Goal: Task Accomplishment & Management: Complete application form

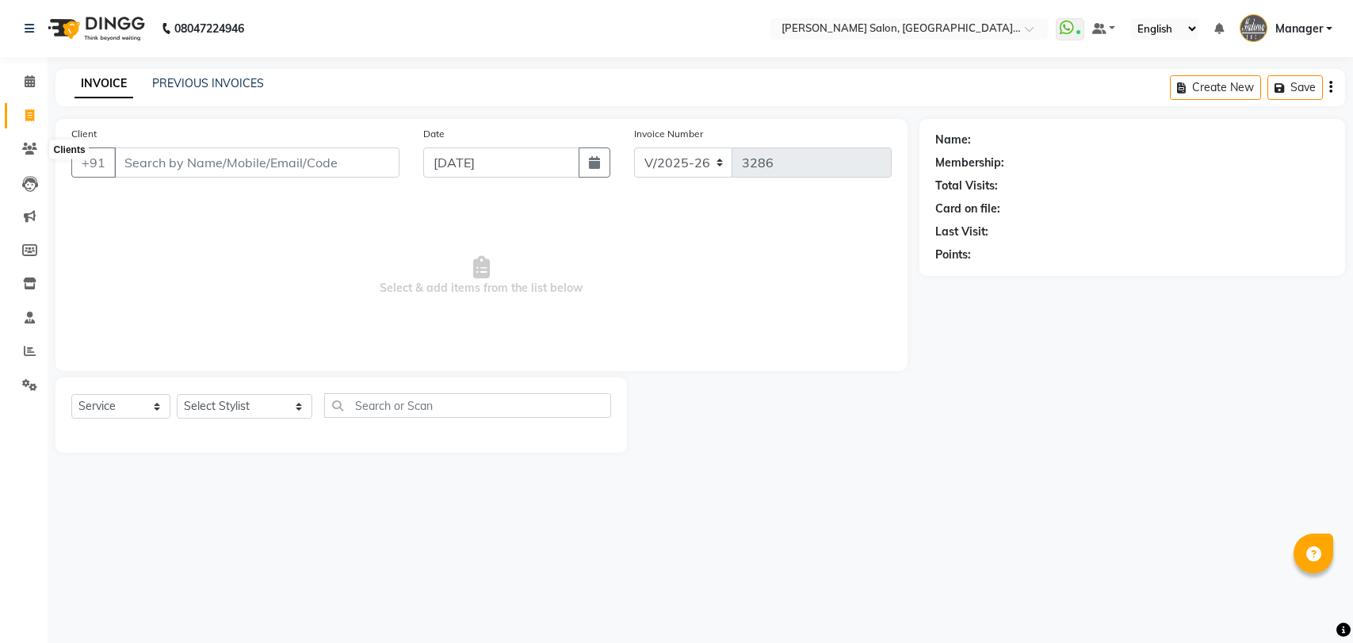
click at [21, 154] on span at bounding box center [30, 149] width 28 height 18
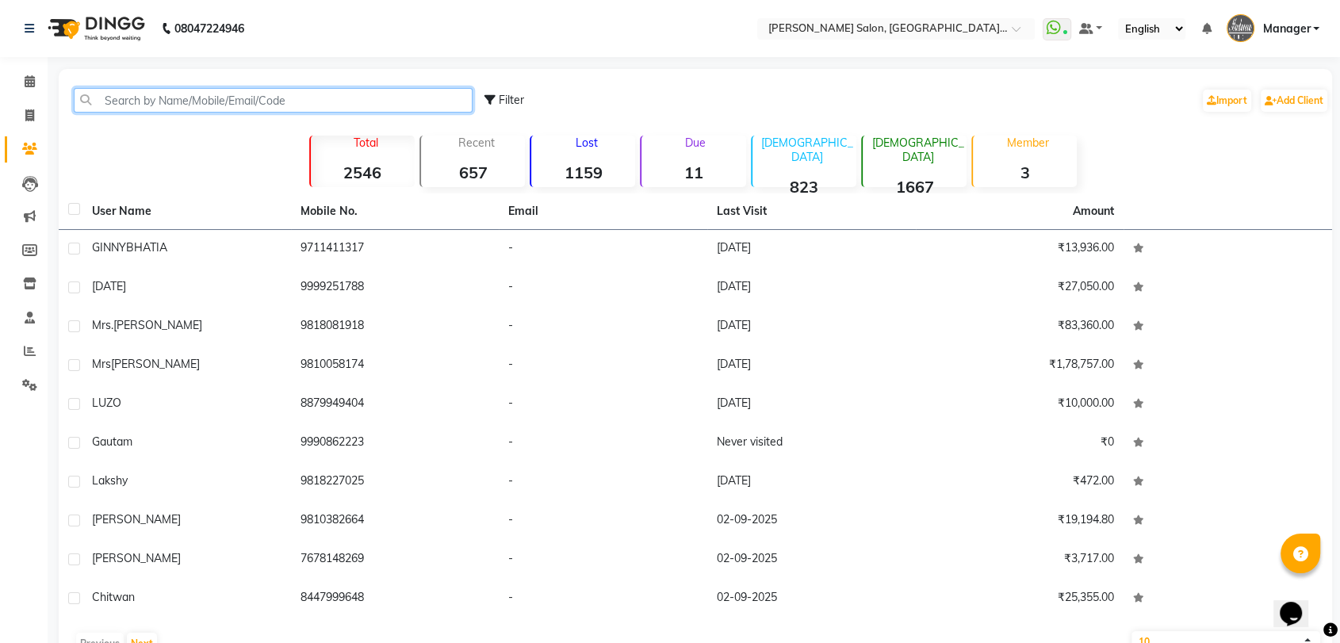
click at [266, 101] on input "text" at bounding box center [273, 100] width 399 height 25
paste input "9871277277"
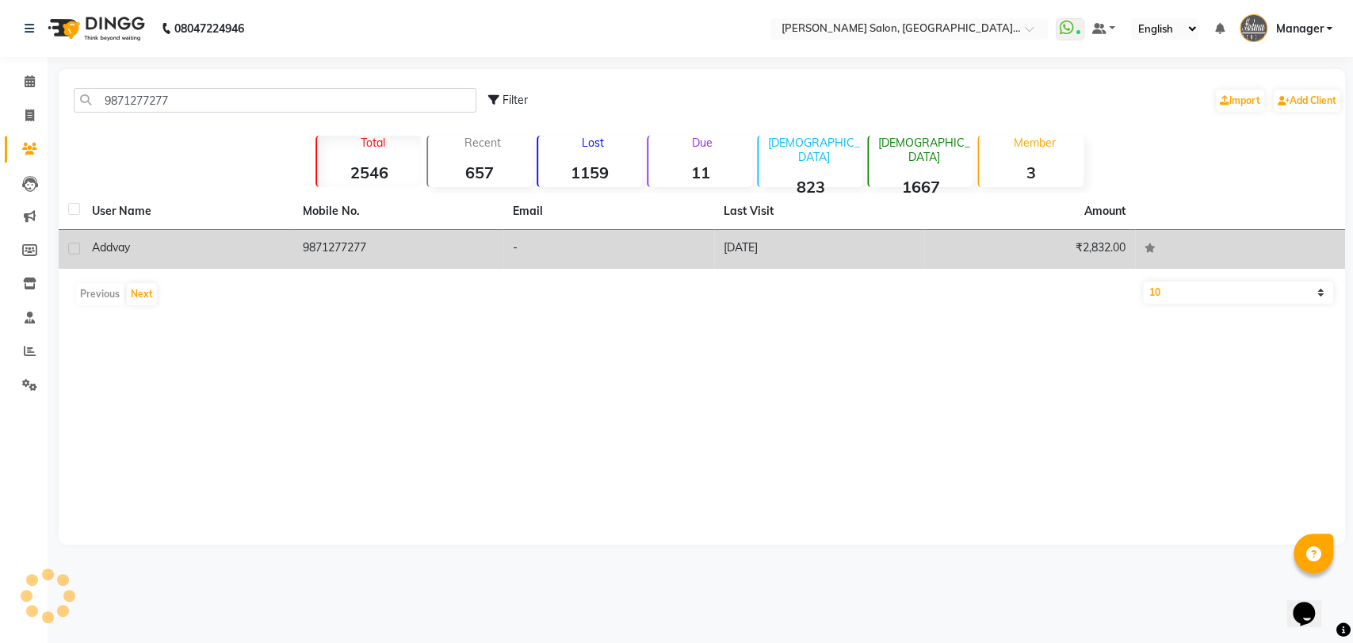
click at [298, 243] on td "9871277277" at bounding box center [398, 249] width 211 height 39
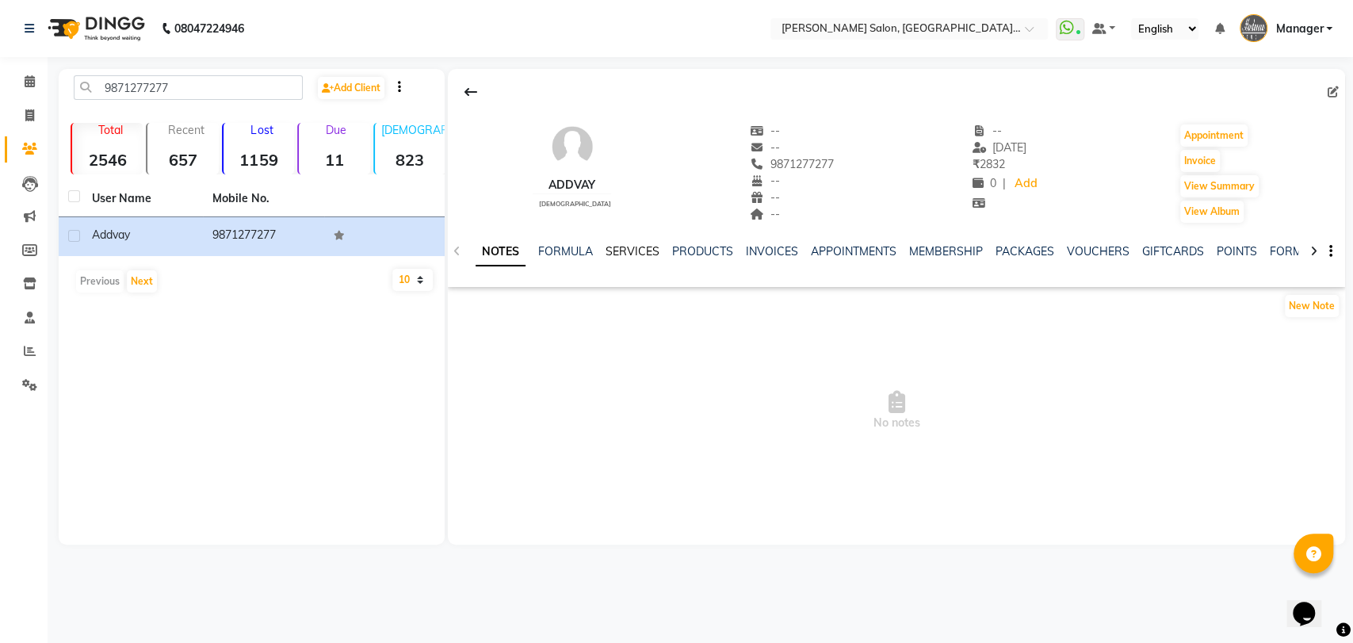
click at [640, 253] on link "SERVICES" at bounding box center [633, 251] width 54 height 14
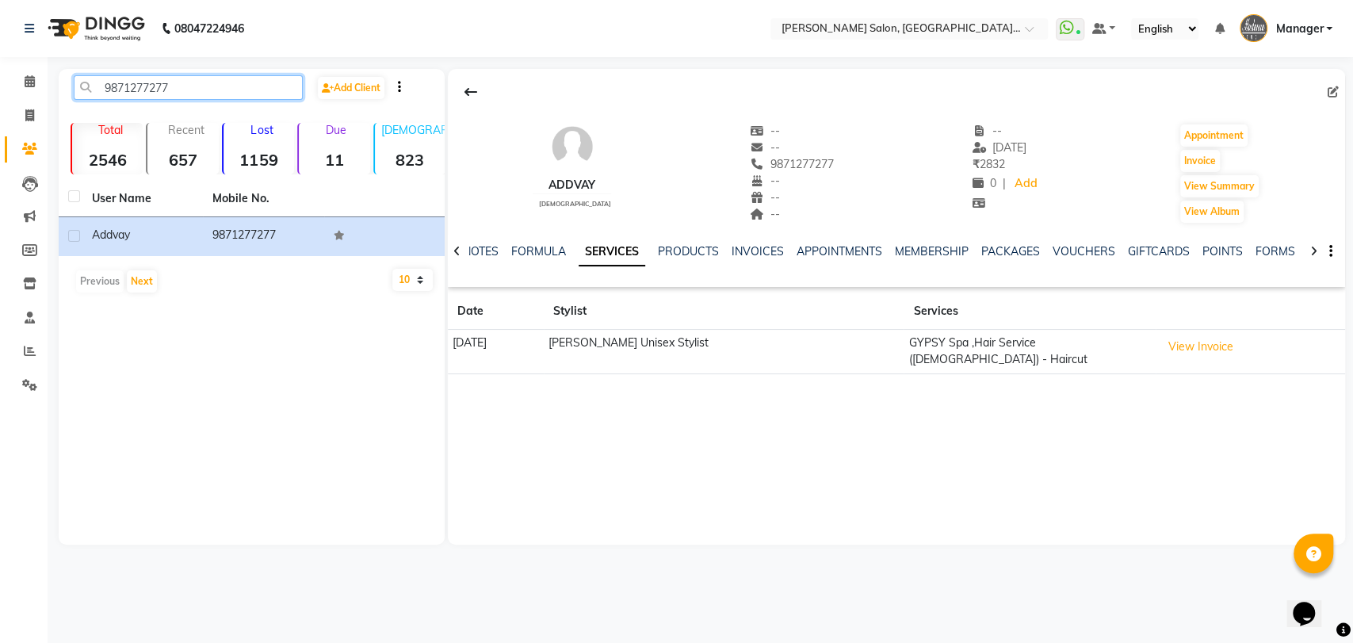
click at [193, 83] on input "9871277277" at bounding box center [188, 87] width 229 height 25
paste input "667944302"
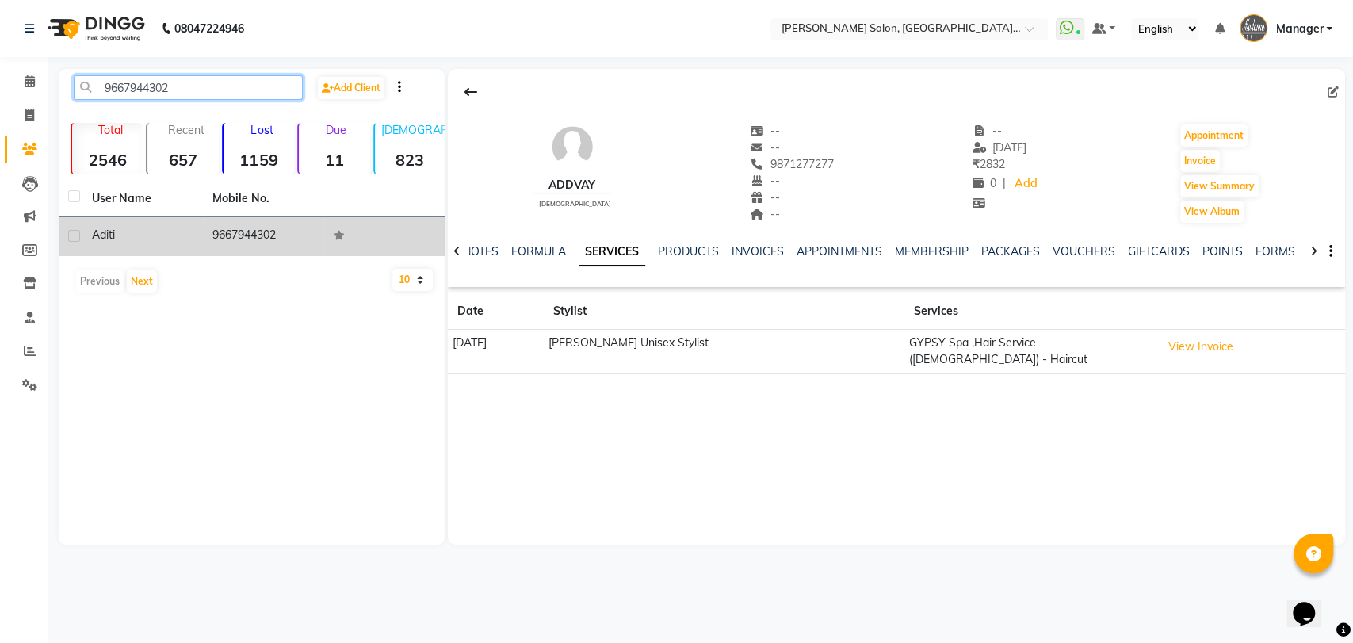
type input "9667944302"
click at [185, 224] on td "aditi" at bounding box center [142, 236] width 120 height 39
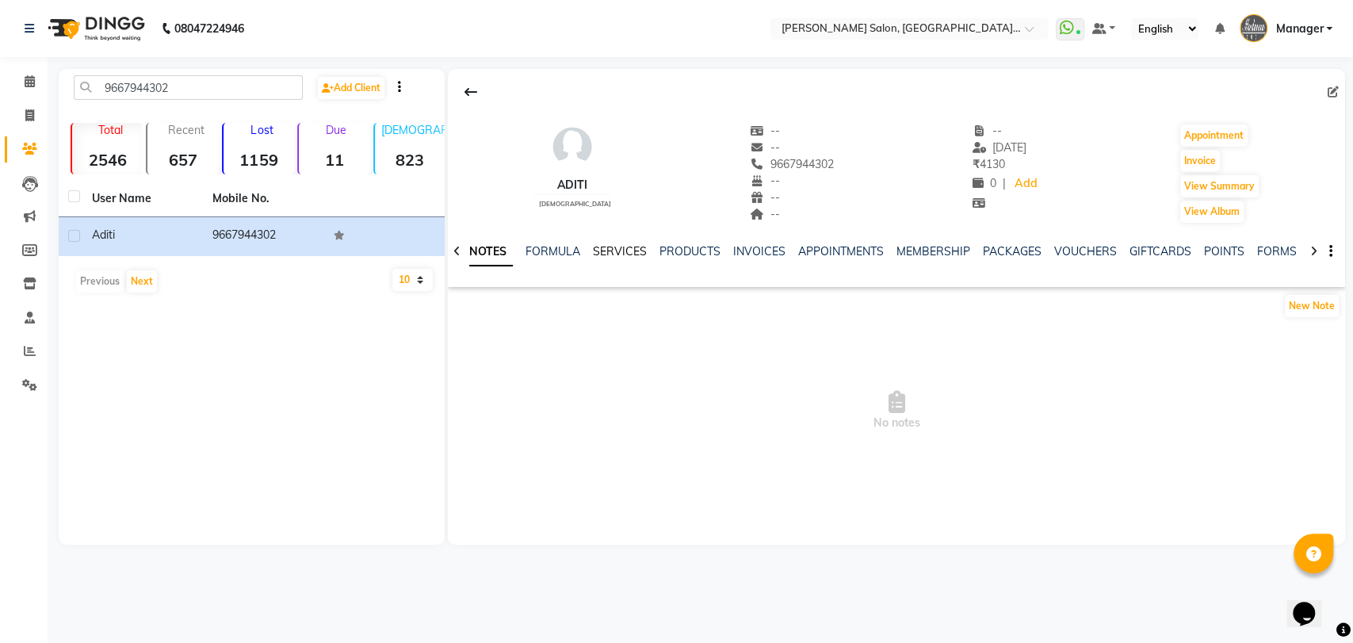
click at [625, 253] on link "SERVICES" at bounding box center [620, 251] width 54 height 14
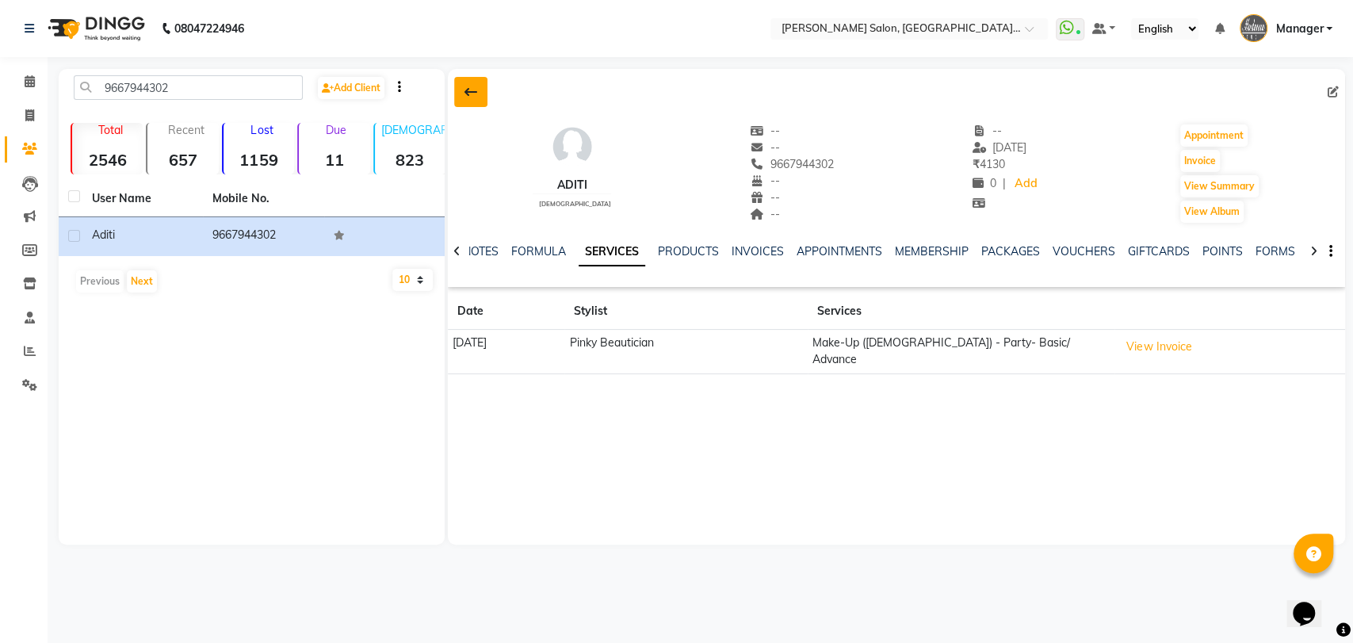
click at [475, 95] on icon at bounding box center [471, 92] width 13 height 13
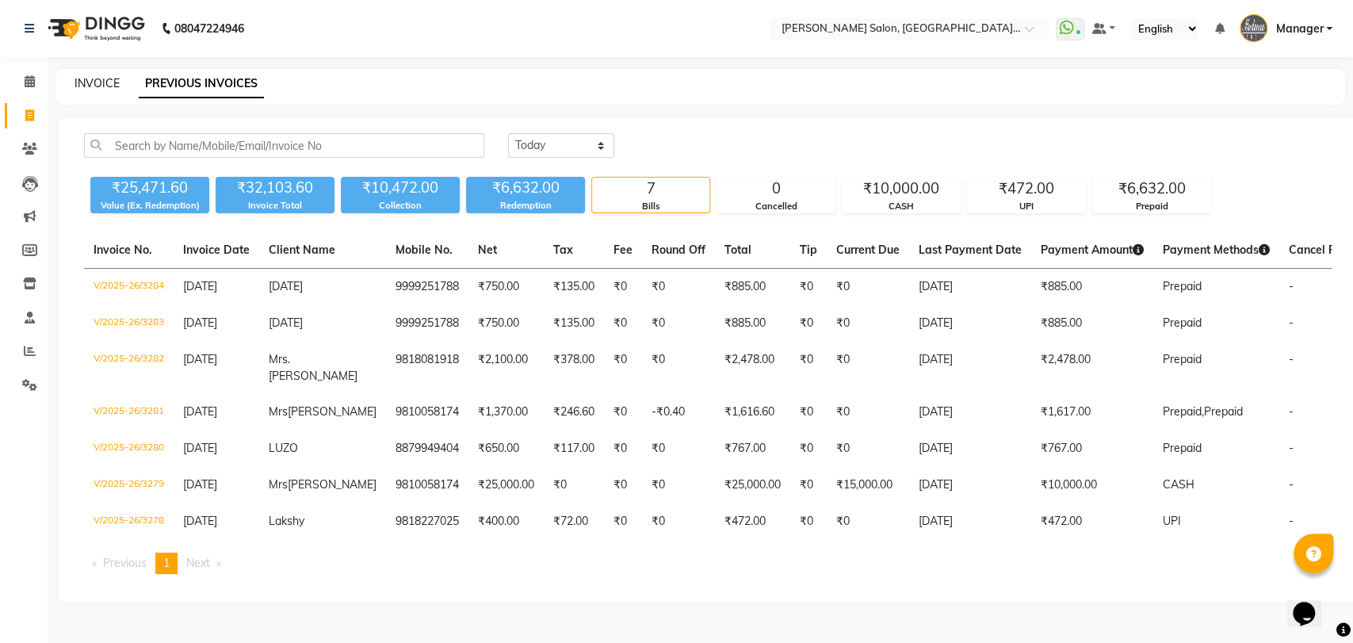
drag, startPoint x: 0, startPoint y: 0, endPoint x: 86, endPoint y: 79, distance: 116.7
click at [86, 79] on link "INVOICE" at bounding box center [97, 83] width 45 height 14
select select "5893"
select select "service"
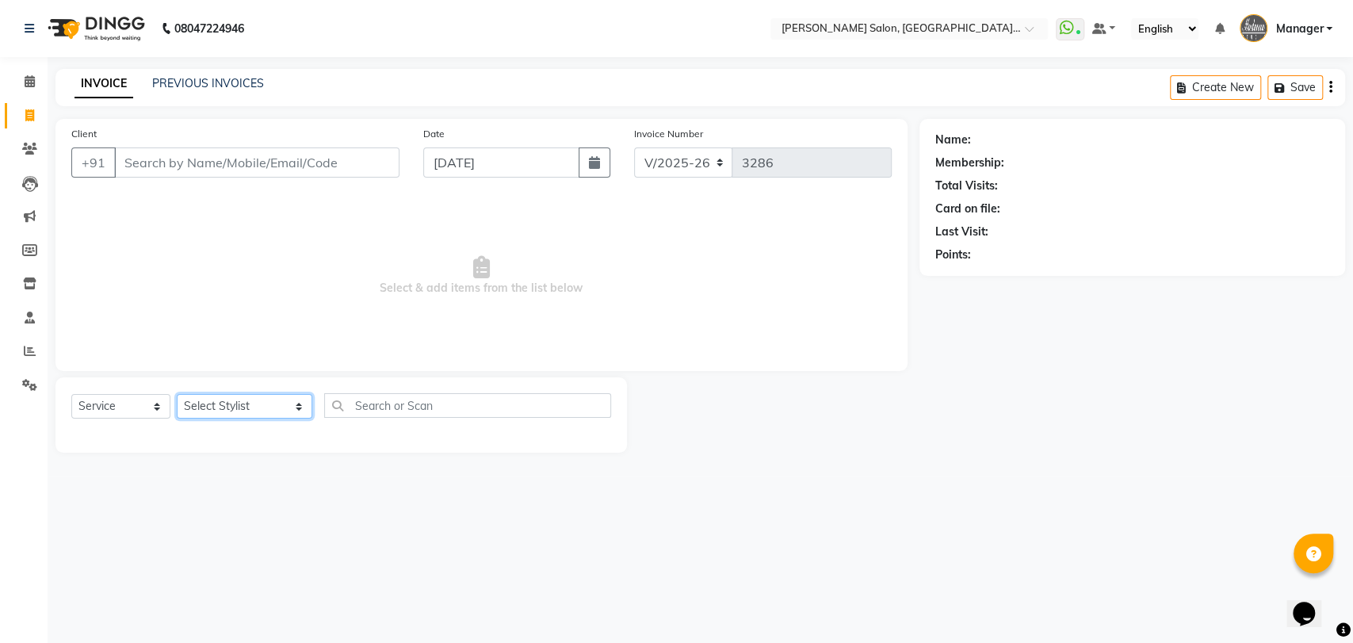
click at [244, 416] on select "Select Stylist Anil Pedicurist [PERSON_NAME] [DEMOGRAPHIC_DATA] stylist [PERSON…" at bounding box center [245, 406] width 136 height 25
select select "48542"
click at [177, 394] on select "Select Stylist Anil Pedicurist [PERSON_NAME] [DEMOGRAPHIC_DATA] stylist [PERSON…" at bounding box center [245, 406] width 136 height 25
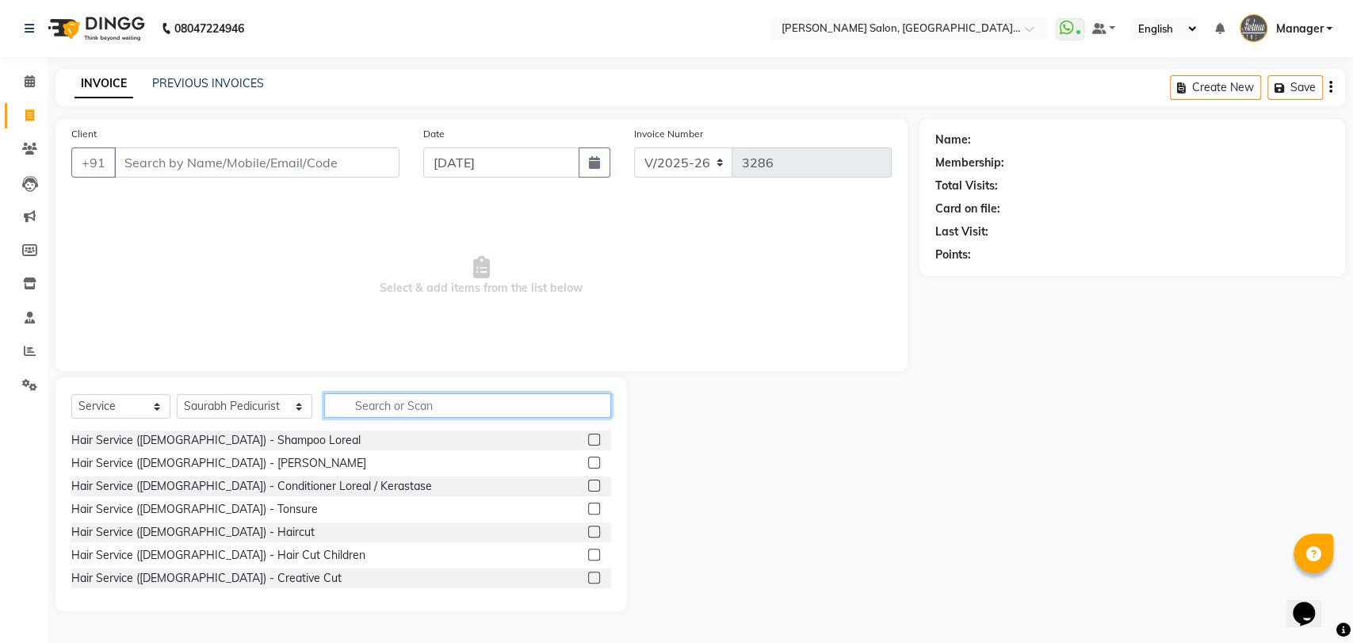
click at [367, 399] on input "text" at bounding box center [468, 405] width 288 height 25
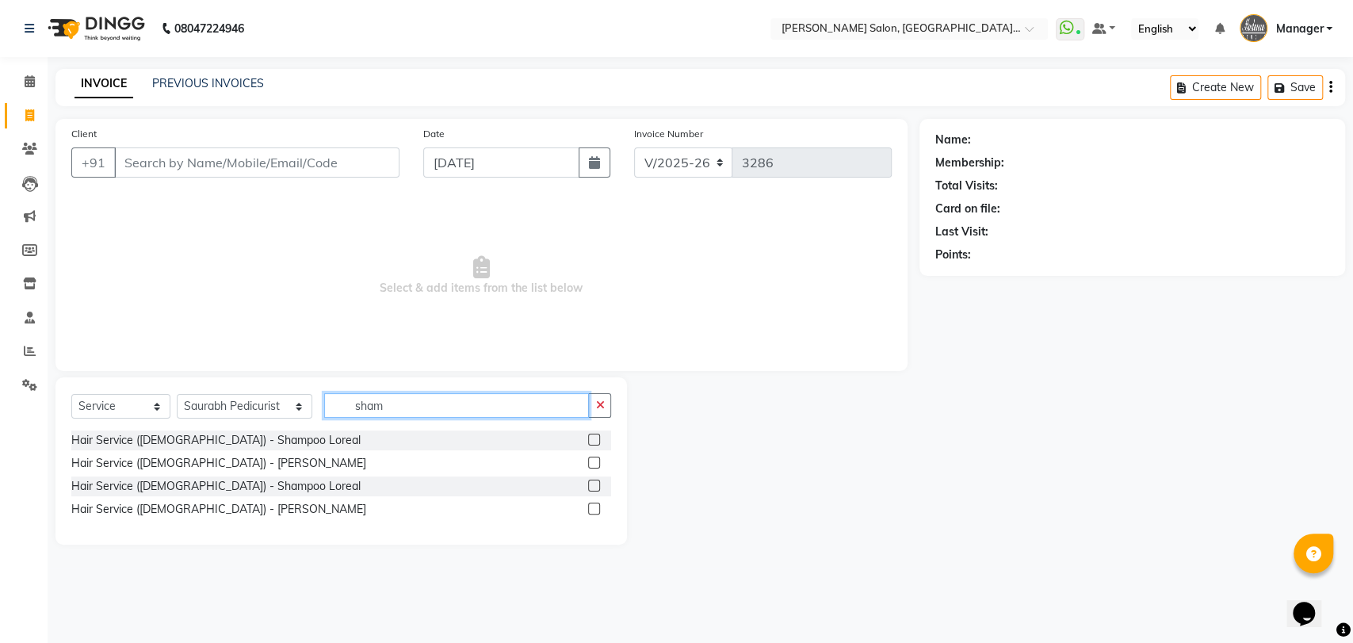
type input "sham"
click at [595, 488] on label at bounding box center [594, 486] width 12 height 12
click at [595, 488] on input "checkbox" at bounding box center [593, 486] width 10 height 10
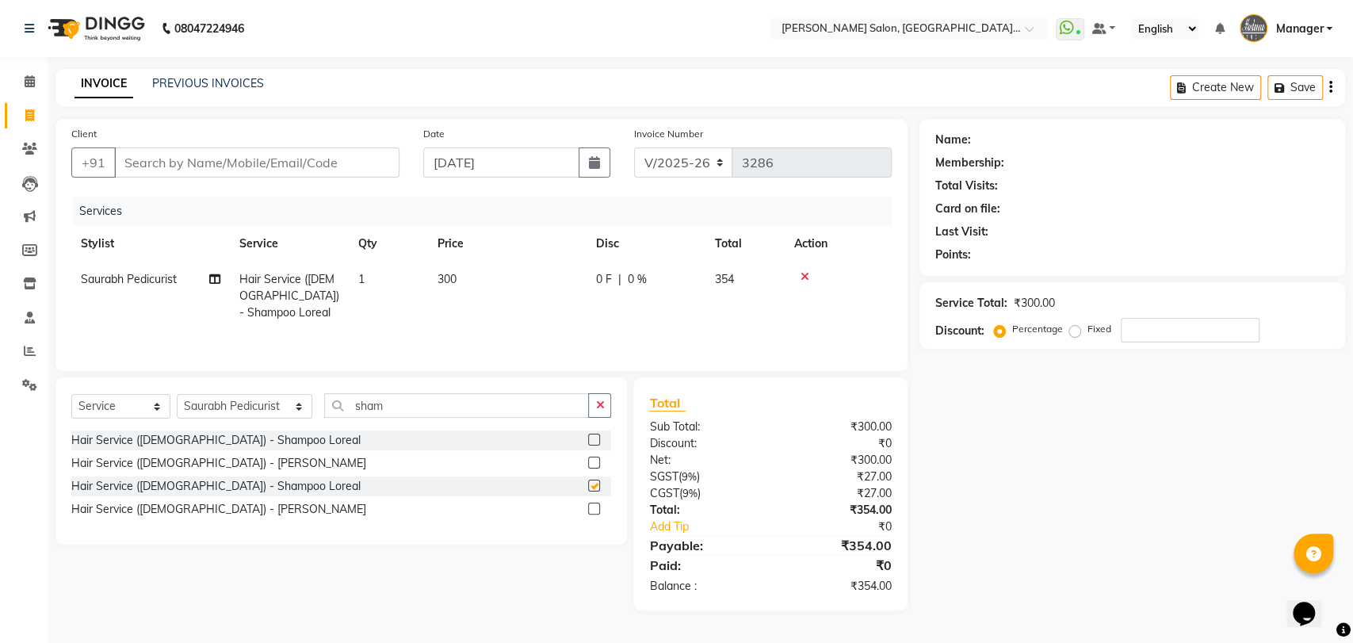
checkbox input "false"
click at [243, 391] on div "Select Service Product Membership Package Voucher Prepaid Gift Card Select Styl…" at bounding box center [341, 460] width 572 height 167
click at [240, 405] on select "Select Stylist Anil Pedicurist [PERSON_NAME] [DEMOGRAPHIC_DATA] stylist [PERSON…" at bounding box center [245, 406] width 136 height 25
select select "48533"
click at [177, 396] on select "Select Stylist Anil Pedicurist [PERSON_NAME] [DEMOGRAPHIC_DATA] stylist [PERSON…" at bounding box center [245, 406] width 136 height 25
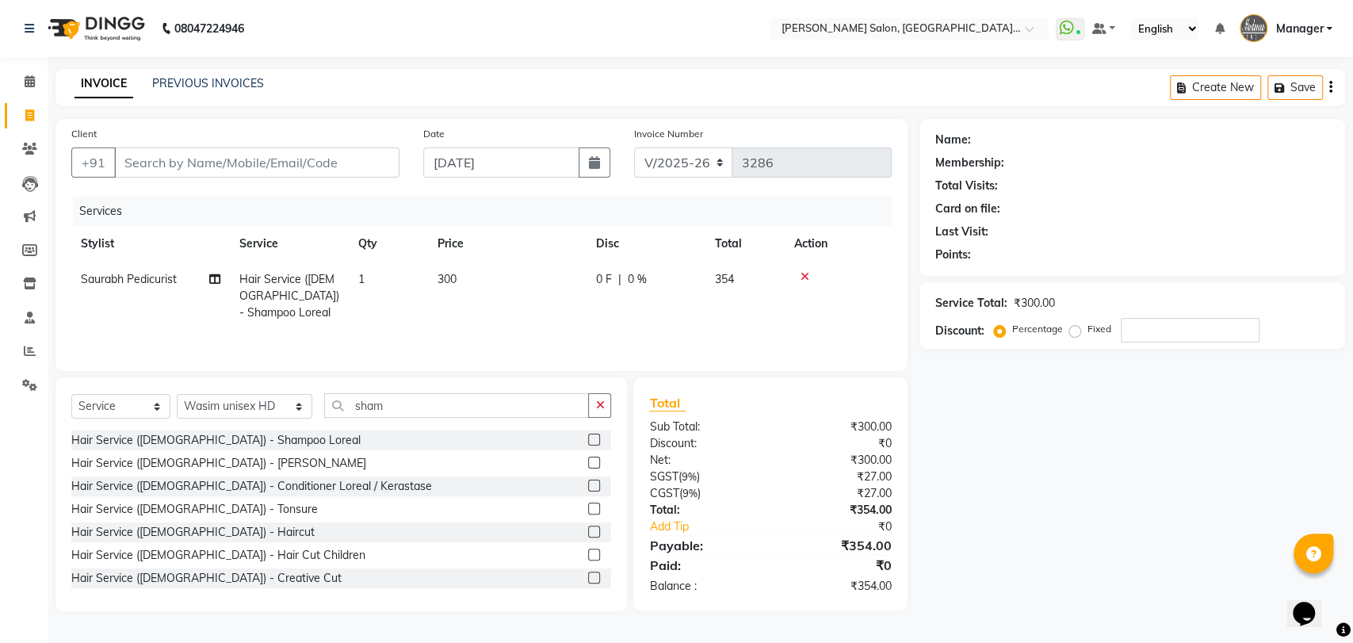
click at [327, 392] on div "Select Service Product Membership Package Voucher Prepaid Gift Card Select Styl…" at bounding box center [341, 494] width 572 height 234
drag, startPoint x: 327, startPoint y: 392, endPoint x: 336, endPoint y: 407, distance: 17.4
click at [331, 400] on div "Select Service Product Membership Package Voucher Prepaid Gift Card Select Styl…" at bounding box center [341, 494] width 572 height 234
click at [336, 407] on input "sham" at bounding box center [457, 405] width 266 height 25
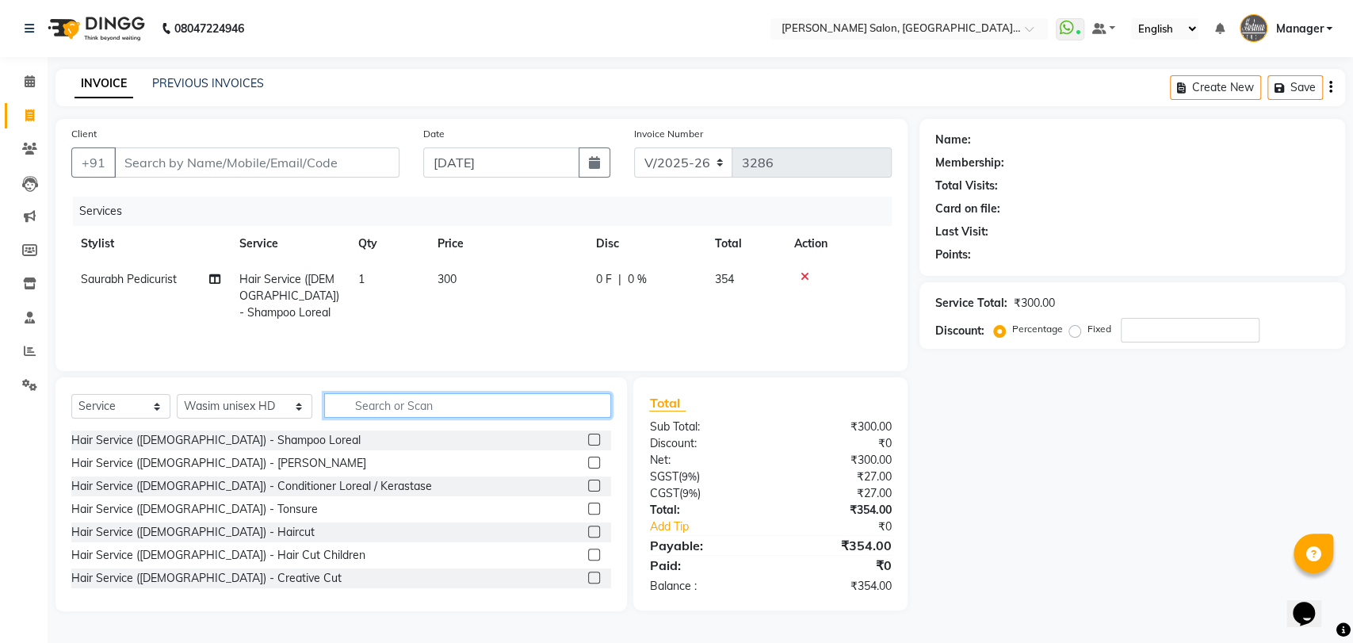
click at [423, 407] on input "text" at bounding box center [468, 405] width 288 height 25
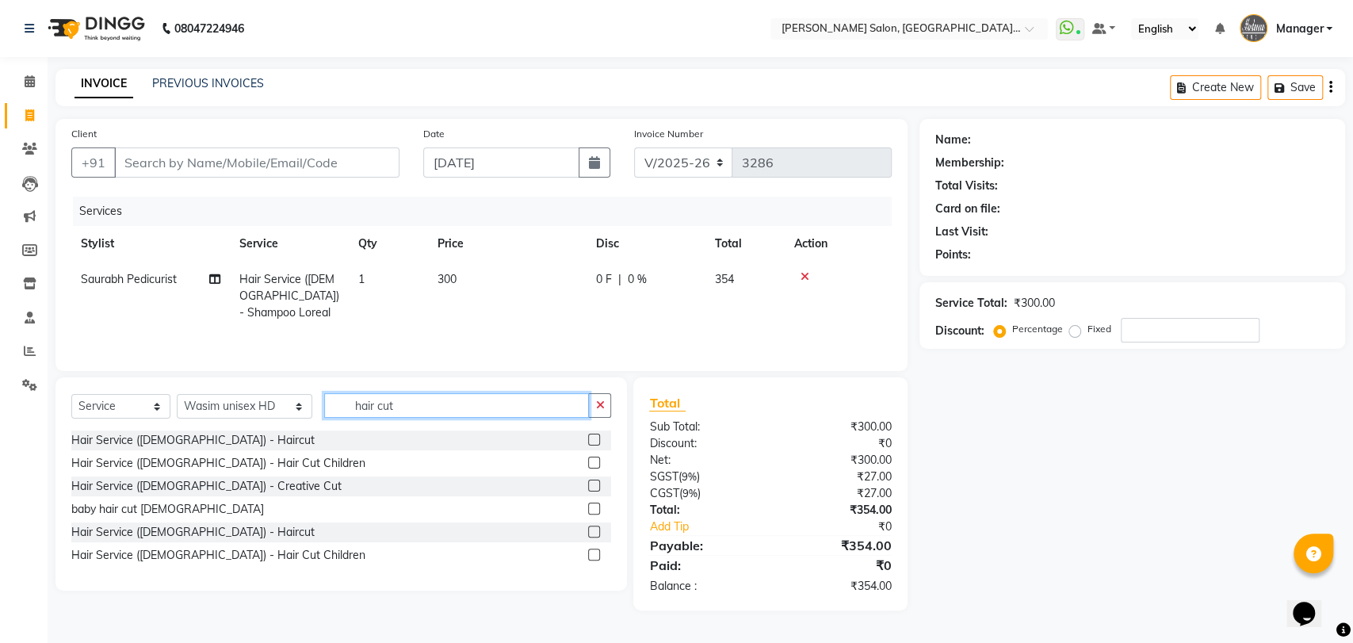
type input "hair cut"
click at [591, 534] on label at bounding box center [594, 532] width 12 height 12
click at [591, 534] on input "checkbox" at bounding box center [593, 532] width 10 height 10
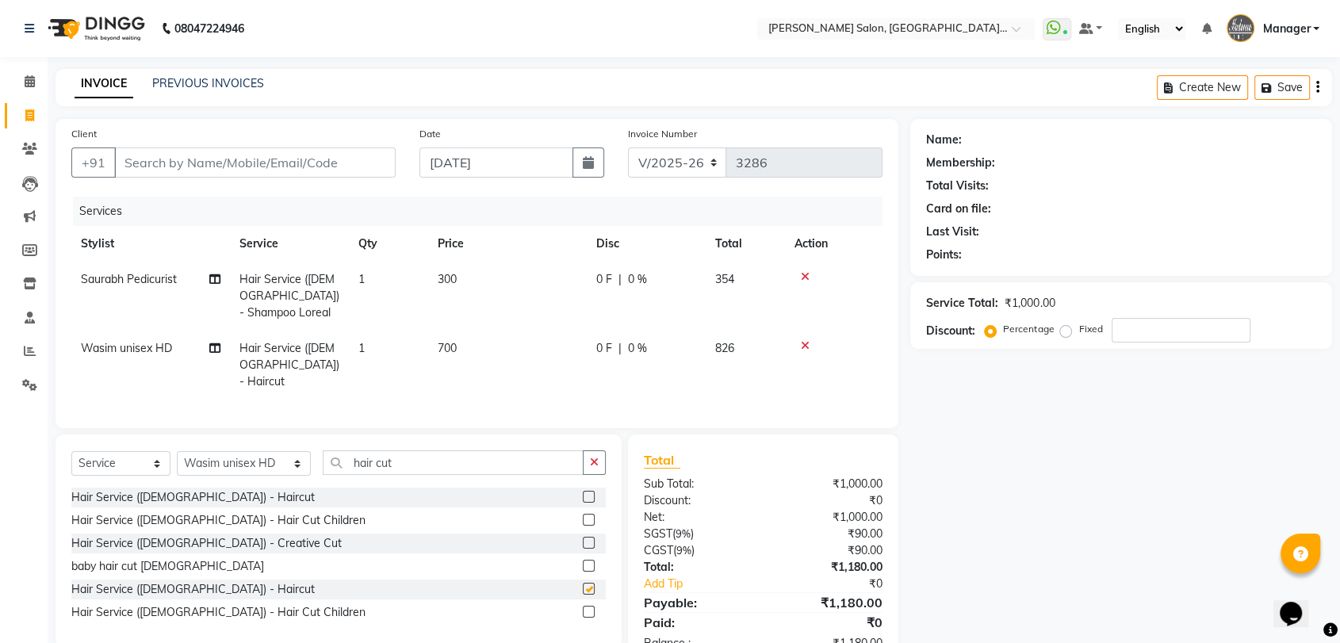
checkbox input "false"
click at [269, 163] on input "Client" at bounding box center [254, 162] width 281 height 30
type input "9"
type input "0"
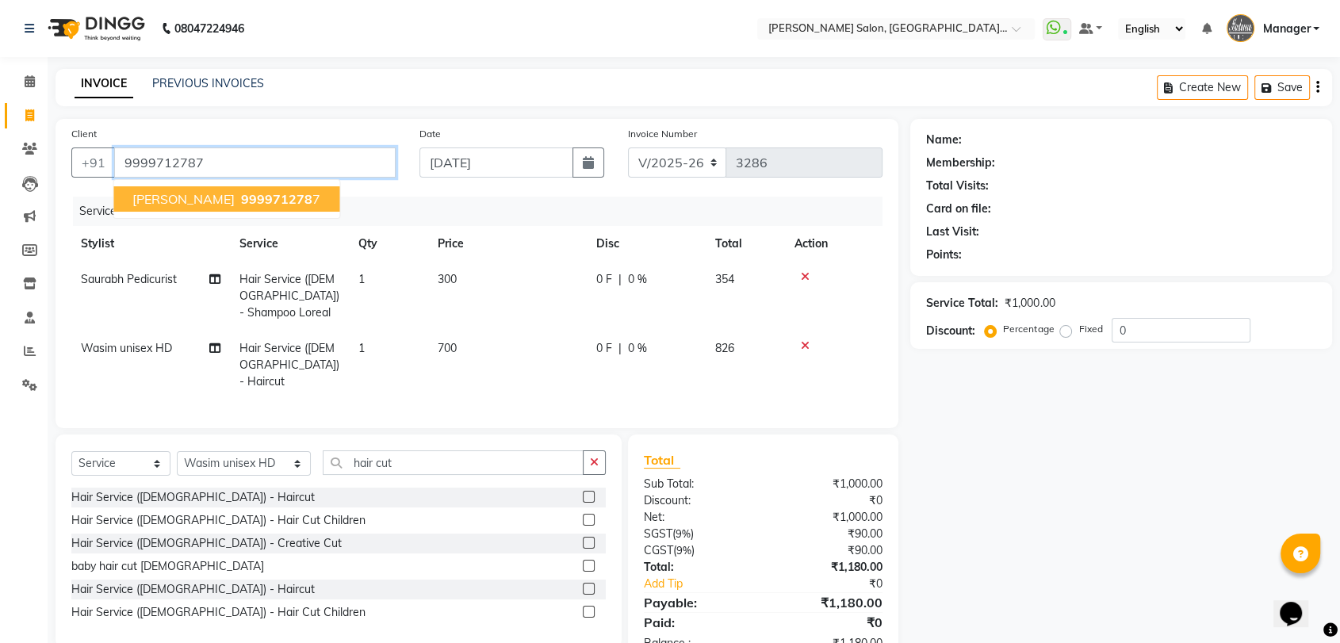
type input "9999712787"
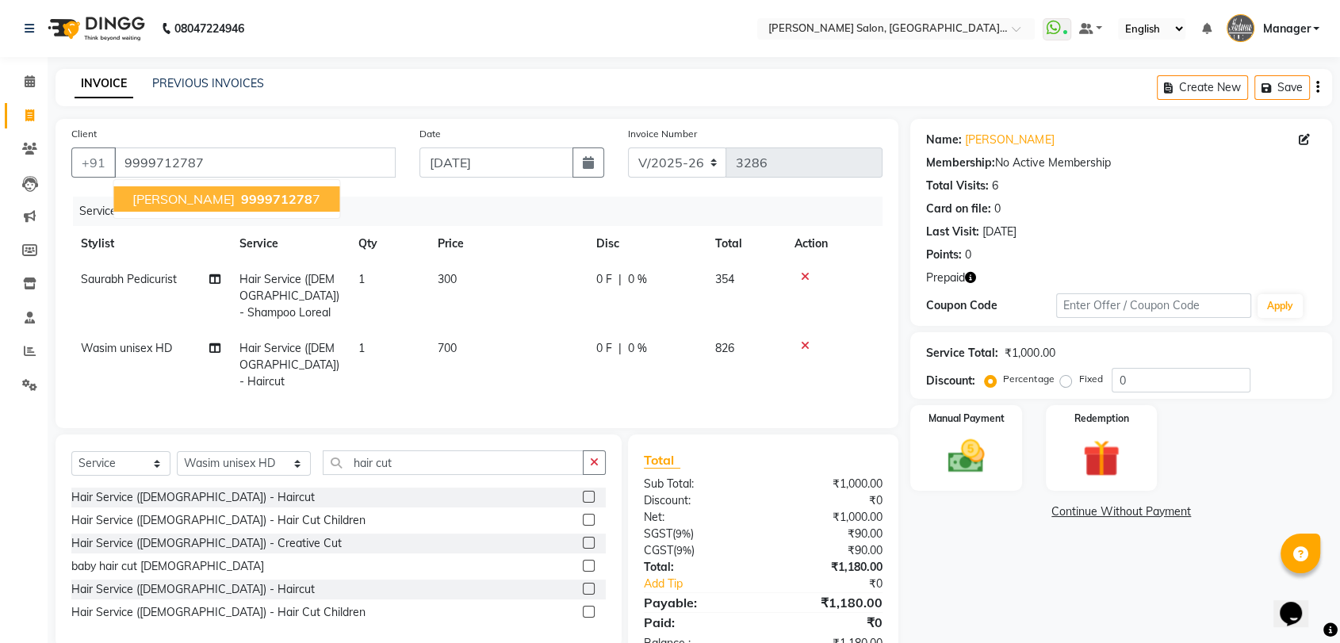
click at [250, 194] on span "999971278" at bounding box center [276, 199] width 71 height 16
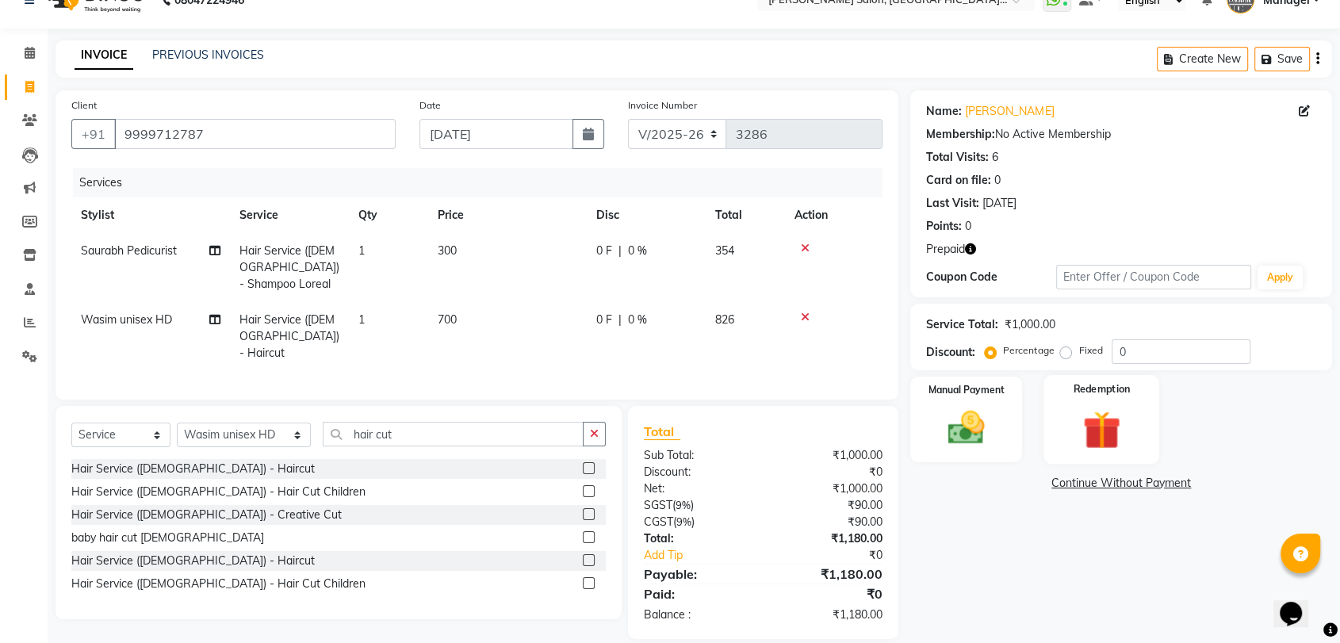
scroll to position [44, 0]
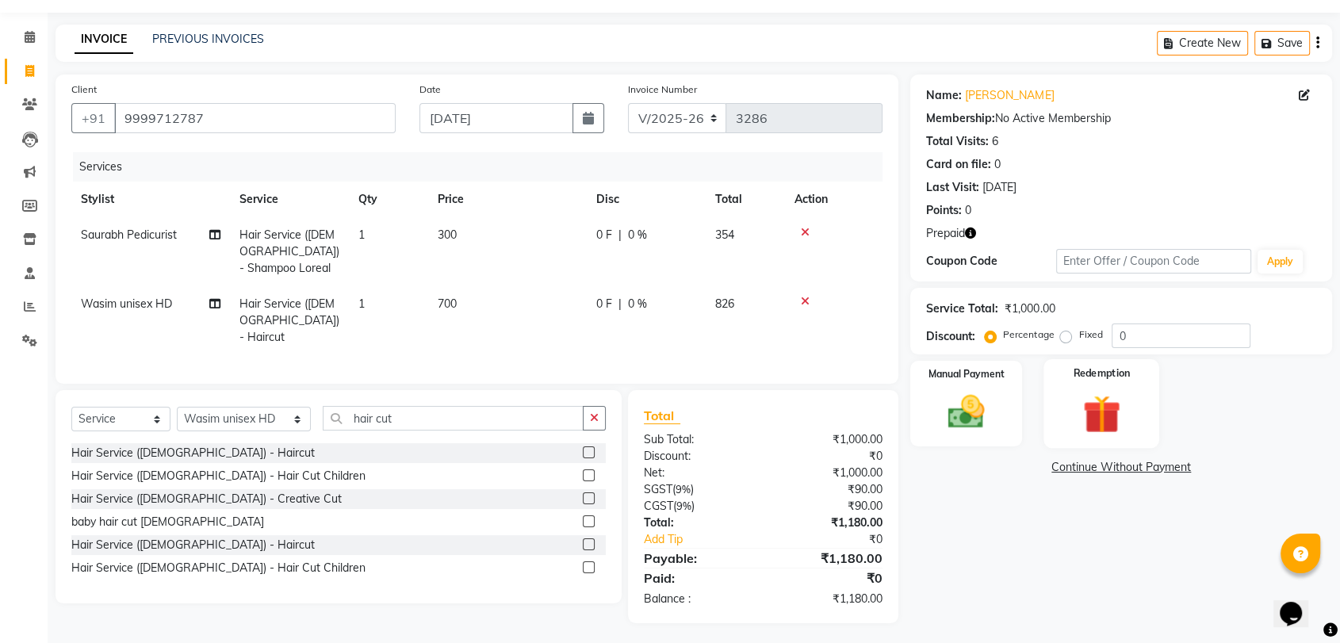
click at [1092, 403] on img at bounding box center [1101, 414] width 62 height 48
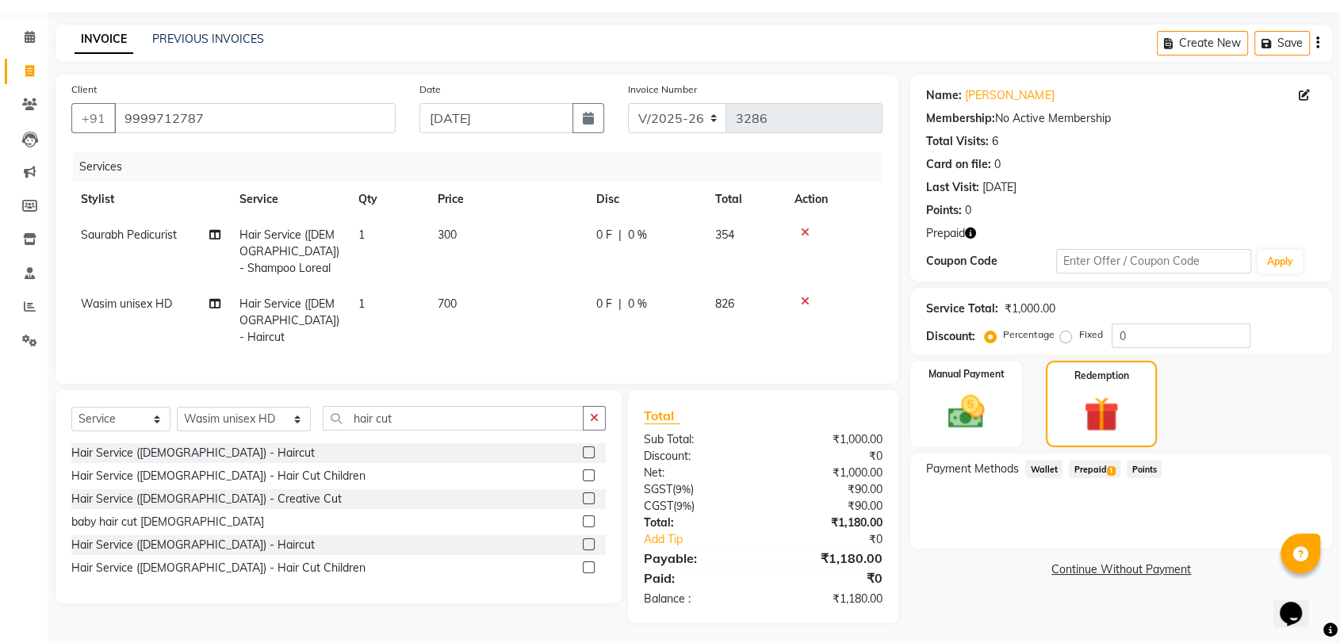
click at [1085, 467] on span "Prepaid 1" at bounding box center [1095, 469] width 52 height 18
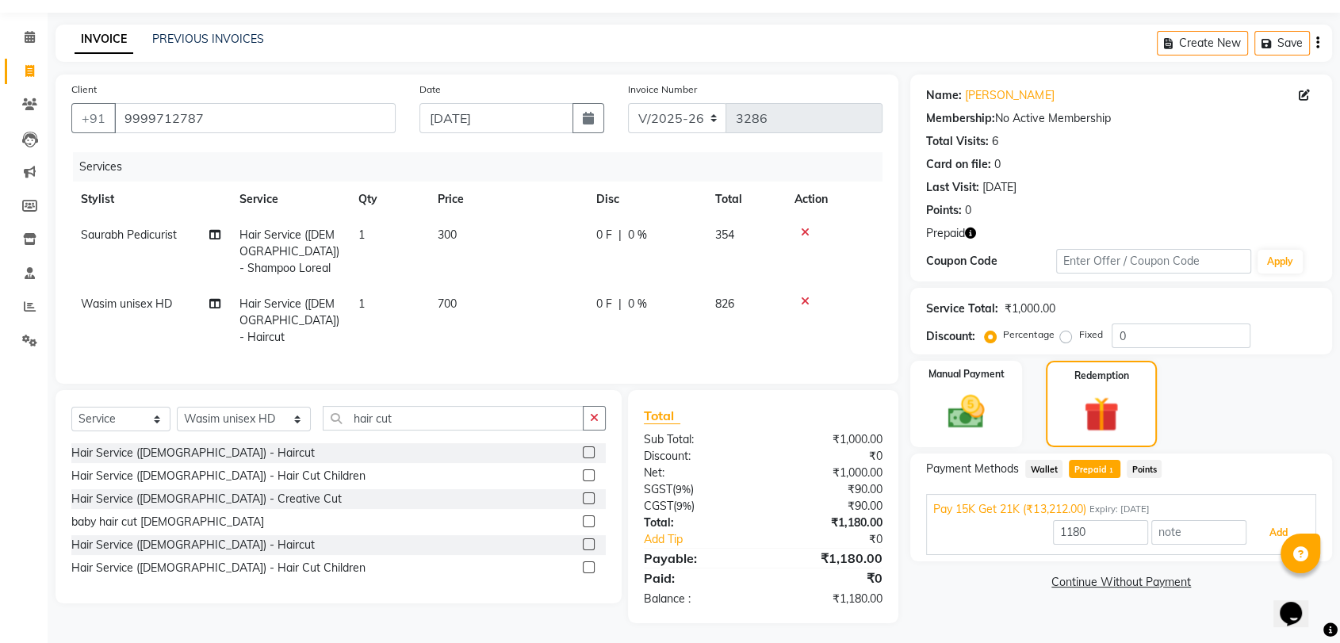
click at [1275, 530] on button "Add" at bounding box center [1278, 532] width 58 height 27
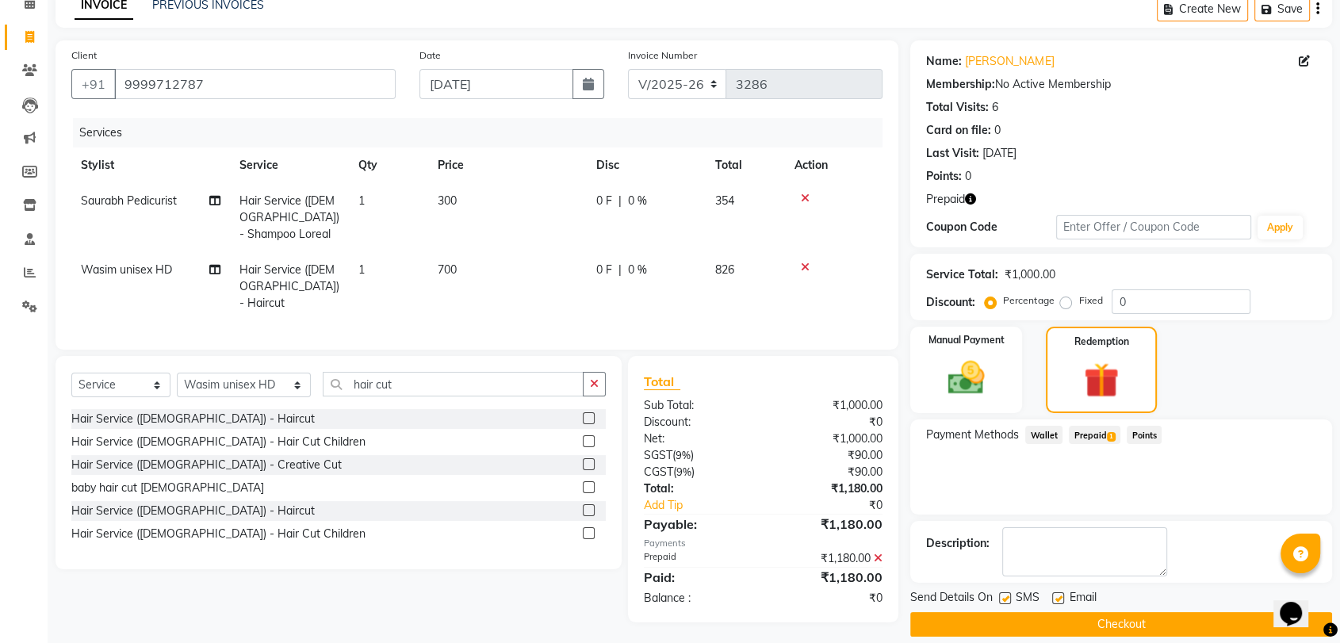
scroll to position [95, 0]
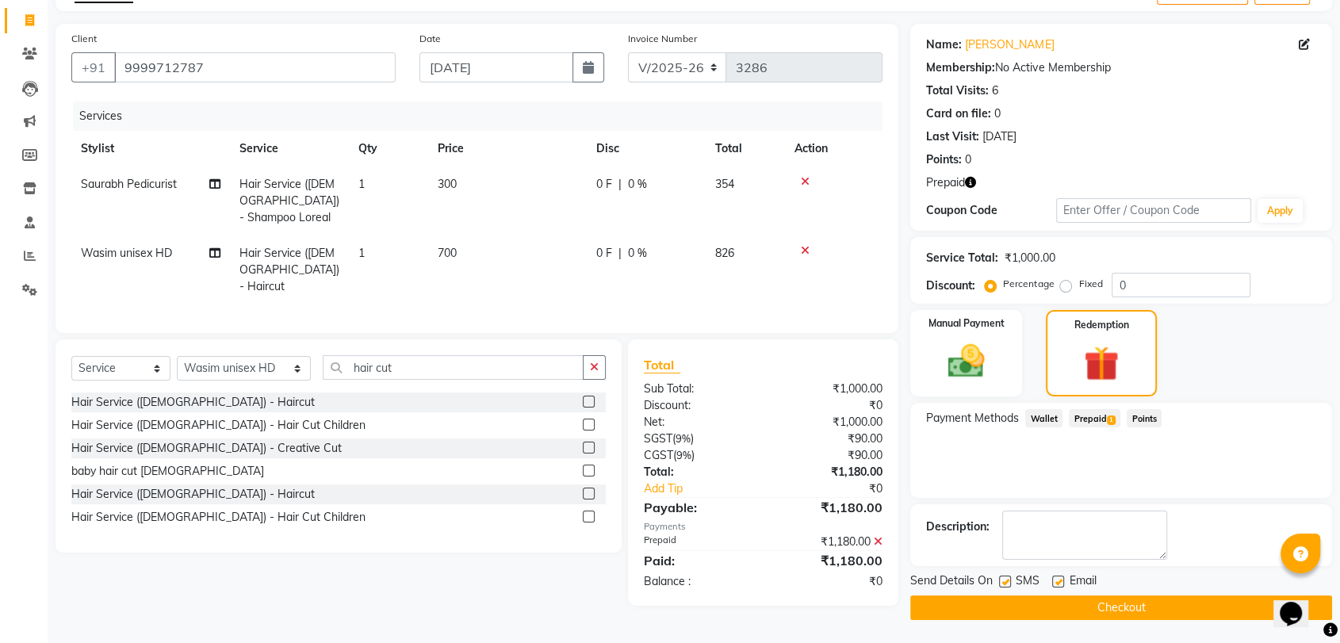
click at [1028, 597] on button "Checkout" at bounding box center [1121, 607] width 422 height 25
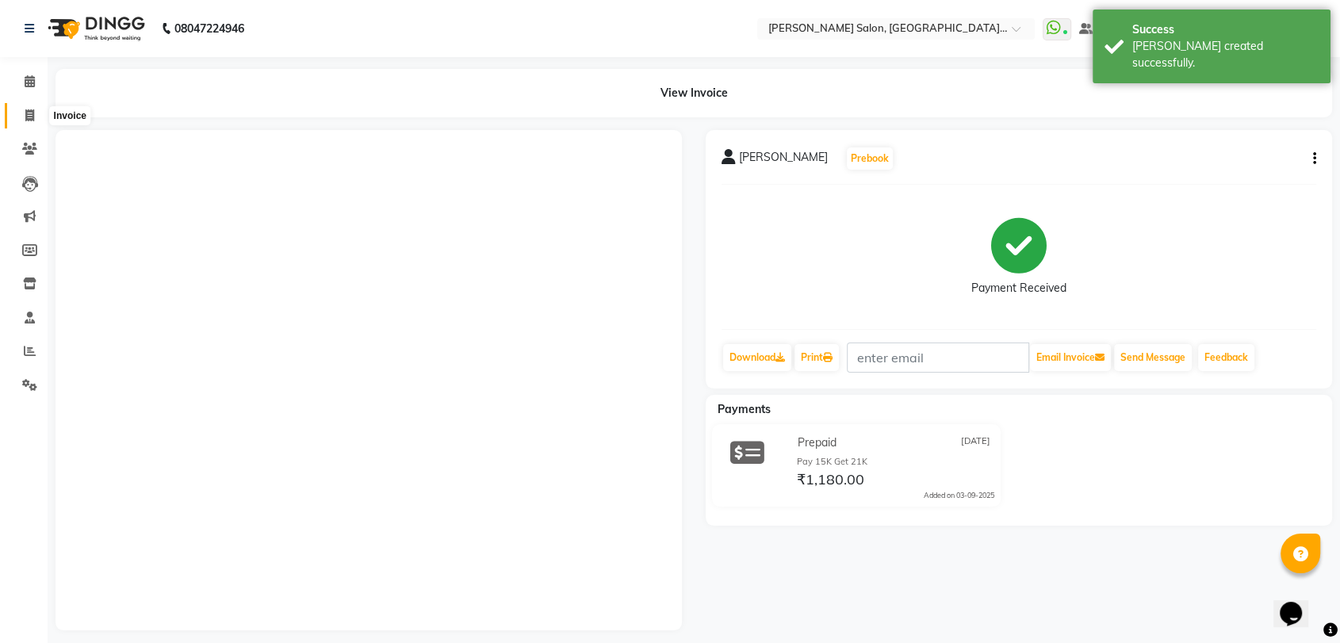
click at [26, 117] on icon at bounding box center [29, 115] width 9 height 12
select select "service"
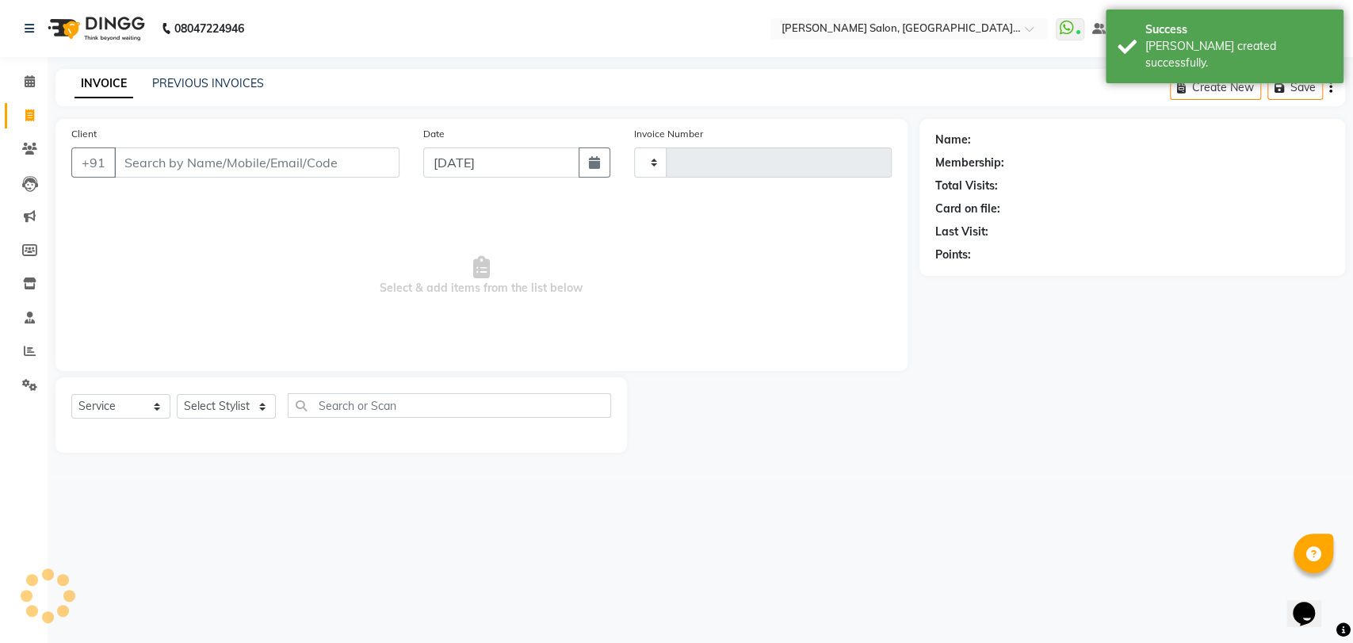
type input "3288"
select select "5893"
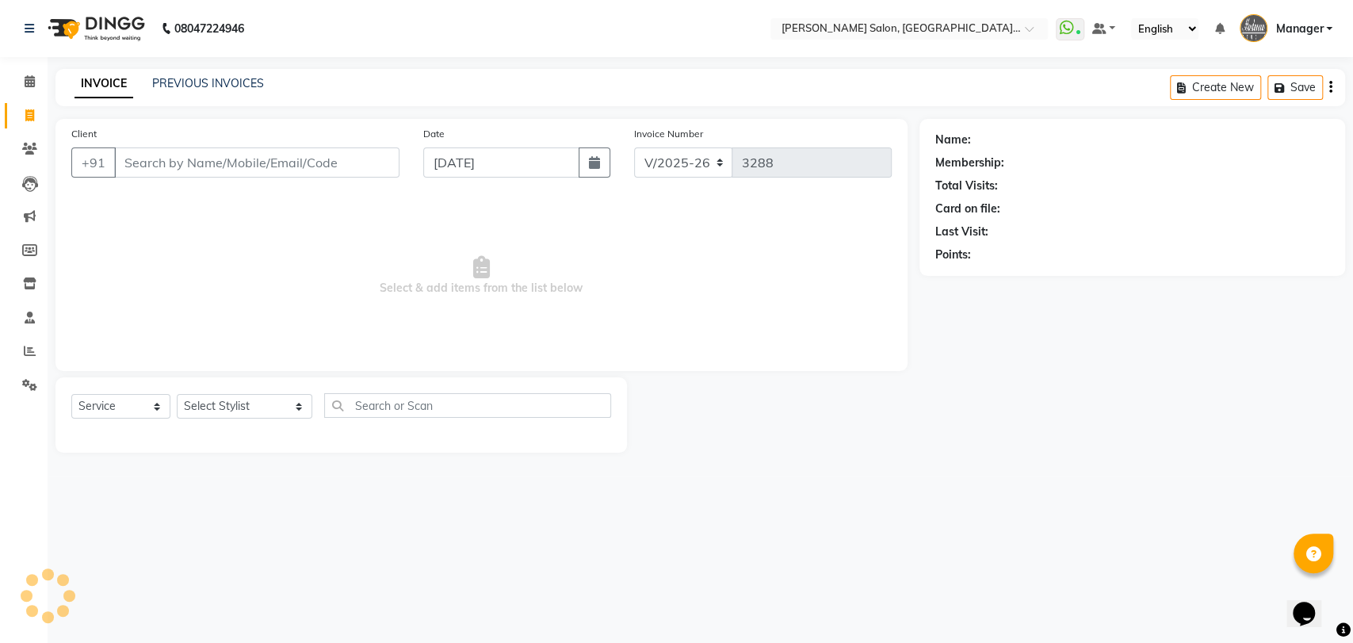
click at [1147, 235] on div "Last Visit:" at bounding box center [1132, 232] width 394 height 17
click at [663, 314] on span "Select & add items from the list below" at bounding box center [481, 276] width 820 height 159
click at [241, 86] on link "PREVIOUS INVOICES" at bounding box center [208, 83] width 112 height 14
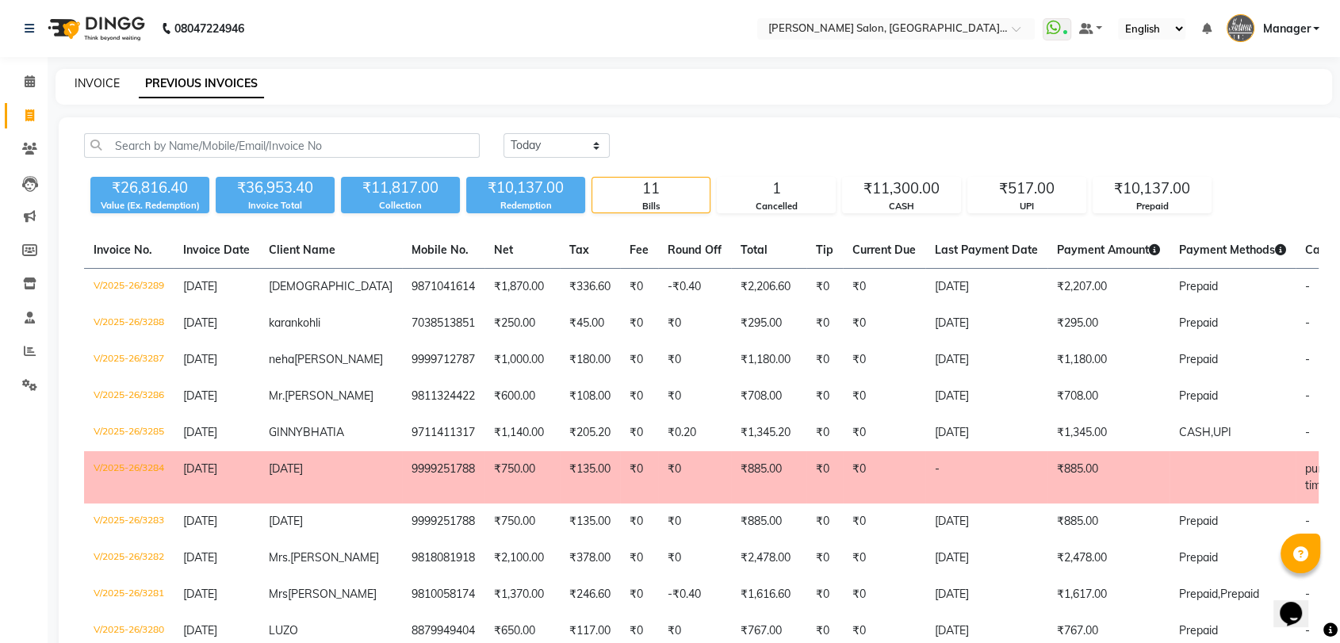
click at [104, 82] on link "INVOICE" at bounding box center [97, 83] width 45 height 14
select select "service"
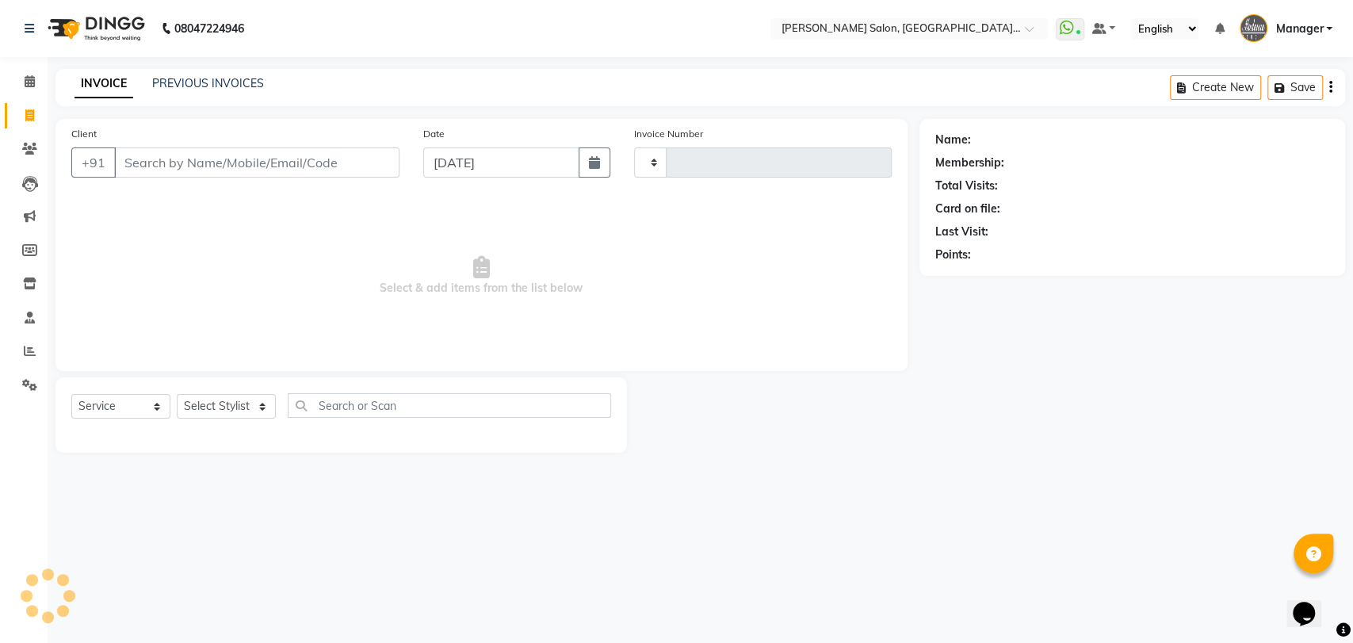
type input "3290"
select select "5893"
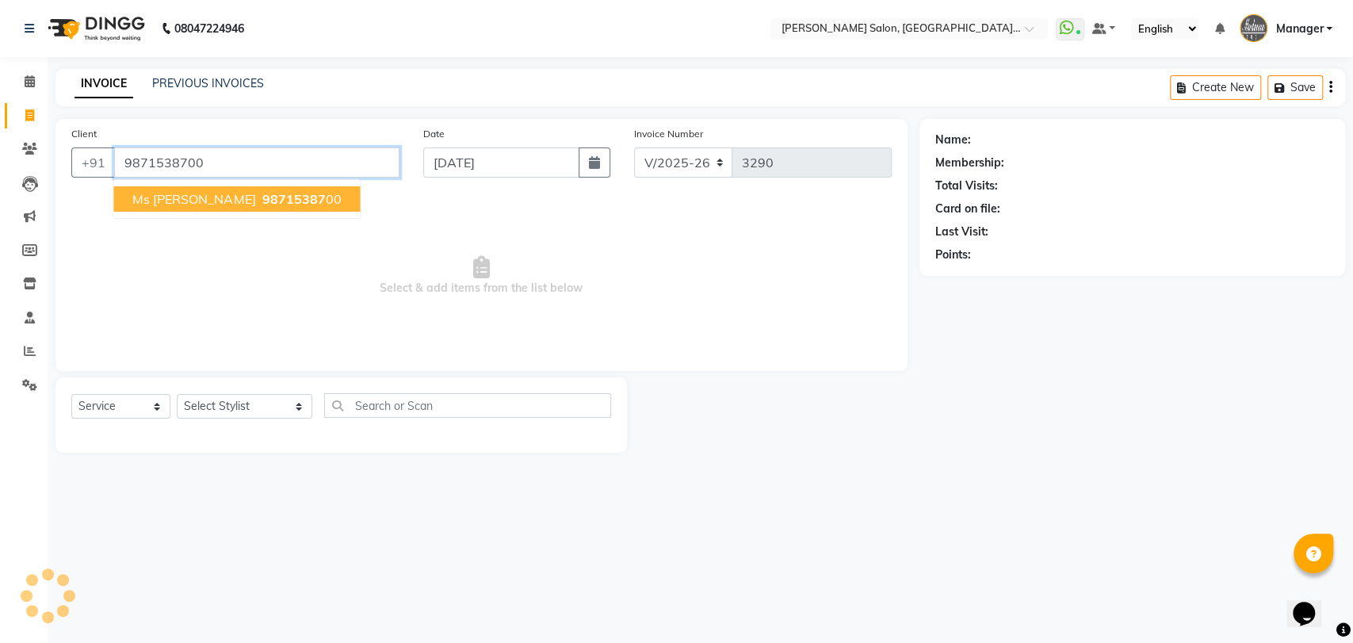
type input "9871538700"
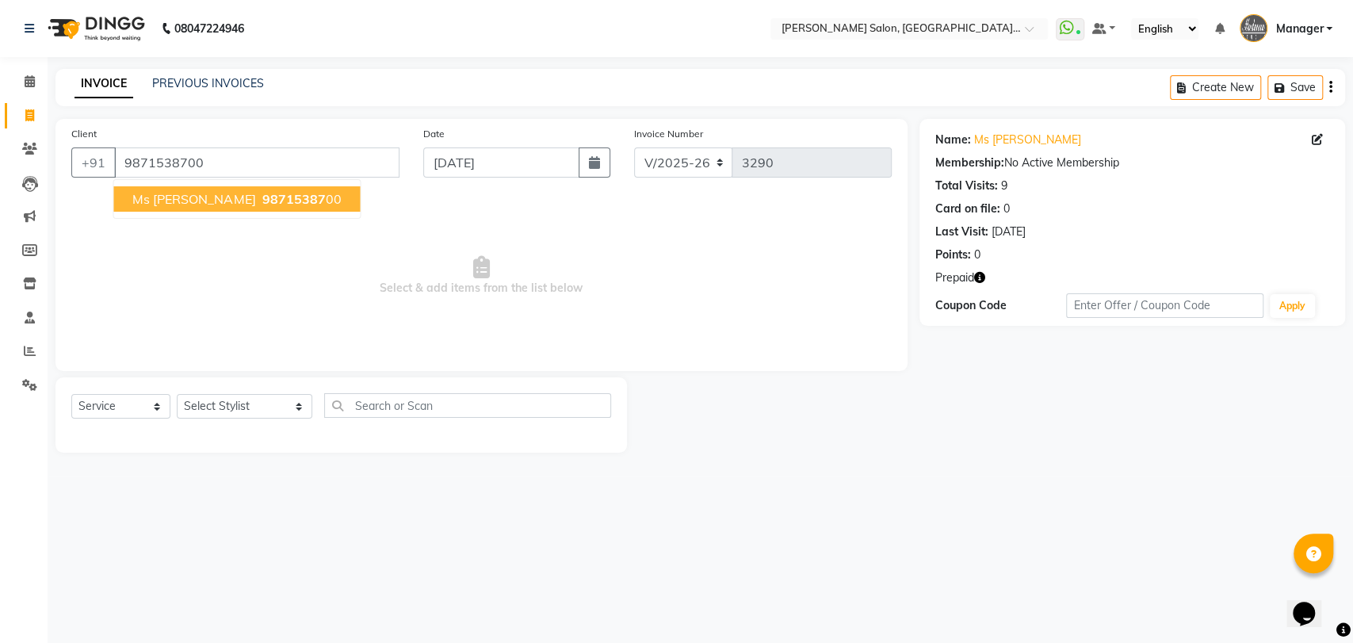
click at [980, 275] on icon "button" at bounding box center [979, 277] width 11 height 11
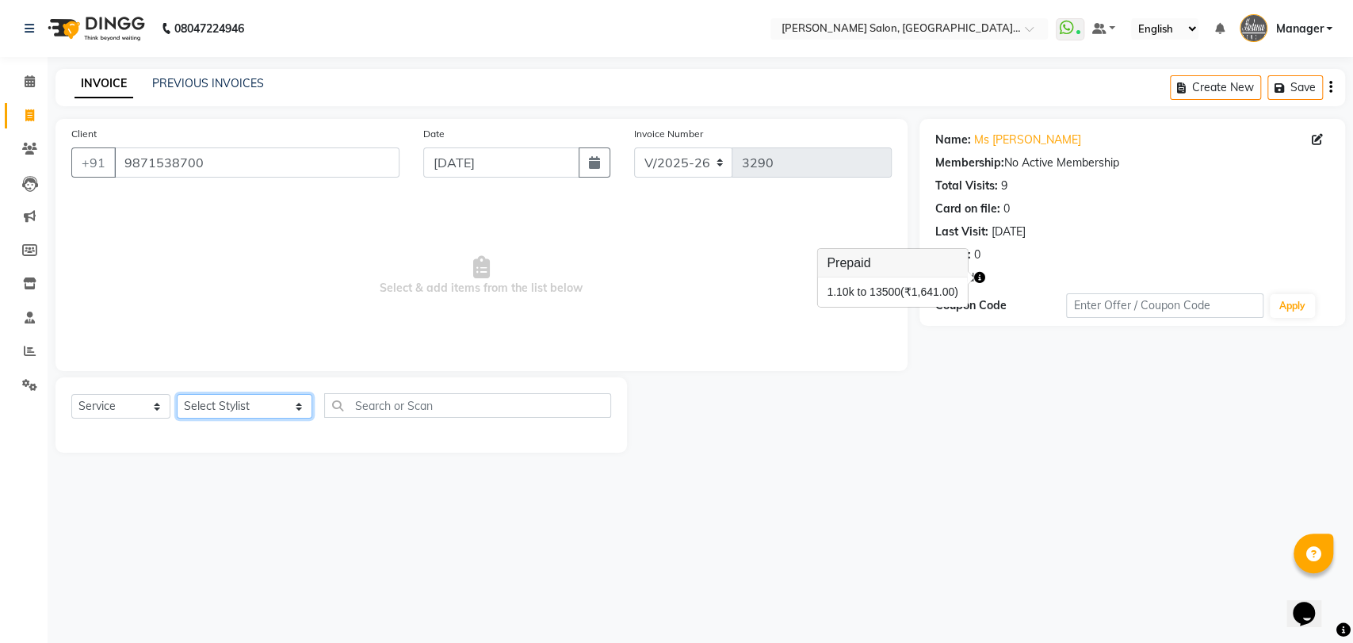
click at [229, 400] on select "Select Stylist Anil Pedicurist Arman ashish female stylist Ashutosh Singhal KHU…" at bounding box center [245, 406] width 136 height 25
select select "50901"
click at [177, 394] on select "Select Stylist Anil Pedicurist Arman ashish female stylist Ashutosh Singhal KHU…" at bounding box center [245, 406] width 136 height 25
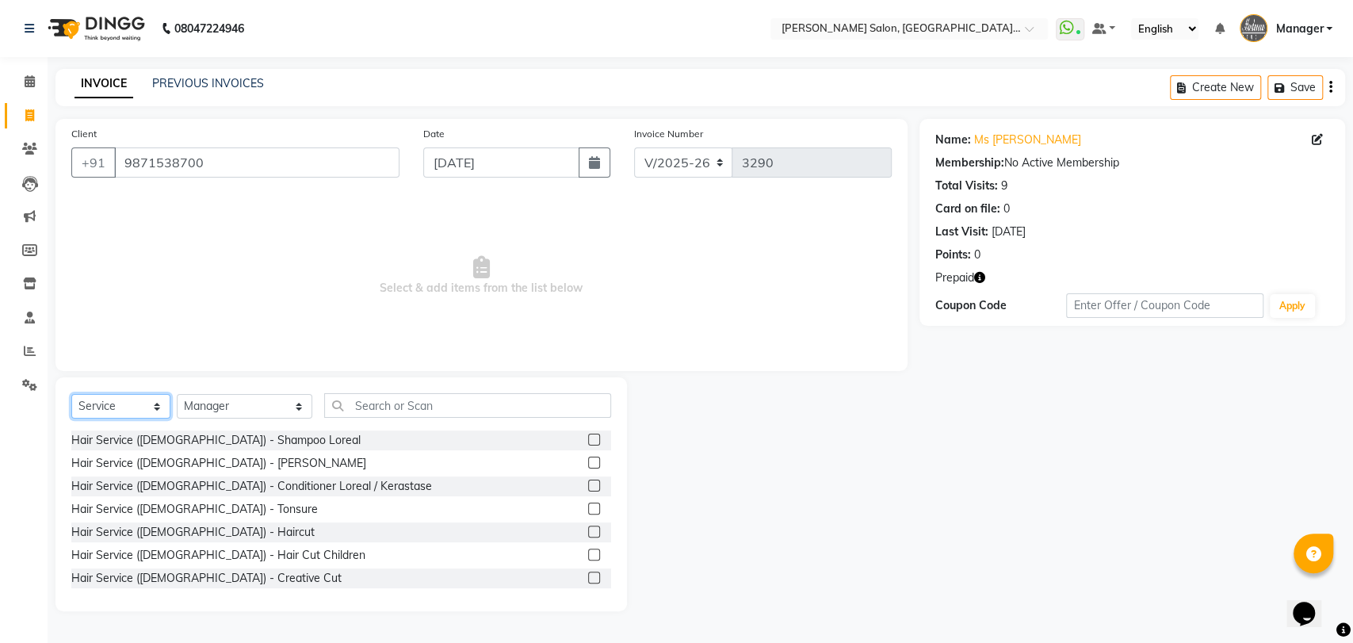
click at [117, 404] on select "Select Service Product Membership Package Voucher Prepaid Gift Card" at bounding box center [120, 406] width 99 height 25
select select "P"
click at [71, 394] on select "Select Service Product Membership Package Voucher Prepaid Gift Card" at bounding box center [120, 406] width 99 height 25
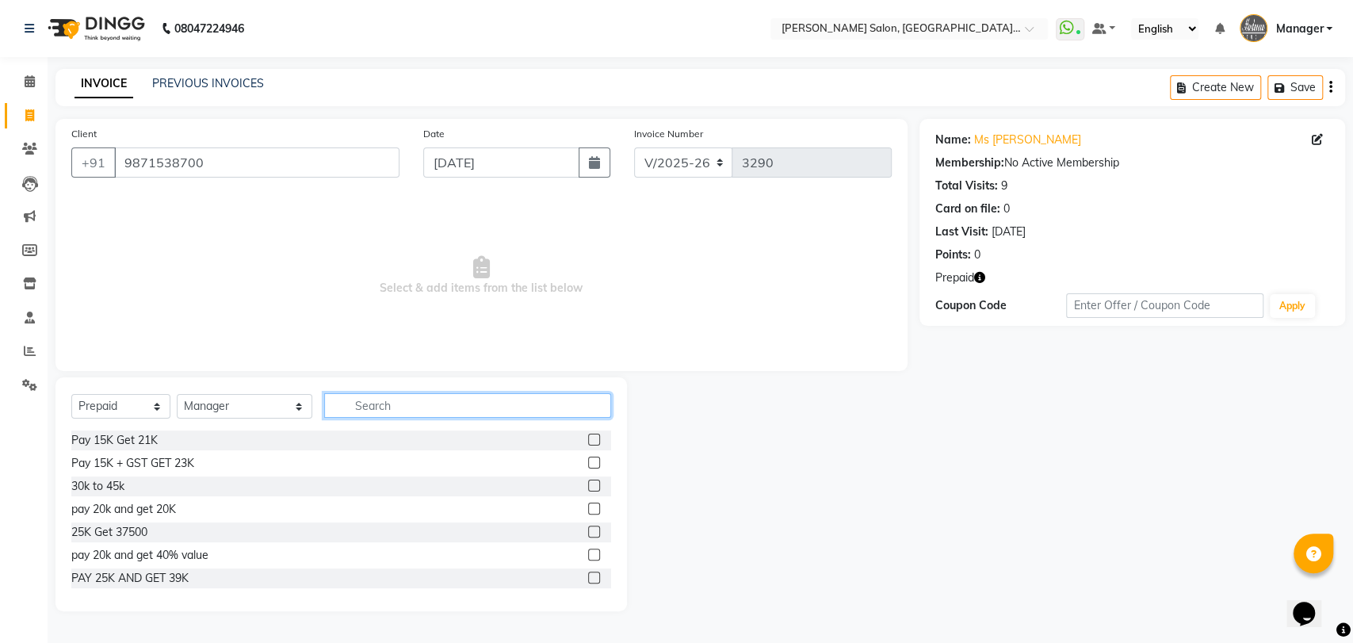
click at [353, 410] on input "text" at bounding box center [468, 405] width 288 height 25
type input "5"
click at [588, 578] on label at bounding box center [594, 578] width 12 height 12
click at [588, 578] on input "checkbox" at bounding box center [593, 578] width 10 height 10
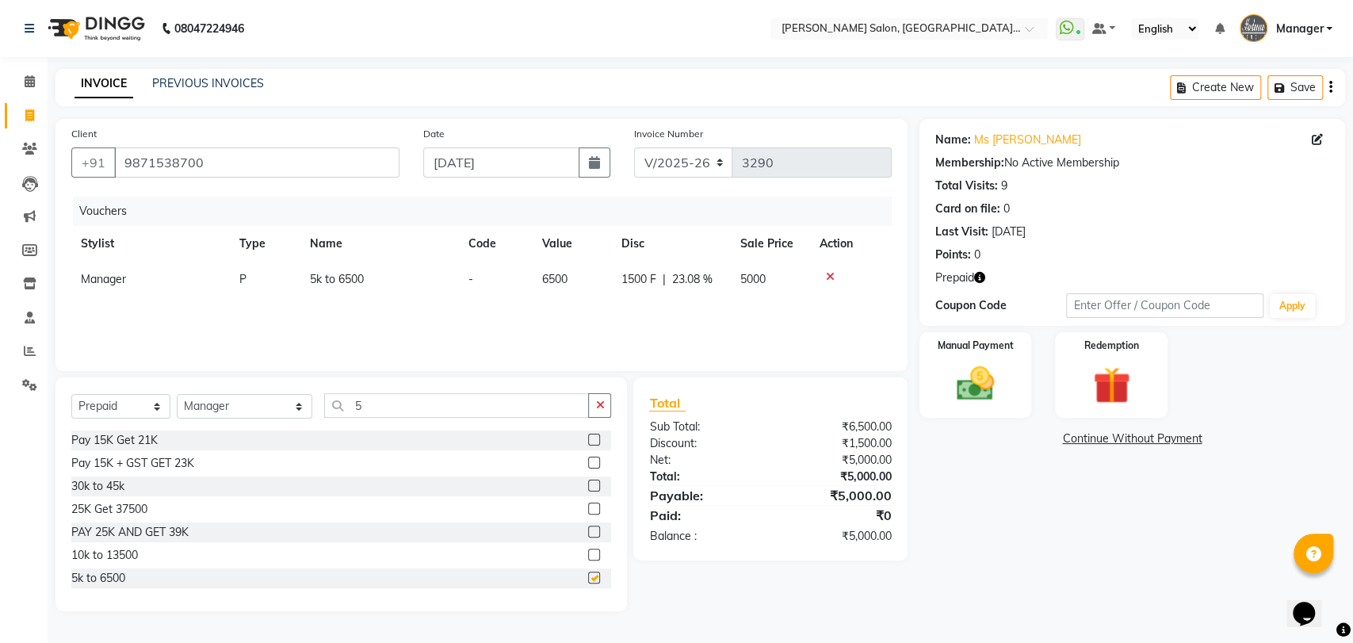
checkbox input "false"
click at [974, 369] on img at bounding box center [975, 383] width 63 height 44
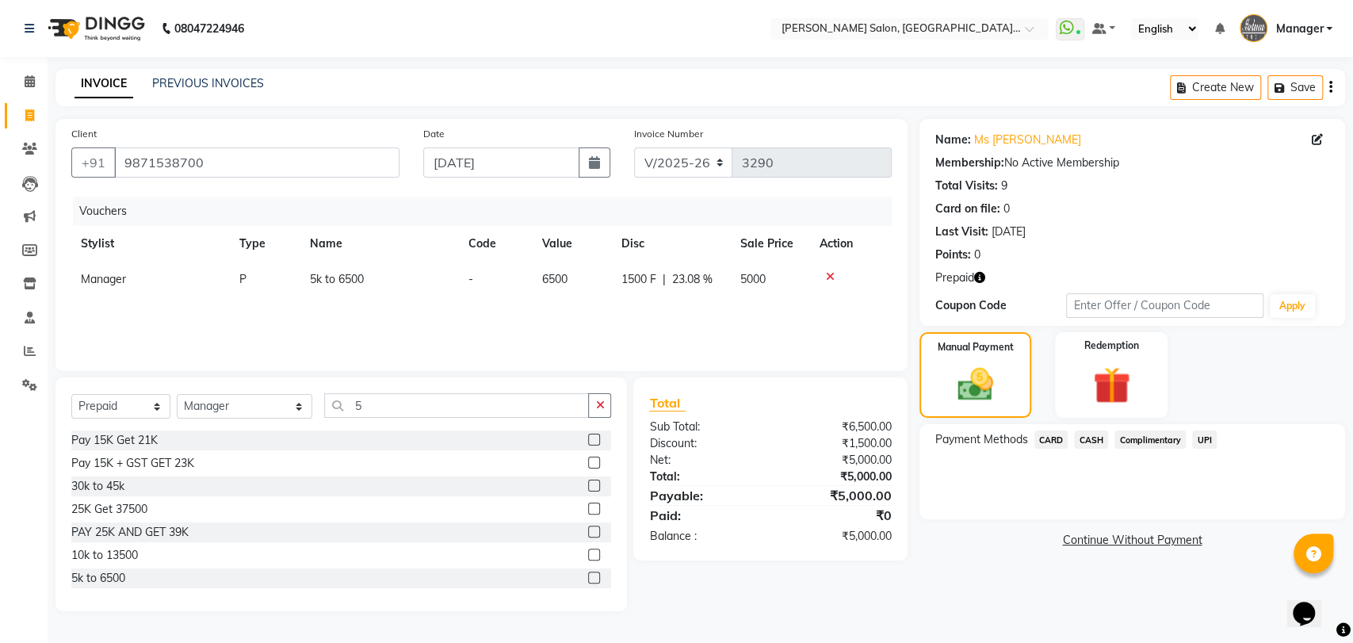
click at [1206, 442] on span "UPI" at bounding box center [1204, 439] width 25 height 18
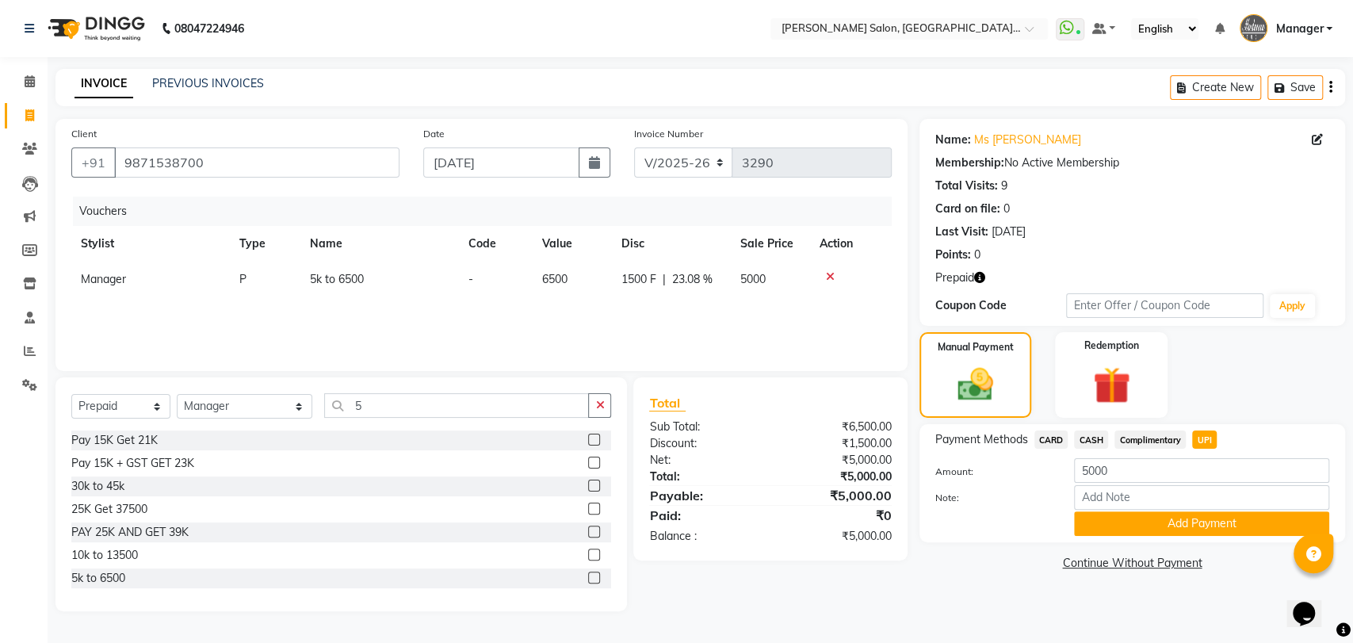
click at [1192, 523] on button "Add Payment" at bounding box center [1201, 523] width 255 height 25
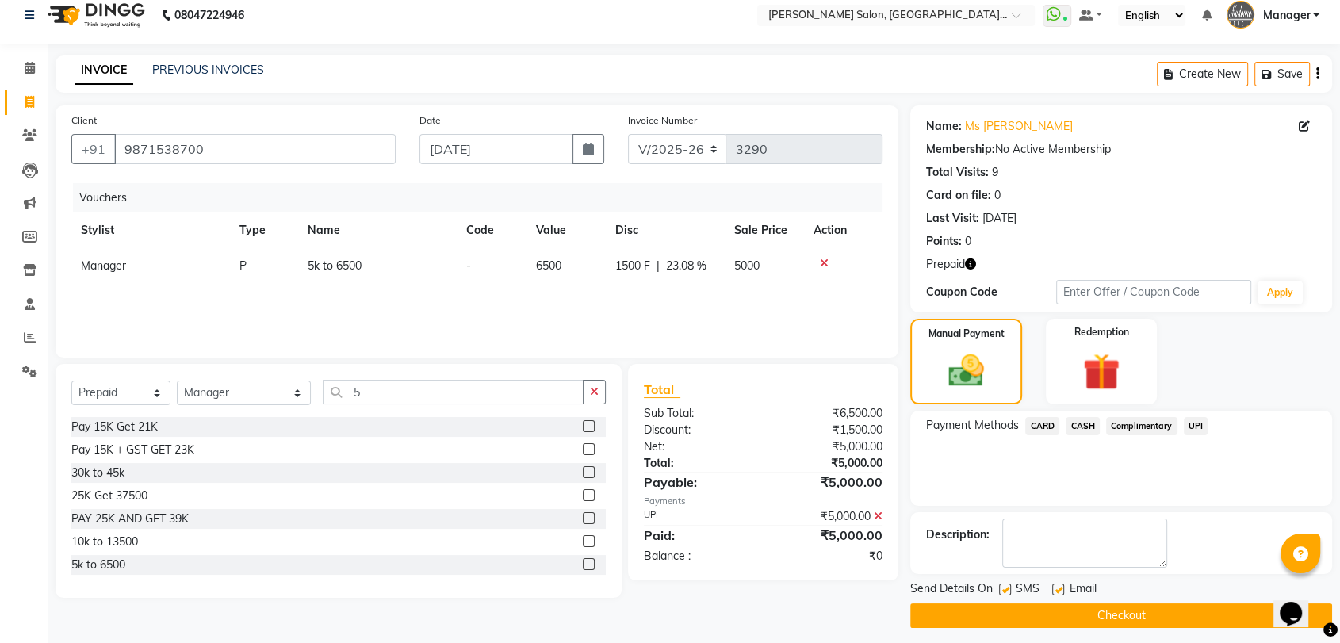
scroll to position [21, 0]
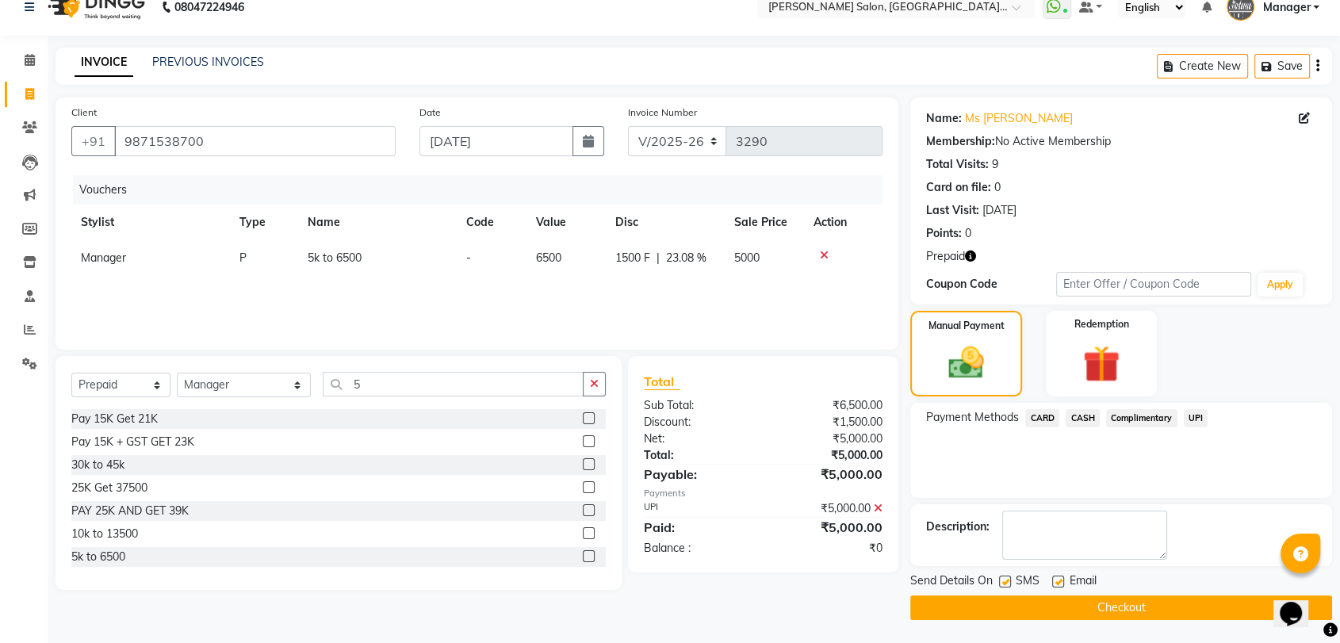
click at [1134, 608] on button "Checkout" at bounding box center [1121, 607] width 422 height 25
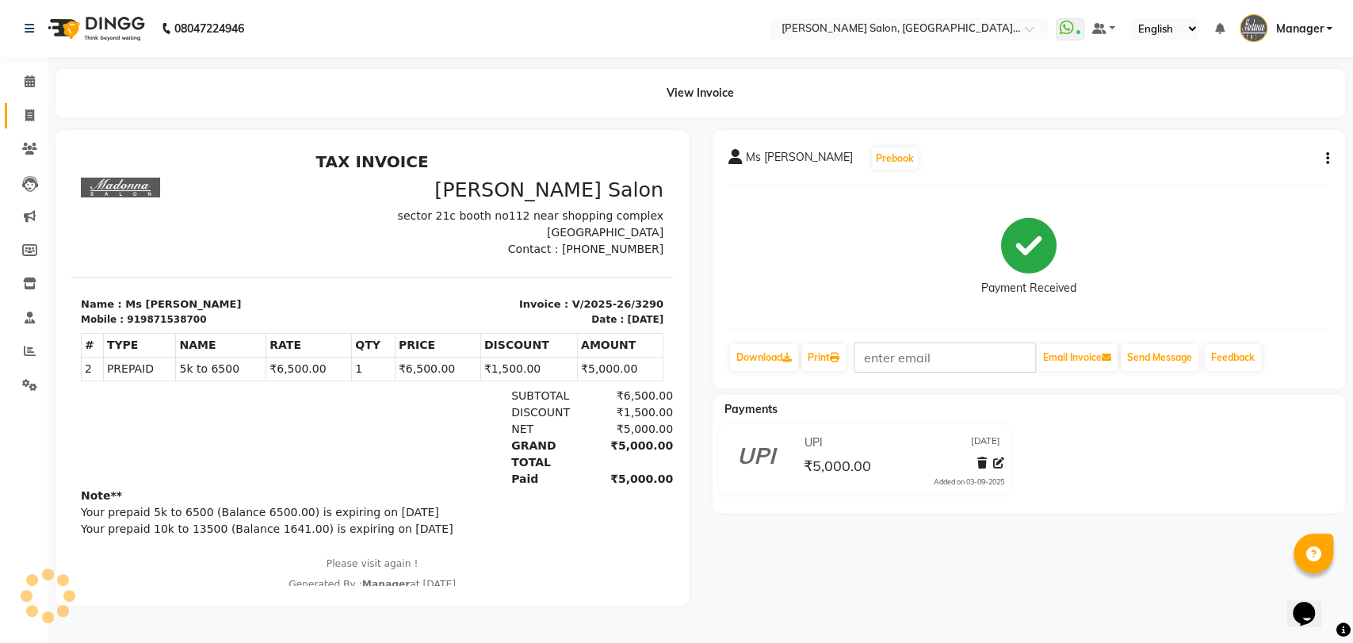
click at [28, 116] on icon at bounding box center [29, 115] width 9 height 12
select select "service"
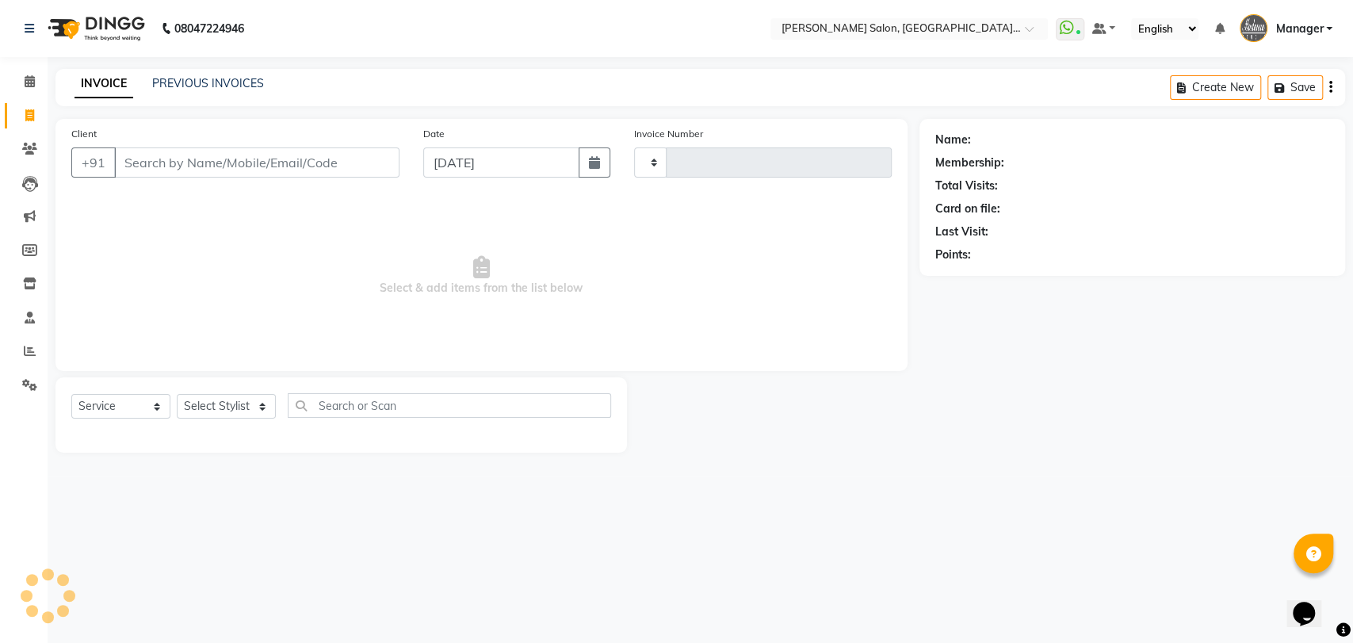
type input "3291"
select select "5893"
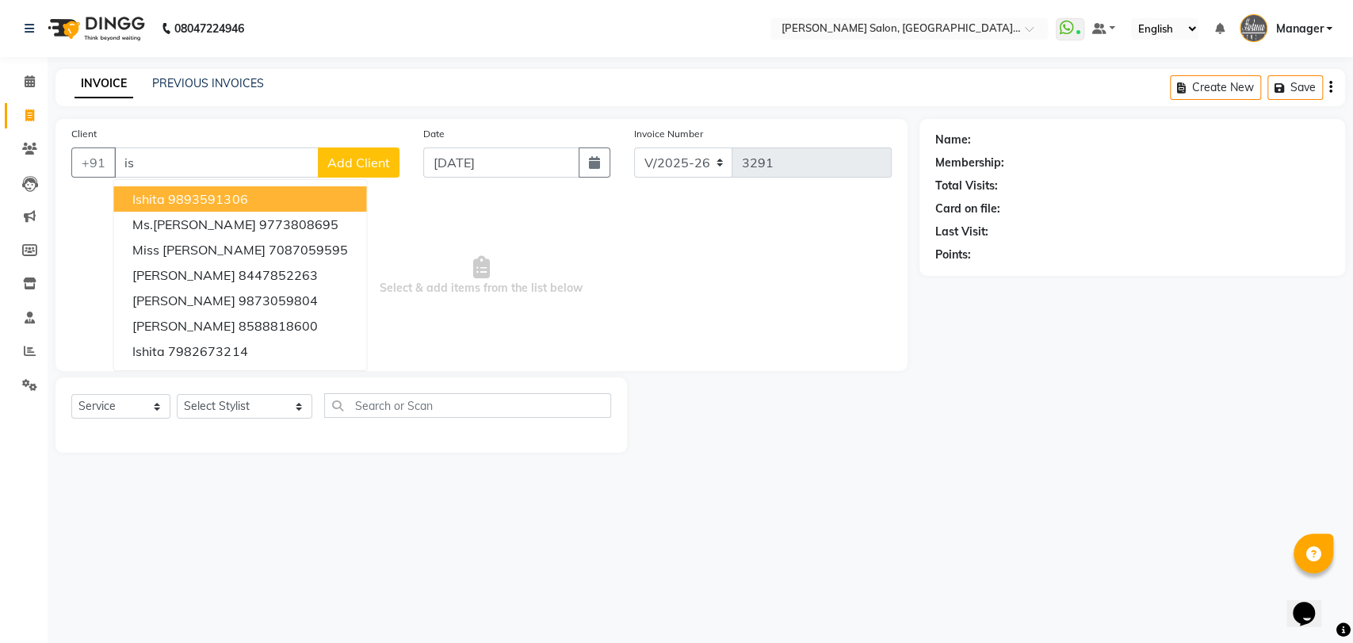
type input "i"
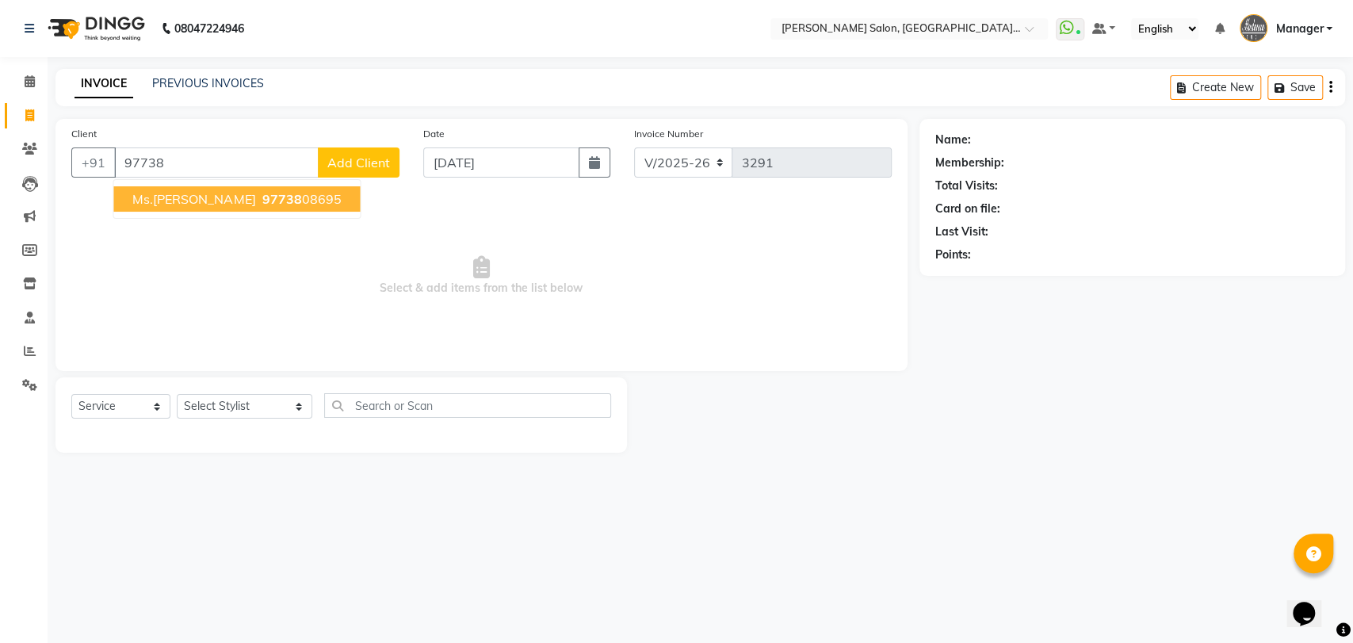
click at [172, 205] on span "Ms.[PERSON_NAME]" at bounding box center [193, 199] width 123 height 16
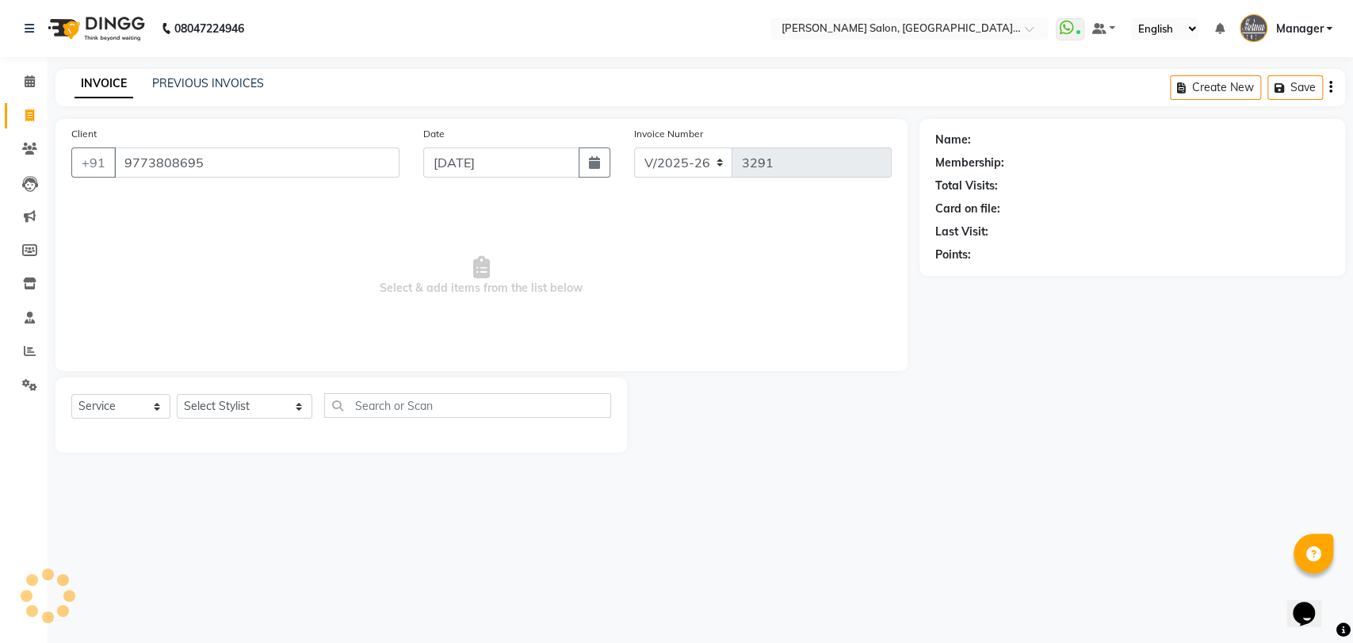
type input "9773808695"
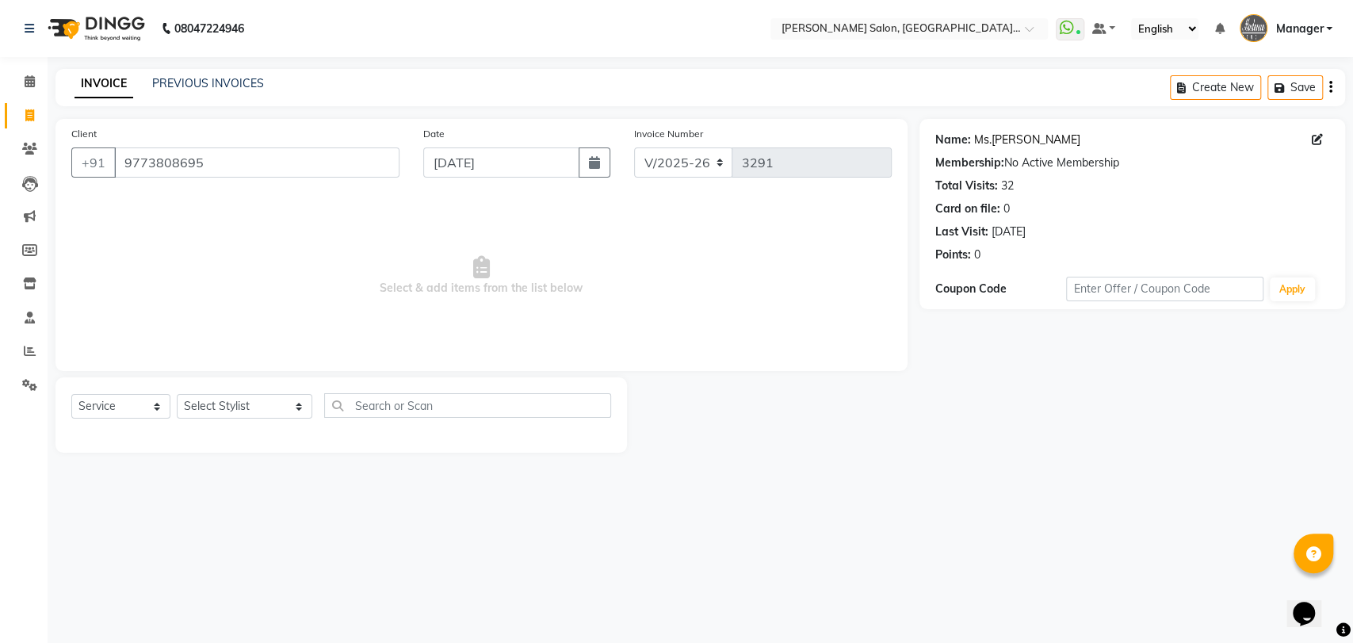
click at [983, 143] on link "Ms.ishita" at bounding box center [1027, 140] width 106 height 17
click at [1001, 139] on link "Ms.ishita" at bounding box center [1027, 140] width 106 height 17
click at [235, 411] on select "Select Stylist Anil Pedicurist [PERSON_NAME] [DEMOGRAPHIC_DATA] stylist [PERSON…" at bounding box center [245, 406] width 136 height 25
select select "48543"
click at [177, 394] on select "Select Stylist Anil Pedicurist [PERSON_NAME] [DEMOGRAPHIC_DATA] stylist [PERSON…" at bounding box center [245, 406] width 136 height 25
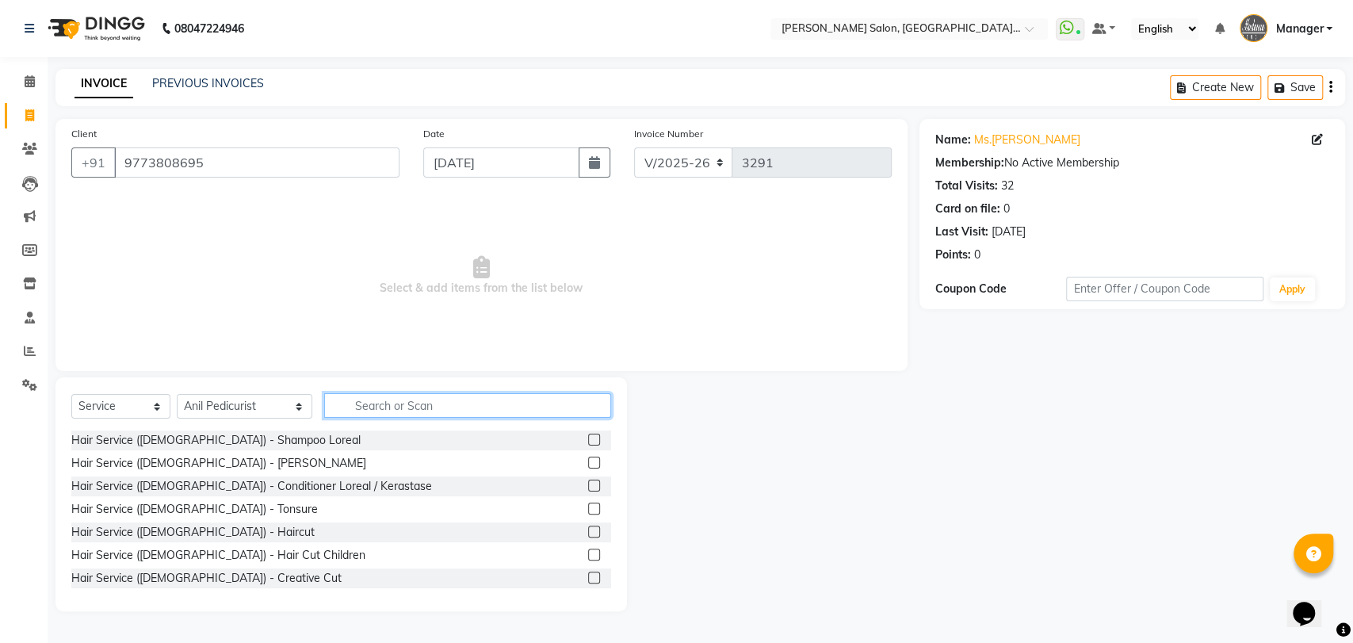
click at [350, 398] on input "text" at bounding box center [468, 405] width 288 height 25
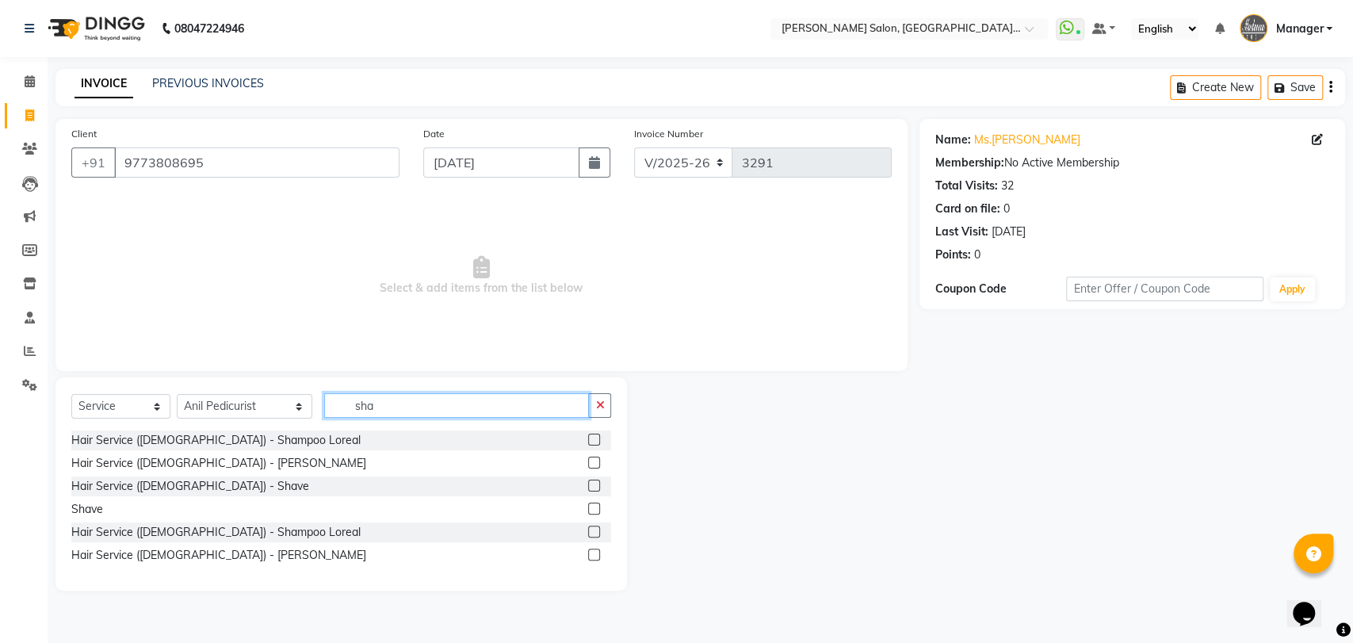
type input "sha"
click at [597, 549] on label at bounding box center [594, 555] width 12 height 12
click at [597, 550] on input "checkbox" at bounding box center [593, 555] width 10 height 10
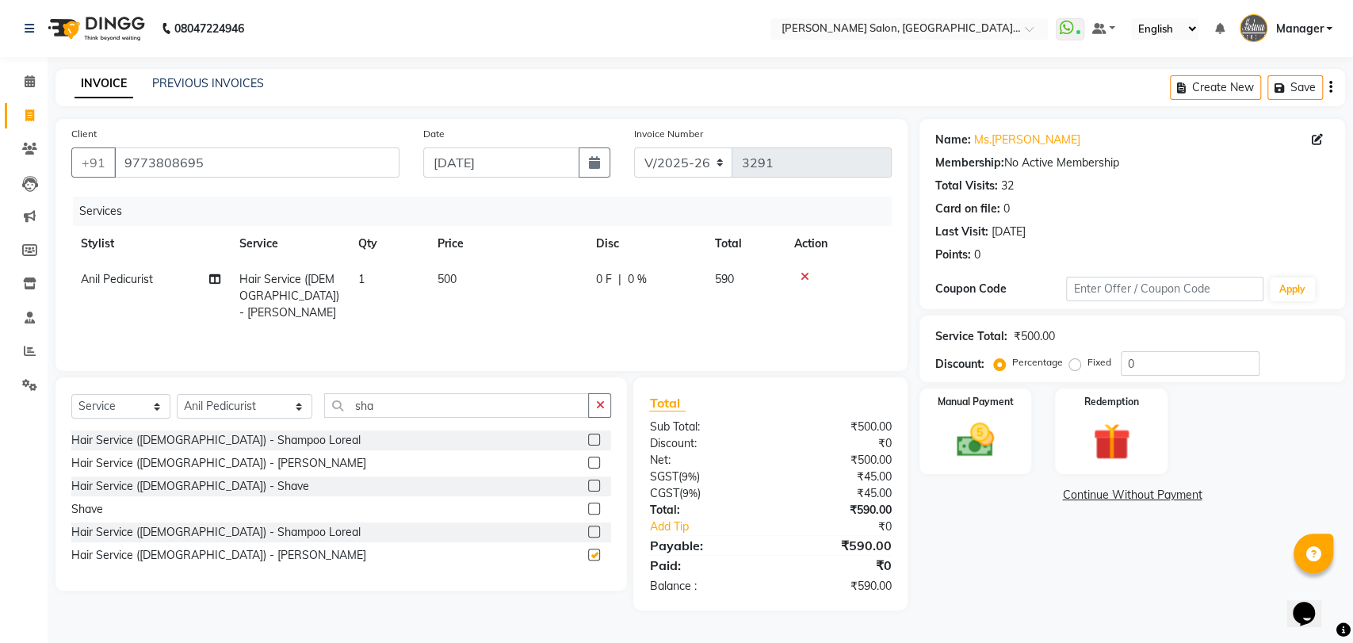
checkbox input "false"
click at [261, 165] on input "9773808695" at bounding box center [256, 162] width 285 height 30
click at [605, 402] on button "button" at bounding box center [599, 405] width 23 height 25
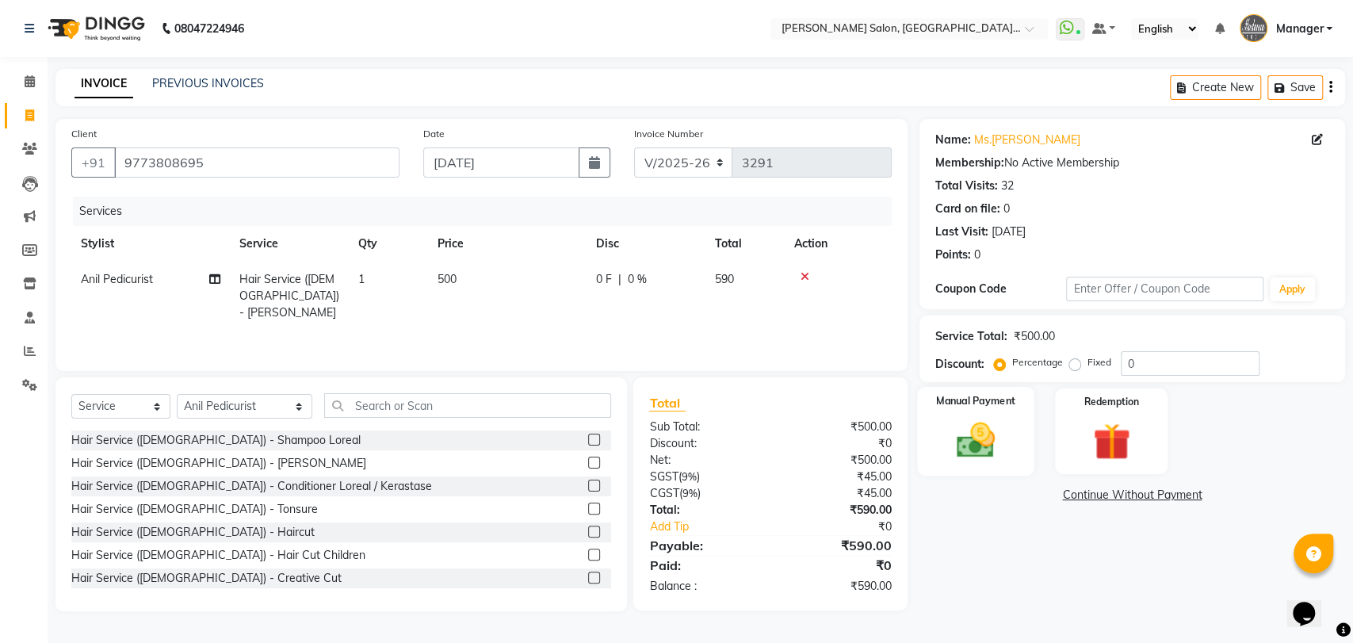
click at [1000, 438] on img at bounding box center [975, 440] width 63 height 44
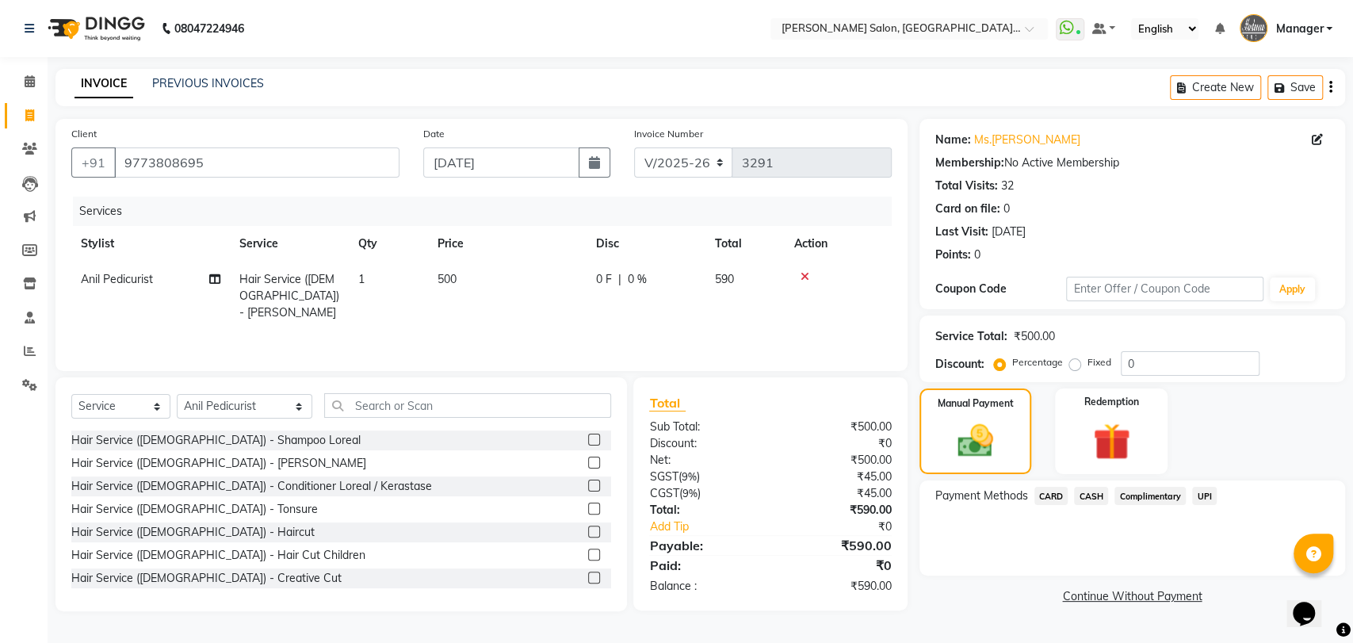
click at [1093, 494] on span "CASH" at bounding box center [1091, 496] width 34 height 18
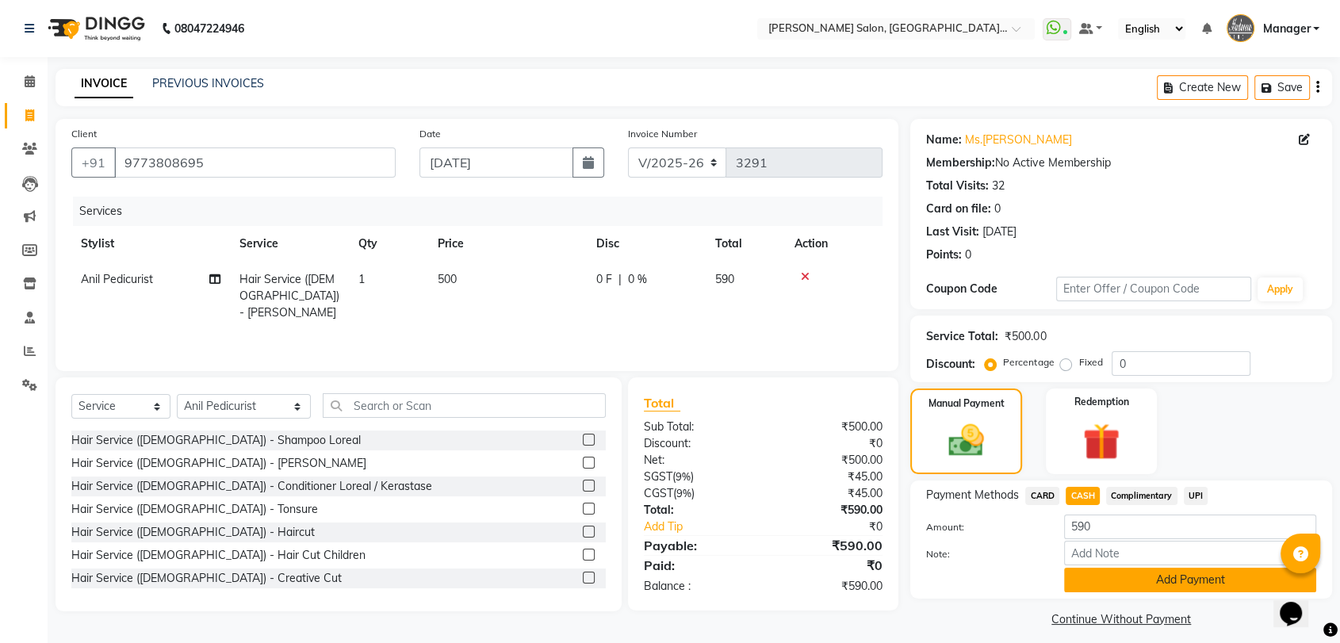
click at [1150, 572] on button "Add Payment" at bounding box center [1190, 580] width 252 height 25
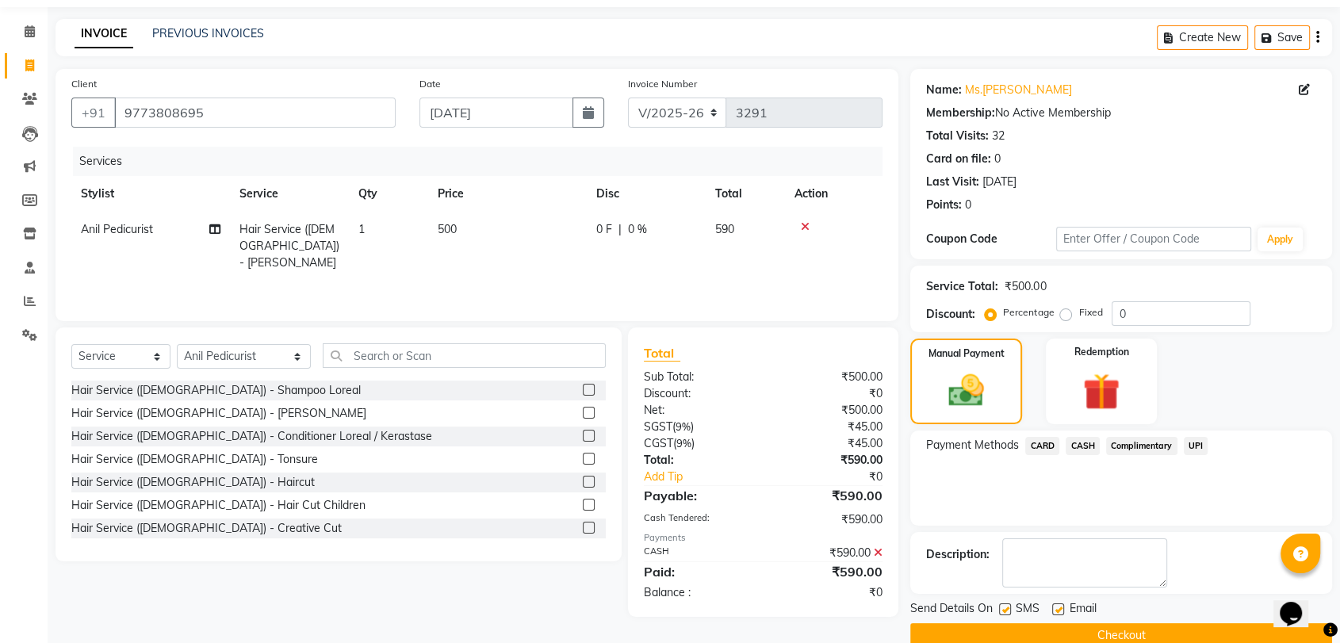
scroll to position [78, 0]
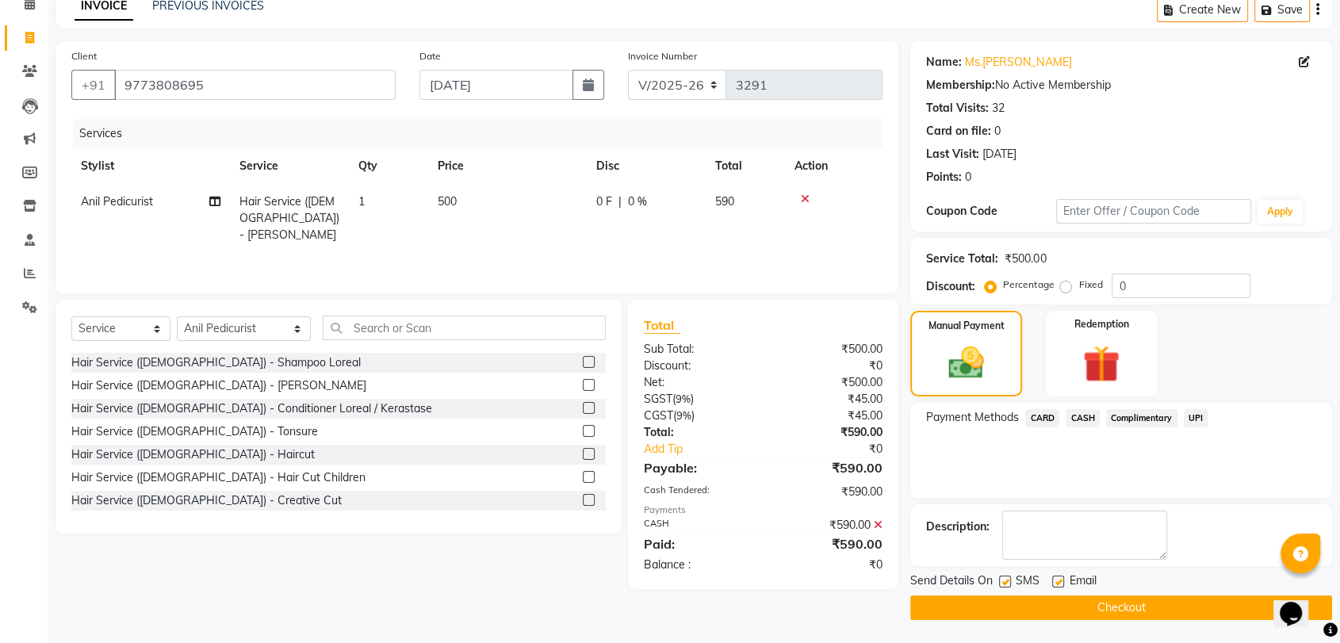
click at [1138, 600] on button "Checkout" at bounding box center [1121, 607] width 422 height 25
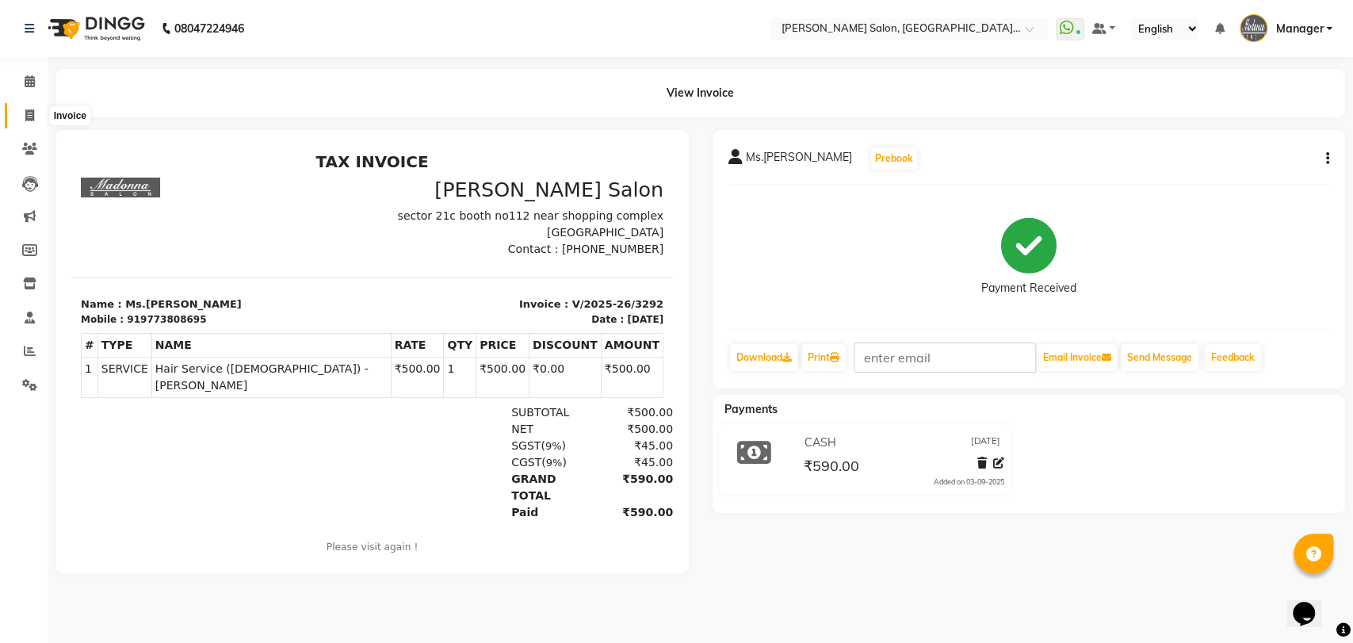
click at [21, 109] on span at bounding box center [30, 116] width 28 height 18
select select "5893"
select select "service"
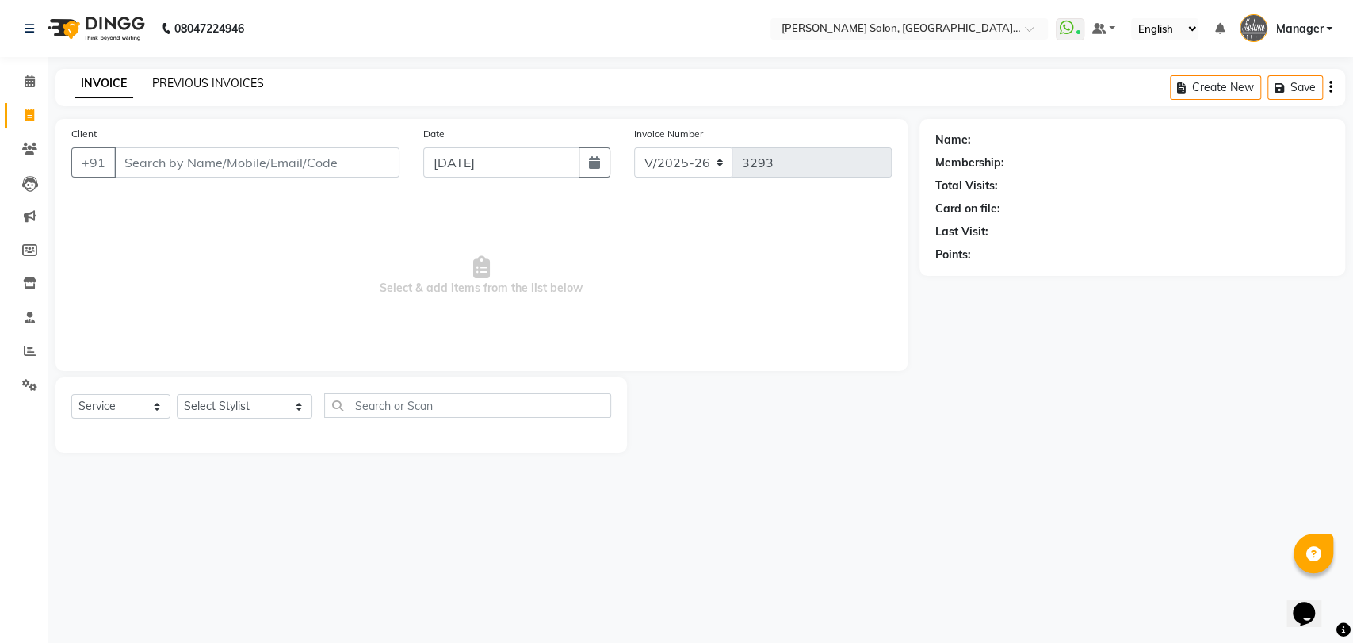
click at [231, 85] on link "PREVIOUS INVOICES" at bounding box center [208, 83] width 112 height 14
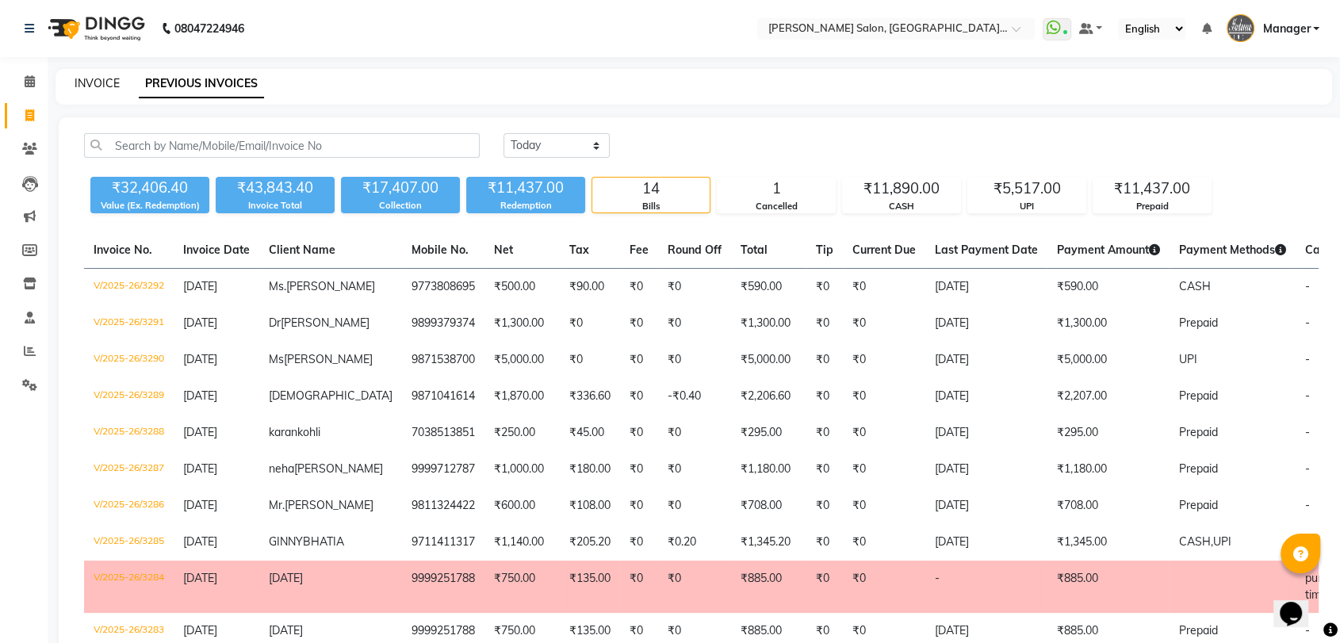
click at [101, 77] on link "INVOICE" at bounding box center [97, 83] width 45 height 14
select select "service"
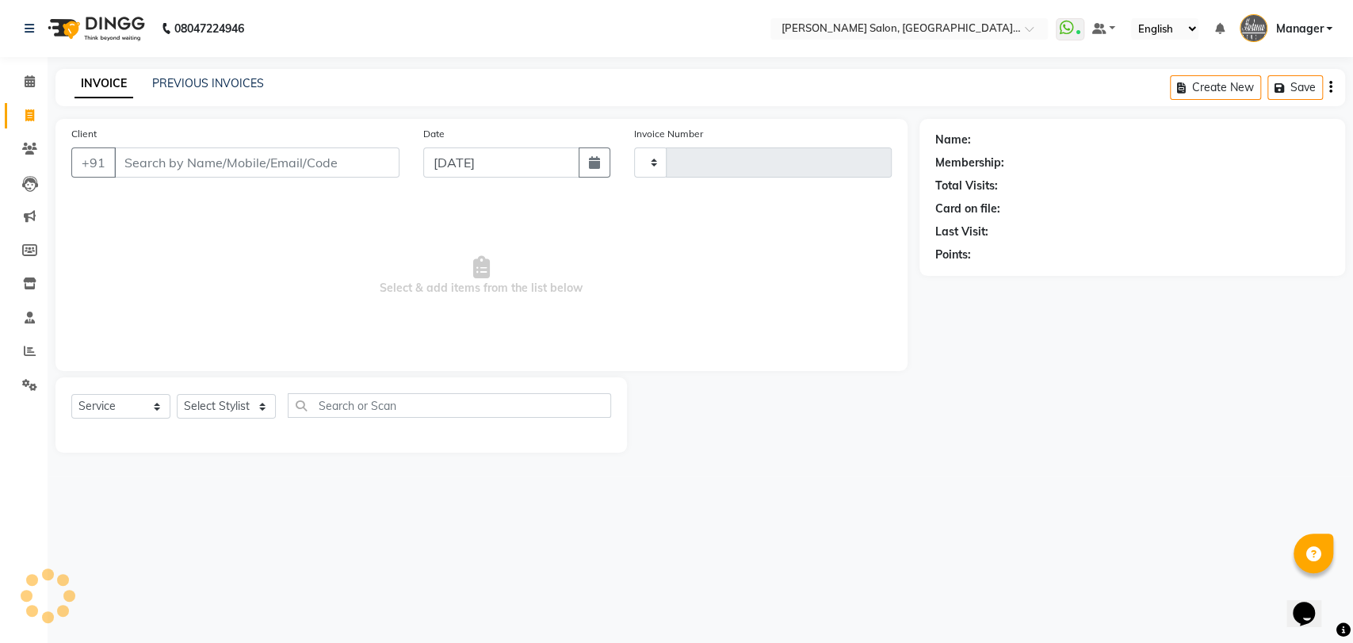
type input "3293"
select select "5893"
click at [728, 355] on div "Client +91 Date 03-09-2025 Invoice Number V/2025 V/2025-26 3293 Select & add it…" at bounding box center [481, 245] width 852 height 252
click at [189, 78] on link "PREVIOUS INVOICES" at bounding box center [208, 83] width 112 height 14
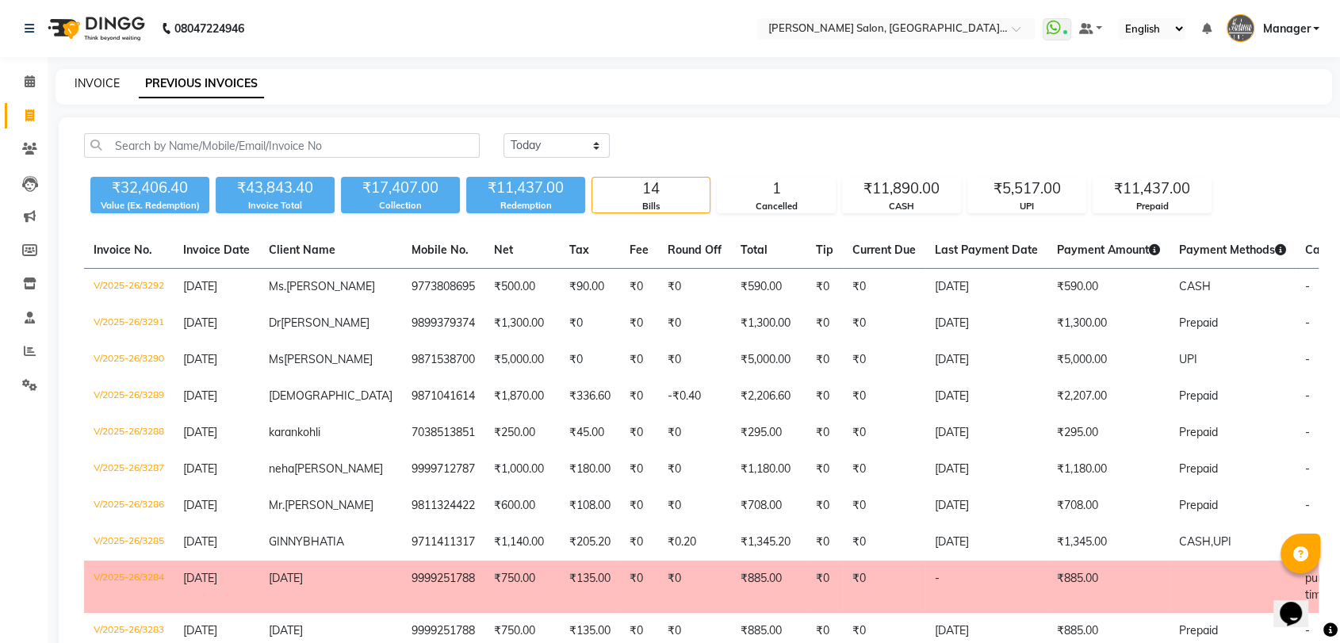
click at [91, 87] on link "INVOICE" at bounding box center [97, 83] width 45 height 14
select select "service"
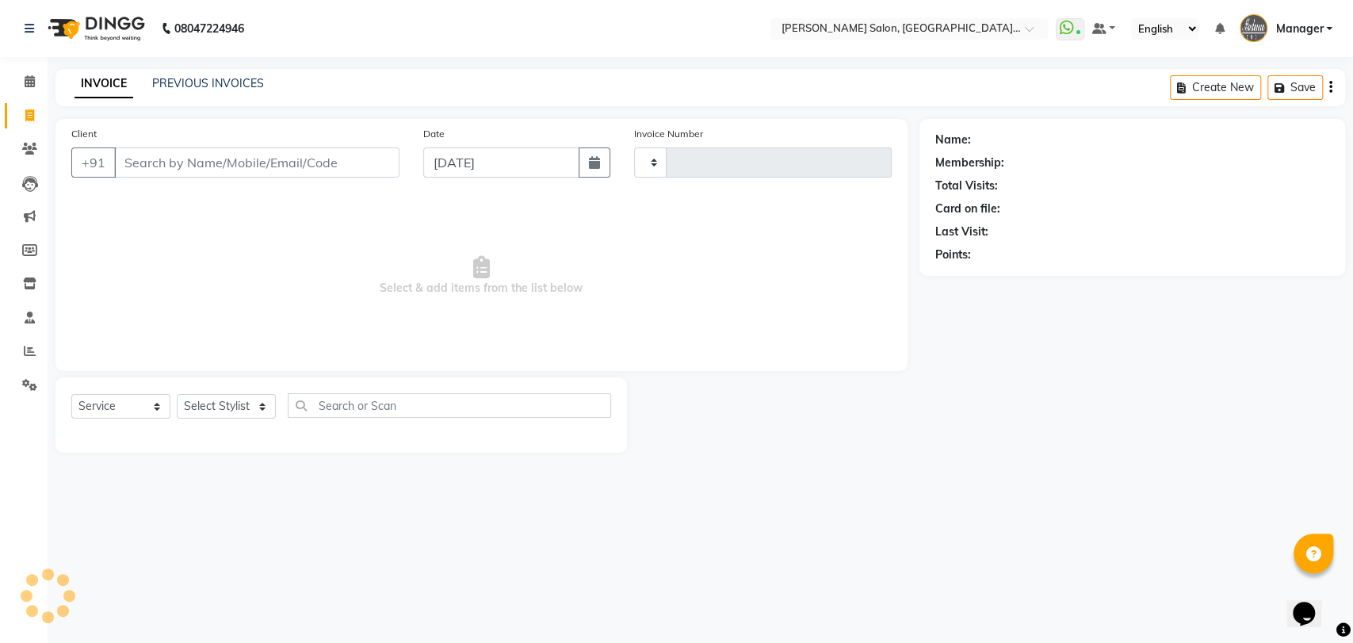
type input "3293"
select select "5893"
select select "service"
click at [235, 404] on select "Select Stylist Anil Pedicurist [PERSON_NAME] [DEMOGRAPHIC_DATA] stylist [PERSON…" at bounding box center [245, 406] width 136 height 25
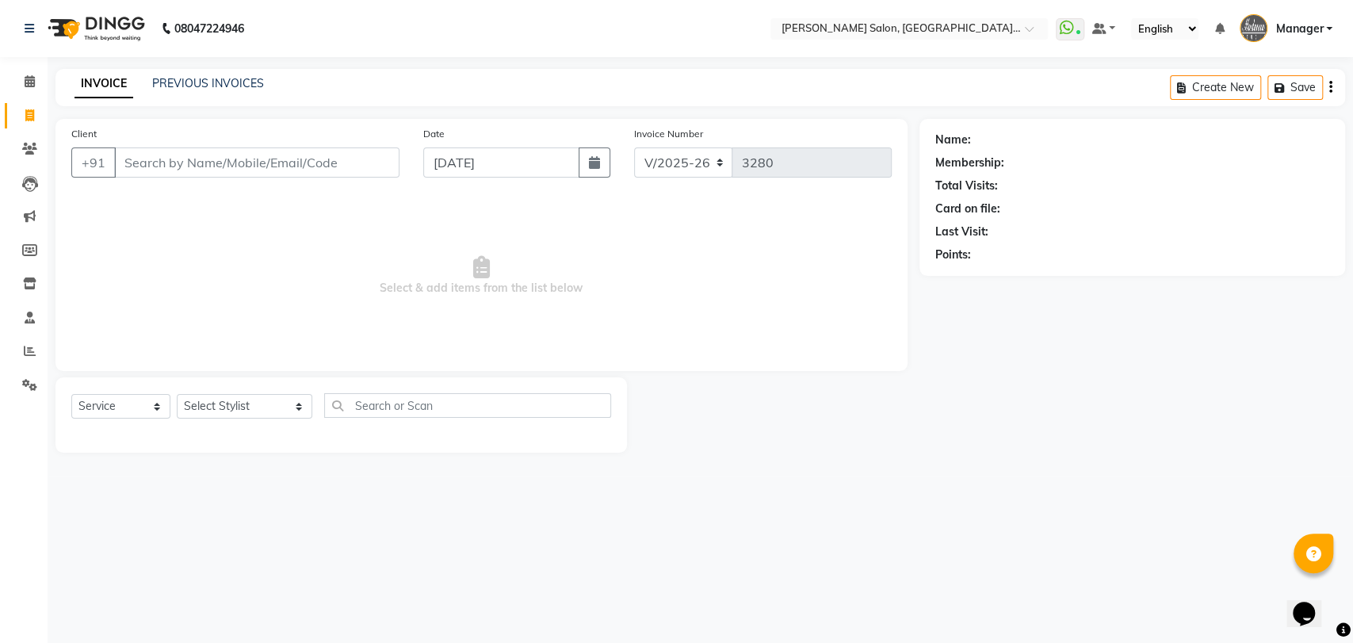
select select "76381"
click at [177, 394] on select "Select Stylist Anil Pedicurist [PERSON_NAME] [DEMOGRAPHIC_DATA] stylist [PERSON…" at bounding box center [245, 406] width 136 height 25
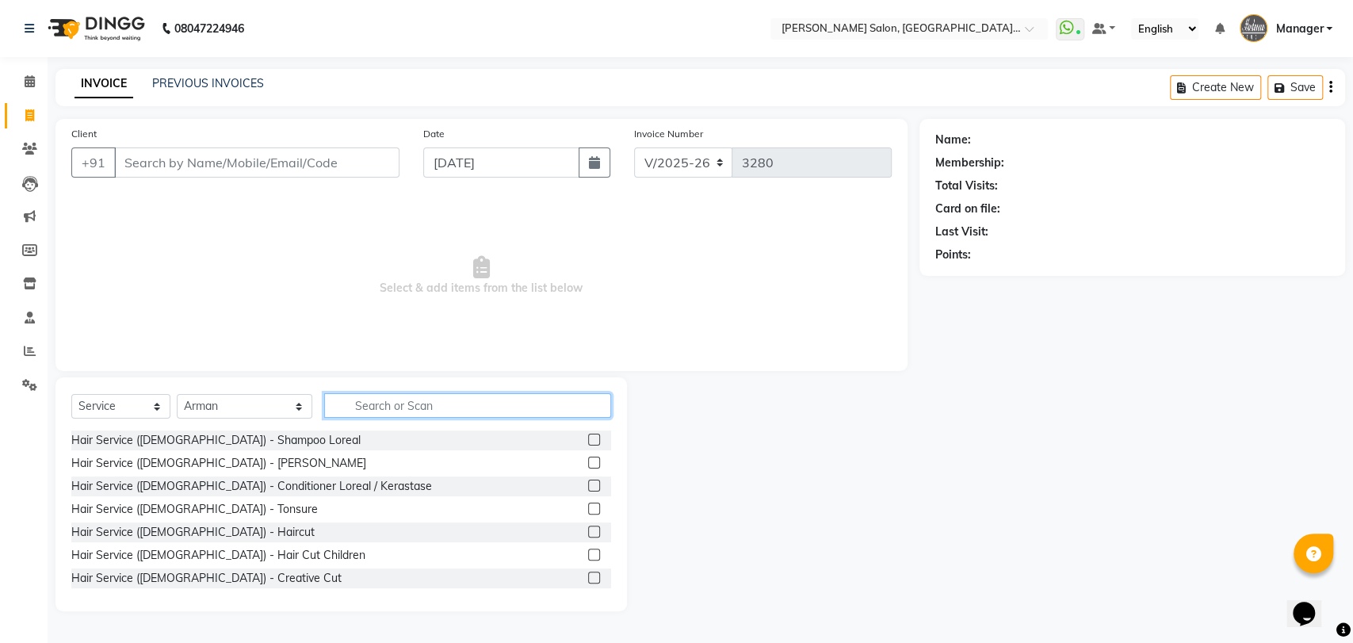
click at [342, 416] on input "text" at bounding box center [468, 405] width 288 height 25
type input "cut"
click at [588, 442] on label at bounding box center [594, 440] width 12 height 12
click at [588, 442] on input "checkbox" at bounding box center [593, 440] width 10 height 10
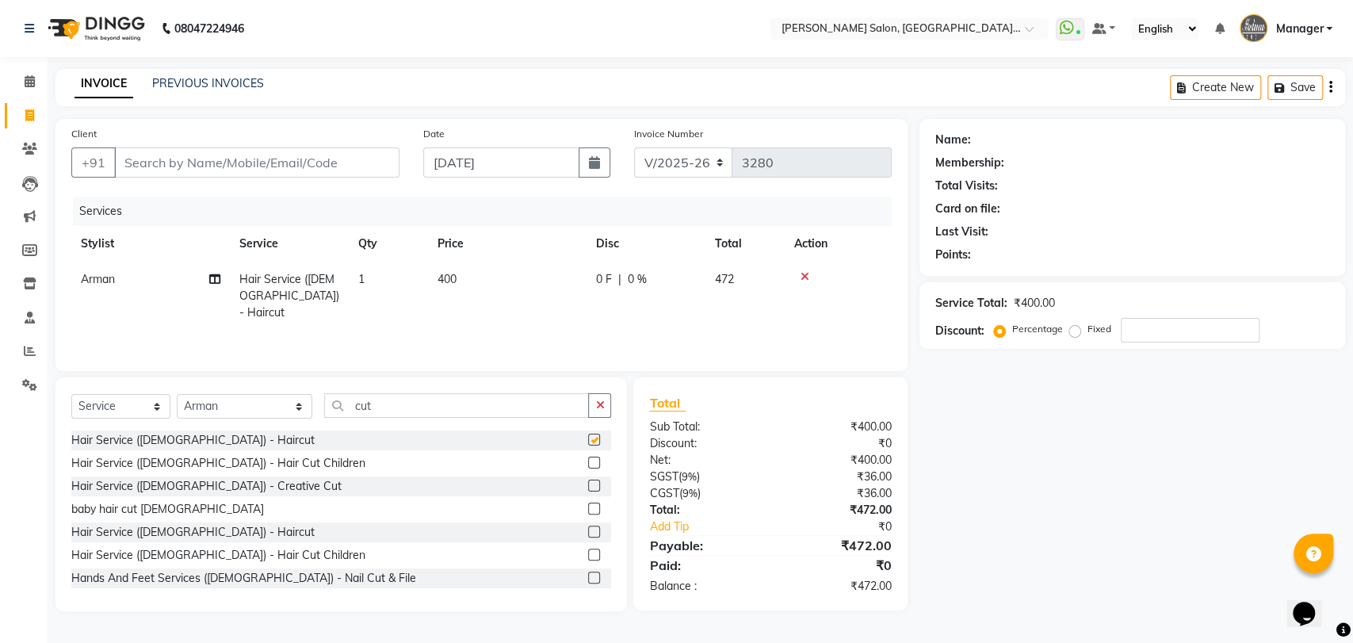
checkbox input "false"
click at [227, 177] on input "Client" at bounding box center [256, 162] width 285 height 30
click at [463, 279] on td "400" at bounding box center [507, 296] width 159 height 69
select select "76381"
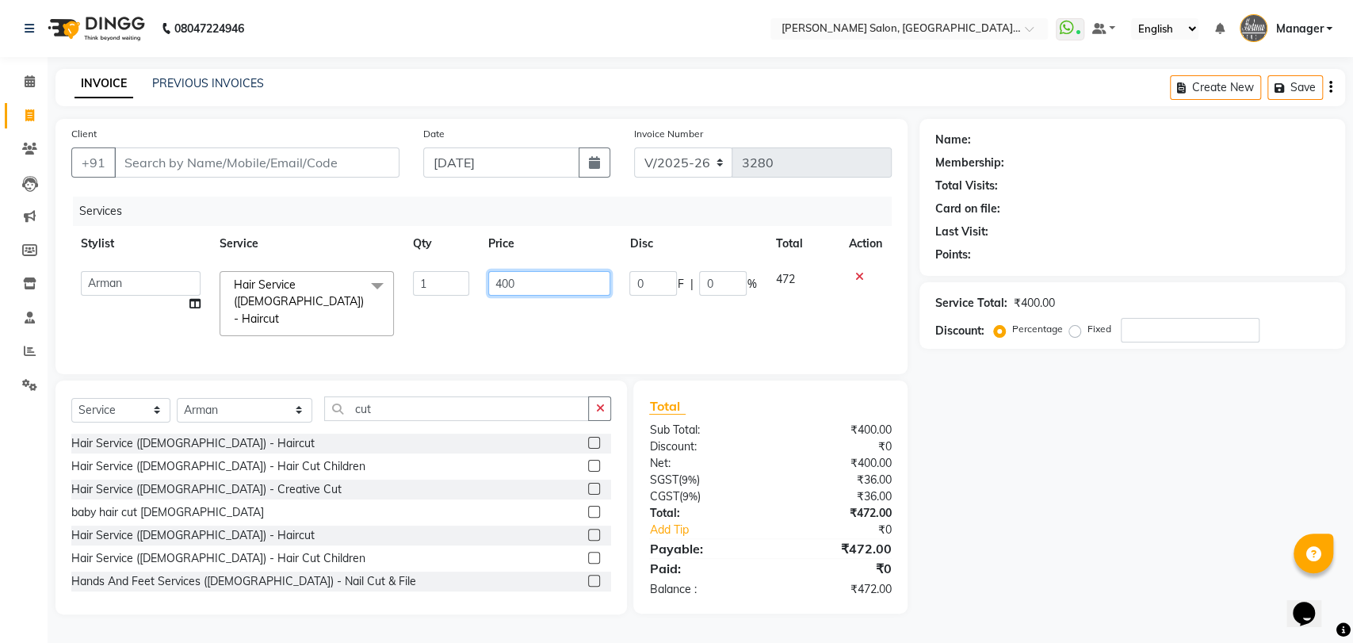
click at [503, 281] on input "400" at bounding box center [549, 283] width 123 height 25
type input "600"
click at [1005, 507] on div "Name: Membership: Total Visits: Card on file: Last Visit: Points: Service Total…" at bounding box center [1139, 366] width 438 height 495
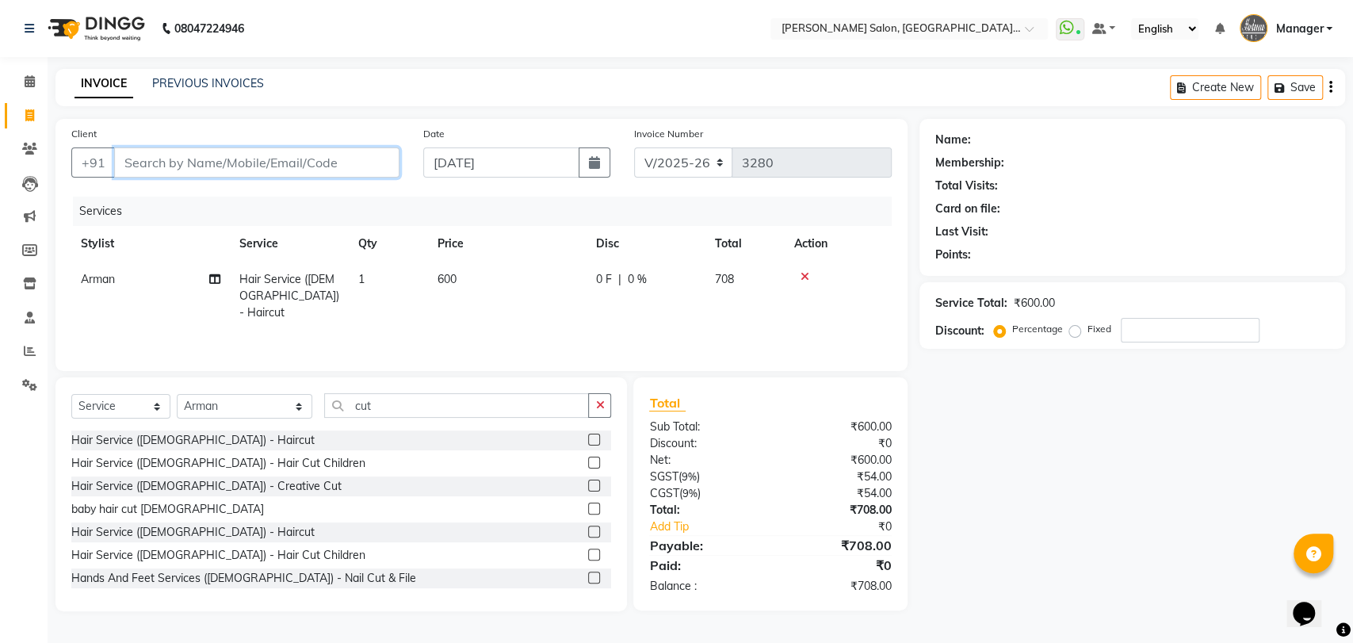
click at [178, 157] on input "Client" at bounding box center [256, 162] width 285 height 30
type input "9"
type input "0"
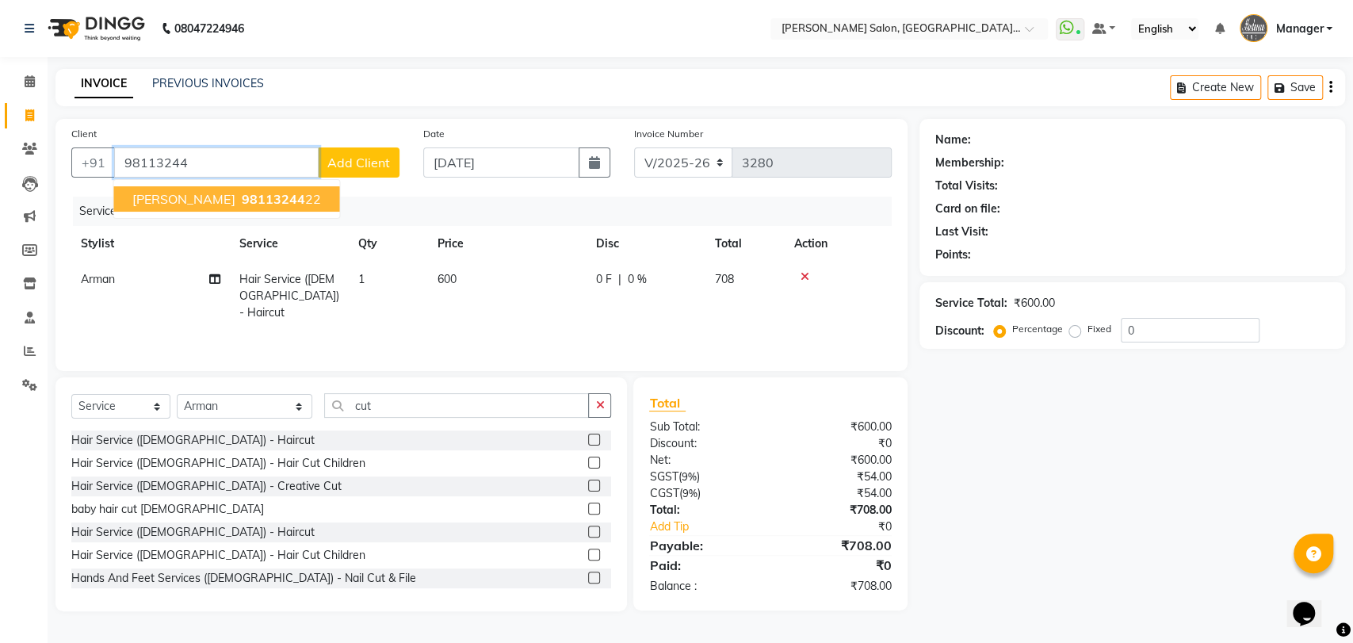
click at [167, 192] on span "Mr. Jitender aggrawal" at bounding box center [183, 199] width 102 height 16
type input "9811324422"
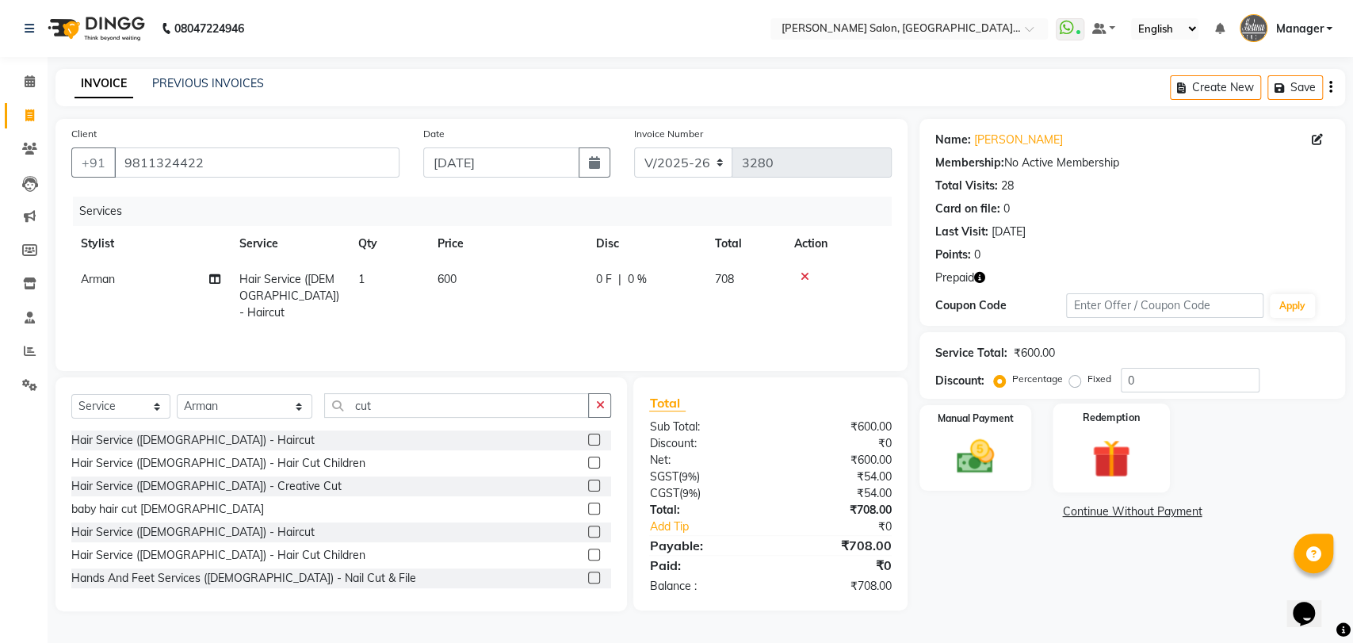
click at [1112, 451] on img at bounding box center [1111, 458] width 63 height 48
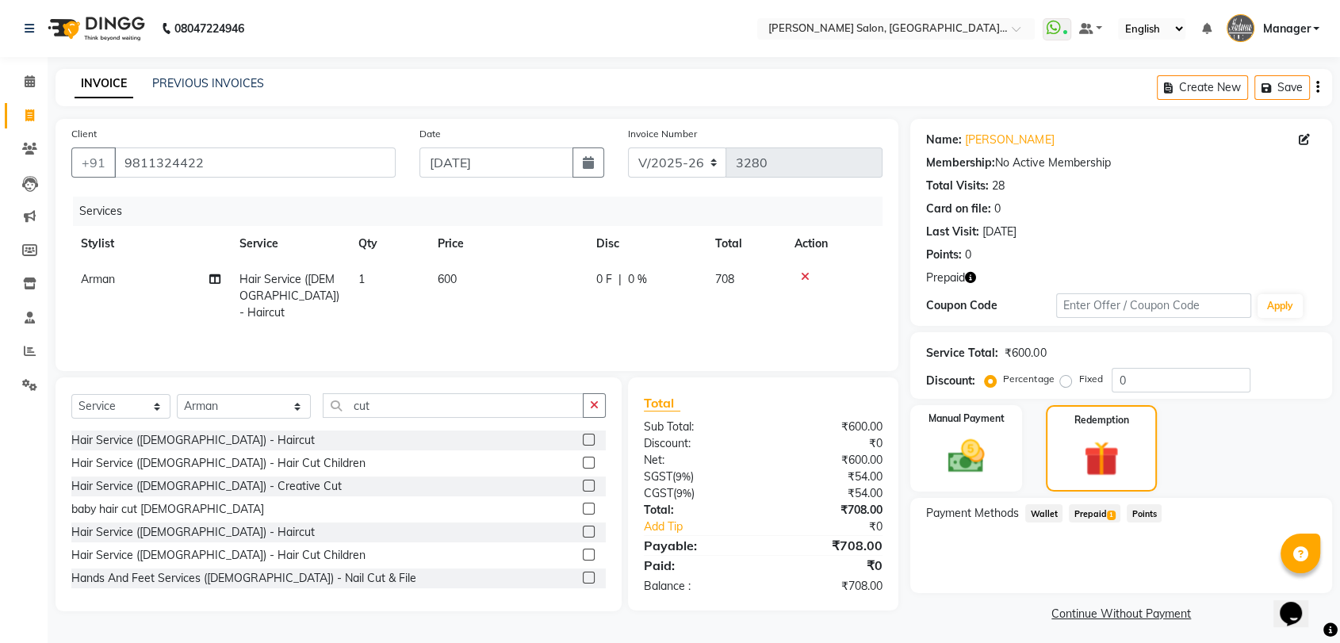
click at [1082, 518] on span "Prepaid 1" at bounding box center [1095, 513] width 52 height 18
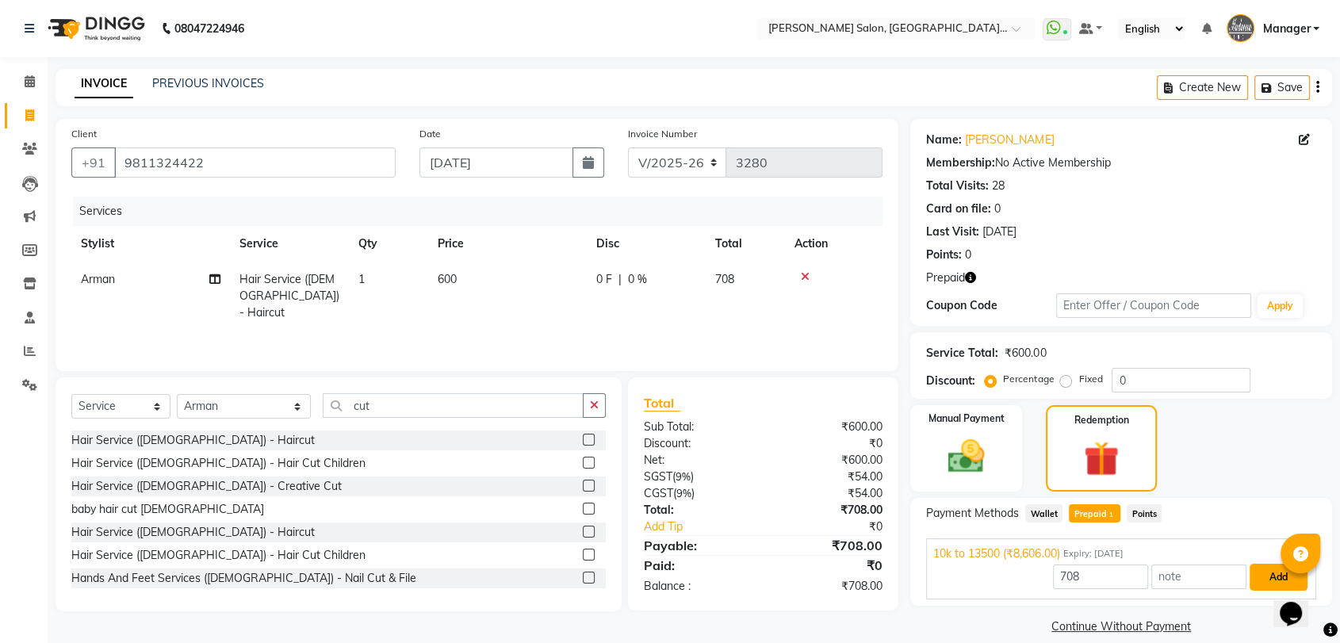
click at [1265, 573] on button "Add" at bounding box center [1278, 577] width 58 height 27
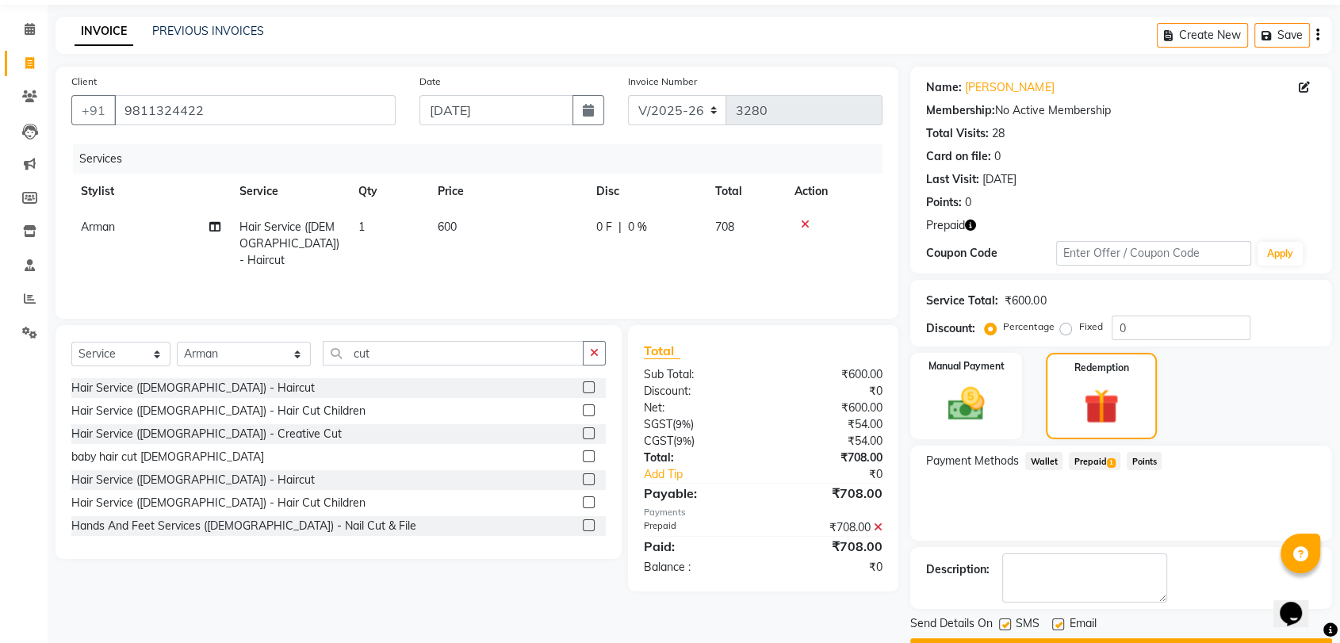
scroll to position [95, 0]
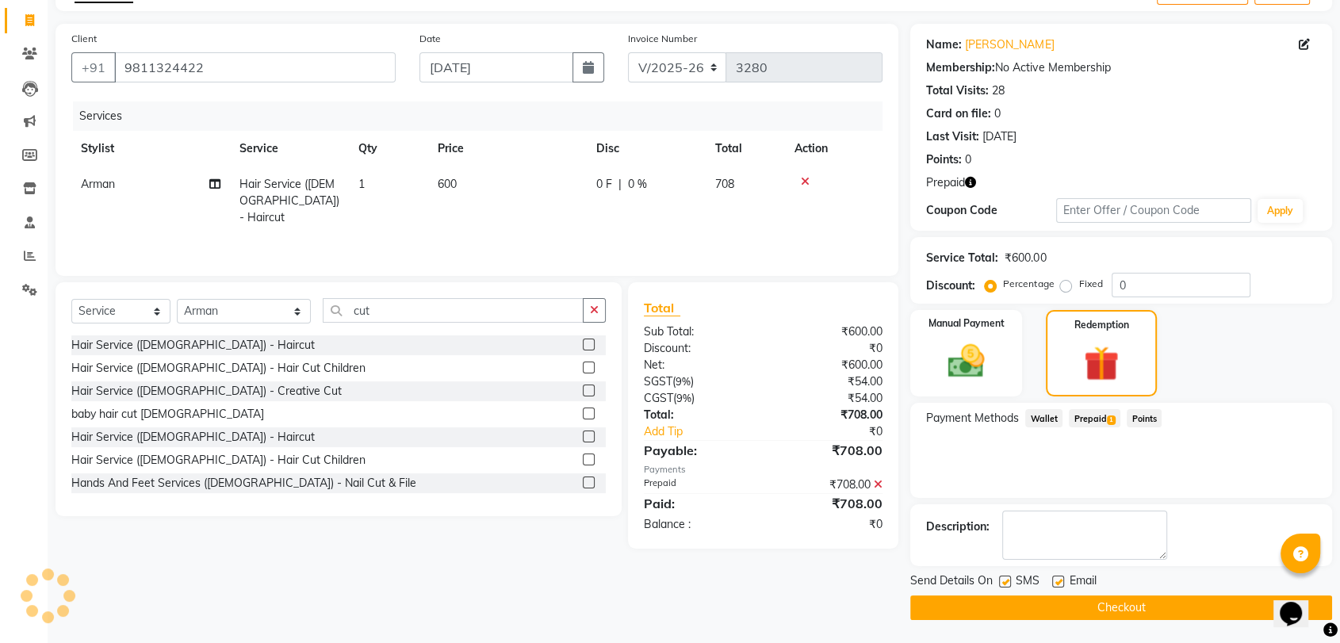
click at [1191, 604] on button "Checkout" at bounding box center [1121, 607] width 422 height 25
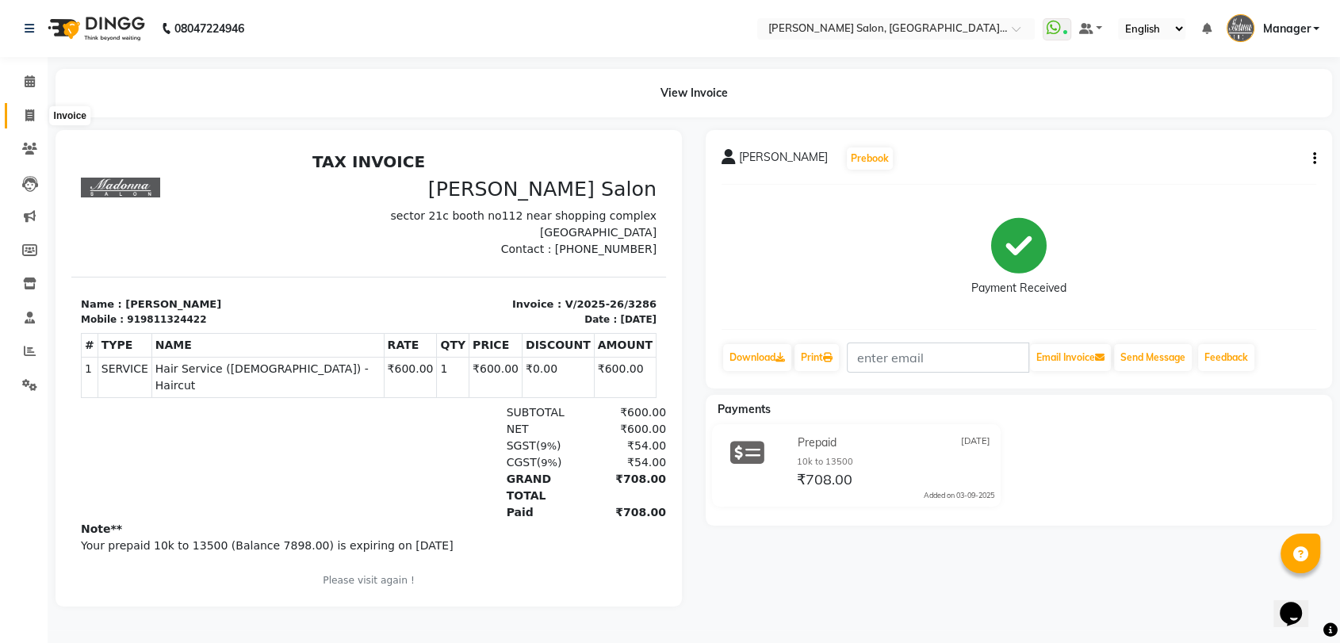
click at [26, 116] on icon at bounding box center [29, 115] width 9 height 12
select select "service"
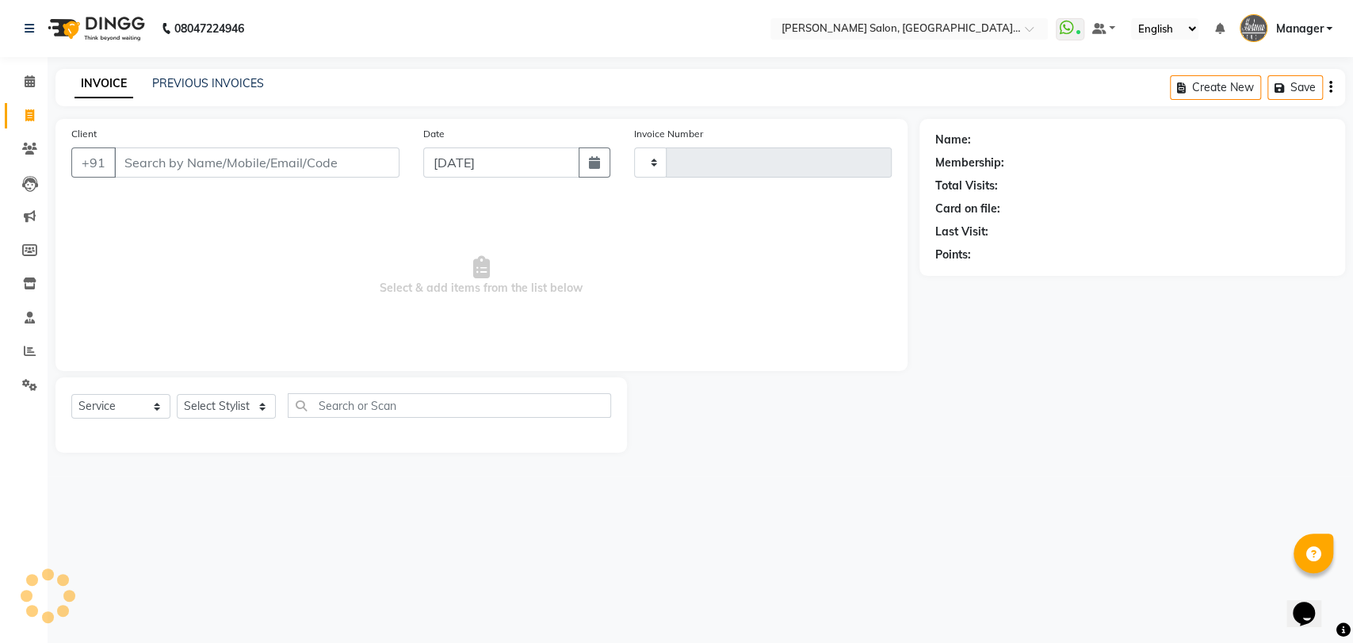
type input "3287"
select select "5893"
click at [216, 84] on link "PREVIOUS INVOICES" at bounding box center [208, 83] width 112 height 14
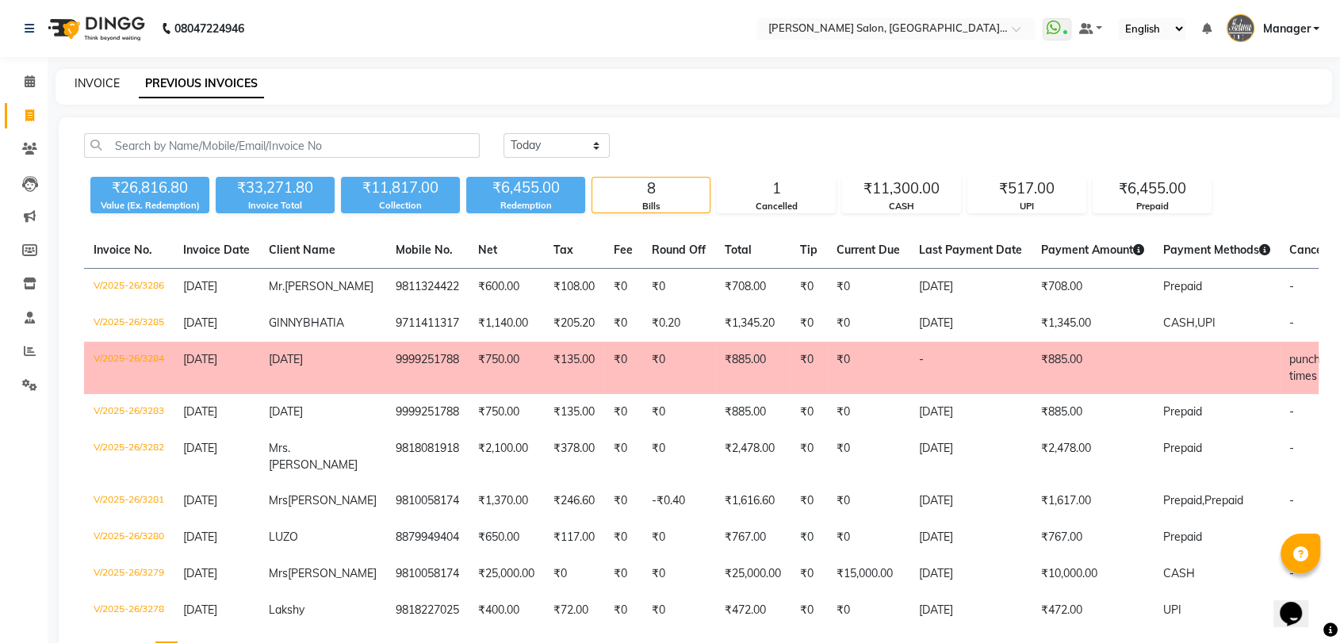
click at [81, 78] on link "INVOICE" at bounding box center [97, 83] width 45 height 14
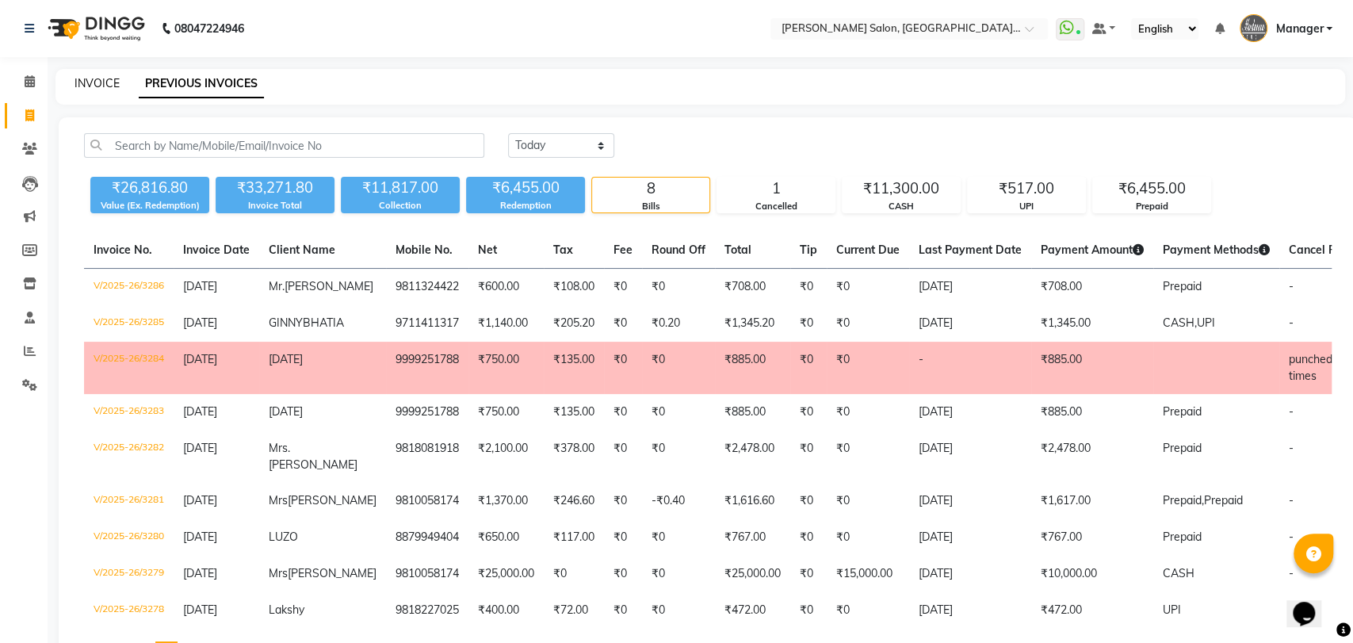
select select "5893"
select select "service"
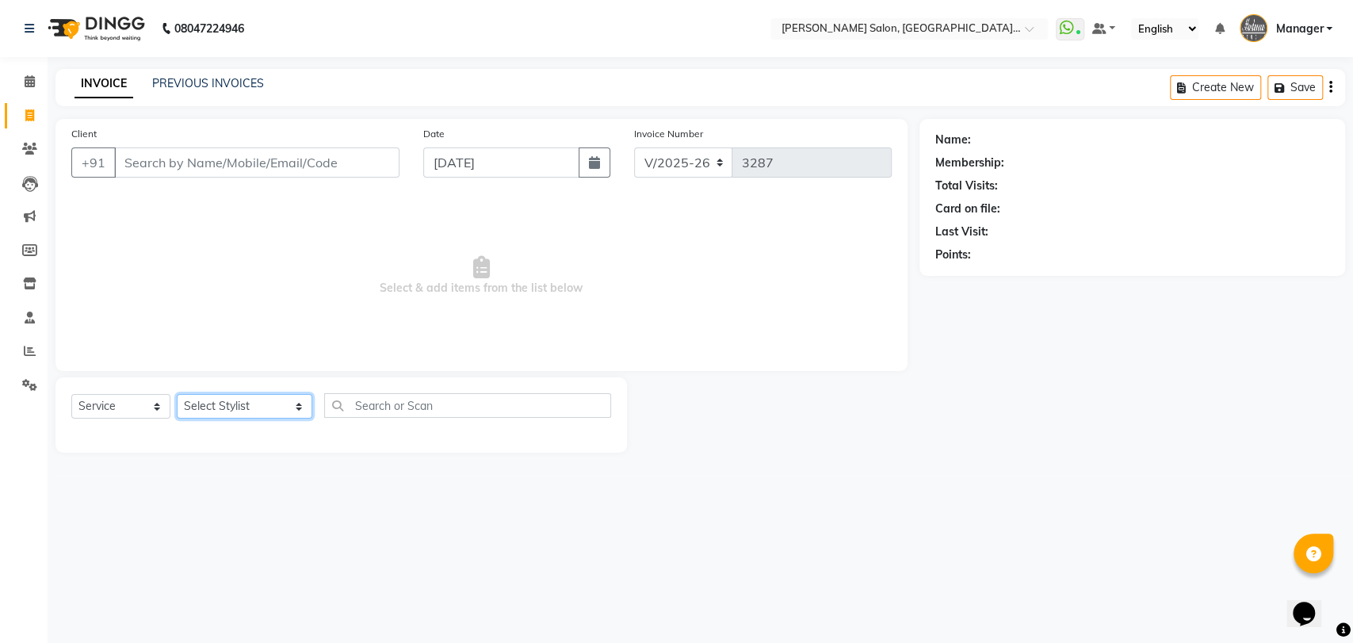
click at [235, 407] on select "Select Stylist Anil Pedicurist Arman ashish female stylist Ashutosh Singhal KHU…" at bounding box center [245, 406] width 136 height 25
select select "76381"
click at [177, 394] on select "Select Stylist Anil Pedicurist Arman ashish female stylist Ashutosh Singhal KHU…" at bounding box center [245, 406] width 136 height 25
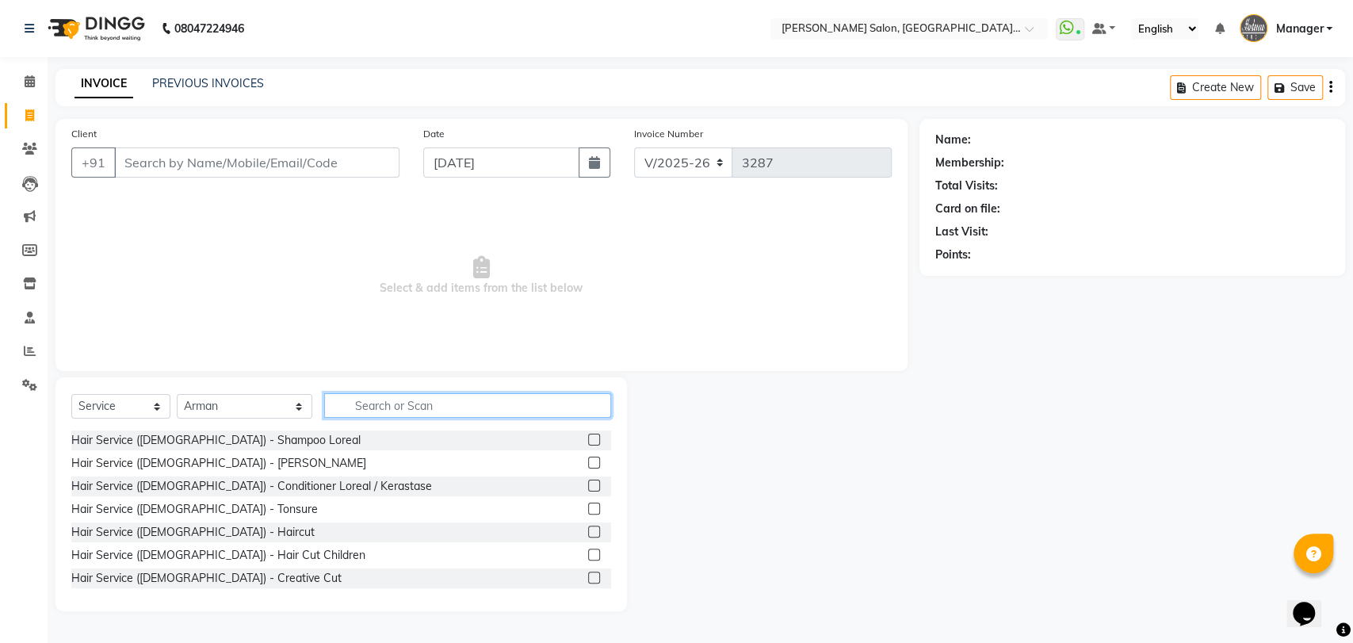
click at [344, 395] on input "text" at bounding box center [468, 405] width 288 height 25
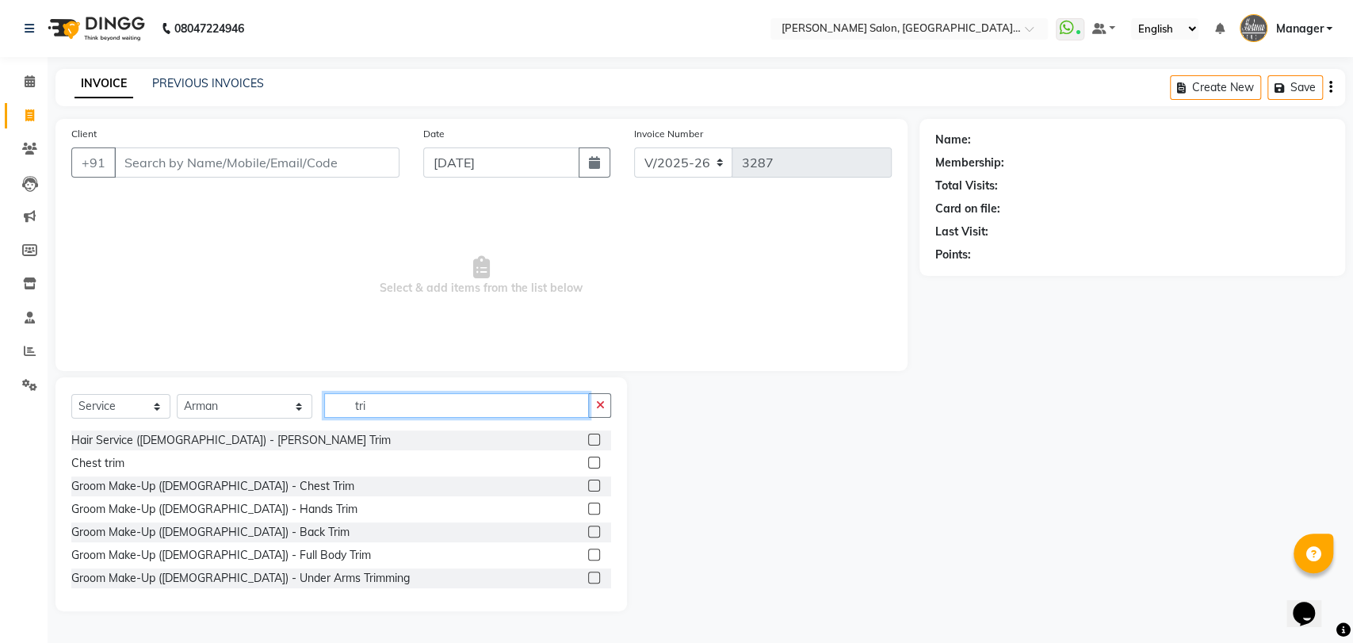
type input "tri"
click at [588, 438] on label at bounding box center [594, 440] width 12 height 12
click at [588, 438] on input "checkbox" at bounding box center [593, 440] width 10 height 10
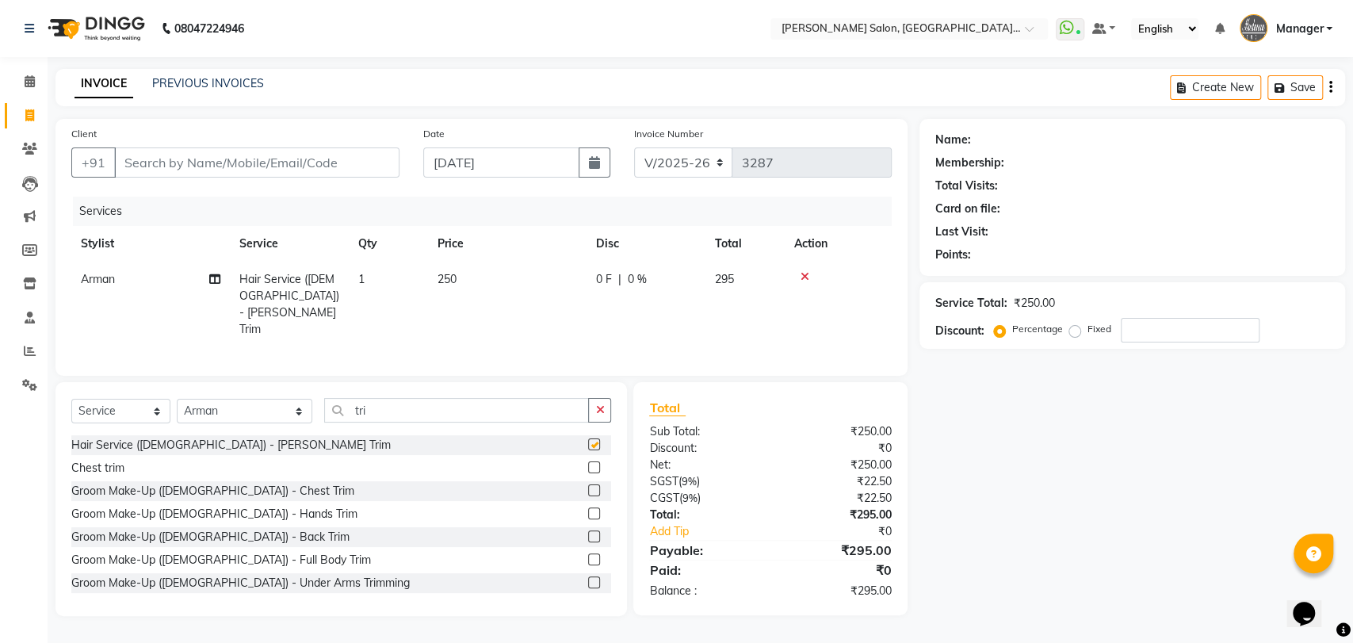
checkbox input "false"
click at [319, 155] on input "Client" at bounding box center [256, 162] width 285 height 30
type input "7"
type input "0"
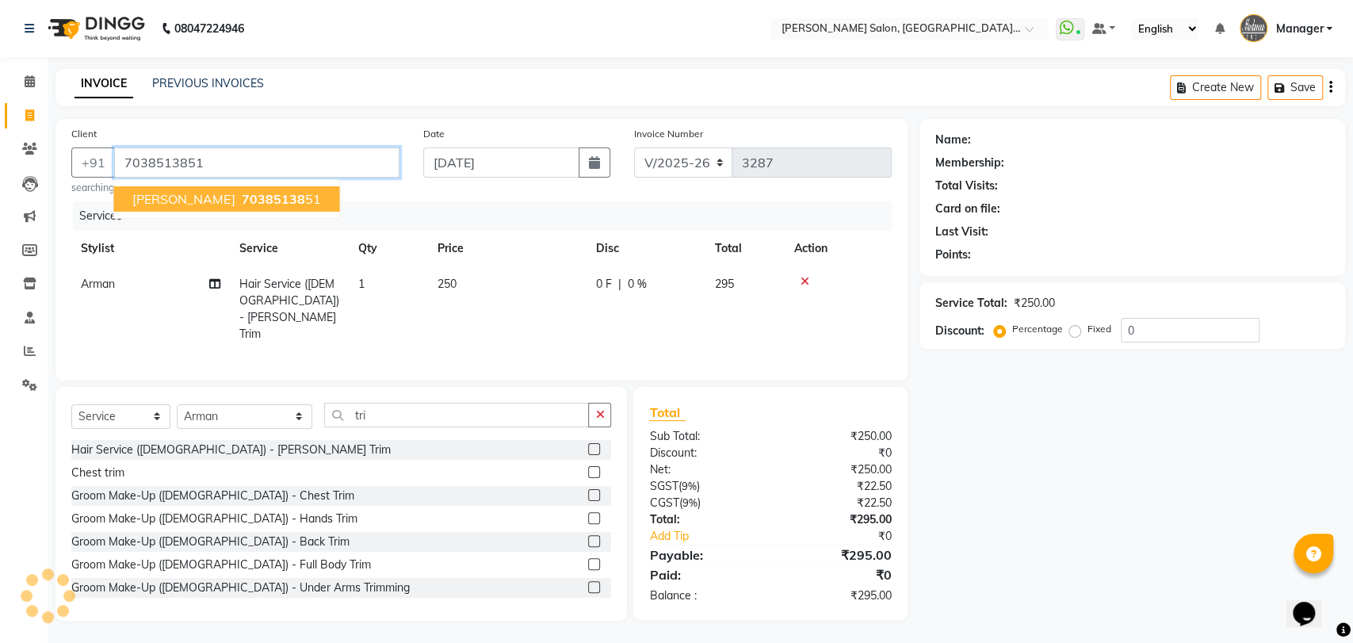
type input "7038513851"
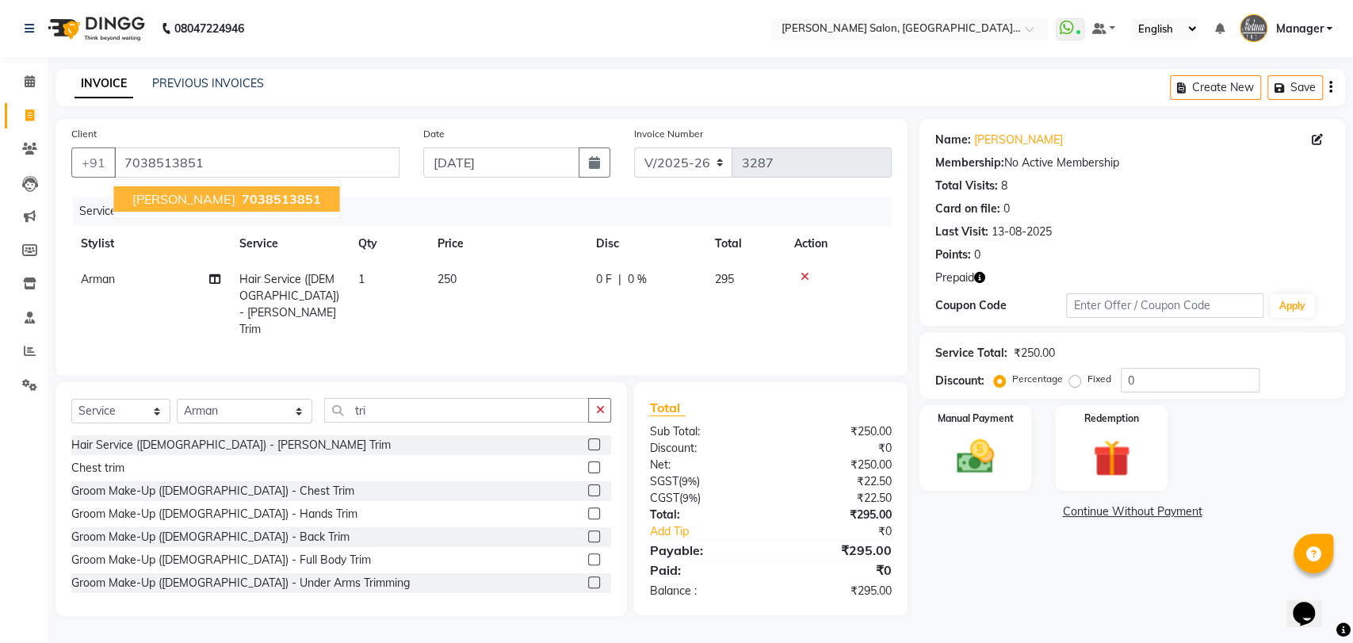
click at [181, 187] on button "karan kohli 7038513851" at bounding box center [226, 198] width 226 height 25
click at [1099, 445] on img at bounding box center [1111, 458] width 63 height 48
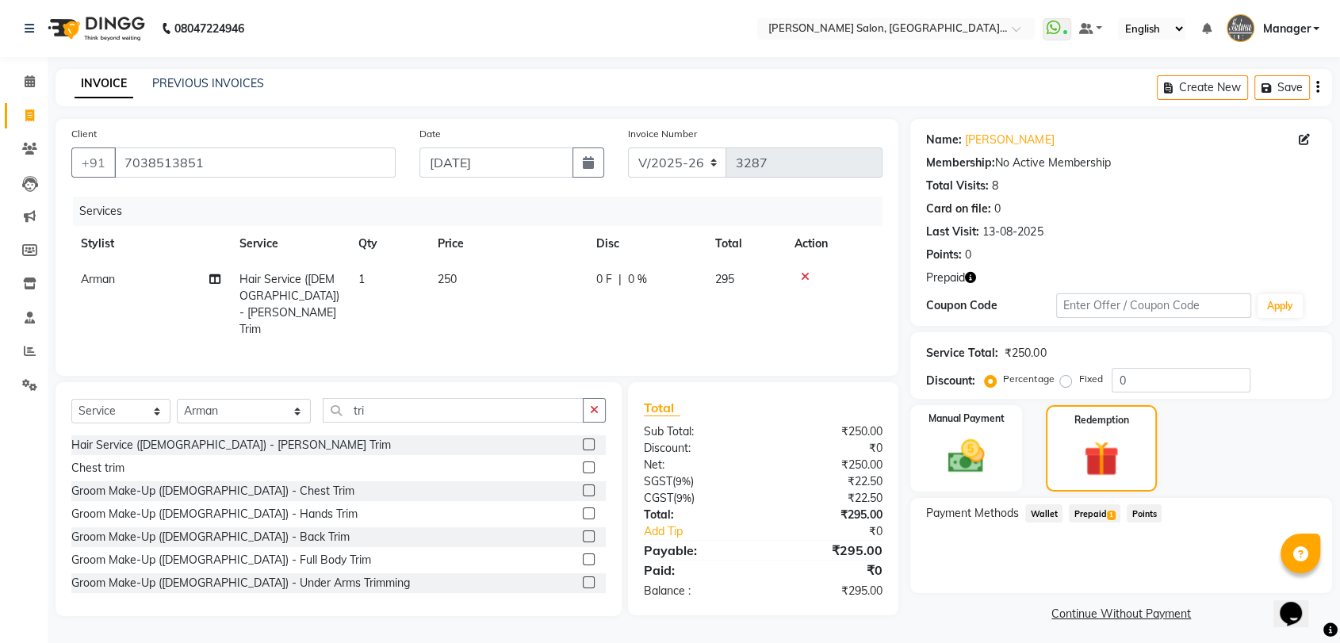
click at [1089, 510] on span "Prepaid 1" at bounding box center [1095, 513] width 52 height 18
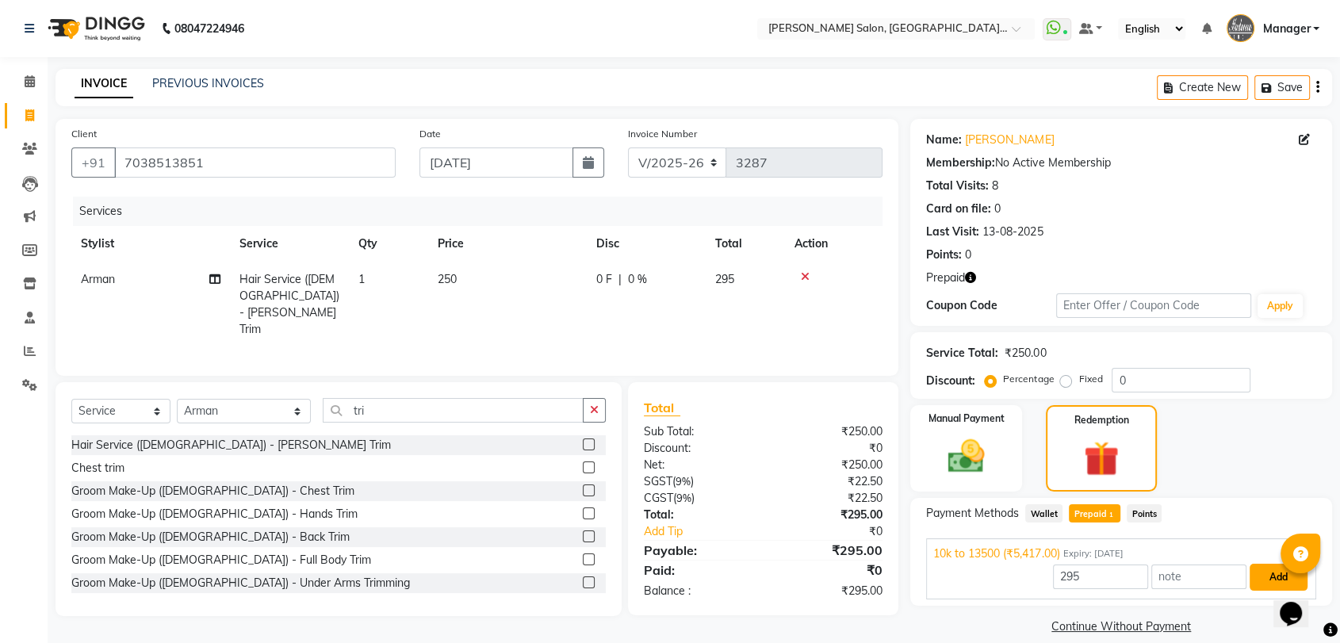
click at [1261, 575] on button "Add" at bounding box center [1278, 577] width 58 height 27
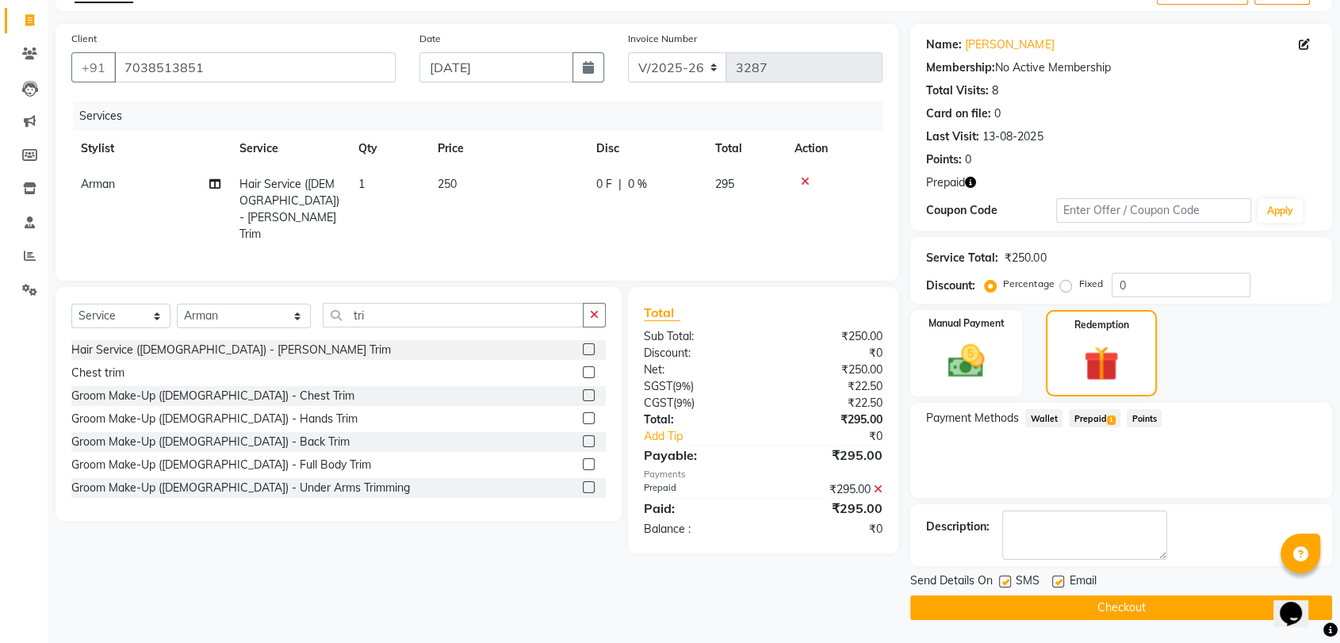
scroll to position [95, 0]
click at [1164, 600] on button "Checkout" at bounding box center [1121, 607] width 422 height 25
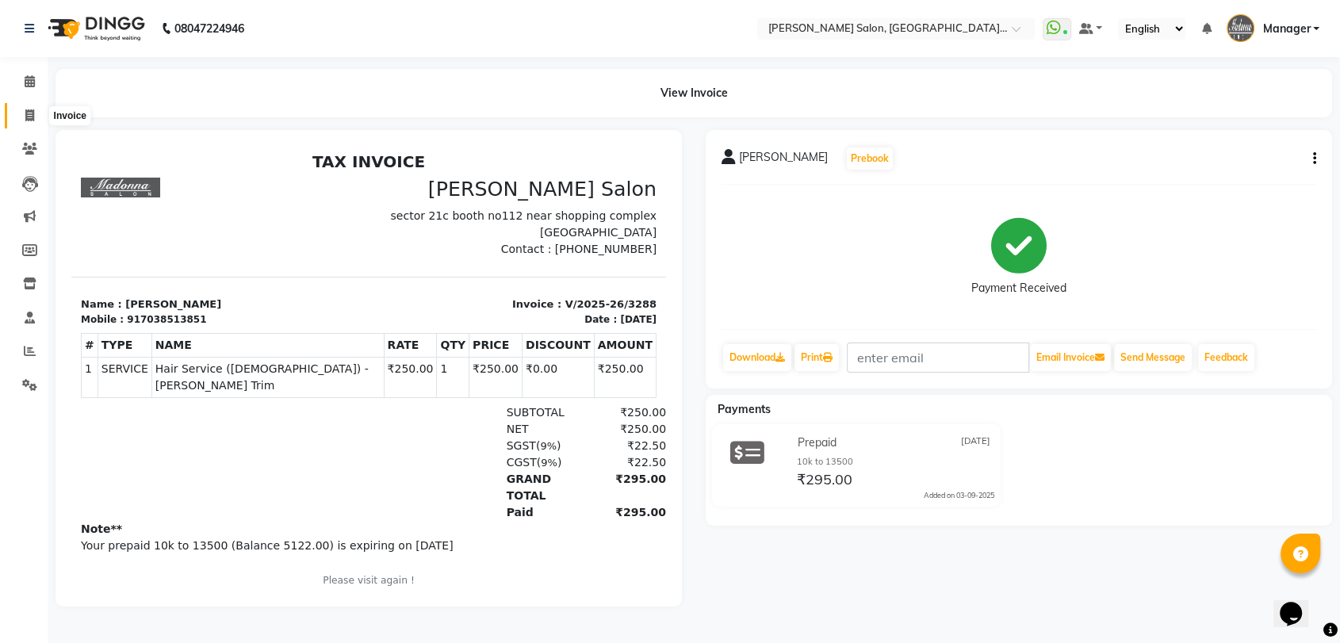
click at [18, 111] on span at bounding box center [30, 116] width 28 height 18
select select "service"
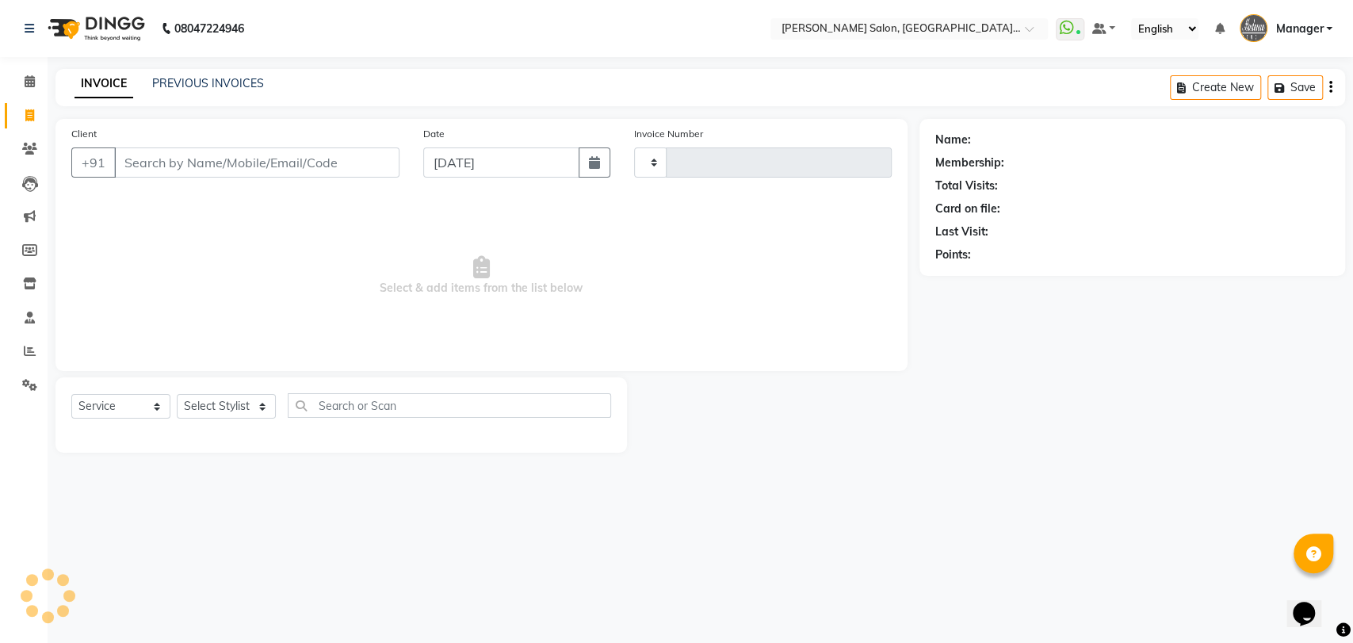
type input "3289"
select select "5893"
click at [231, 404] on select "Select Stylist Anil Pedicurist [PERSON_NAME] [DEMOGRAPHIC_DATA] stylist [PERSON…" at bounding box center [245, 406] width 136 height 25
select select "48531"
click at [177, 394] on select "Select Stylist Anil Pedicurist [PERSON_NAME] [DEMOGRAPHIC_DATA] stylist [PERSON…" at bounding box center [245, 406] width 136 height 25
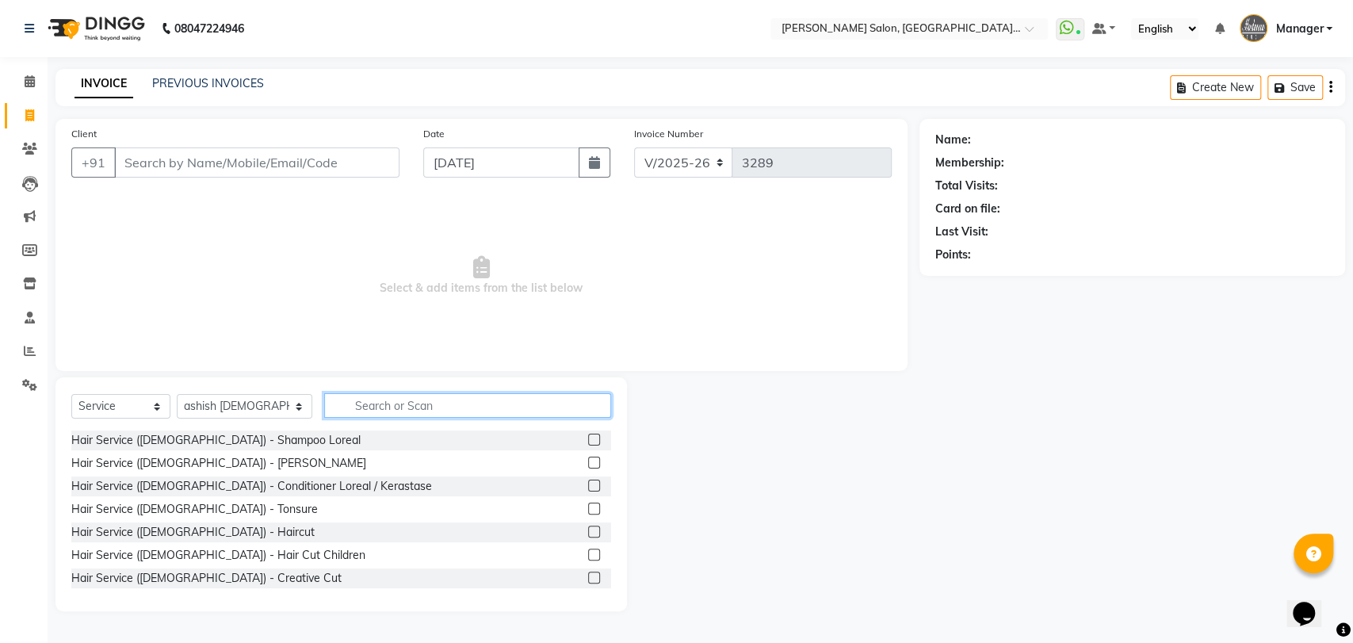
click at [373, 409] on input "text" at bounding box center [468, 405] width 288 height 25
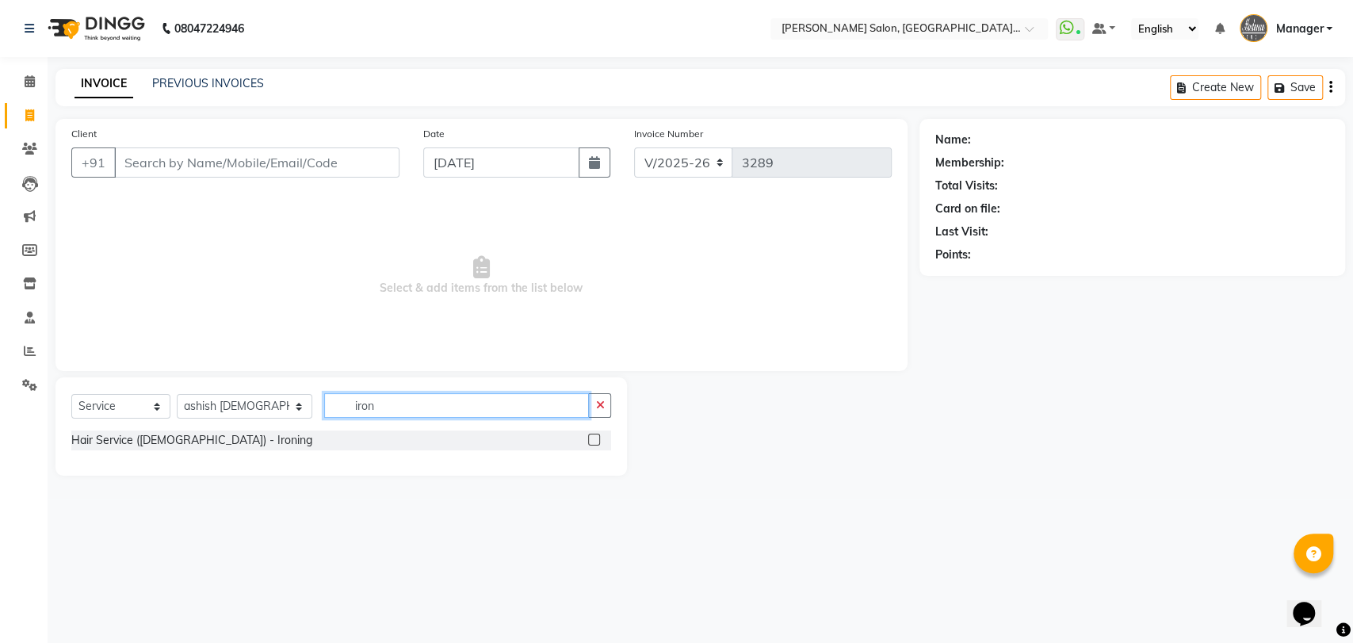
type input "iron"
click at [594, 436] on label at bounding box center [594, 440] width 12 height 12
click at [594, 436] on input "checkbox" at bounding box center [593, 440] width 10 height 10
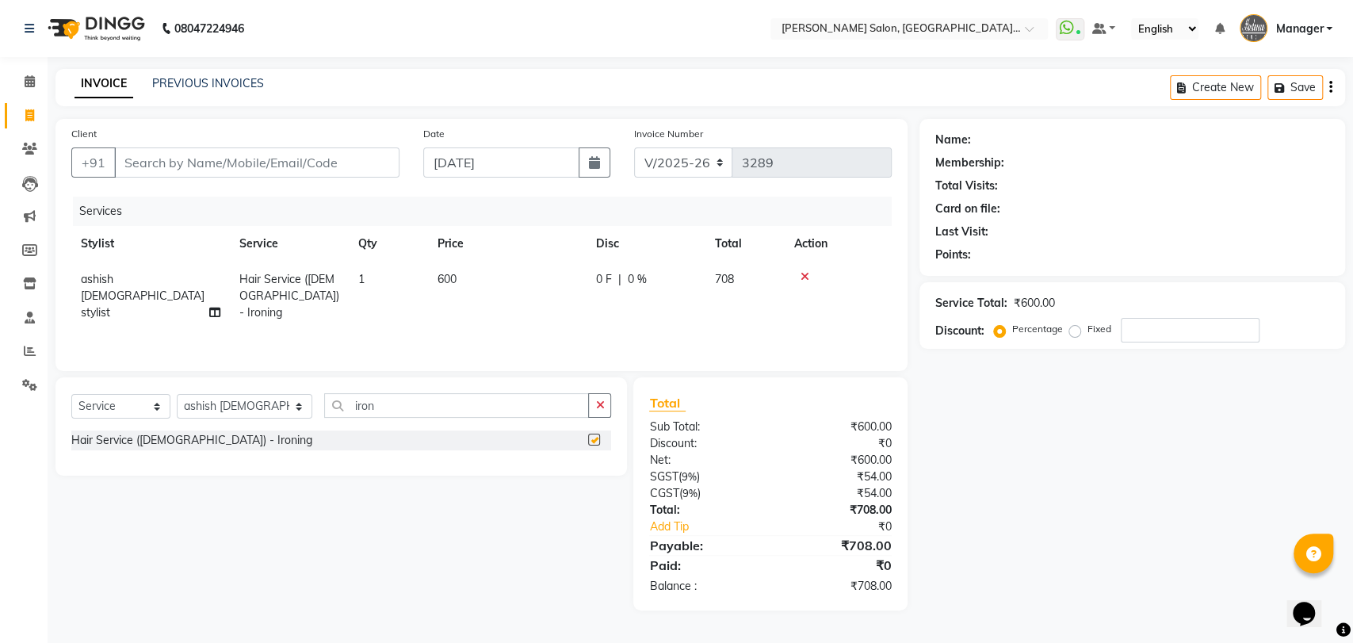
checkbox input "false"
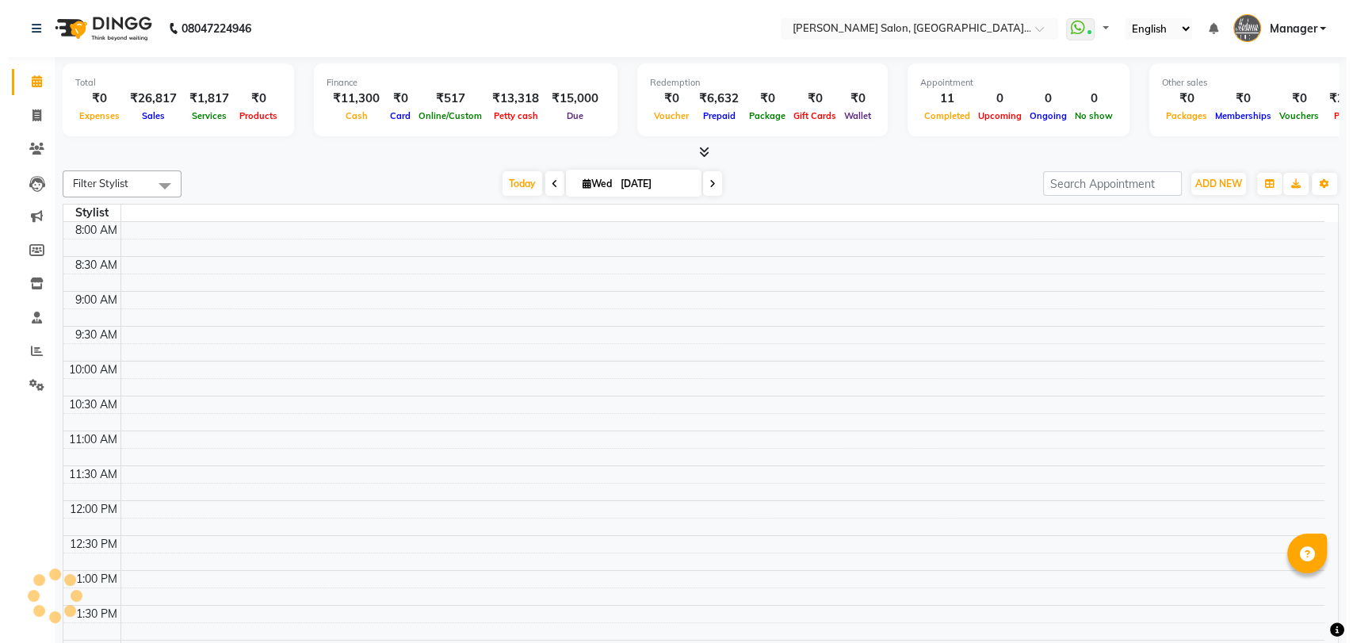
scroll to position [625, 0]
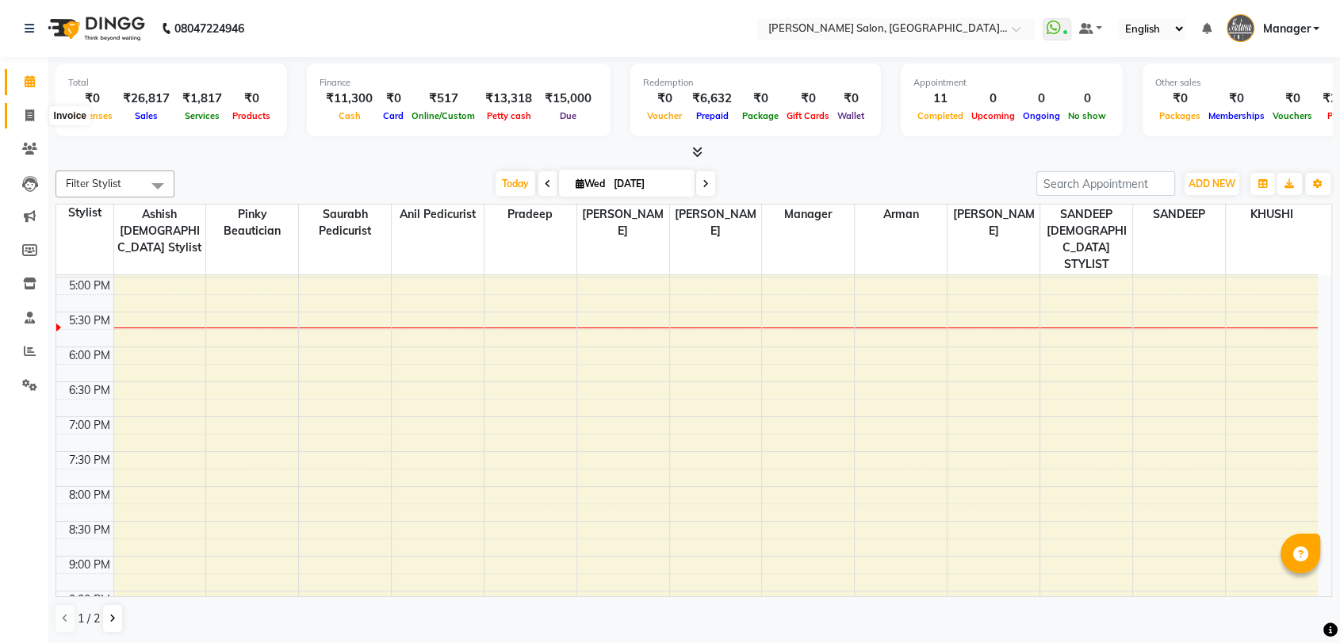
click at [34, 121] on span at bounding box center [30, 116] width 28 height 18
select select "service"
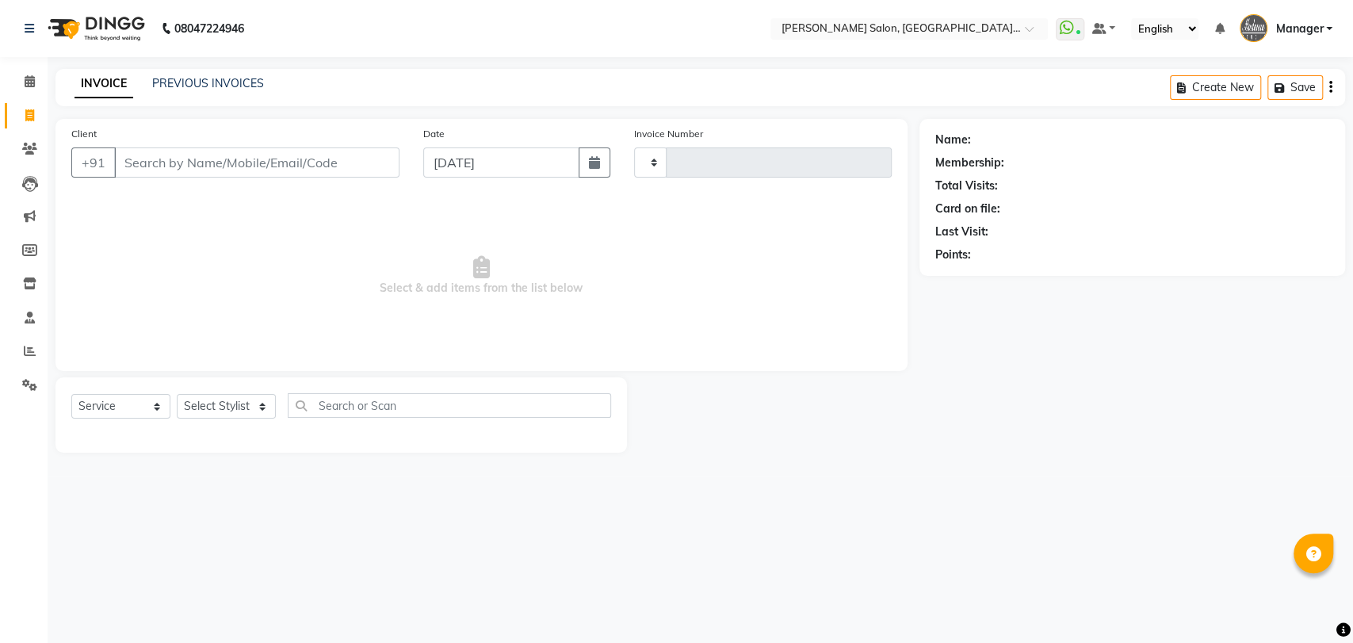
type input "3286"
select select "5893"
click at [178, 86] on link "PREVIOUS INVOICES" at bounding box center [208, 83] width 112 height 14
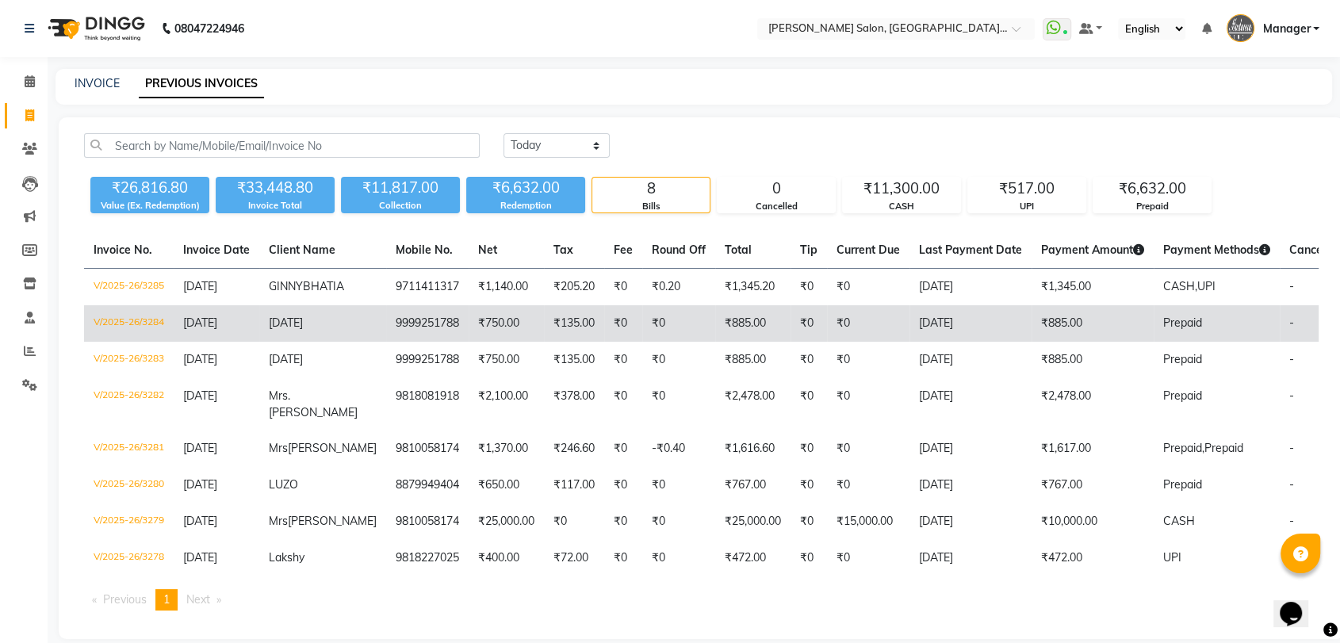
click at [427, 342] on td "9999251788" at bounding box center [427, 323] width 82 height 36
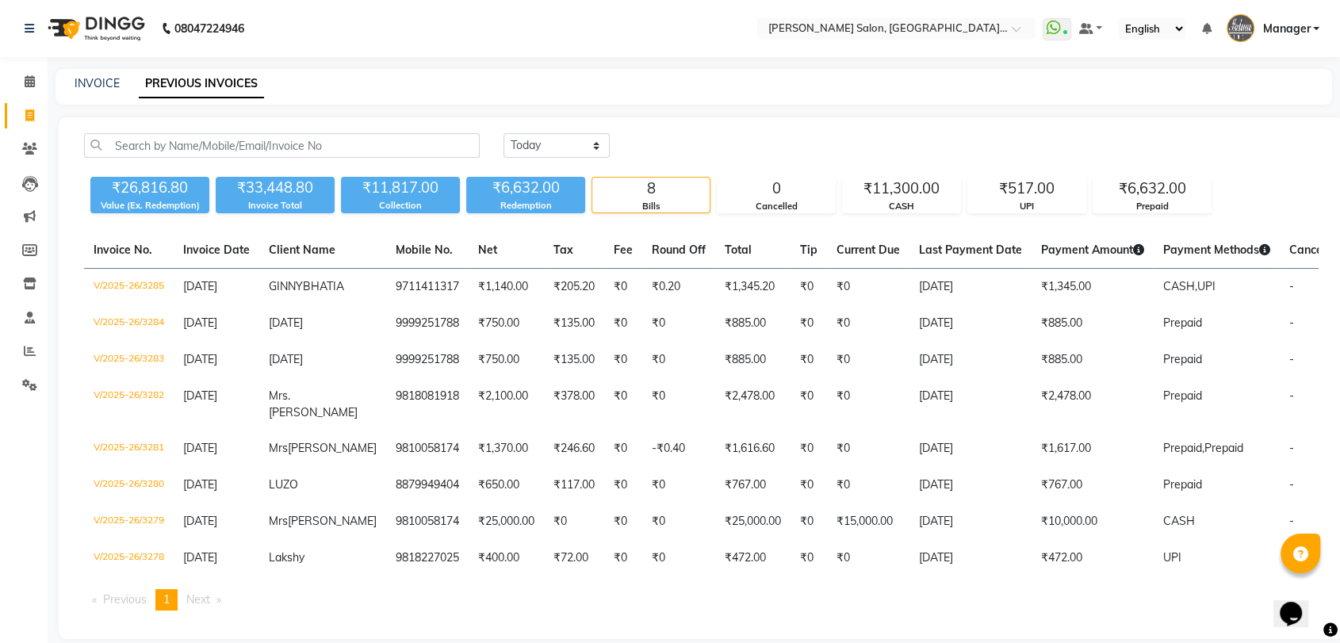
click at [211, 91] on link "PREVIOUS INVOICES" at bounding box center [201, 84] width 125 height 29
click at [128, 85] on div "INVOICE PREVIOUS INVOICES" at bounding box center [683, 83] width 1257 height 17
click at [94, 78] on link "INVOICE" at bounding box center [97, 83] width 45 height 14
select select "service"
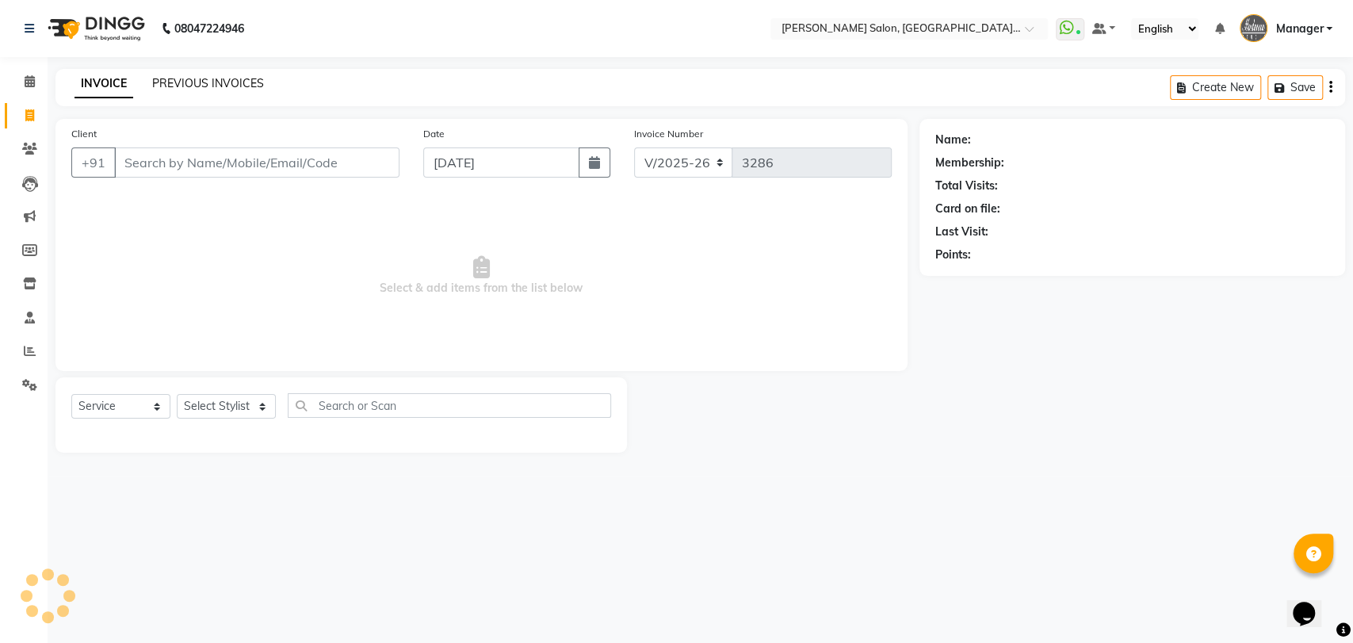
click at [193, 76] on link "PREVIOUS INVOICES" at bounding box center [208, 83] width 112 height 14
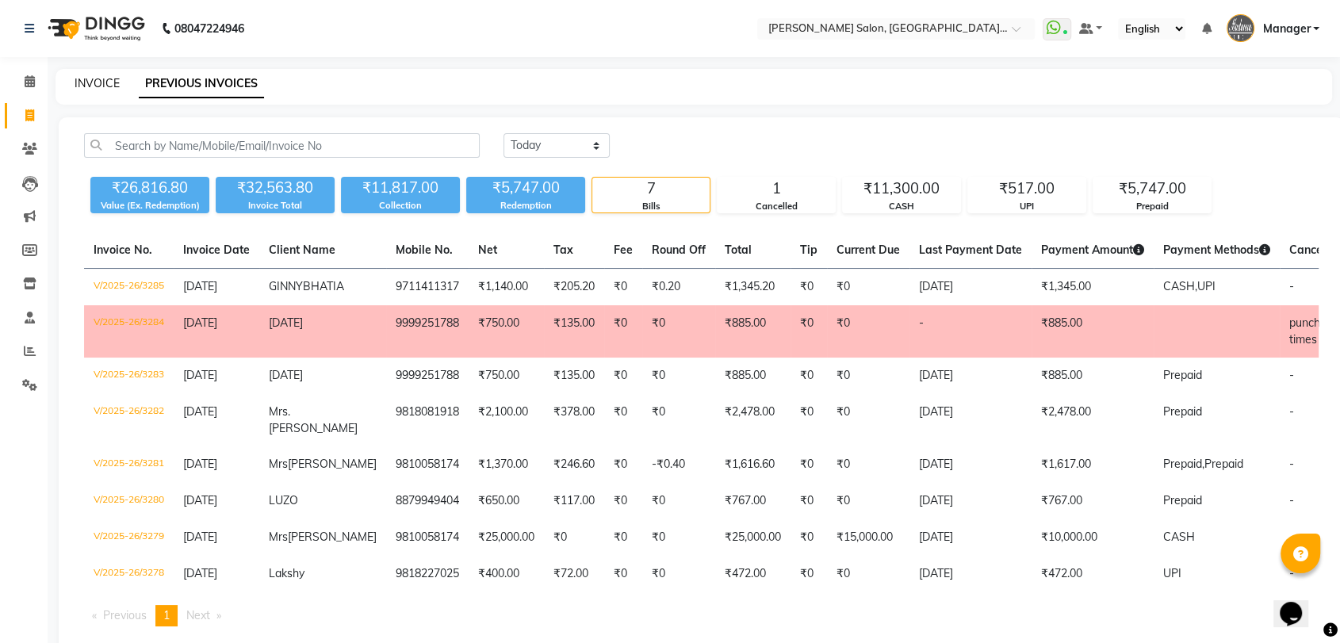
click at [75, 85] on link "INVOICE" at bounding box center [97, 83] width 45 height 14
select select "service"
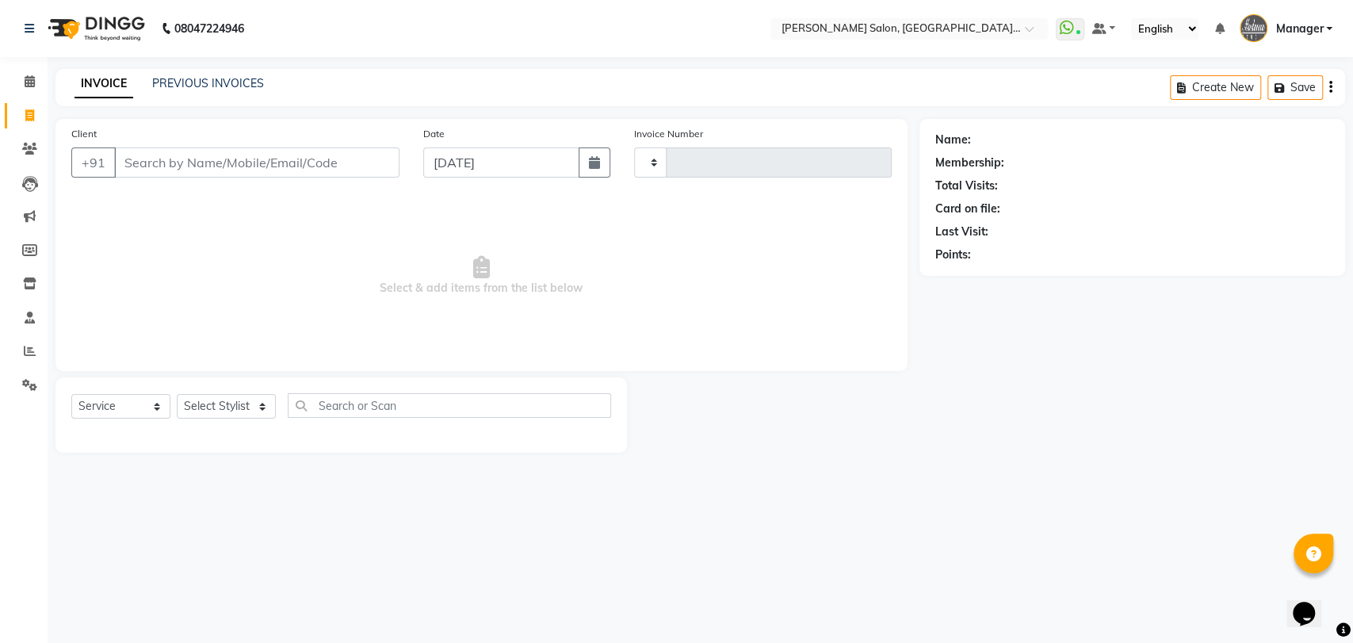
type input "3286"
select select "5893"
click at [239, 81] on link "PREVIOUS INVOICES" at bounding box center [208, 83] width 112 height 14
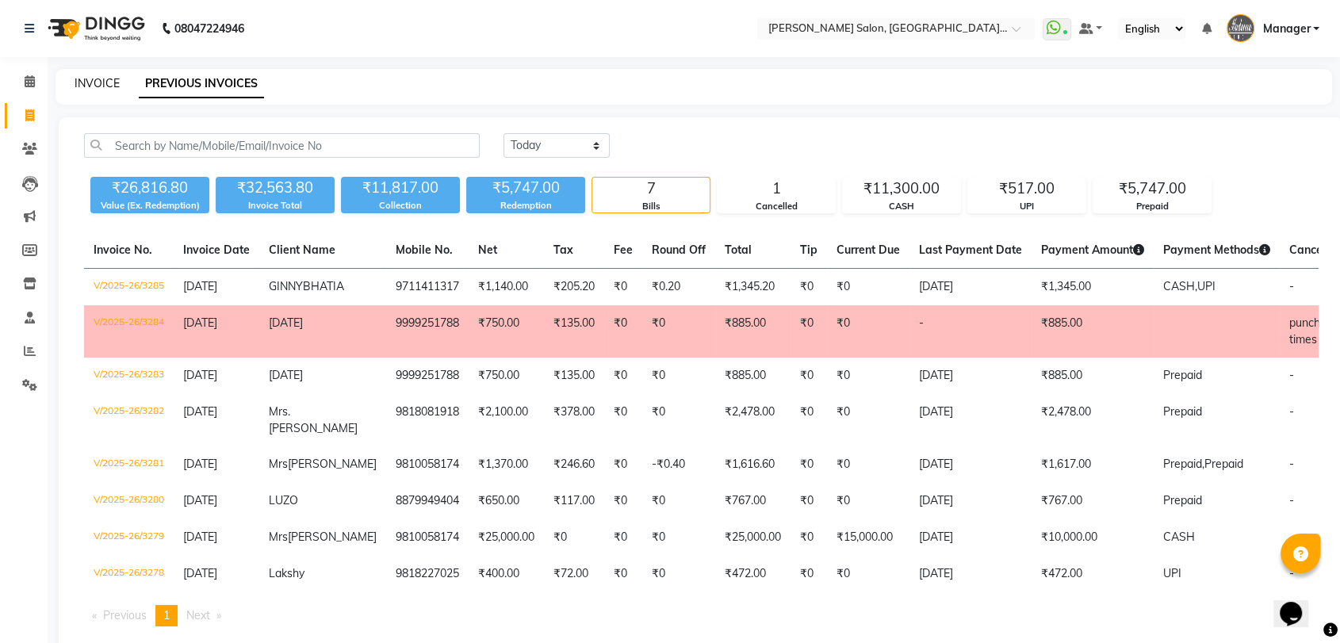
click at [102, 82] on link "INVOICE" at bounding box center [97, 83] width 45 height 14
select select "service"
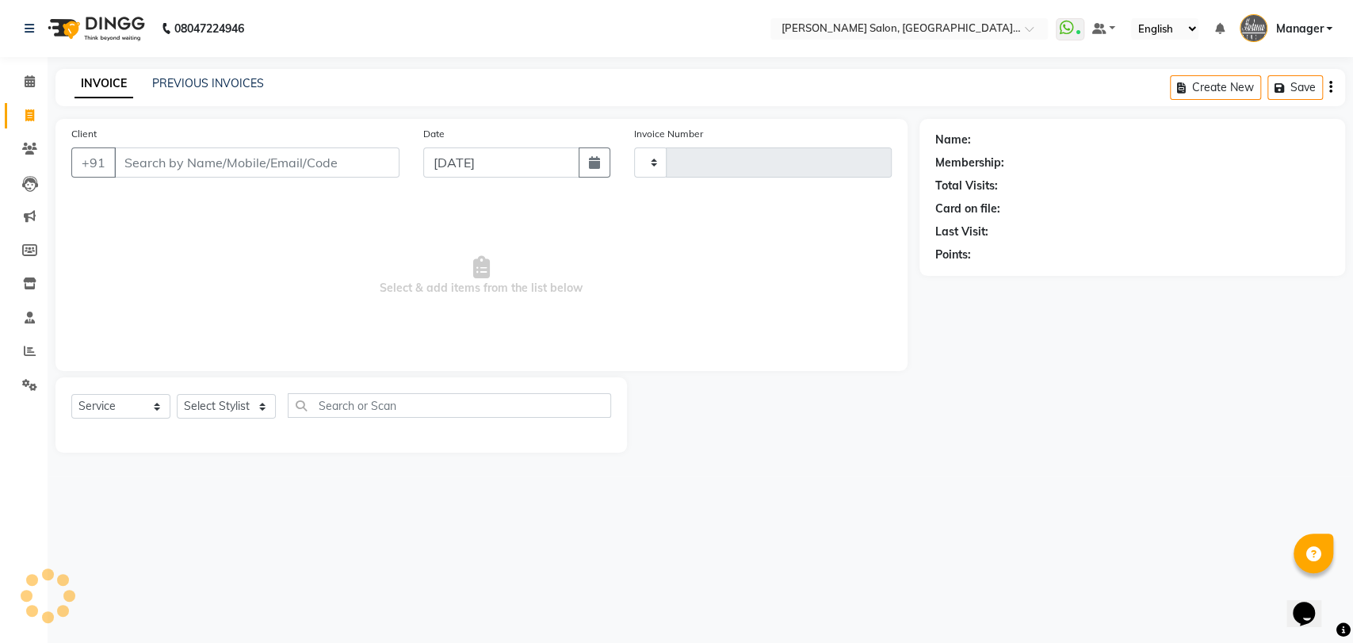
type input "3286"
select select "5893"
click at [202, 407] on select "Select Stylist Anil Pedicurist Arman ashish female stylist Ashutosh Singhal KHU…" at bounding box center [245, 406] width 136 height 25
select select "48537"
click at [177, 394] on select "Select Stylist Anil Pedicurist Arman ashish female stylist Ashutosh Singhal KHU…" at bounding box center [245, 406] width 136 height 25
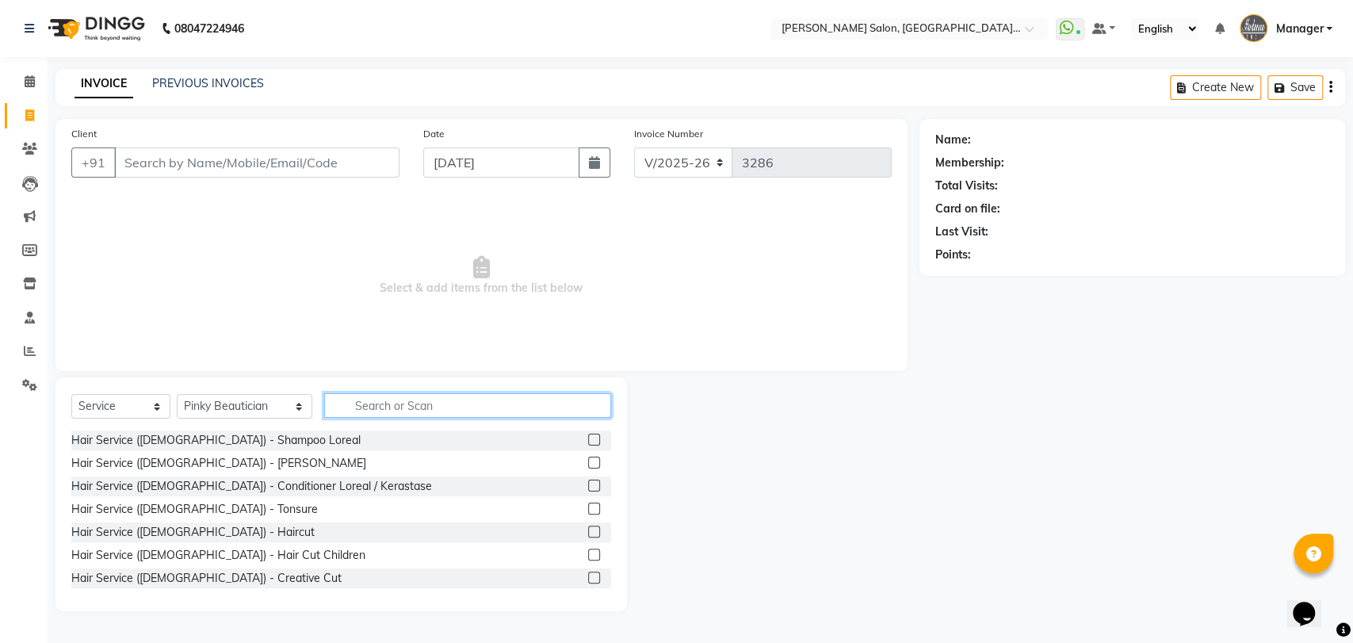
click at [380, 410] on input "text" at bounding box center [468, 405] width 288 height 25
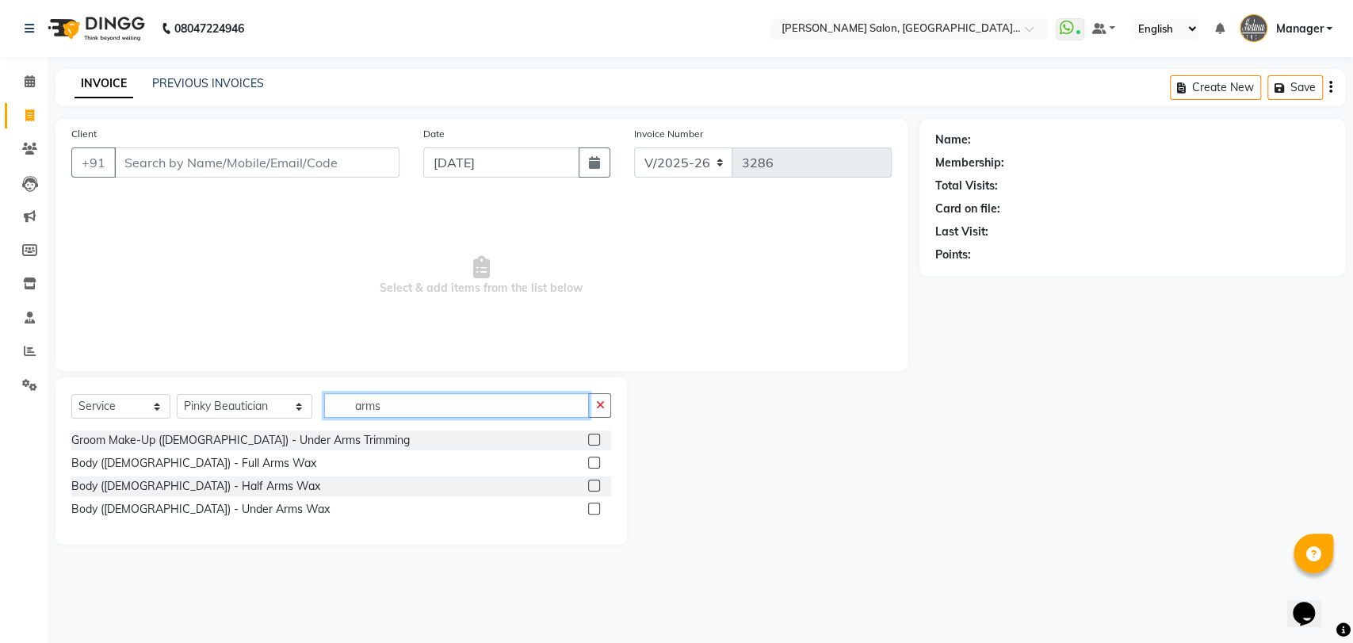
type input "arms"
click at [591, 463] on label at bounding box center [594, 463] width 12 height 12
click at [591, 463] on input "checkbox" at bounding box center [593, 463] width 10 height 10
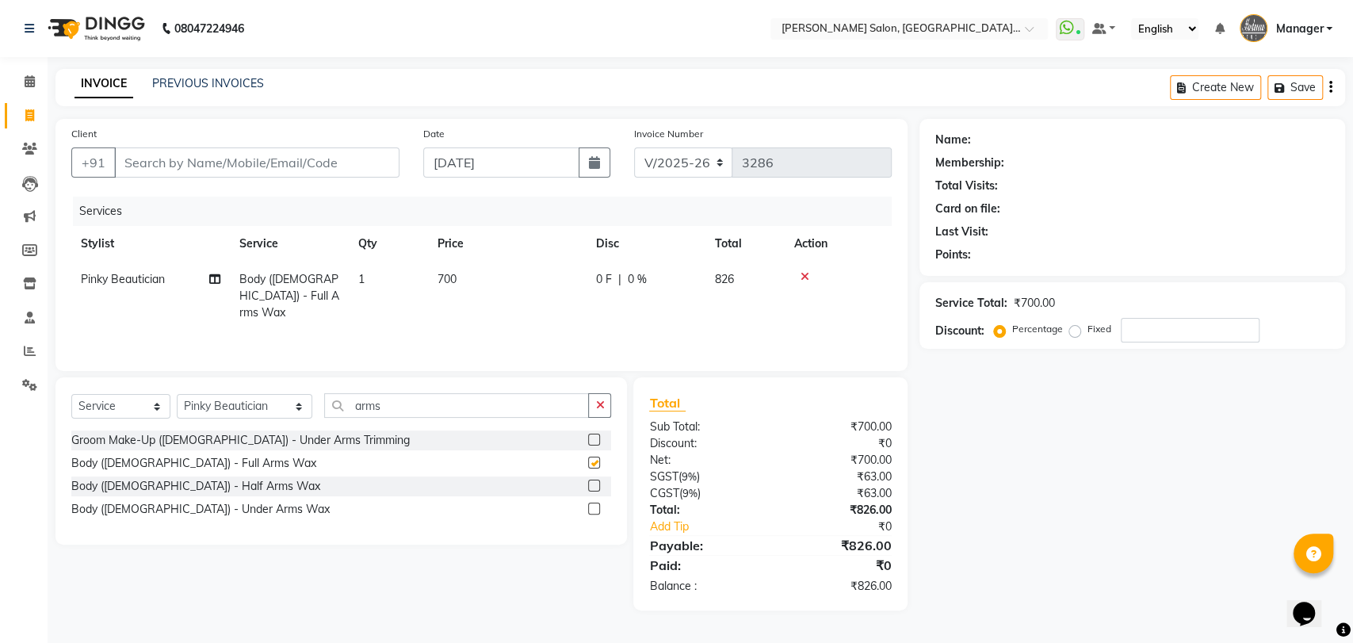
checkbox input "false"
click at [592, 508] on label at bounding box center [594, 509] width 12 height 12
click at [592, 508] on input "checkbox" at bounding box center [593, 509] width 10 height 10
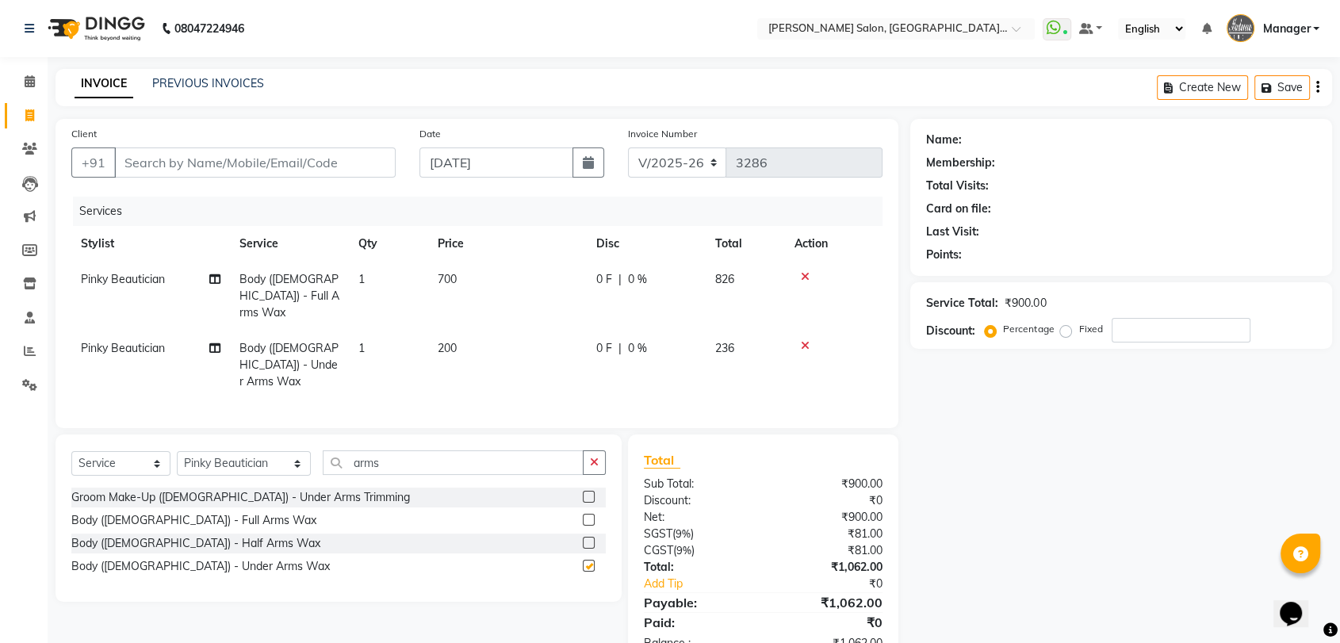
checkbox input "false"
click at [235, 156] on input "Client" at bounding box center [254, 162] width 281 height 30
type input "9"
type input "0"
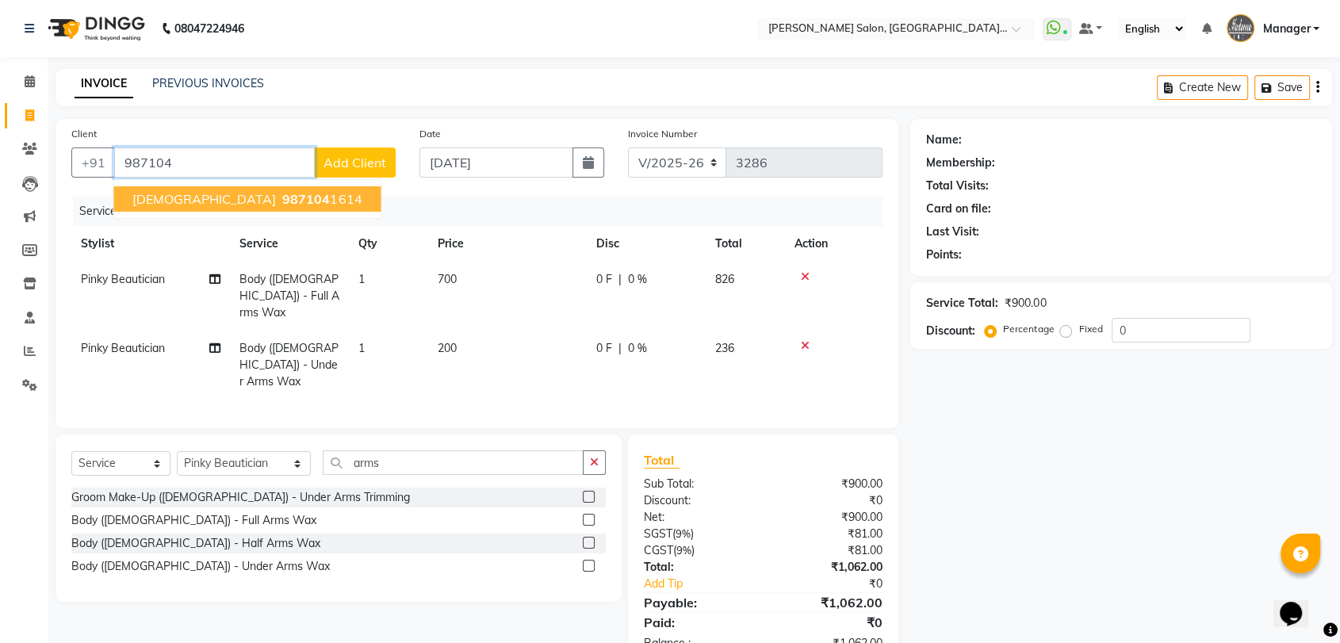
click at [282, 203] on span "987104" at bounding box center [306, 199] width 48 height 16
type input "9871041614"
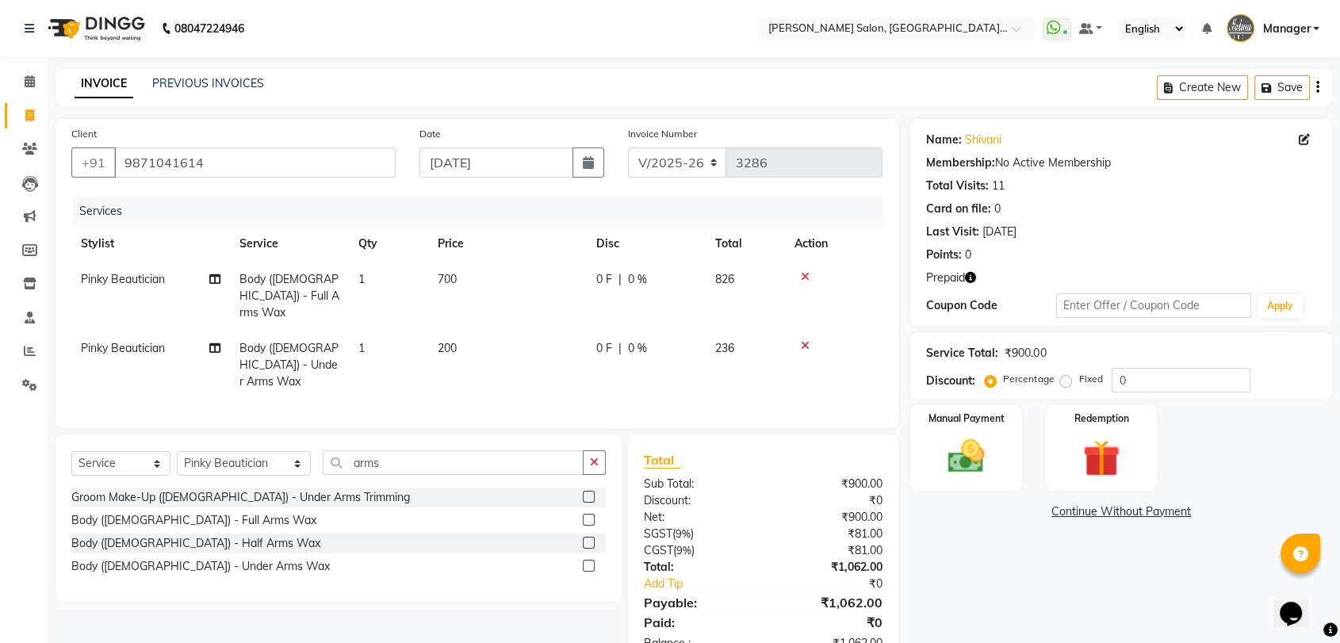
click at [972, 275] on icon "button" at bounding box center [970, 277] width 11 height 11
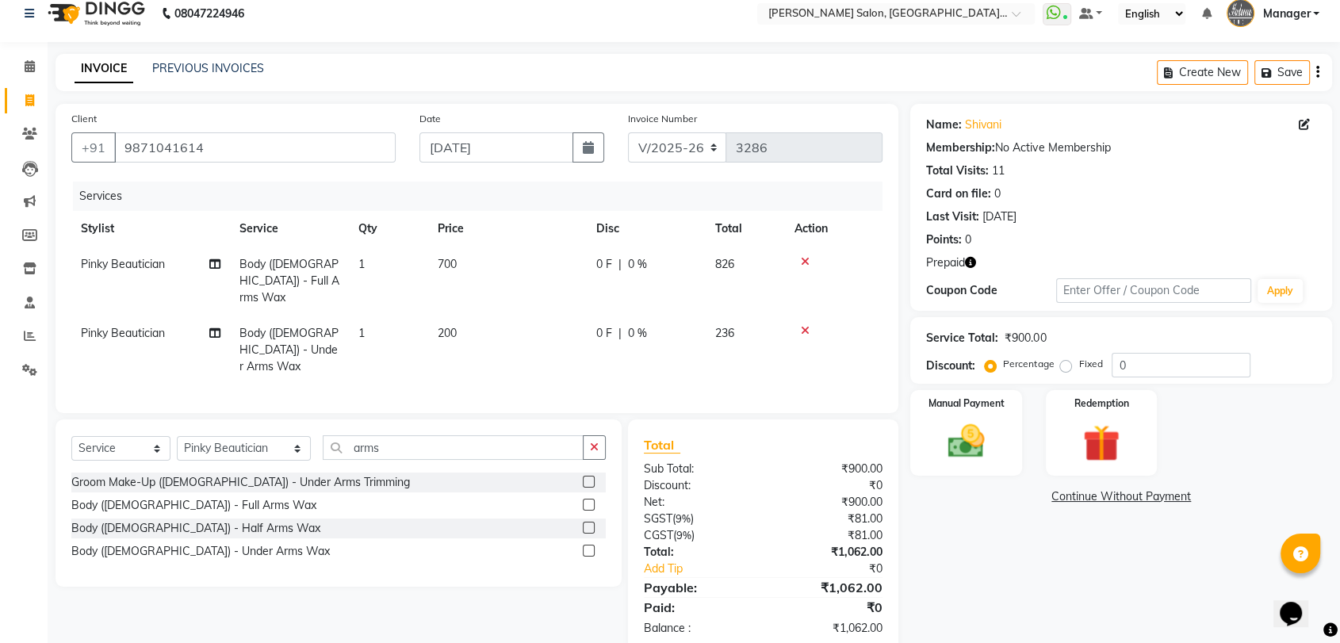
scroll to position [28, 0]
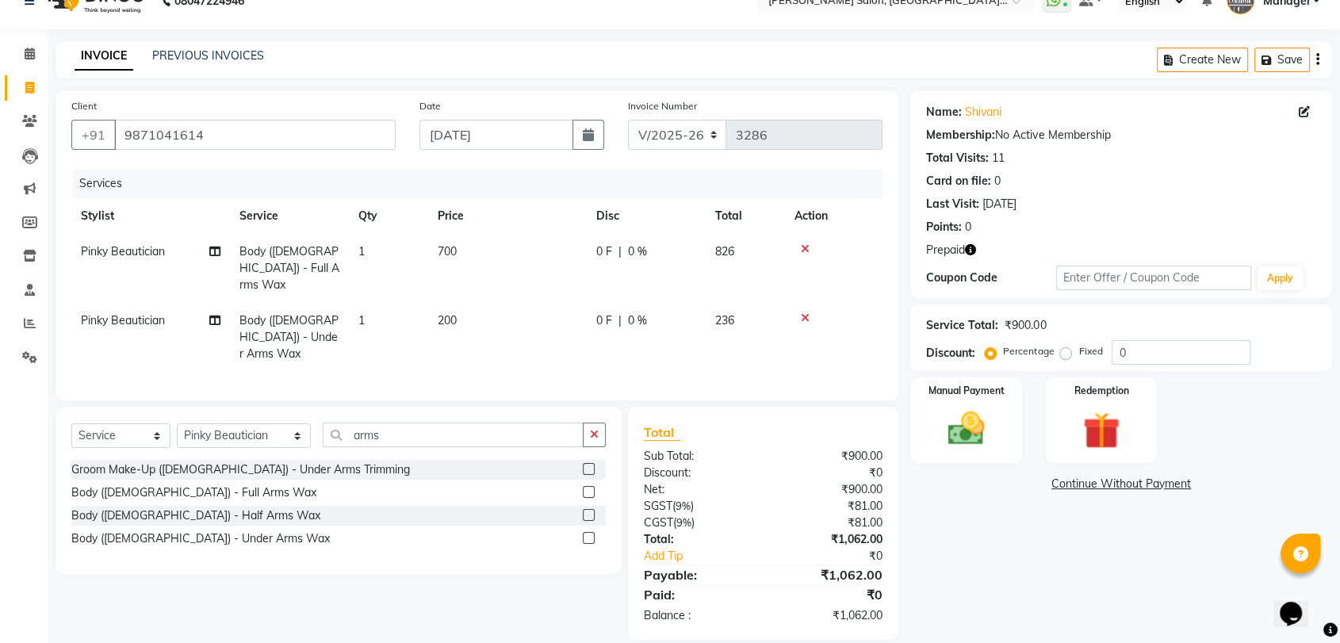
click at [251, 423] on div "Select Service Product Membership Package Voucher Prepaid Gift Card Select Styl…" at bounding box center [338, 441] width 534 height 37
click at [250, 423] on select "Select Stylist Anil Pedicurist [PERSON_NAME] [DEMOGRAPHIC_DATA] stylist [PERSON…" at bounding box center [244, 435] width 134 height 25
select select "48542"
click at [177, 423] on select "Select Stylist Anil Pedicurist [PERSON_NAME] [DEMOGRAPHIC_DATA] stylist [PERSON…" at bounding box center [244, 435] width 134 height 25
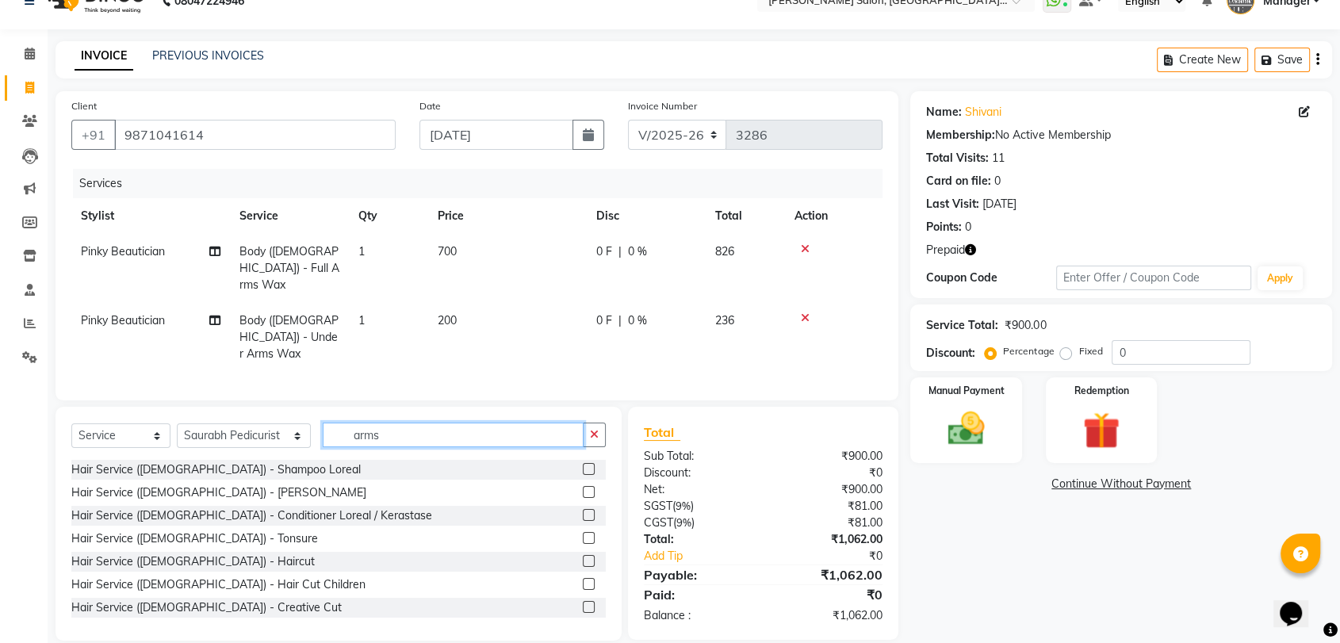
click at [338, 425] on input "arms" at bounding box center [453, 435] width 261 height 25
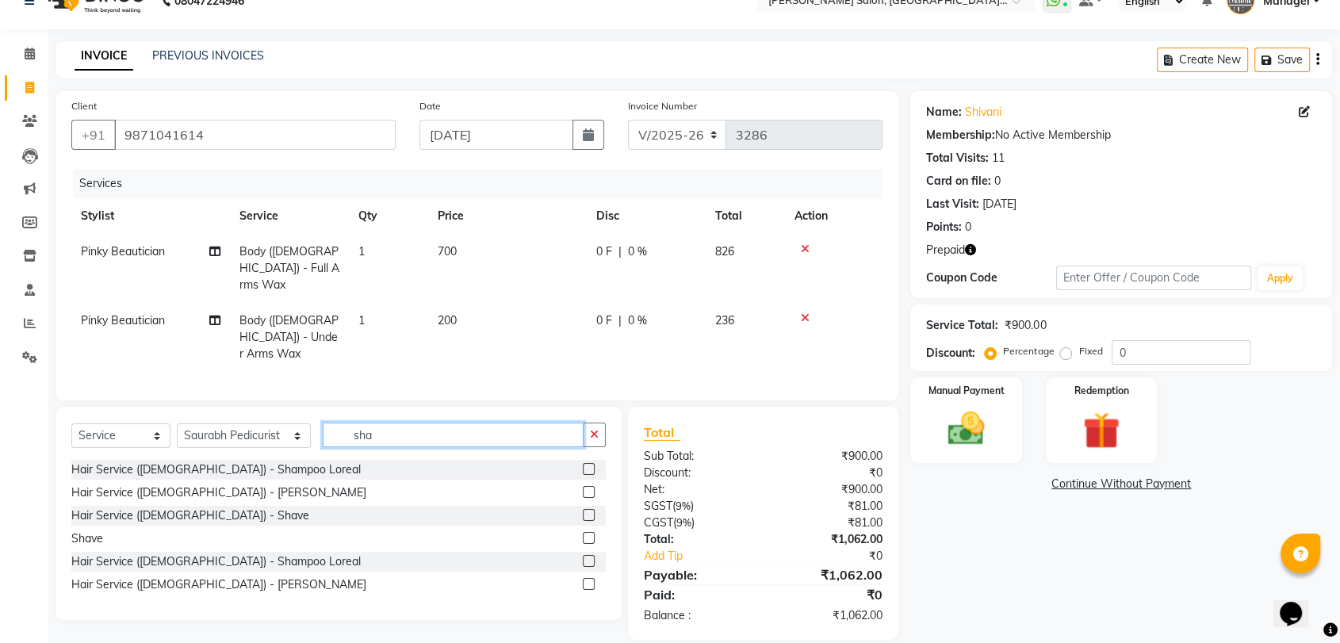
type input "sha"
click at [589, 555] on label at bounding box center [589, 561] width 12 height 12
click at [589, 556] on input "checkbox" at bounding box center [588, 561] width 10 height 10
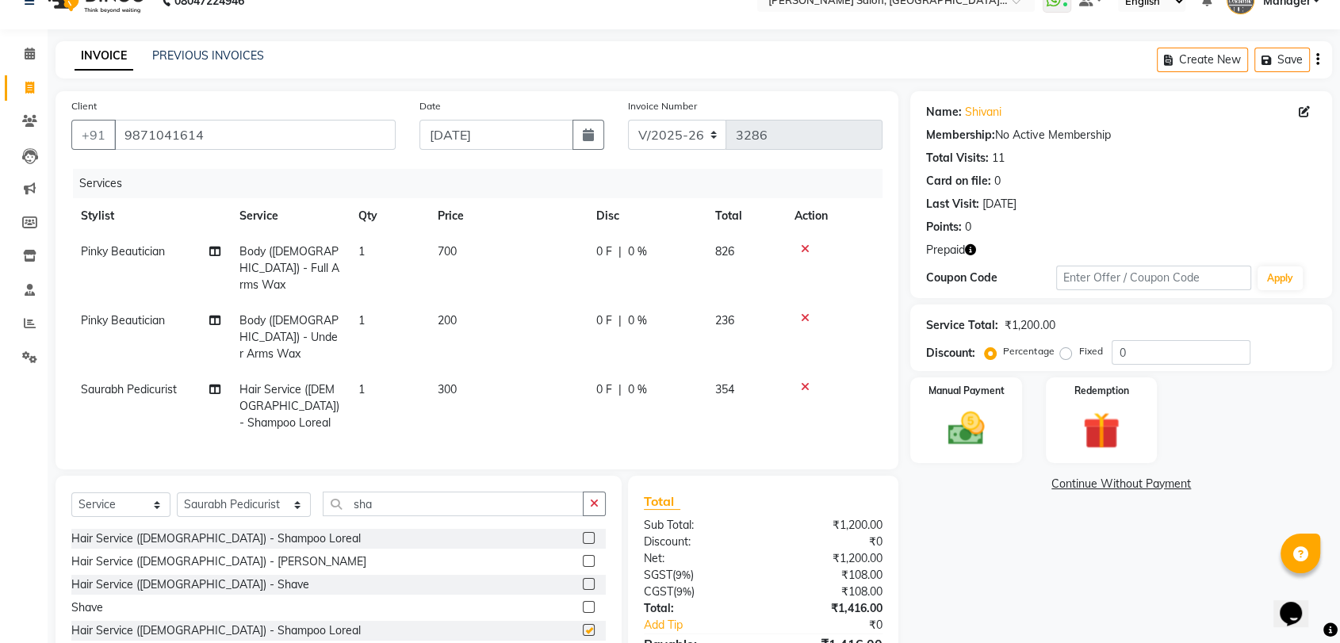
checkbox input "false"
click at [222, 492] on select "Select Stylist Anil Pedicurist [PERSON_NAME] [DEMOGRAPHIC_DATA] stylist [PERSON…" at bounding box center [244, 504] width 134 height 25
click at [223, 492] on select "Select Stylist Anil Pedicurist [PERSON_NAME] [DEMOGRAPHIC_DATA] stylist [PERSON…" at bounding box center [244, 504] width 134 height 25
click at [161, 382] on span "Saurabh Pedicurist" at bounding box center [129, 389] width 96 height 14
select select "48542"
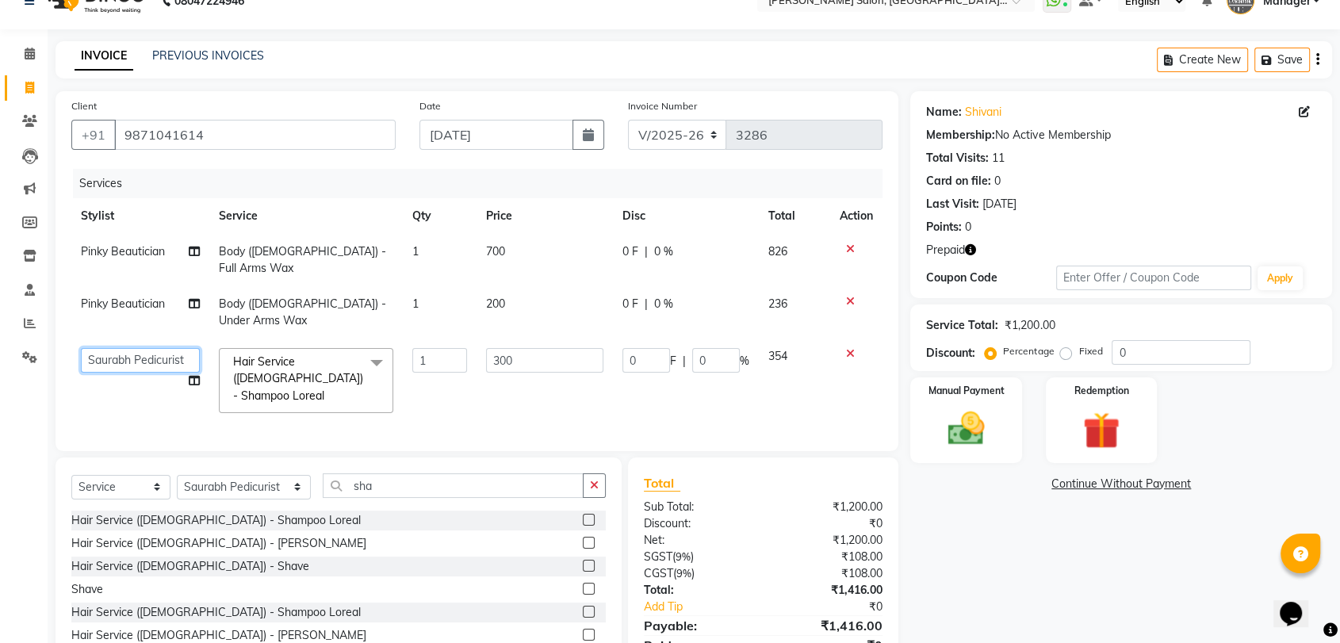
click at [158, 348] on select "Anil Pedicurist Arman ashish female stylist Ashutosh Singhal KHUSHI Manager Man…" at bounding box center [140, 360] width 119 height 25
click at [209, 475] on select "Select Stylist Anil Pedicurist [PERSON_NAME] [DEMOGRAPHIC_DATA] stylist [PERSON…" at bounding box center [244, 487] width 134 height 25
select select "48531"
click at [177, 475] on select "Select Stylist Anil Pedicurist Arman ashish female stylist Ashutosh Singhal KHU…" at bounding box center [244, 487] width 134 height 25
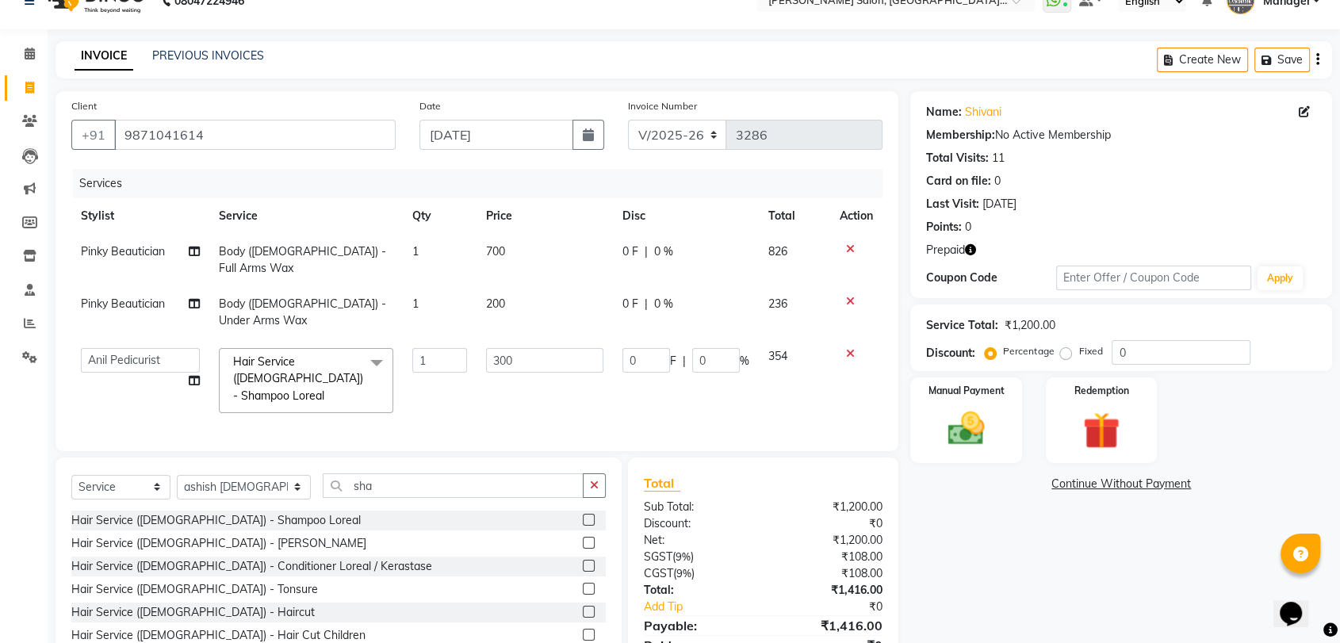
click at [354, 473] on div "Select Service Product Membership Package Voucher Prepaid Gift Card Select Styl…" at bounding box center [338, 491] width 534 height 37
click at [361, 473] on input "sha" at bounding box center [453, 485] width 261 height 25
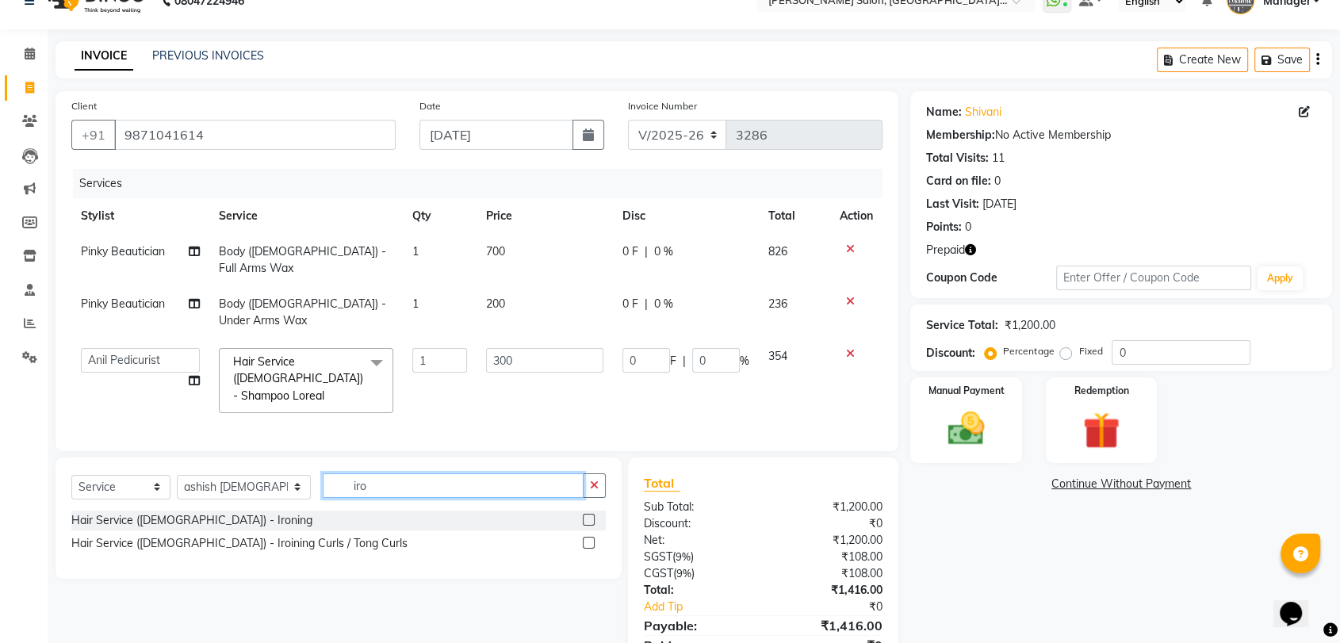
type input "iro"
click at [593, 514] on label at bounding box center [589, 520] width 12 height 12
click at [593, 515] on input "checkbox" at bounding box center [588, 520] width 10 height 10
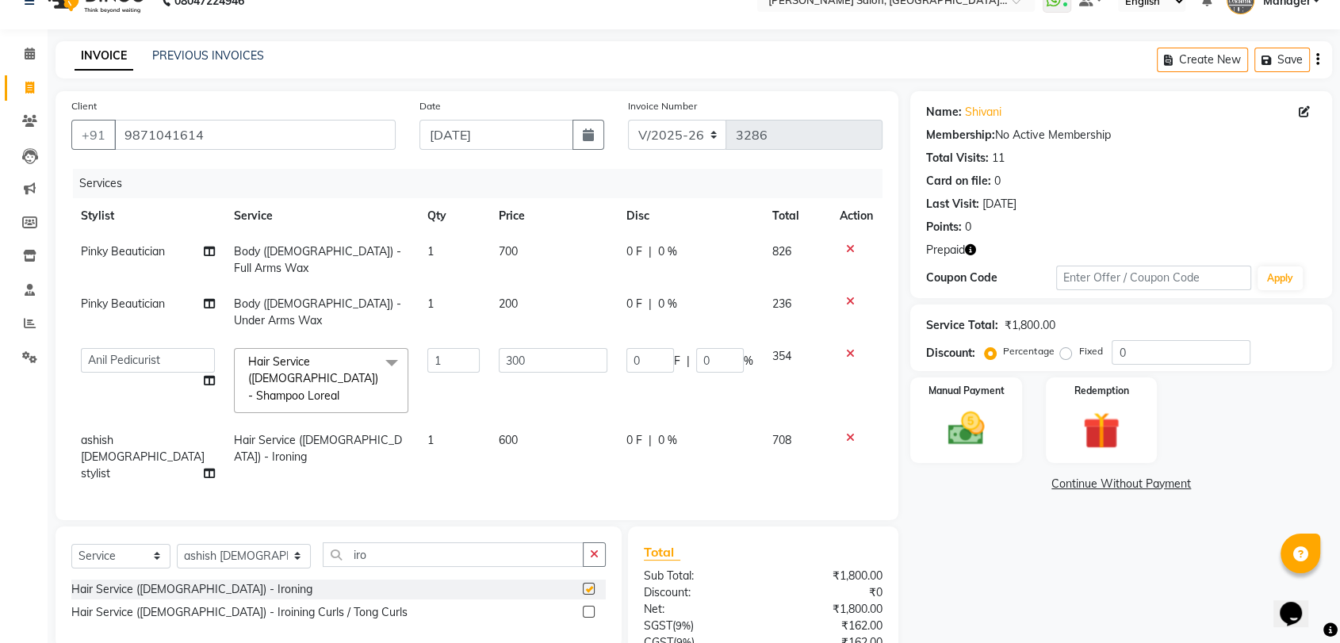
checkbox input "false"
click at [969, 255] on button "button" at bounding box center [970, 250] width 11 height 17
click at [1056, 222] on div "Points: 0" at bounding box center [1121, 227] width 390 height 17
click at [973, 247] on icon "button" at bounding box center [970, 249] width 11 height 11
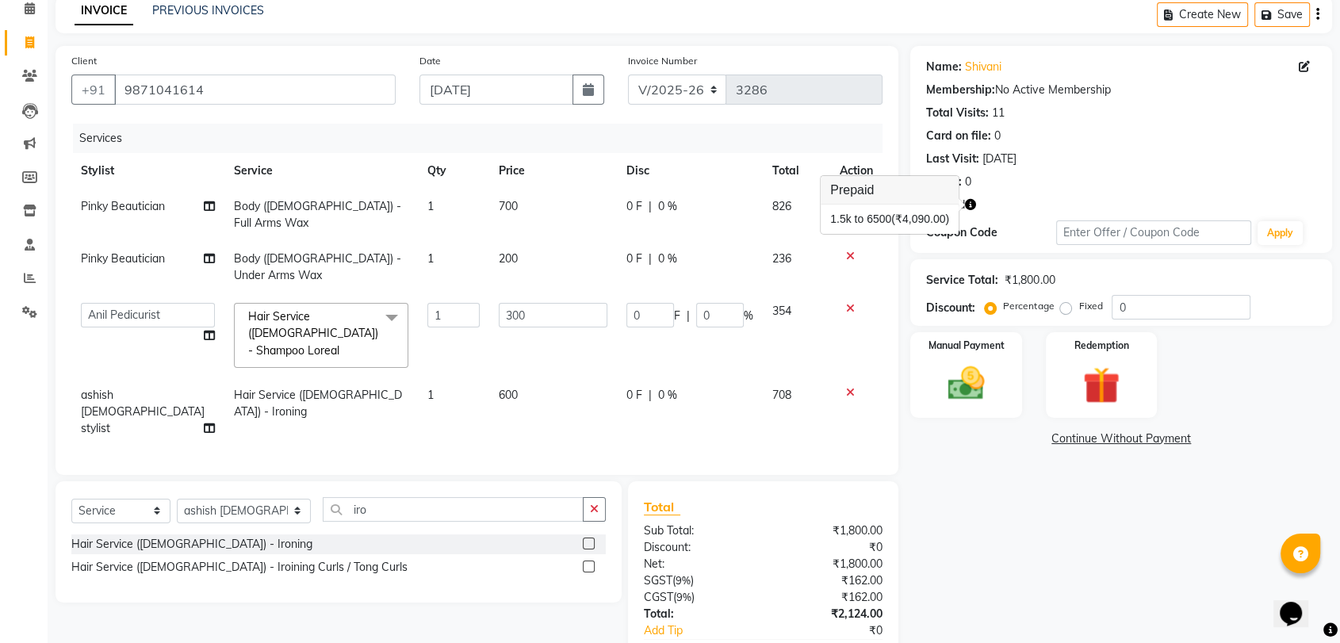
scroll to position [98, 0]
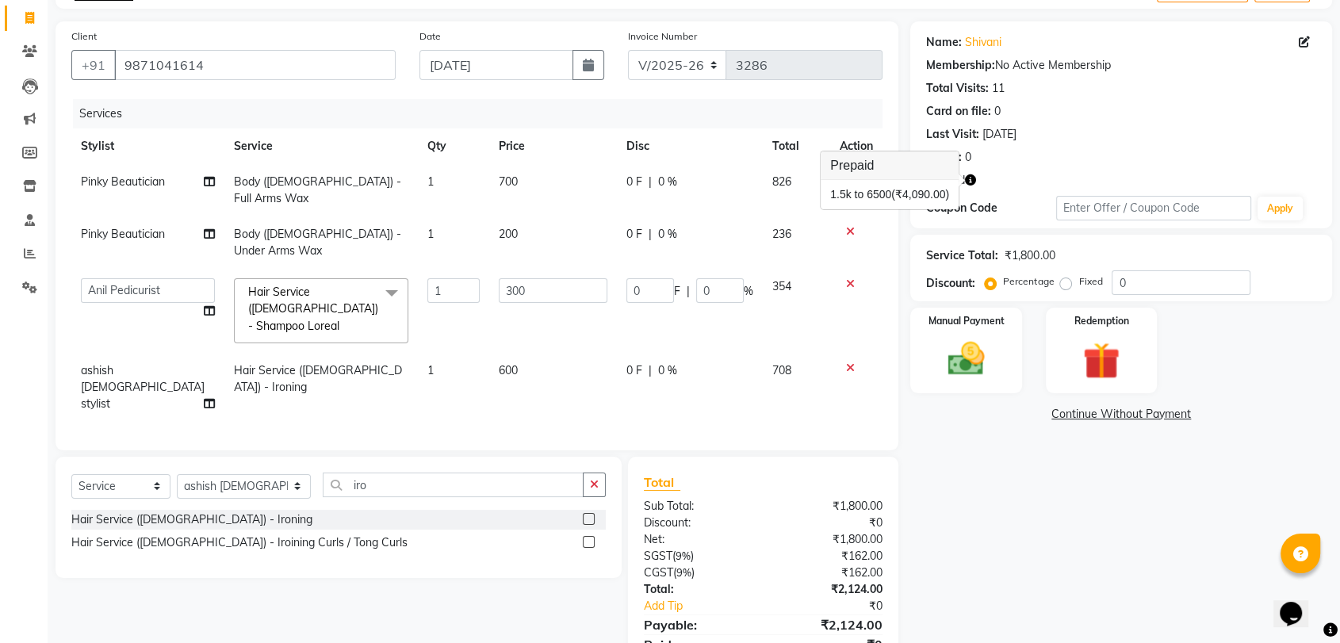
click at [1086, 553] on div "Name: Shivani Membership: No Active Membership Total Visits: 11 Card on file: 0…" at bounding box center [1127, 355] width 434 height 668
click at [970, 180] on icon "button" at bounding box center [970, 179] width 11 height 11
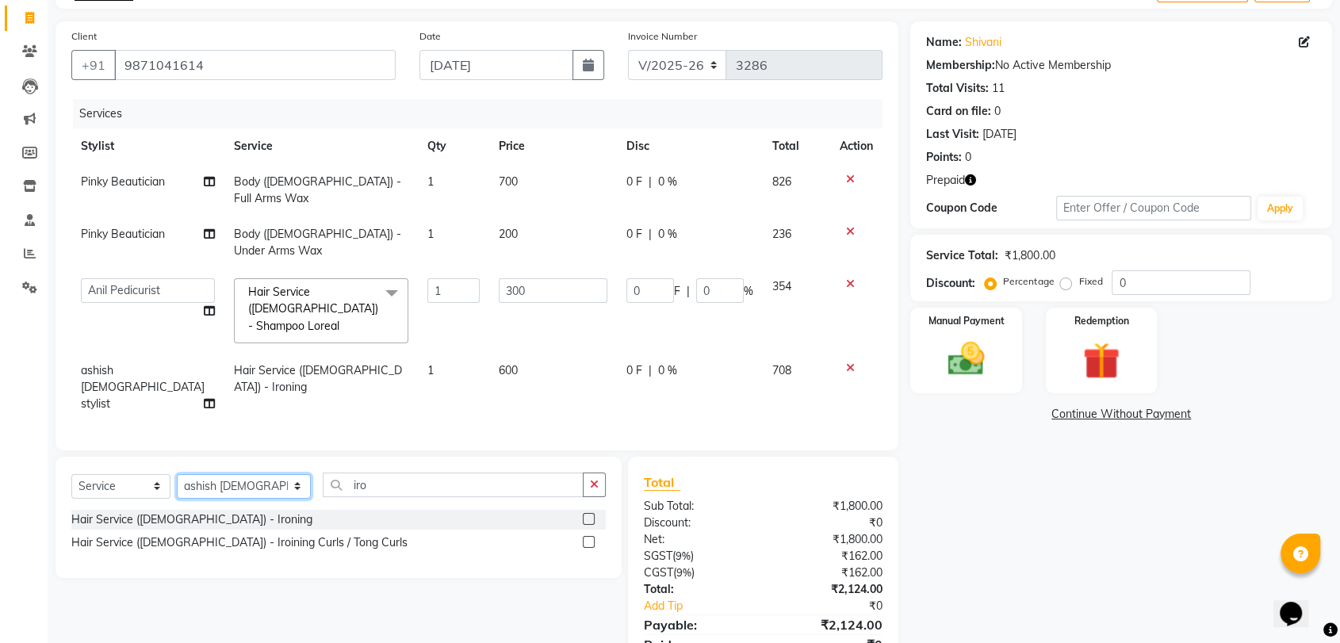
click at [212, 474] on select "Select Stylist Anil Pedicurist [PERSON_NAME] [DEMOGRAPHIC_DATA] stylist [PERSON…" at bounding box center [244, 486] width 134 height 25
select select "48537"
click at [177, 474] on select "Select Stylist Anil Pedicurist [PERSON_NAME] [DEMOGRAPHIC_DATA] stylist [PERSON…" at bounding box center [244, 486] width 134 height 25
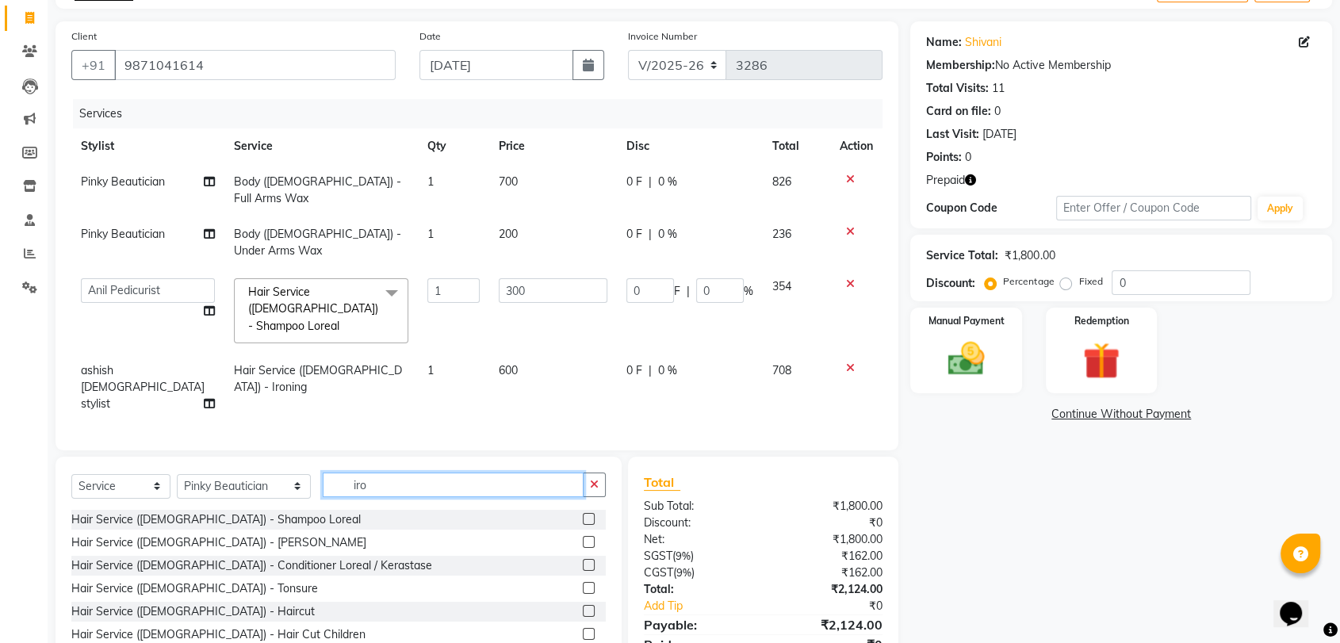
click at [400, 472] on input "iro" at bounding box center [453, 484] width 261 height 25
type input "i"
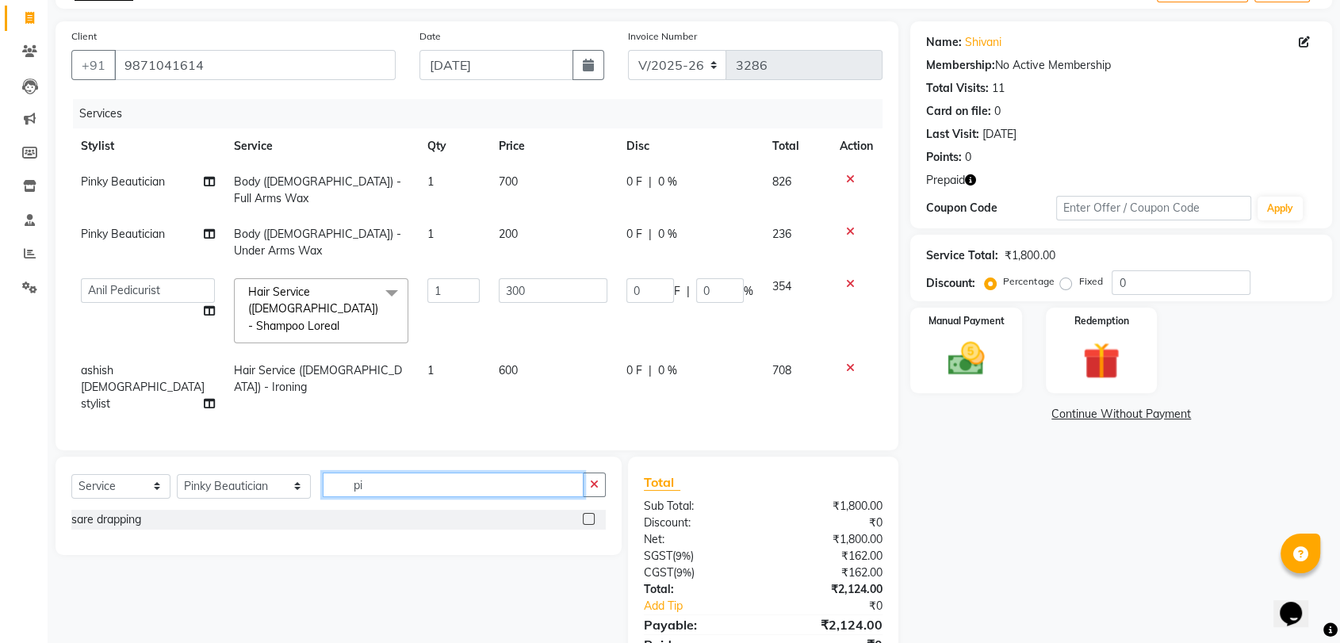
type input "p"
type input "upper"
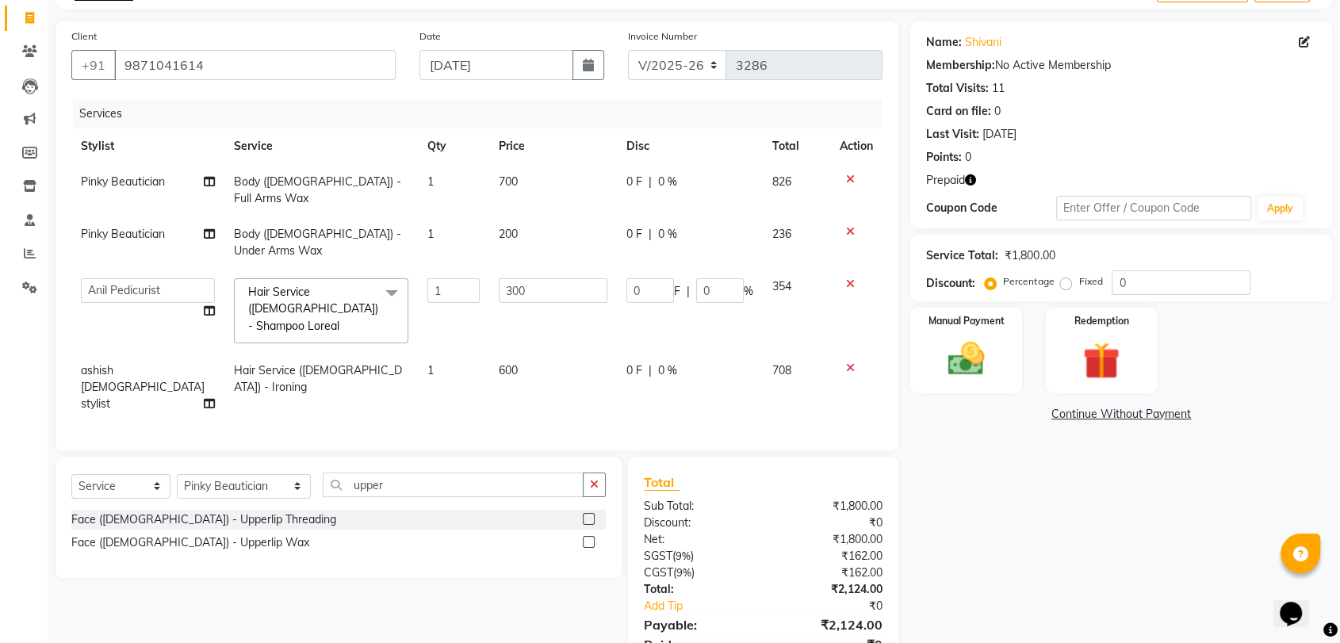
click at [588, 513] on label at bounding box center [589, 519] width 12 height 12
click at [588, 514] on input "checkbox" at bounding box center [588, 519] width 10 height 10
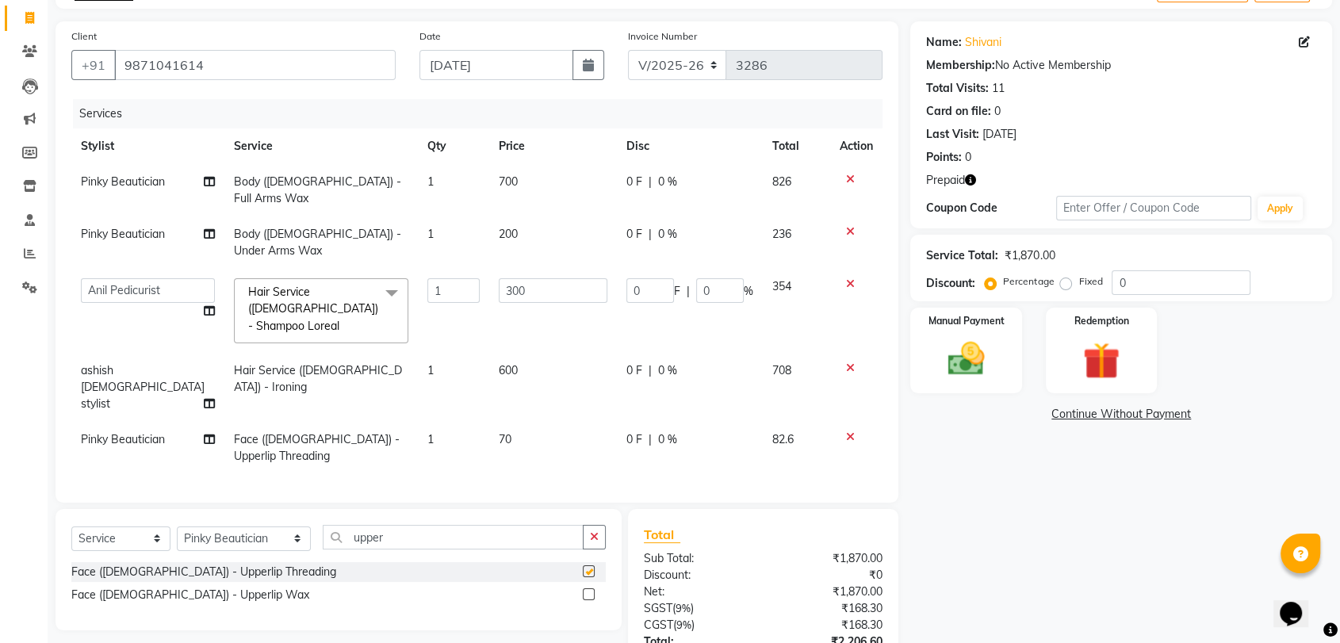
checkbox input "false"
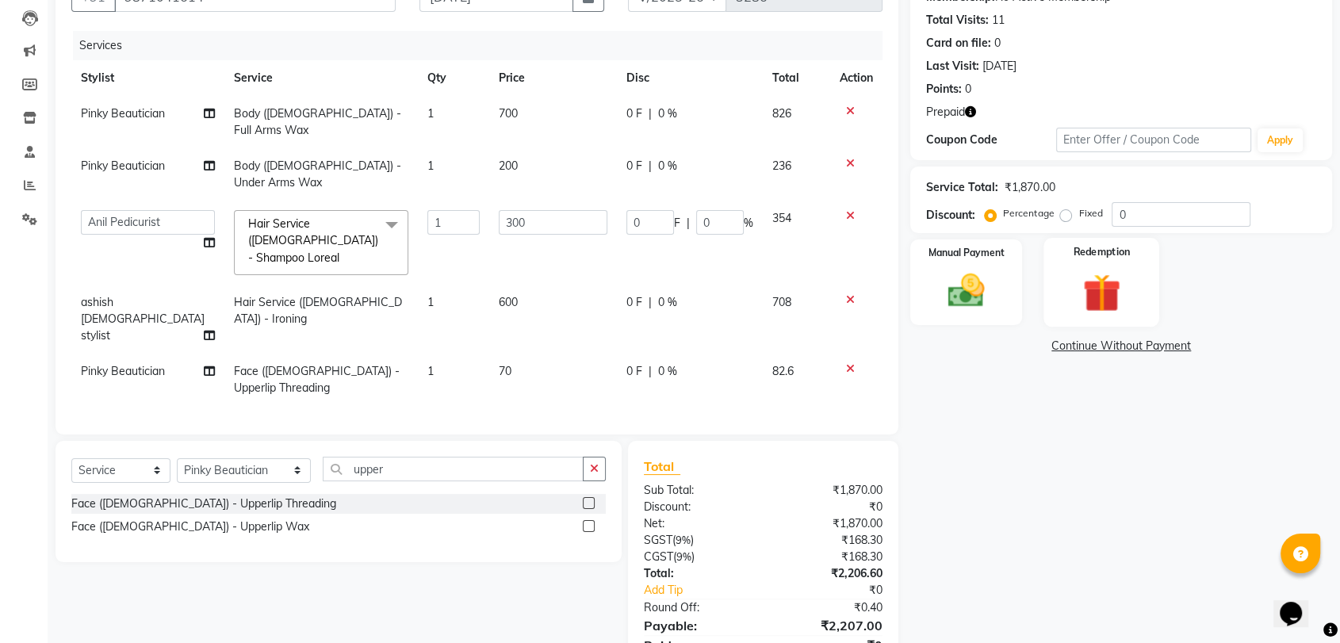
click at [1088, 291] on img at bounding box center [1101, 293] width 62 height 48
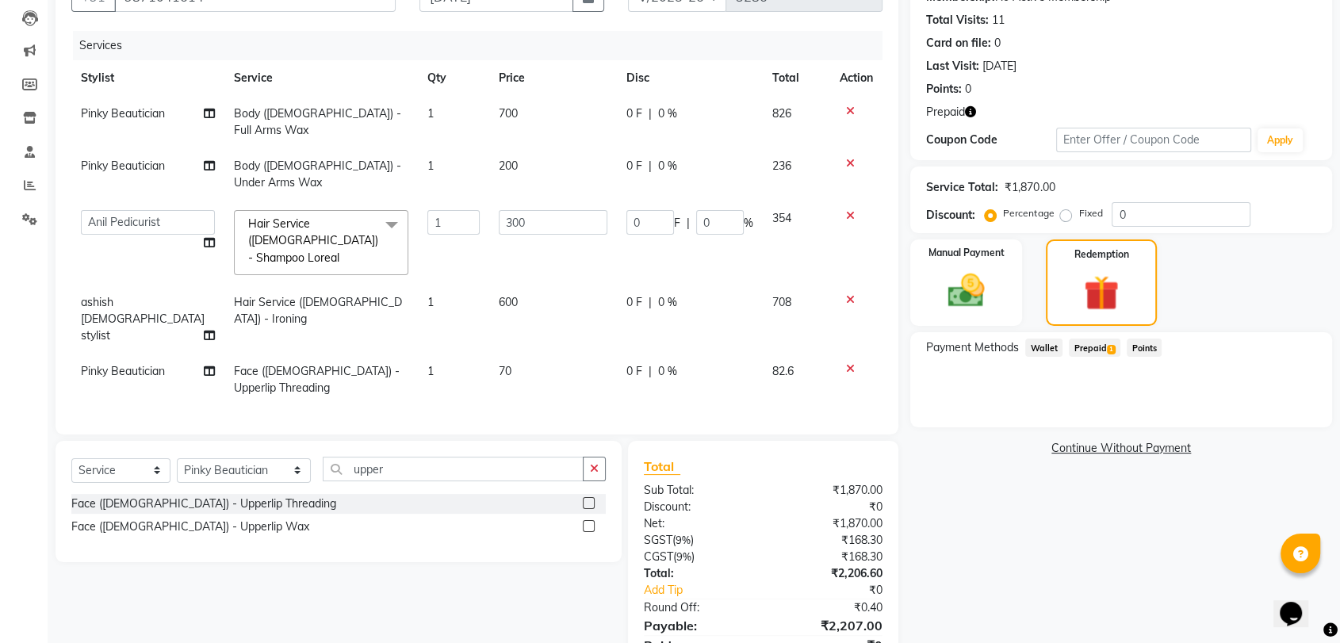
click at [1084, 346] on span "Prepaid 1" at bounding box center [1095, 347] width 52 height 18
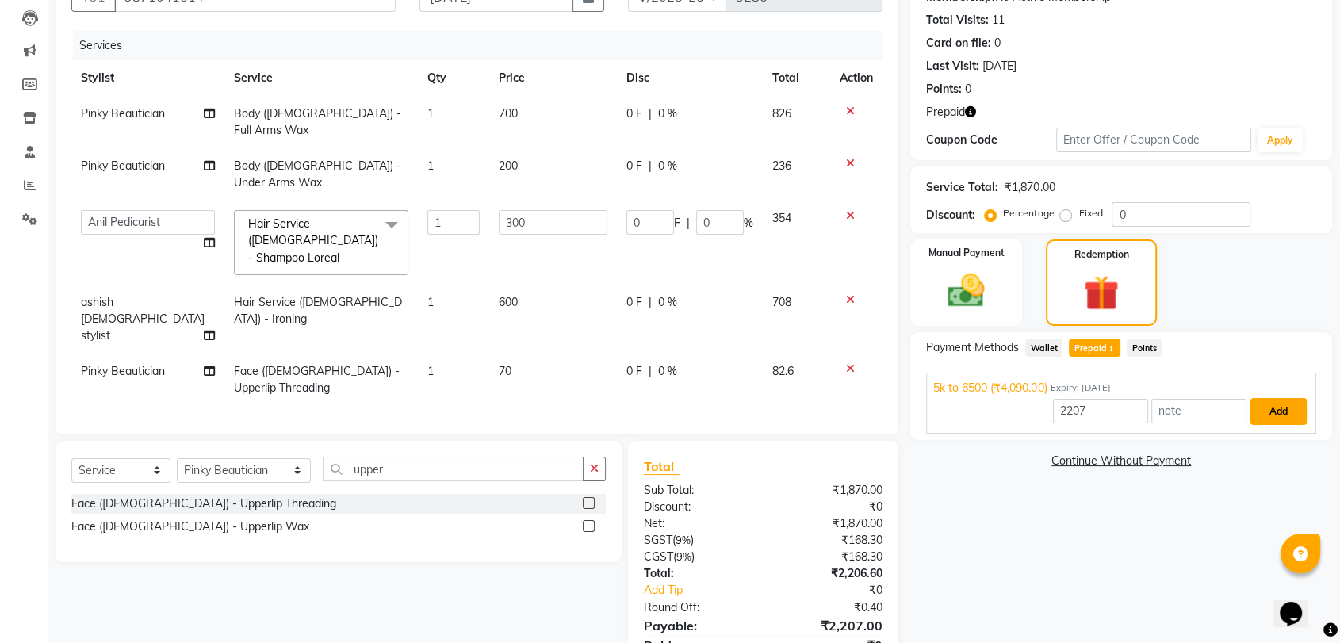
click at [1275, 415] on button "Add" at bounding box center [1278, 411] width 58 height 27
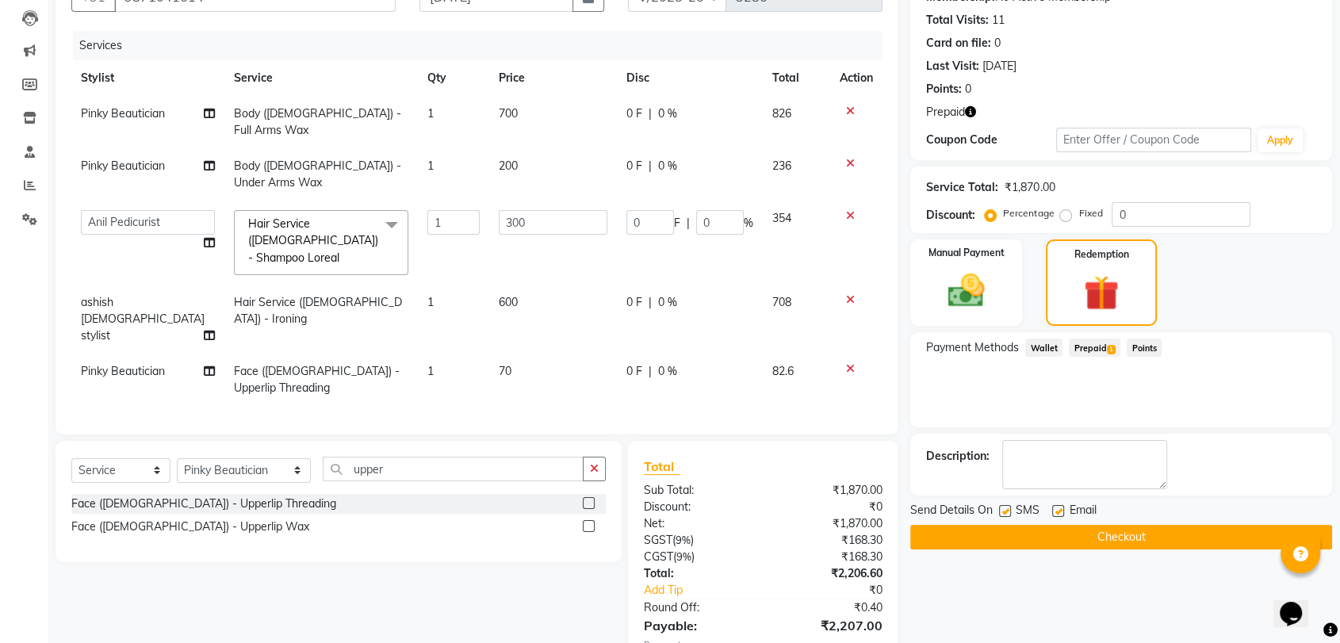
click at [1155, 530] on button "Checkout" at bounding box center [1121, 537] width 422 height 25
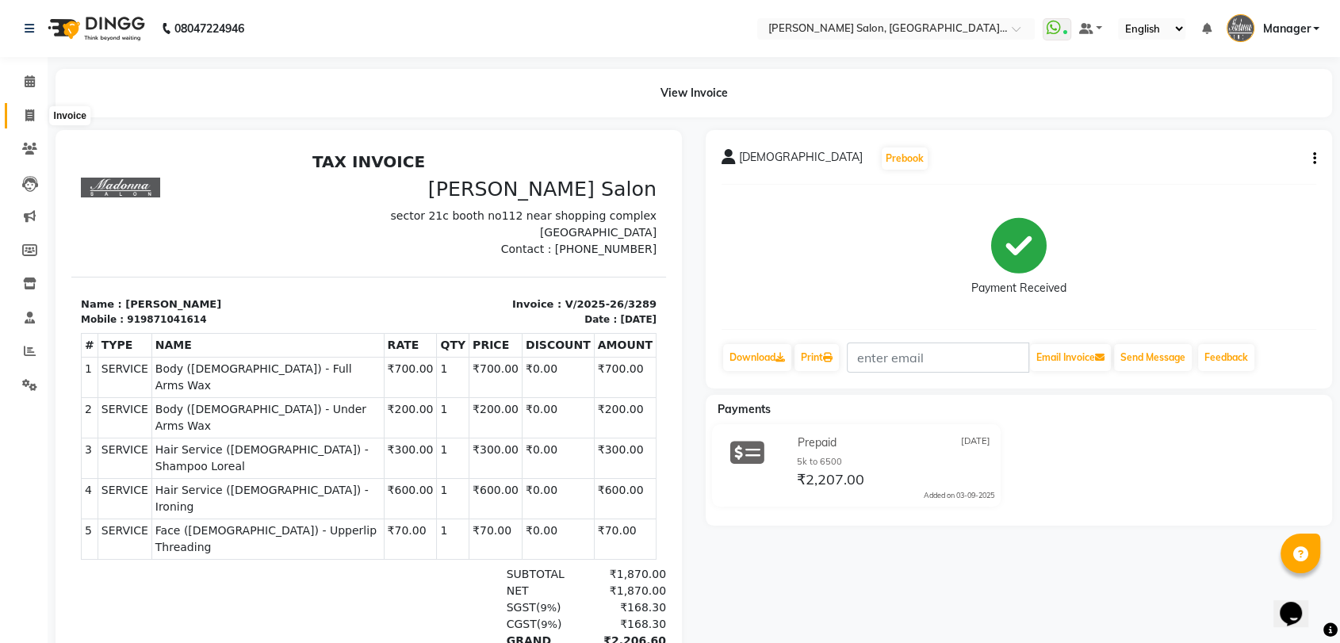
click at [28, 116] on icon at bounding box center [29, 115] width 9 height 12
select select "service"
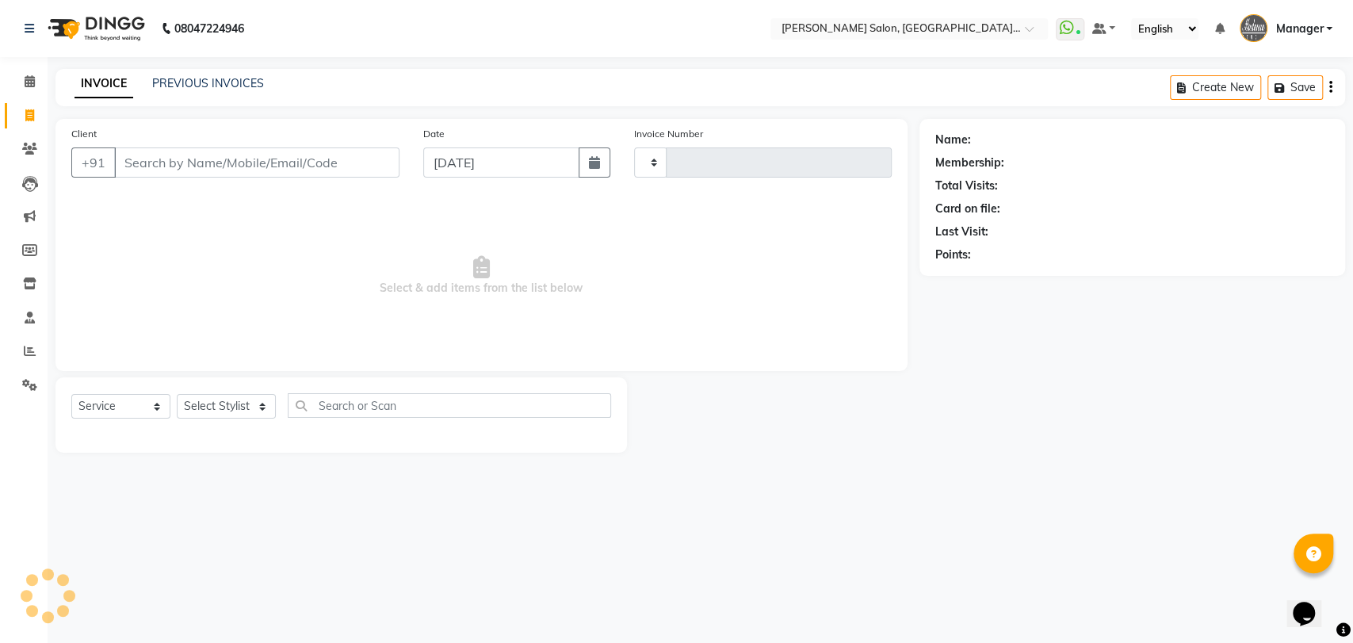
type input "3290"
select select "5893"
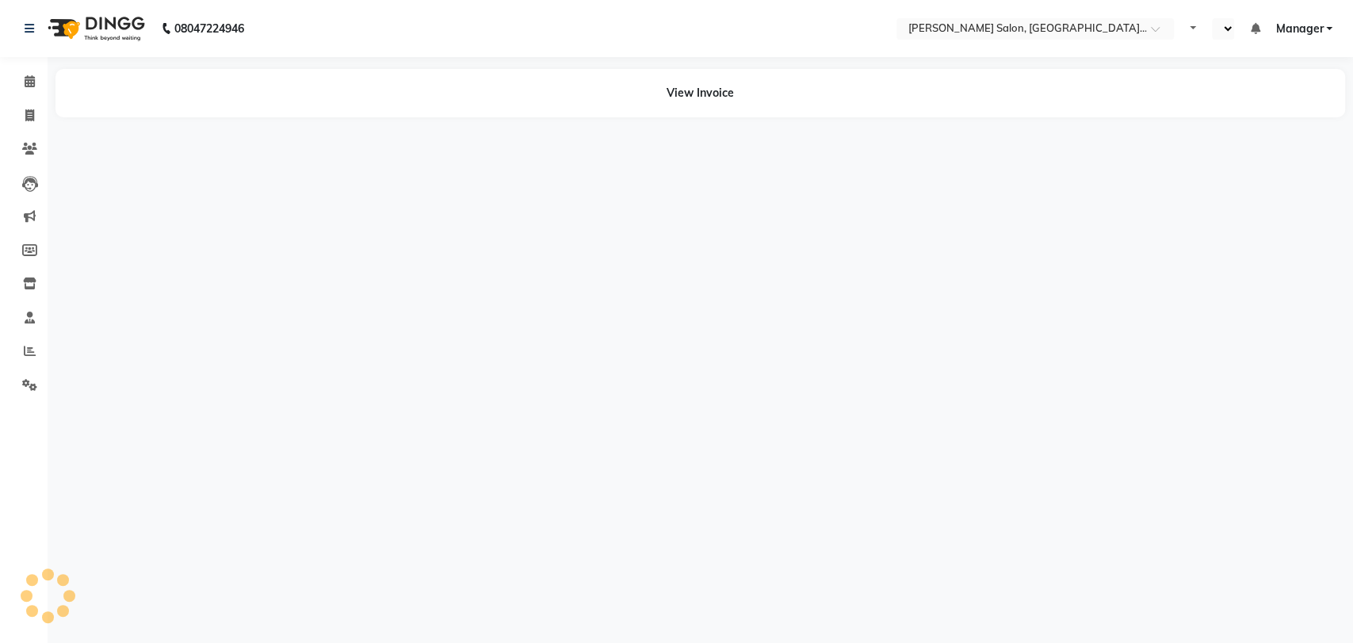
select select "en"
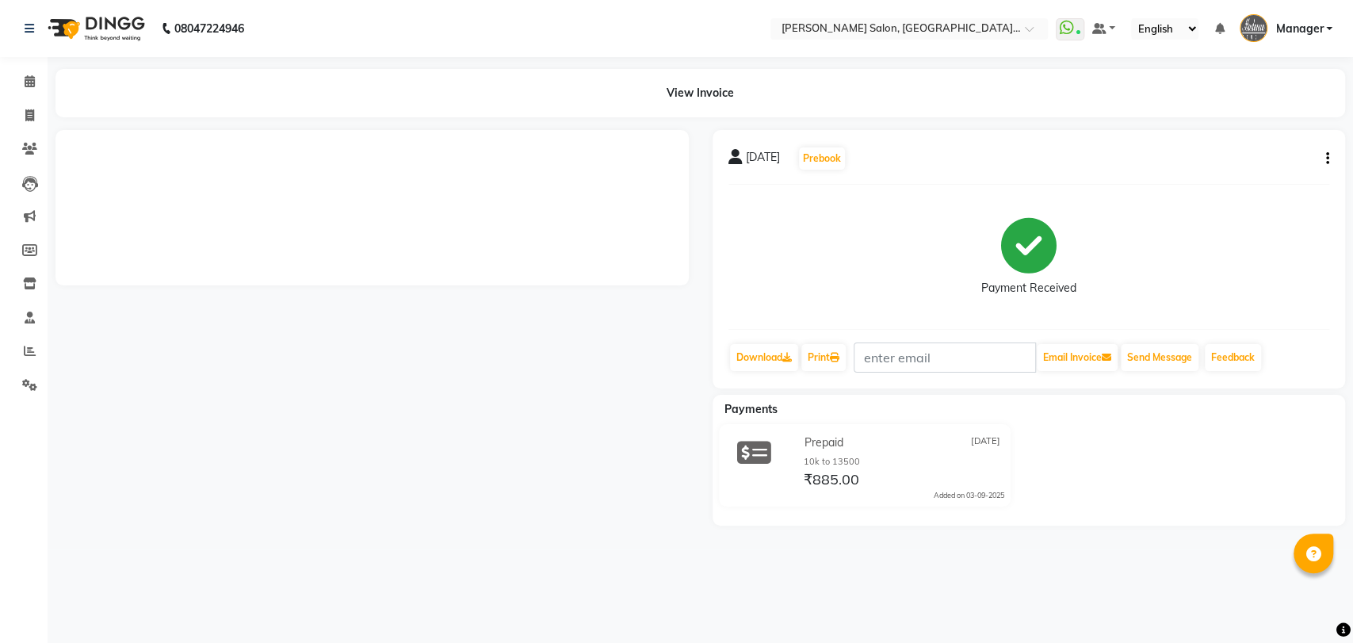
click at [1328, 159] on icon "button" at bounding box center [1327, 159] width 3 height 1
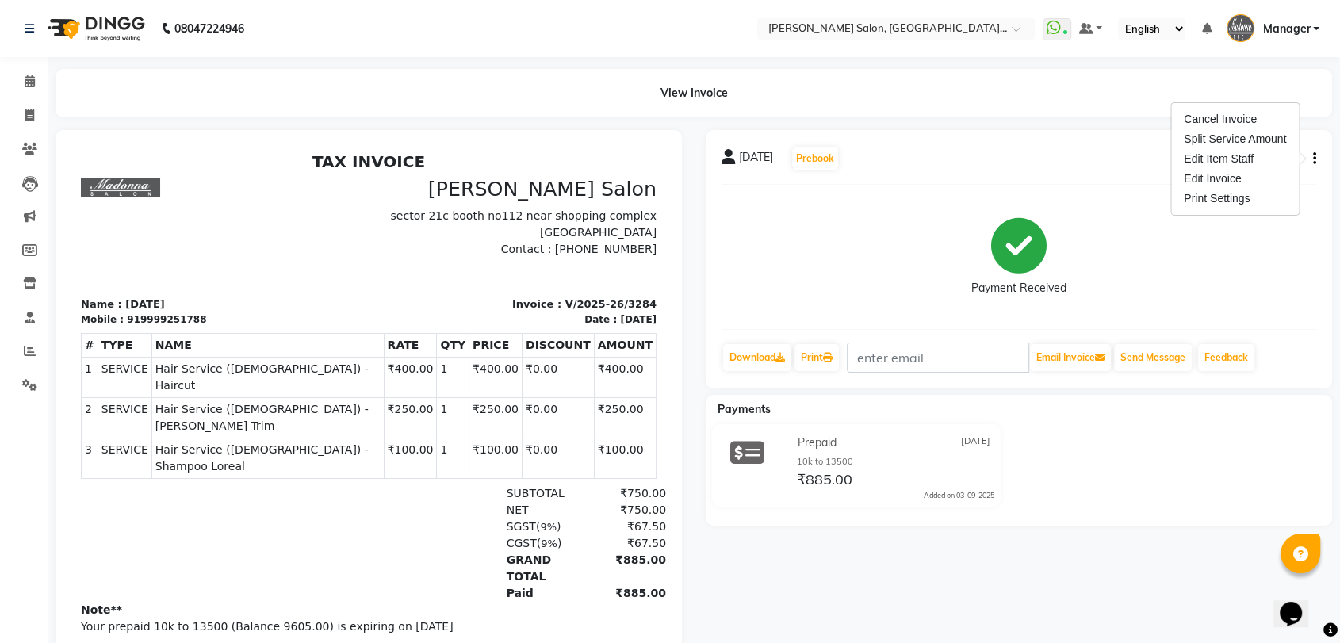
click at [1310, 158] on button "button" at bounding box center [1311, 159] width 10 height 17
click at [1206, 115] on div "Cancel Invoice" at bounding box center [1234, 119] width 109 height 20
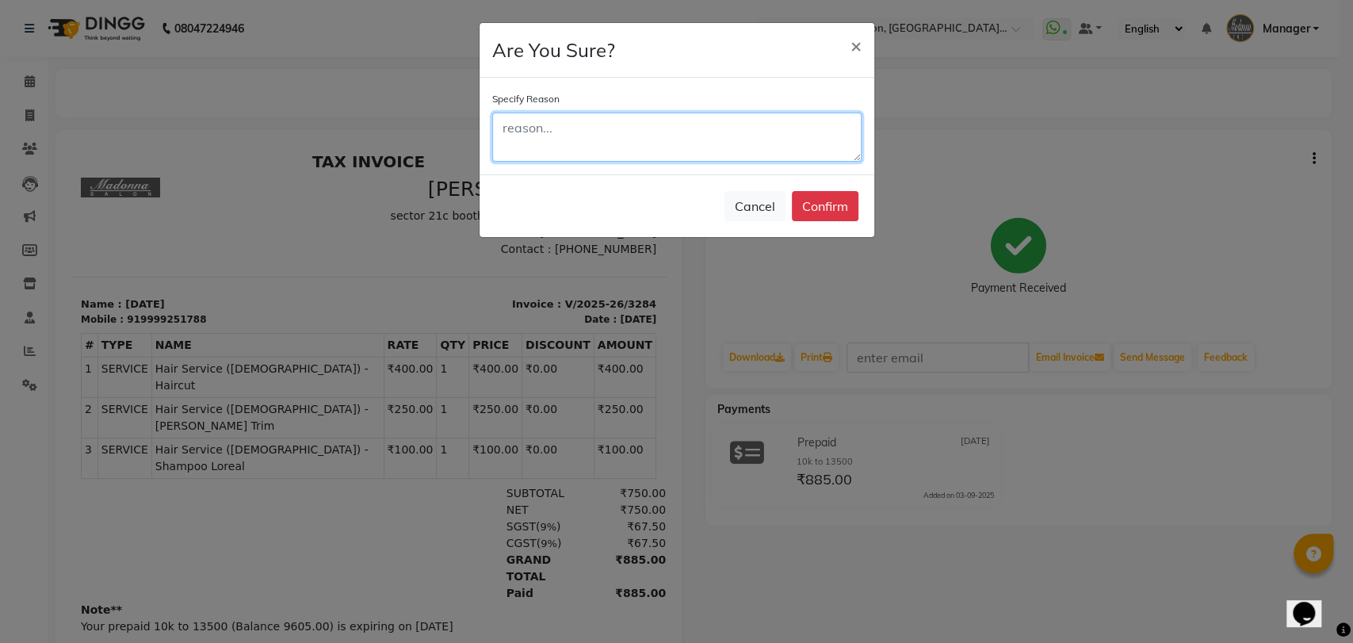
click at [541, 147] on textarea at bounding box center [676, 137] width 369 height 49
type textarea "punched 2 times"
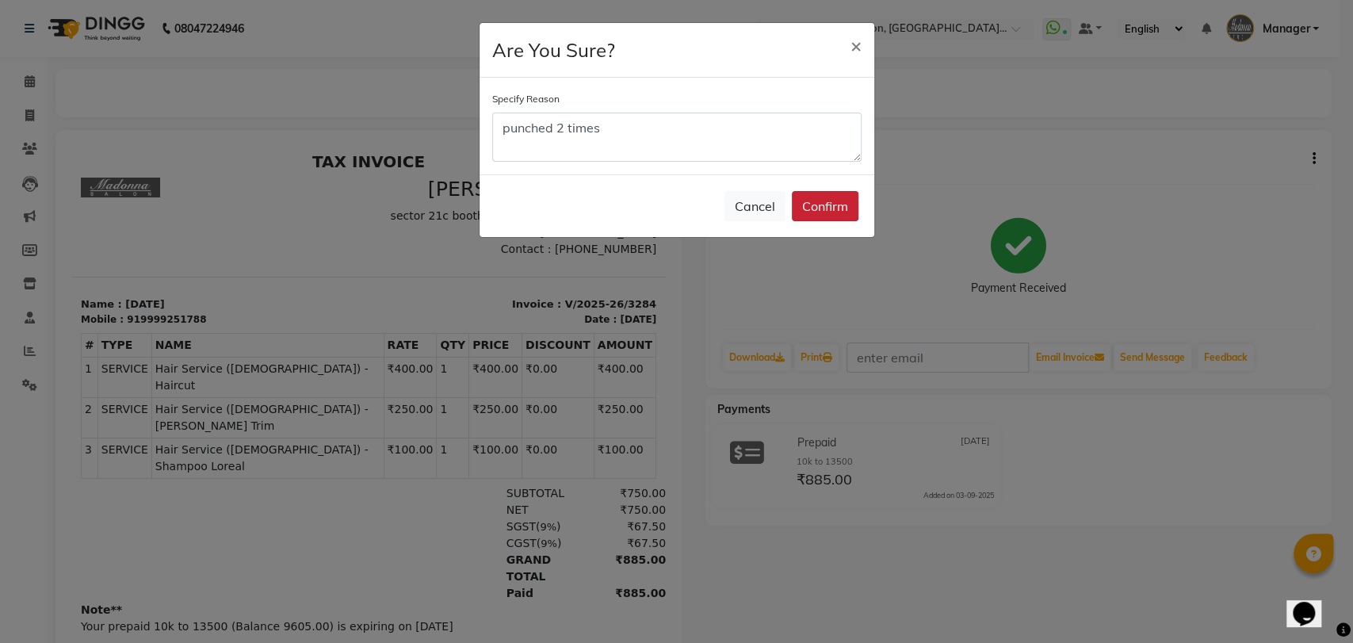
click at [808, 204] on button "Confirm" at bounding box center [825, 206] width 67 height 30
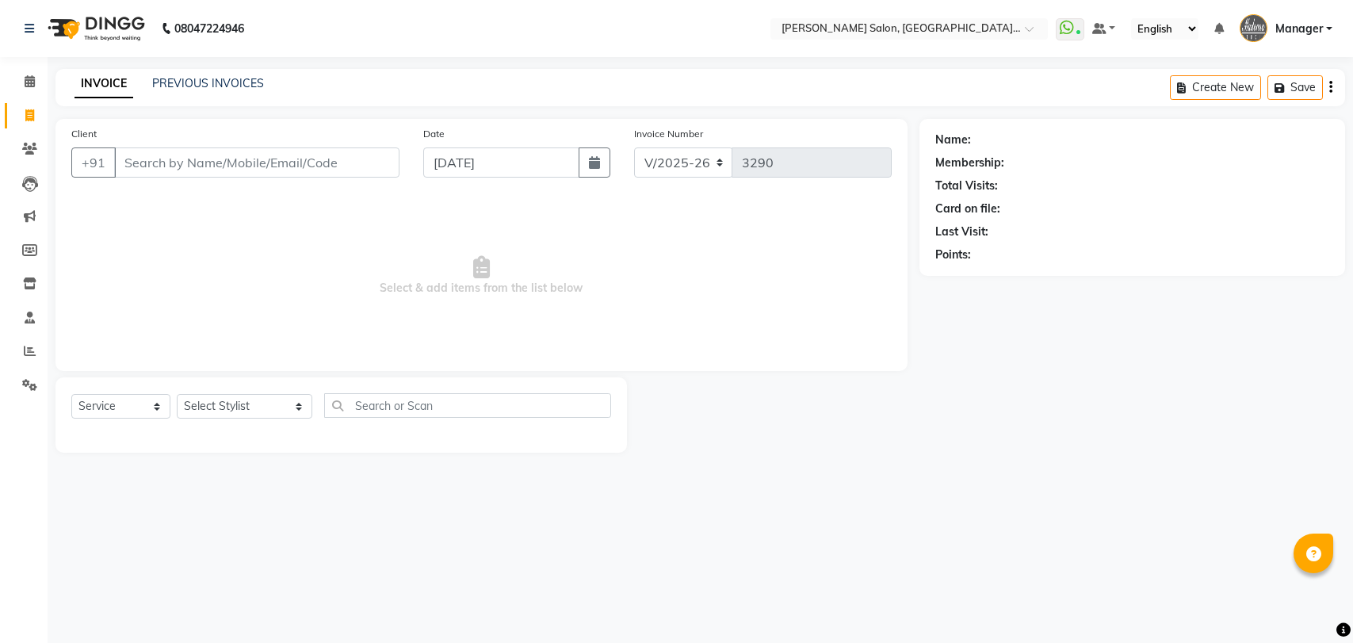
select select "5893"
select select "service"
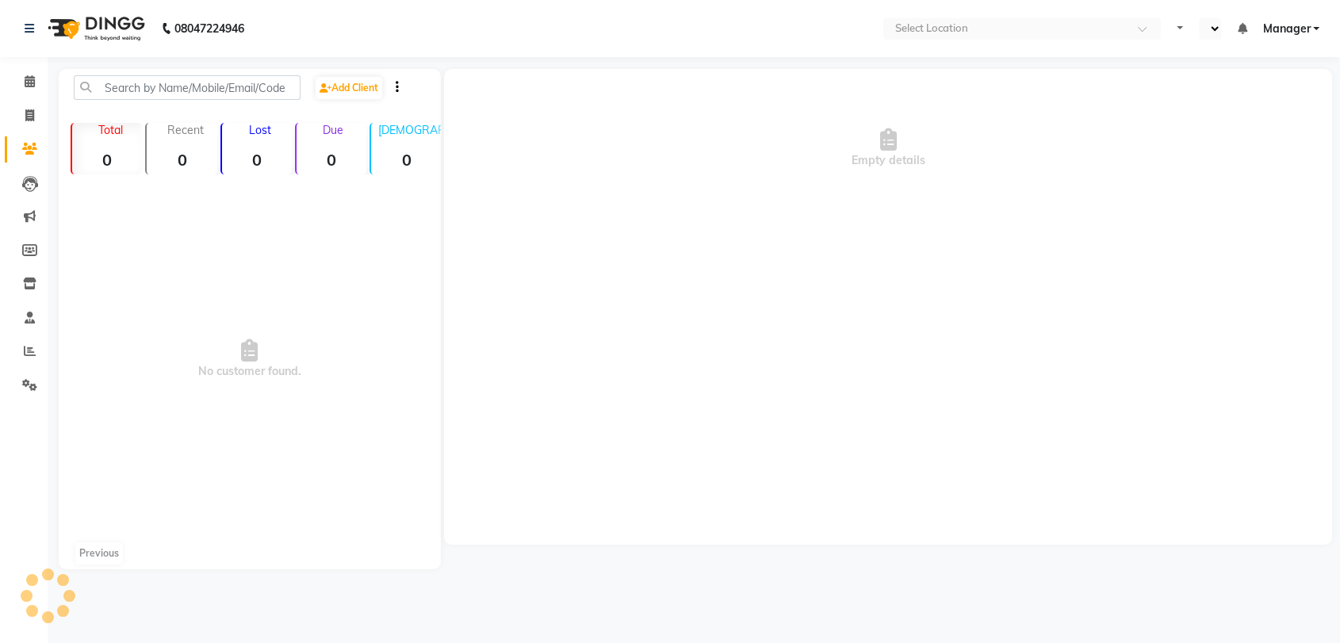
select select "en"
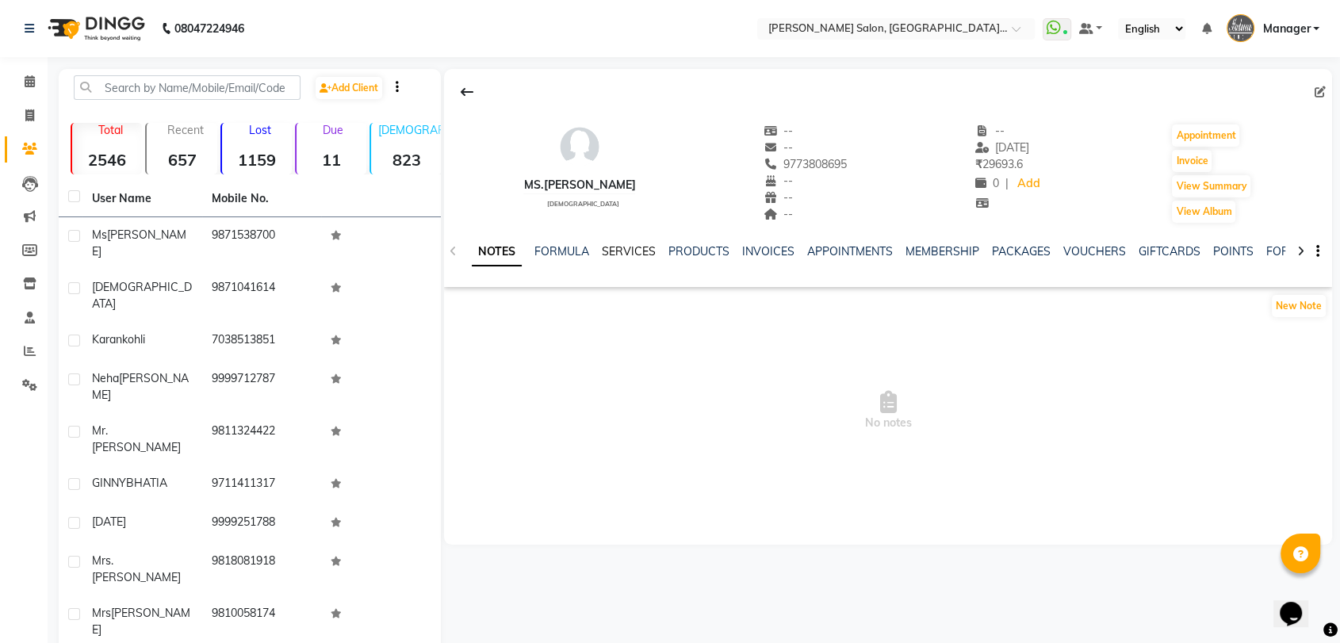
click at [618, 248] on link "SERVICES" at bounding box center [629, 251] width 54 height 14
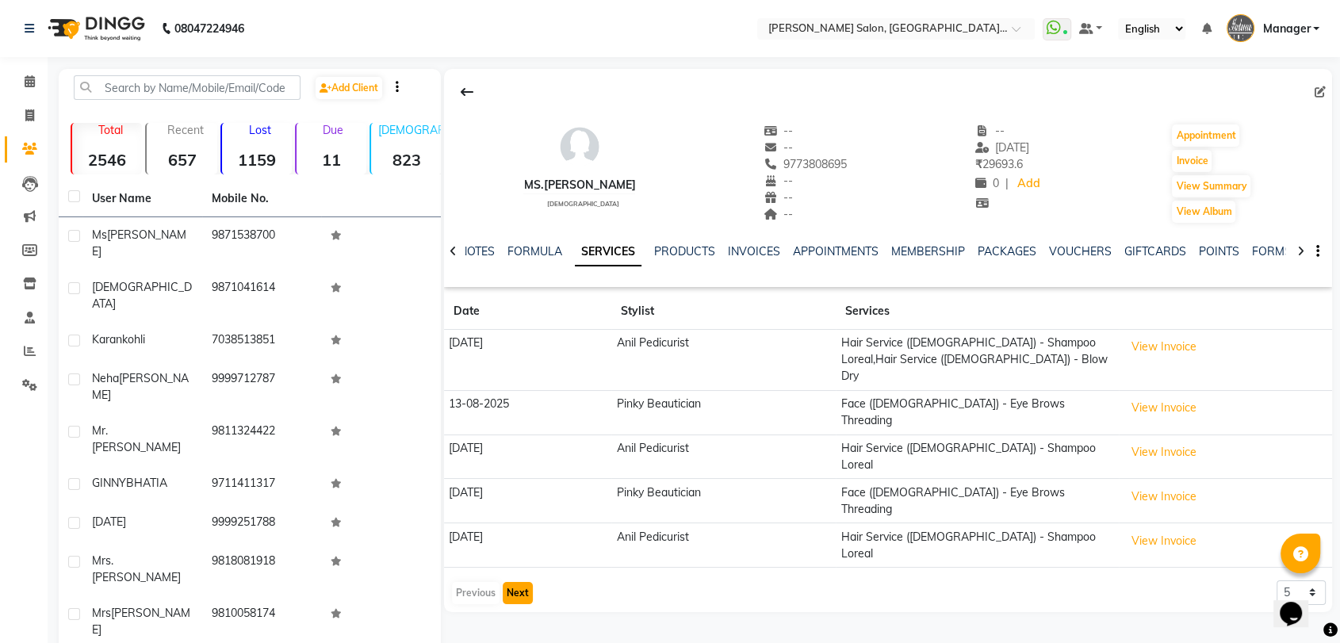
click at [515, 582] on button "Next" at bounding box center [518, 593] width 30 height 22
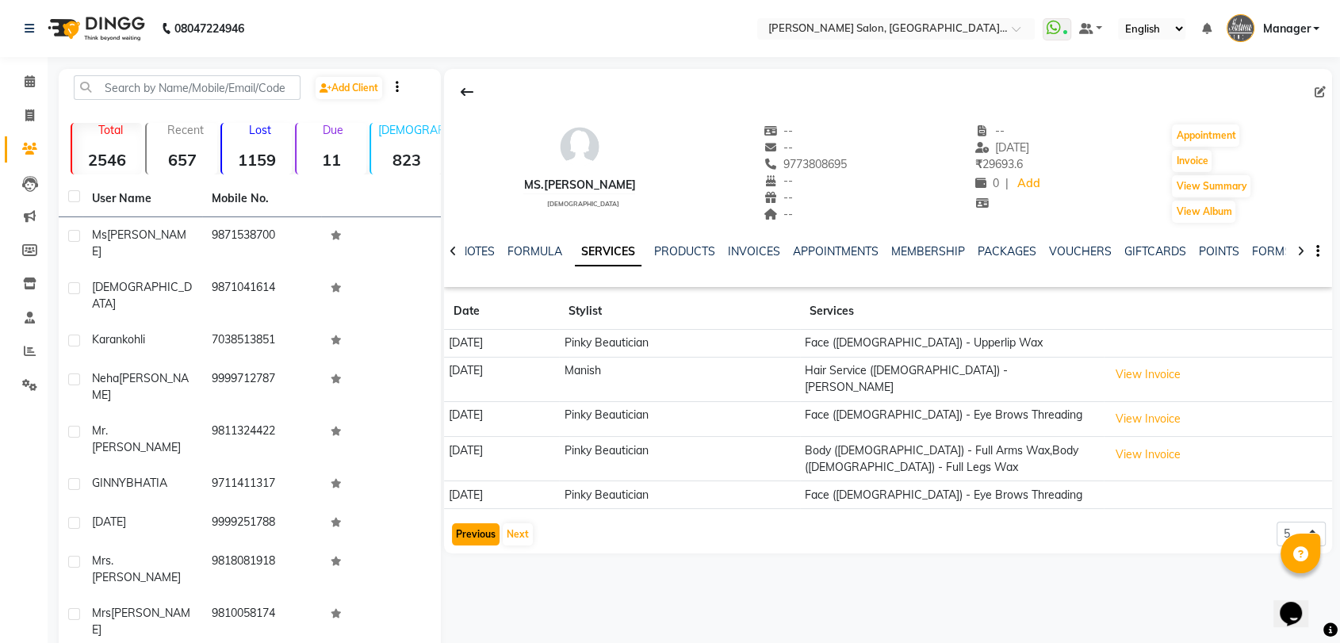
click at [468, 525] on button "Previous" at bounding box center [476, 534] width 48 height 22
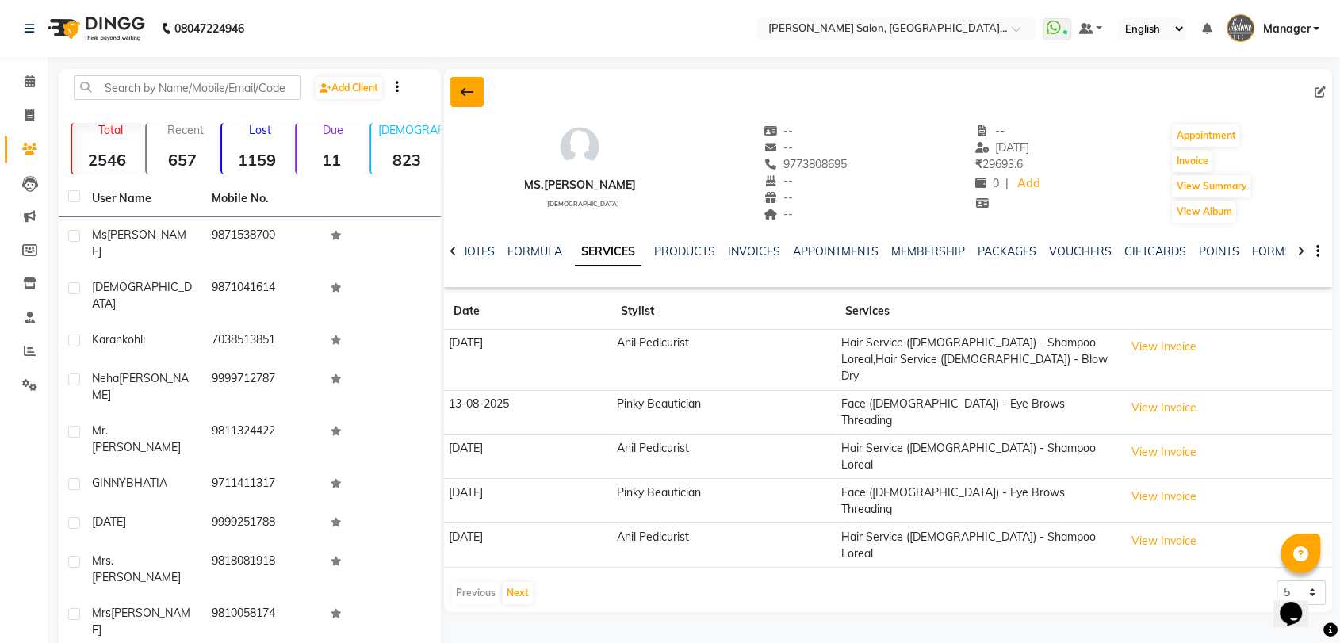
click at [463, 89] on icon at bounding box center [467, 92] width 13 height 13
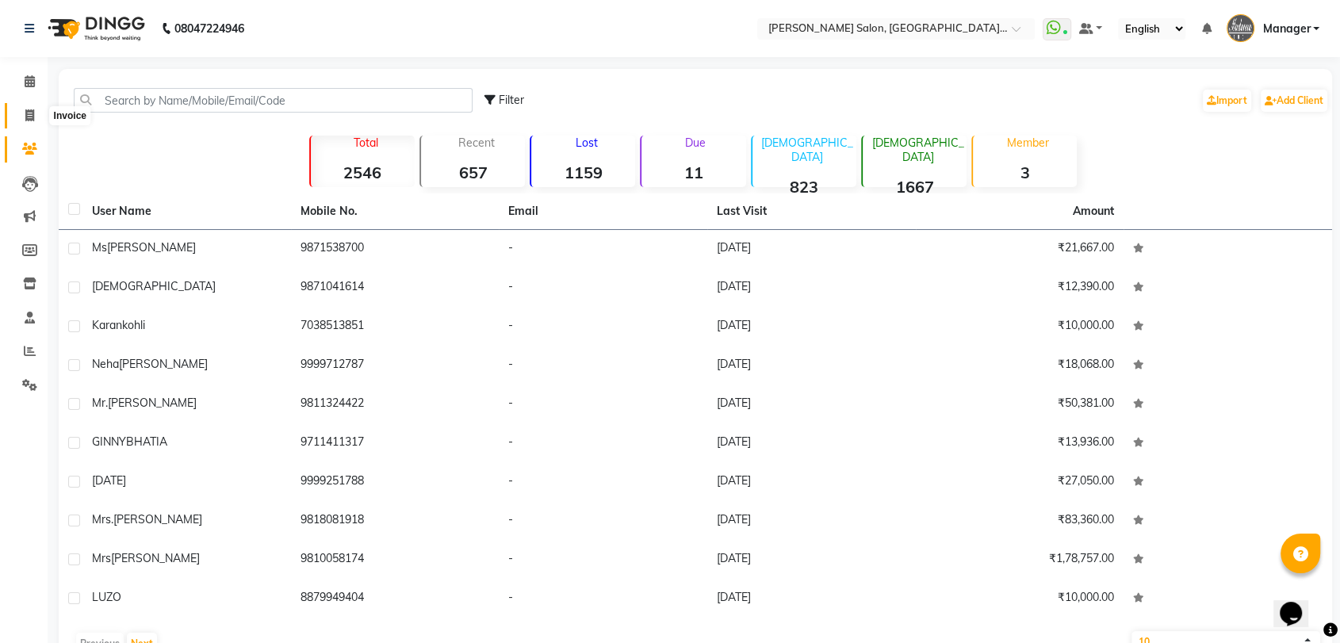
click at [22, 116] on span at bounding box center [30, 116] width 28 height 18
select select "service"
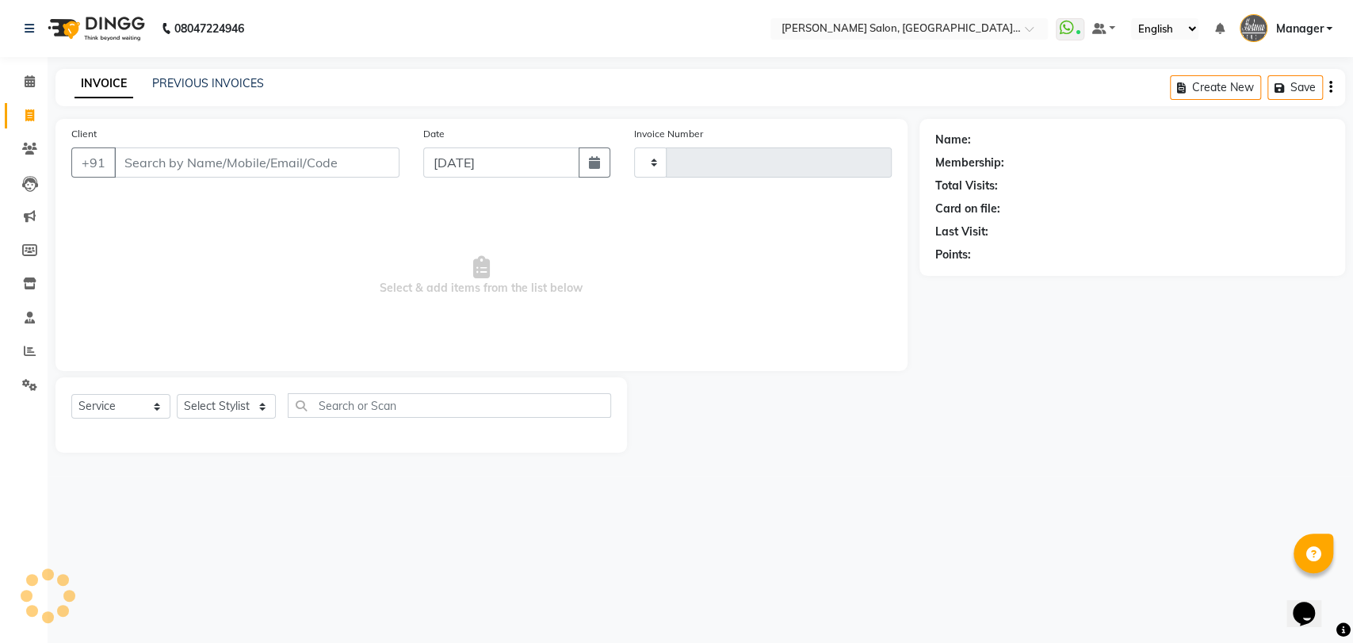
type input "3291"
select select "5893"
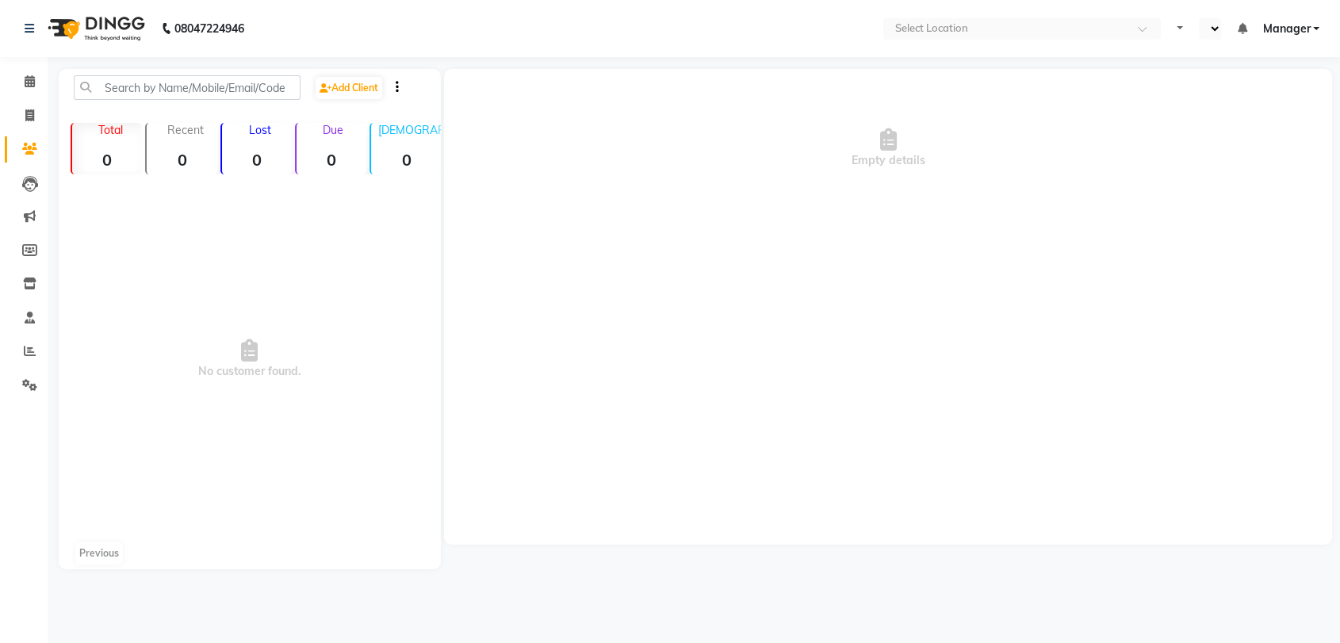
select select "en"
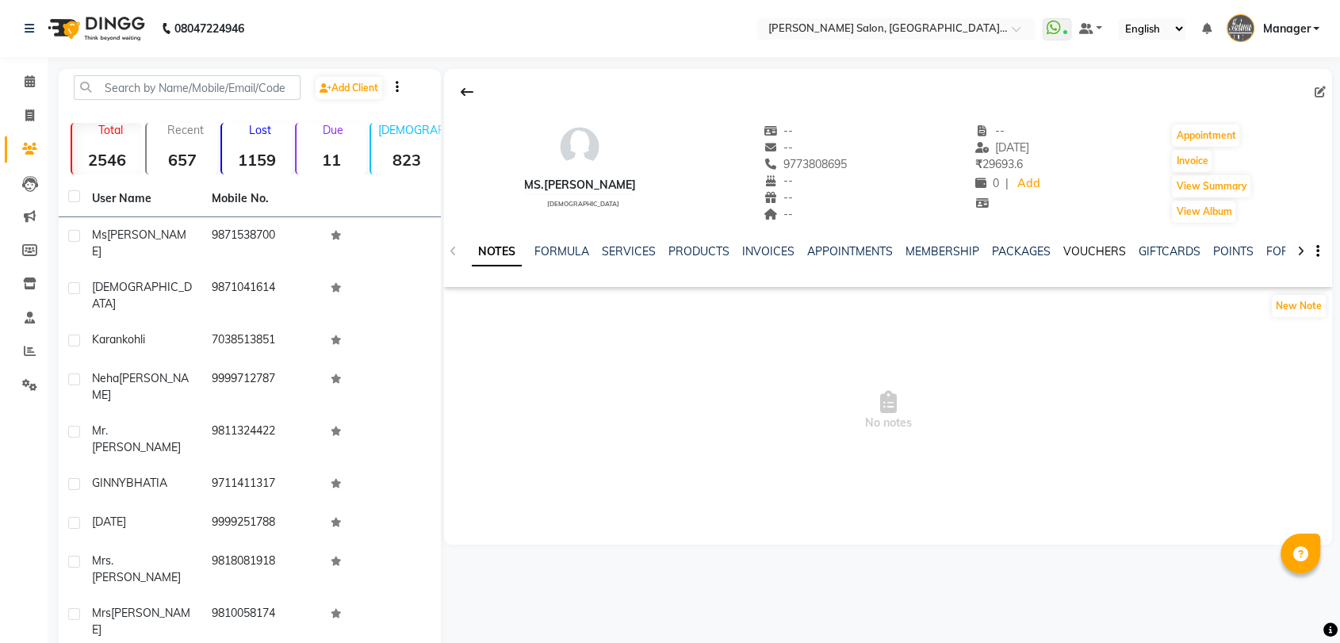
click at [1088, 250] on link "VOUCHERS" at bounding box center [1094, 251] width 63 height 14
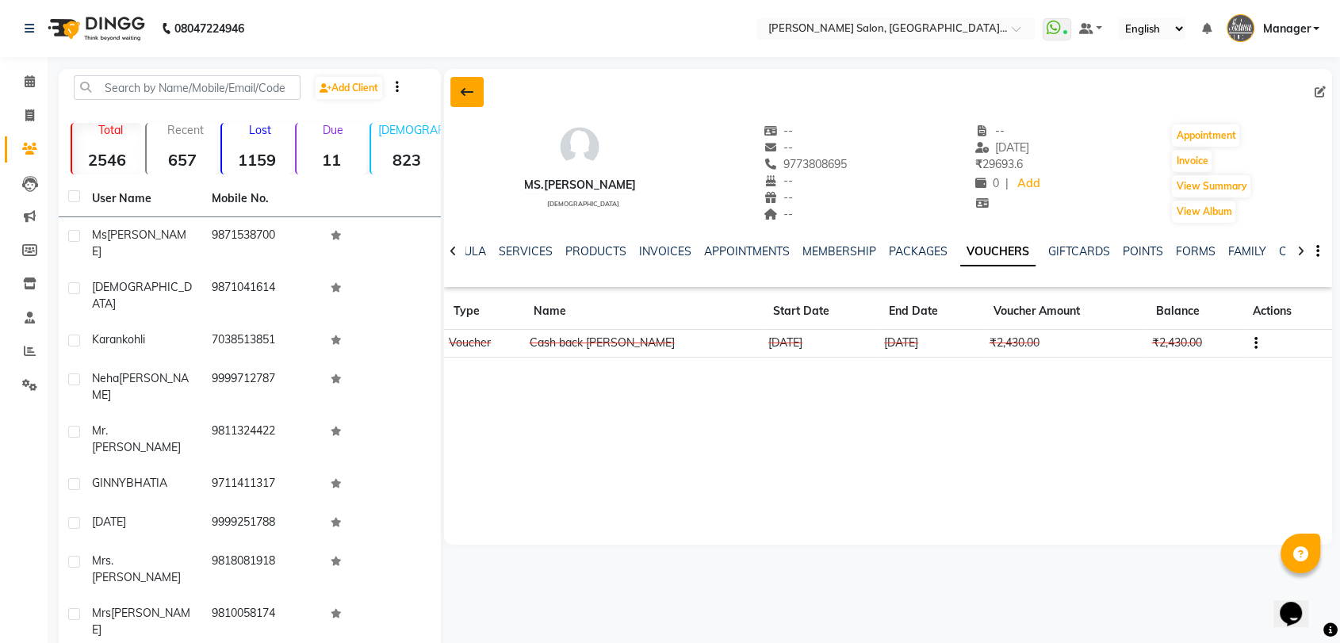
click at [462, 92] on icon at bounding box center [467, 92] width 13 height 13
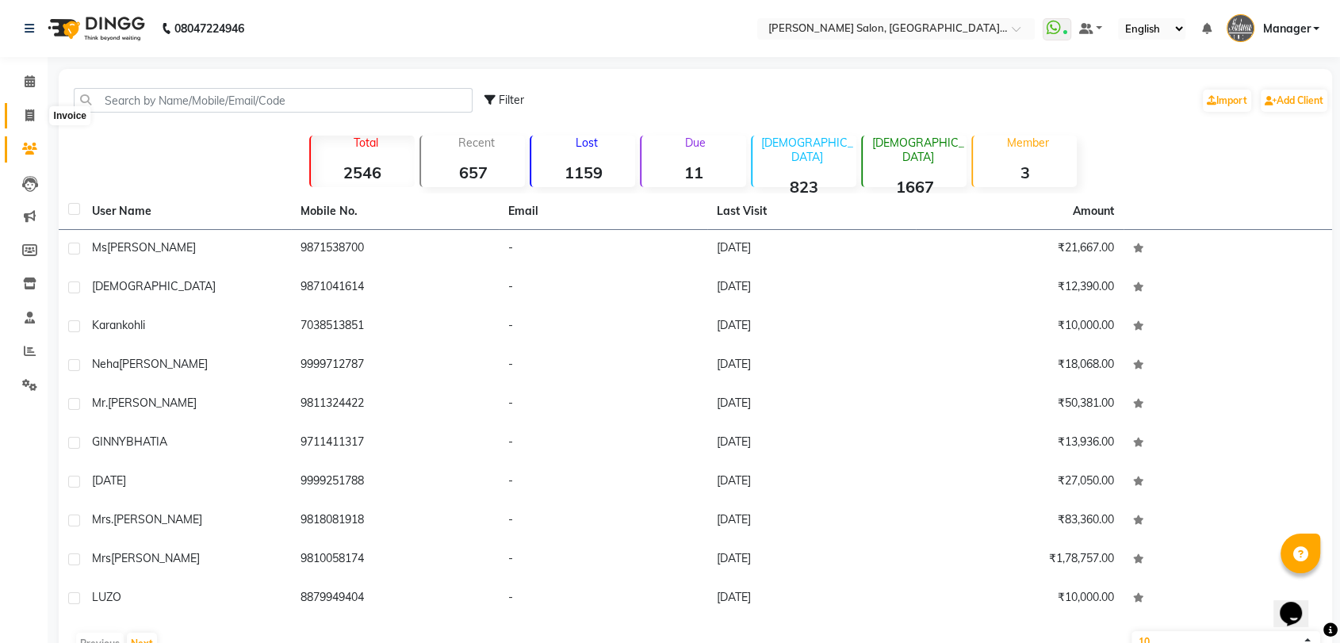
click at [25, 117] on icon at bounding box center [29, 115] width 9 height 12
select select "service"
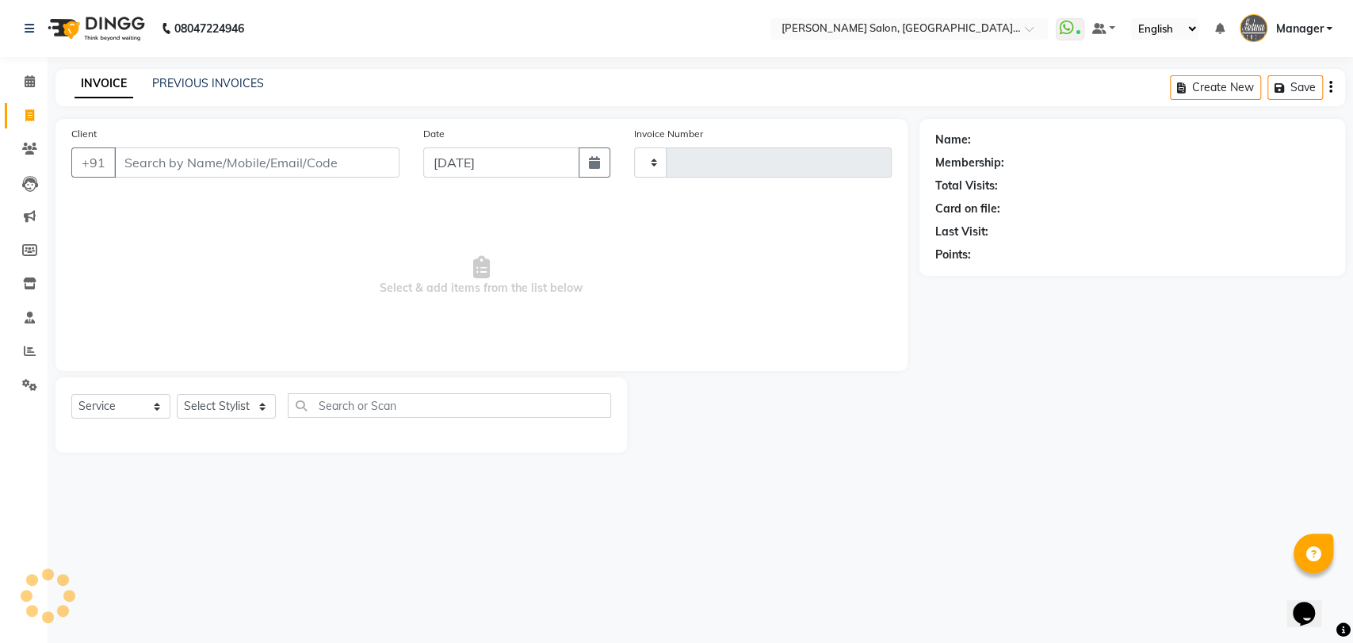
type input "3291"
select select "5893"
click at [201, 84] on link "PREVIOUS INVOICES" at bounding box center [208, 83] width 112 height 14
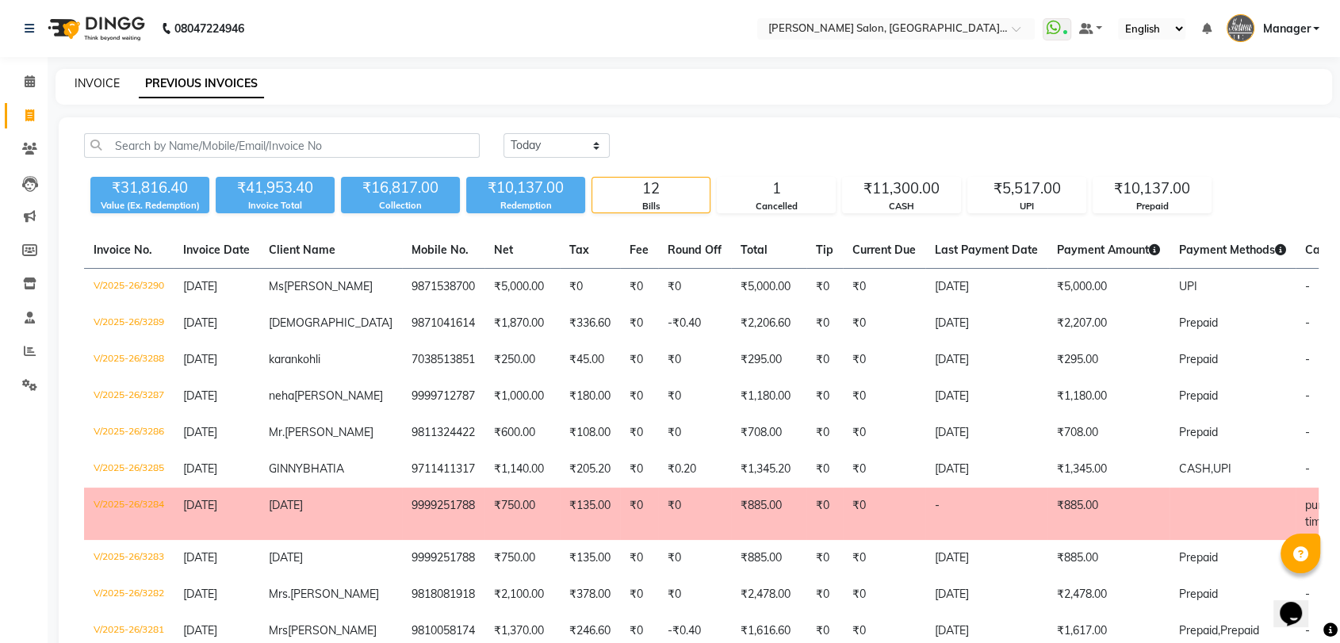
click at [89, 84] on link "INVOICE" at bounding box center [97, 83] width 45 height 14
select select "service"
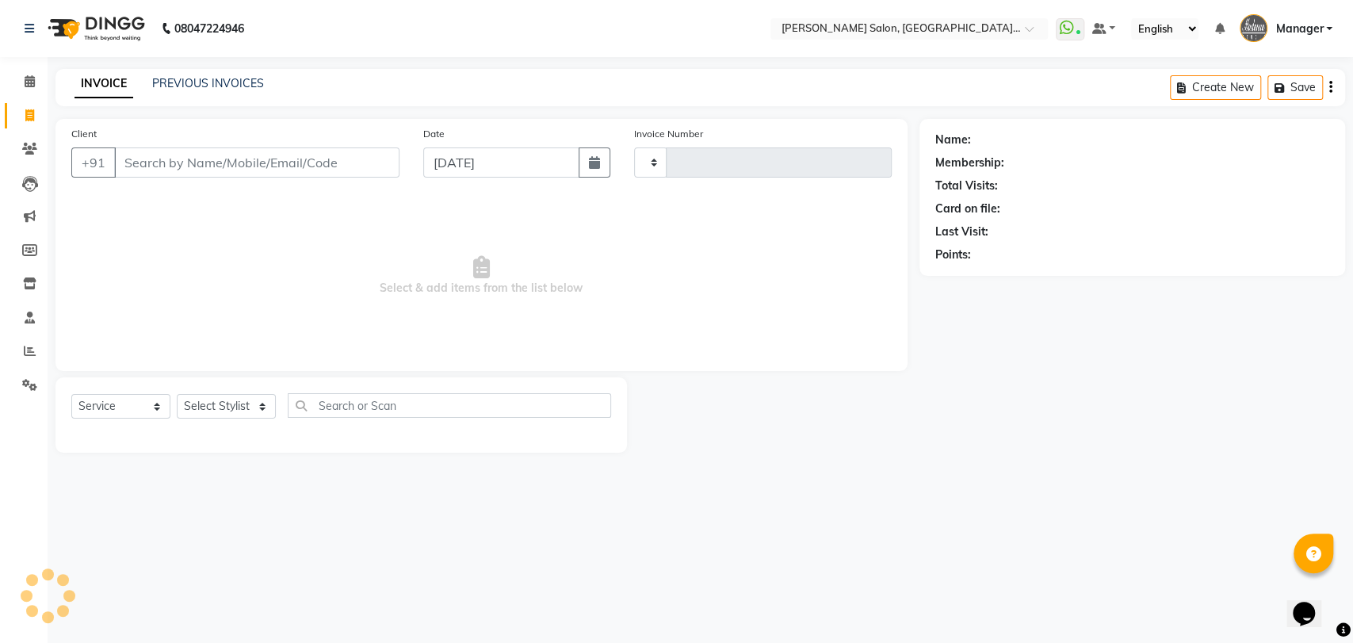
type input "3291"
select select "5893"
drag, startPoint x: 251, startPoint y: 97, endPoint x: 234, endPoint y: 93, distance: 17.9
click at [247, 97] on div "INVOICE PREVIOUS INVOICES Create New Save" at bounding box center [700, 87] width 1290 height 37
click at [234, 93] on div "INVOICE PREVIOUS INVOICES" at bounding box center [169, 84] width 228 height 18
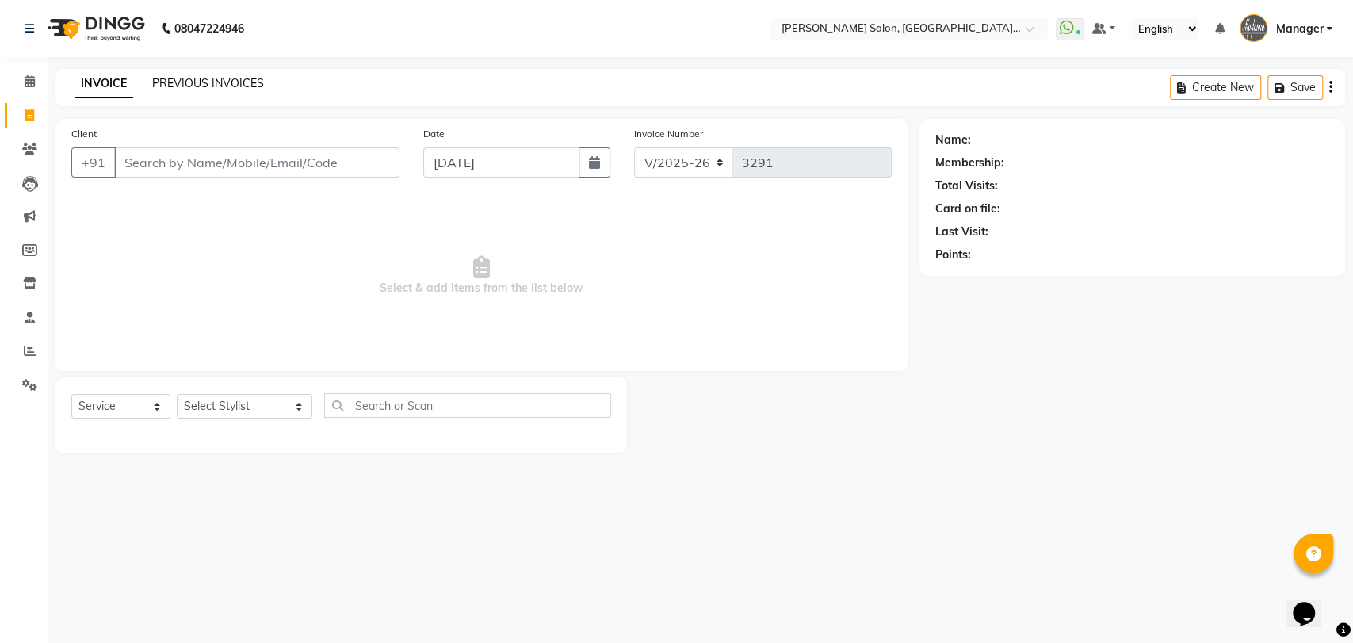
click at [235, 81] on link "PREVIOUS INVOICES" at bounding box center [208, 83] width 112 height 14
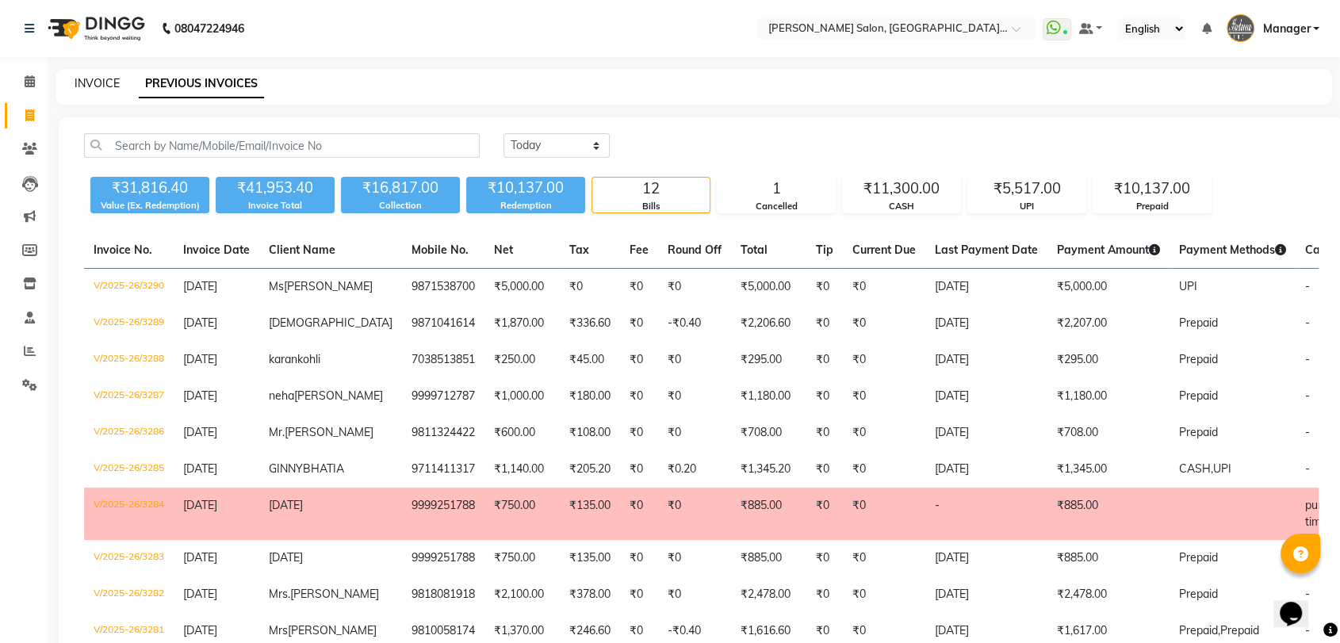
click at [94, 79] on link "INVOICE" at bounding box center [97, 83] width 45 height 14
select select "service"
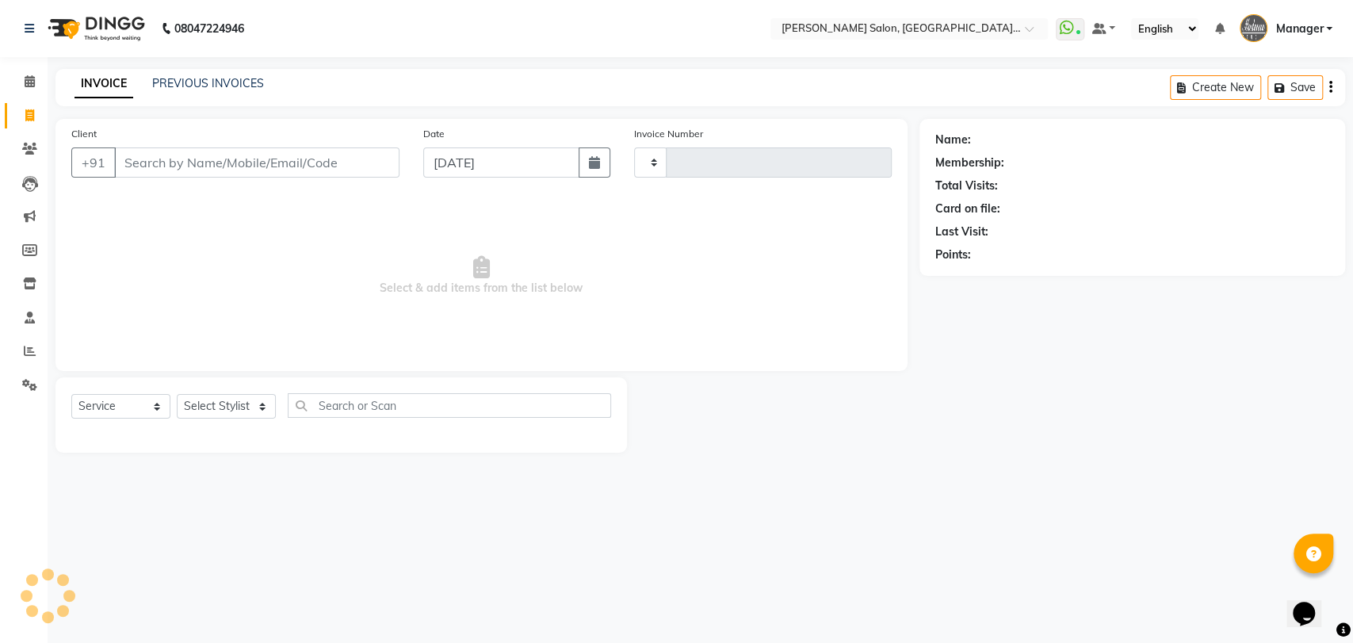
type input "3291"
select select "5893"
click at [188, 166] on input "Client" at bounding box center [256, 162] width 285 height 30
type input "+"
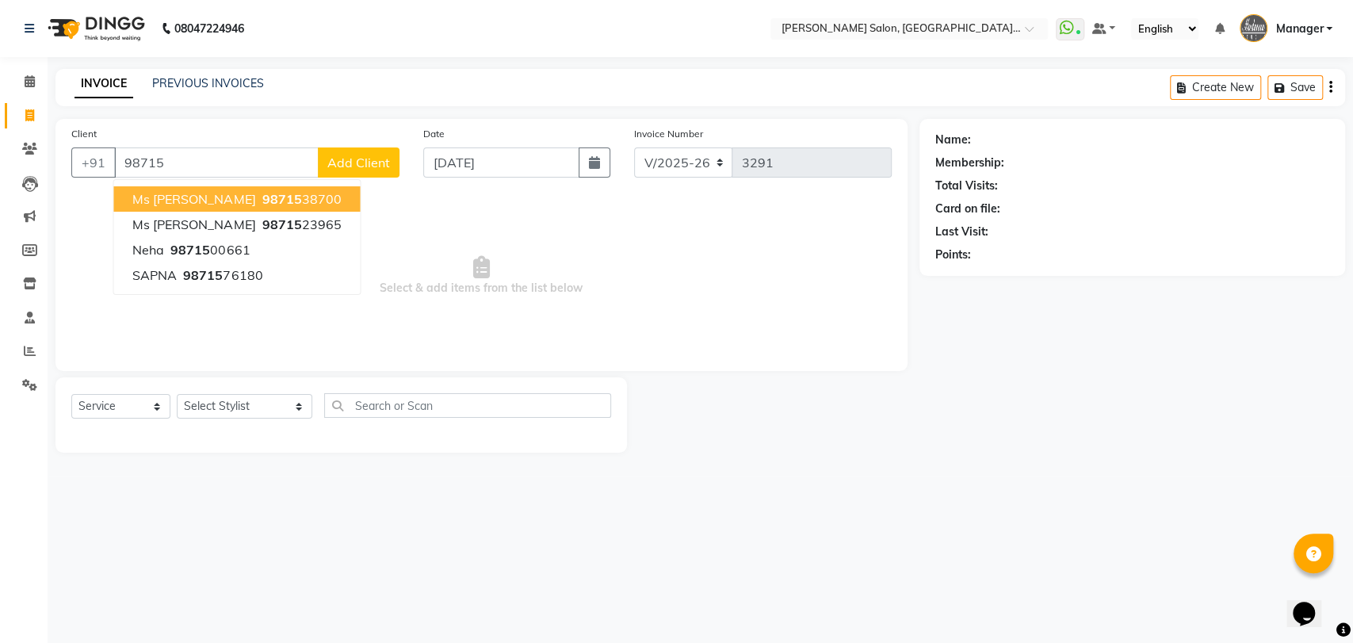
click at [186, 198] on span "Ms Kanika" at bounding box center [193, 199] width 123 height 16
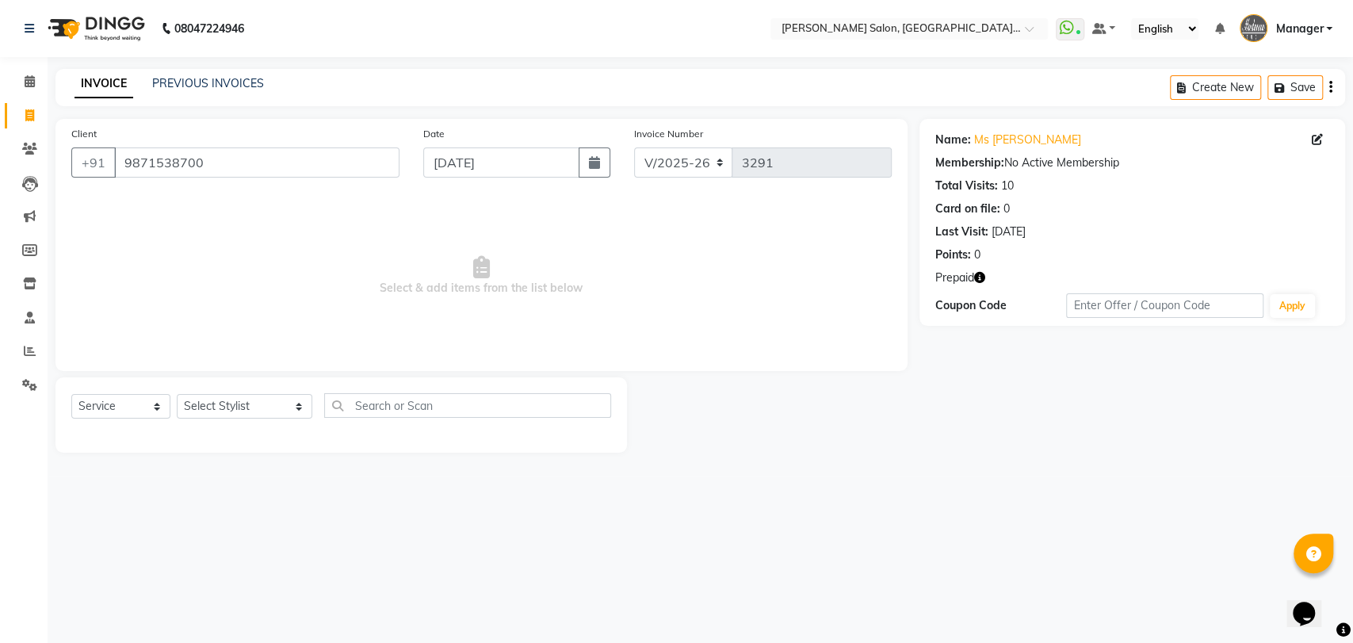
click at [987, 277] on div "Prepaid" at bounding box center [1132, 278] width 394 height 17
click at [966, 280] on span "Prepaid" at bounding box center [954, 278] width 39 height 17
click at [976, 276] on icon "button" at bounding box center [979, 277] width 11 height 11
click at [270, 144] on div "Client +91 9871538700" at bounding box center [235, 157] width 352 height 65
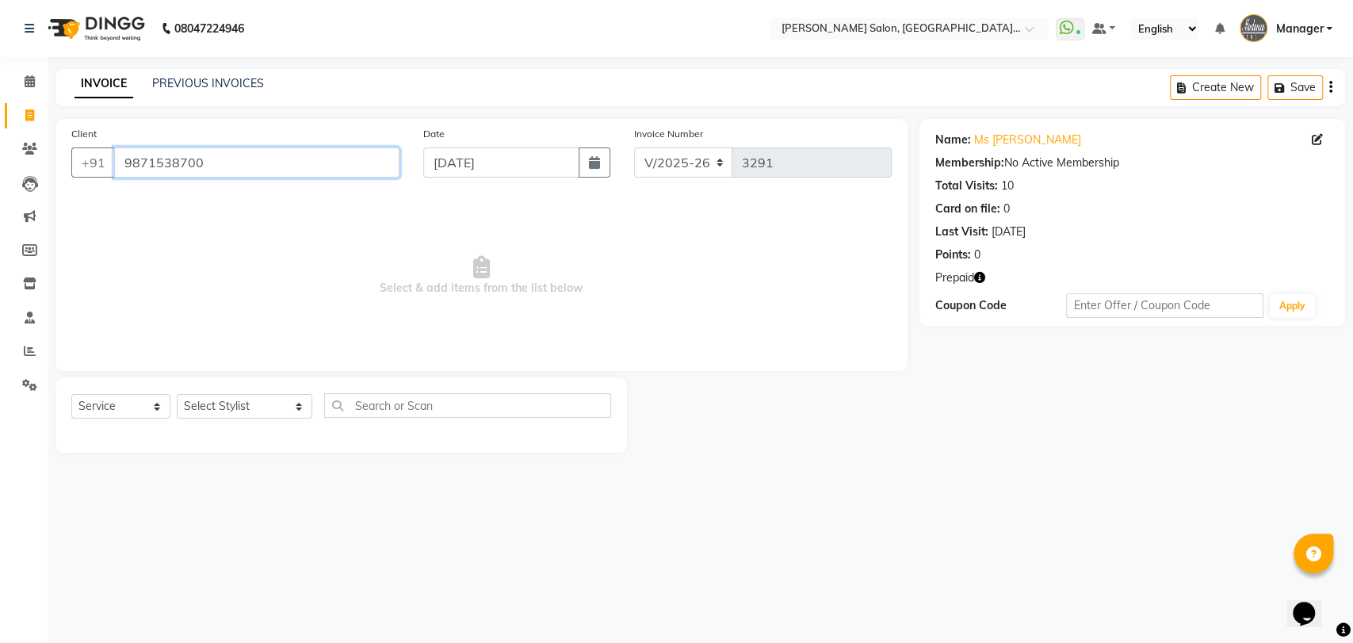
click at [293, 166] on input "9871538700" at bounding box center [256, 162] width 285 height 30
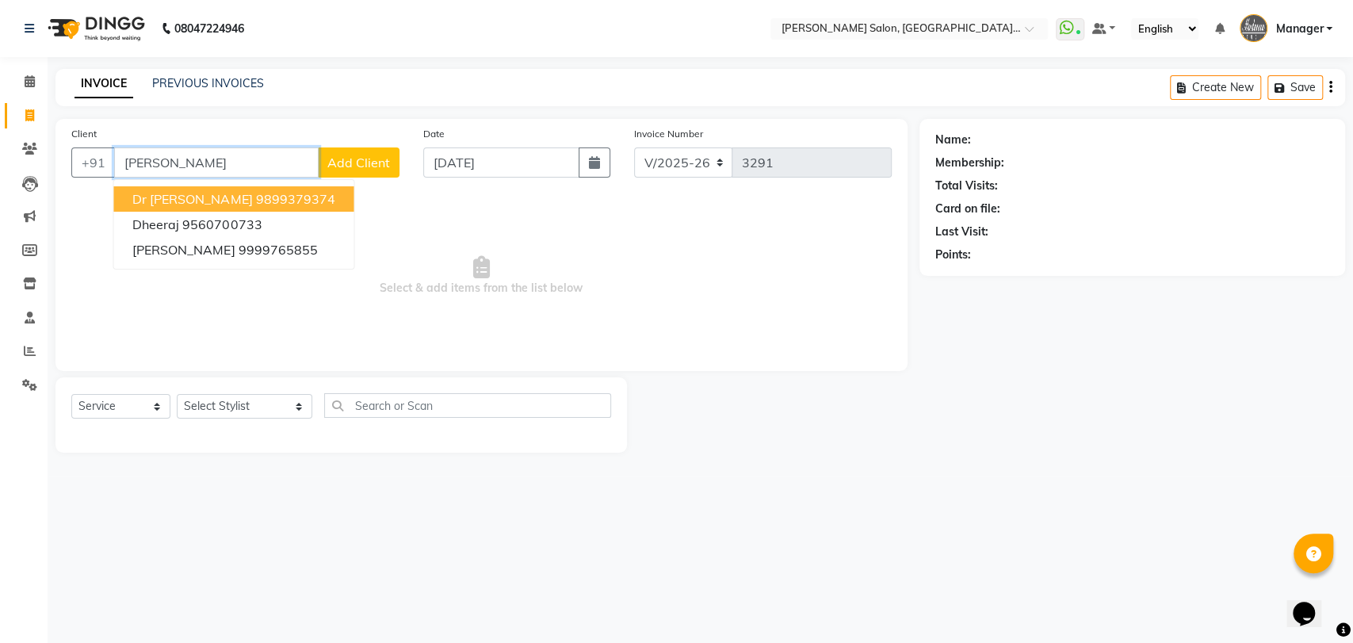
click at [296, 191] on button "Dr Dheerja 9899379374" at bounding box center [233, 198] width 240 height 25
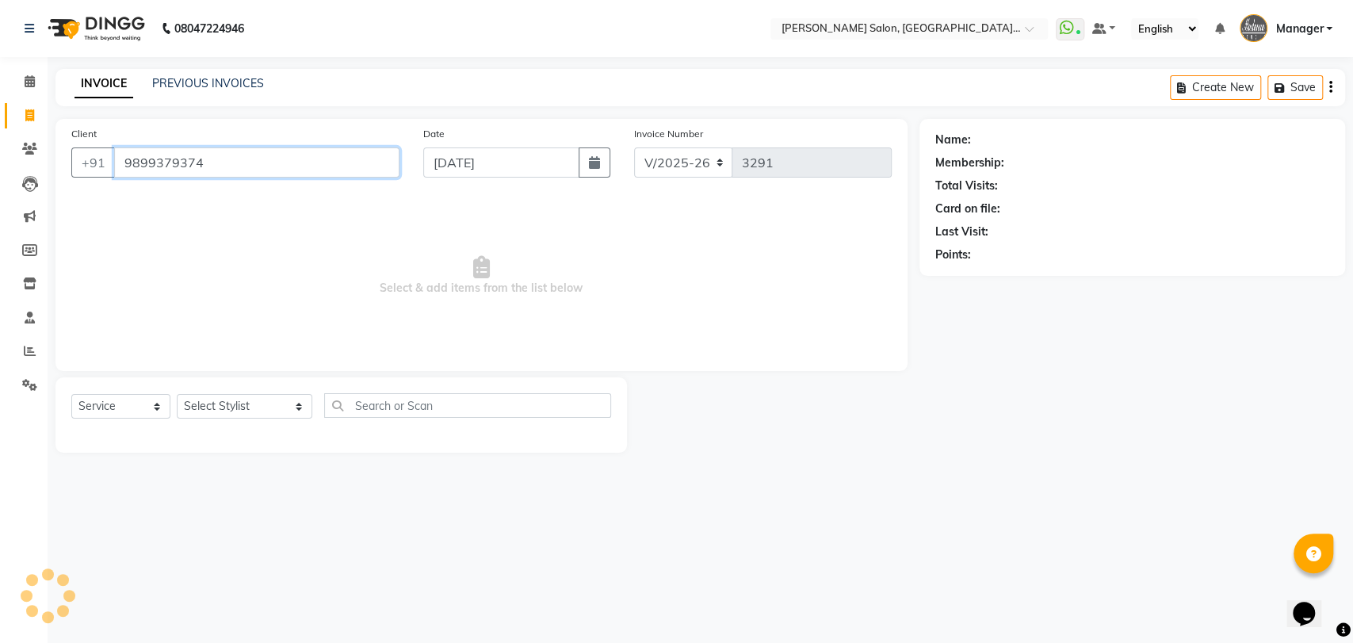
type input "9899379374"
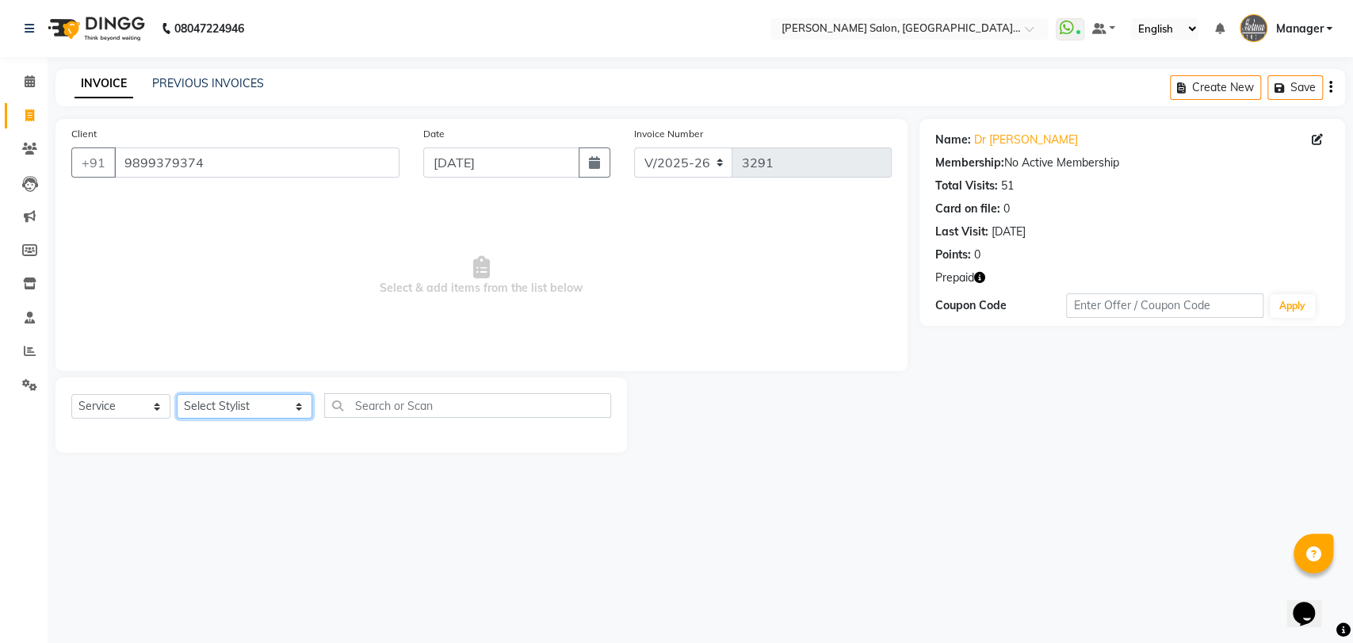
click at [235, 401] on select "Select Stylist Anil Pedicurist Arman ashish female stylist Ashutosh Singhal KHU…" at bounding box center [245, 406] width 136 height 25
select select "48542"
click at [177, 394] on select "Select Stylist Anil Pedicurist Arman ashish female stylist Ashutosh Singhal KHU…" at bounding box center [245, 406] width 136 height 25
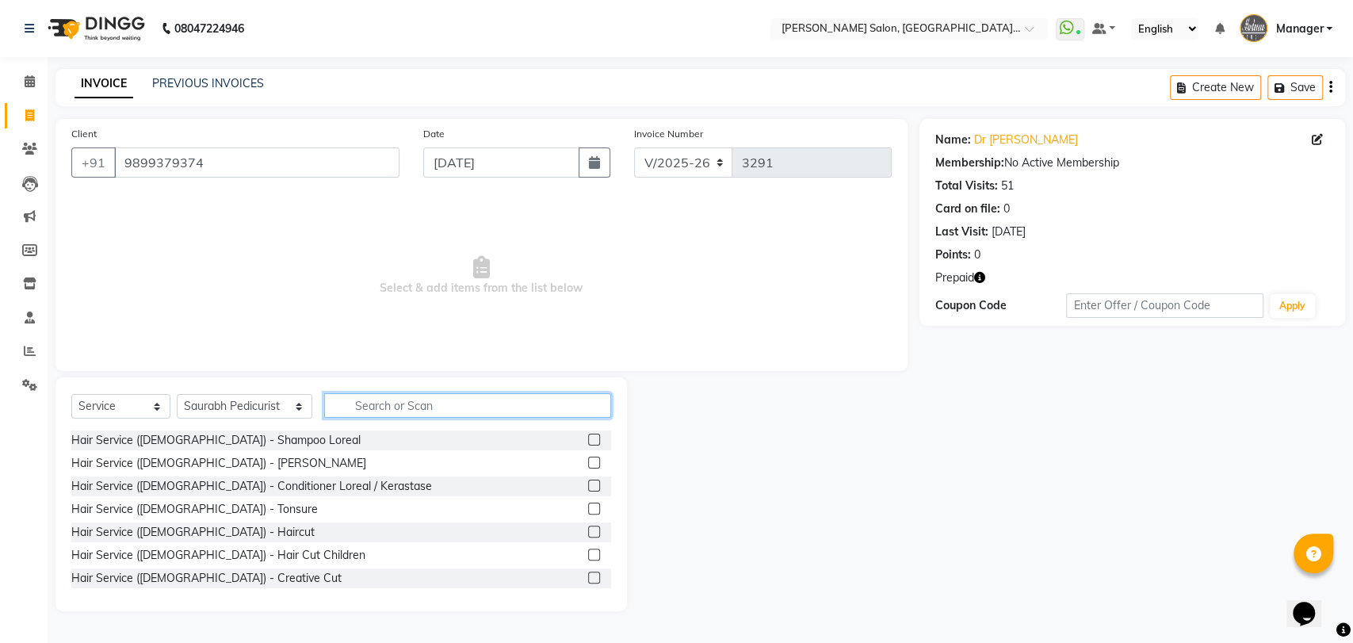
click at [393, 410] on input "text" at bounding box center [468, 405] width 288 height 25
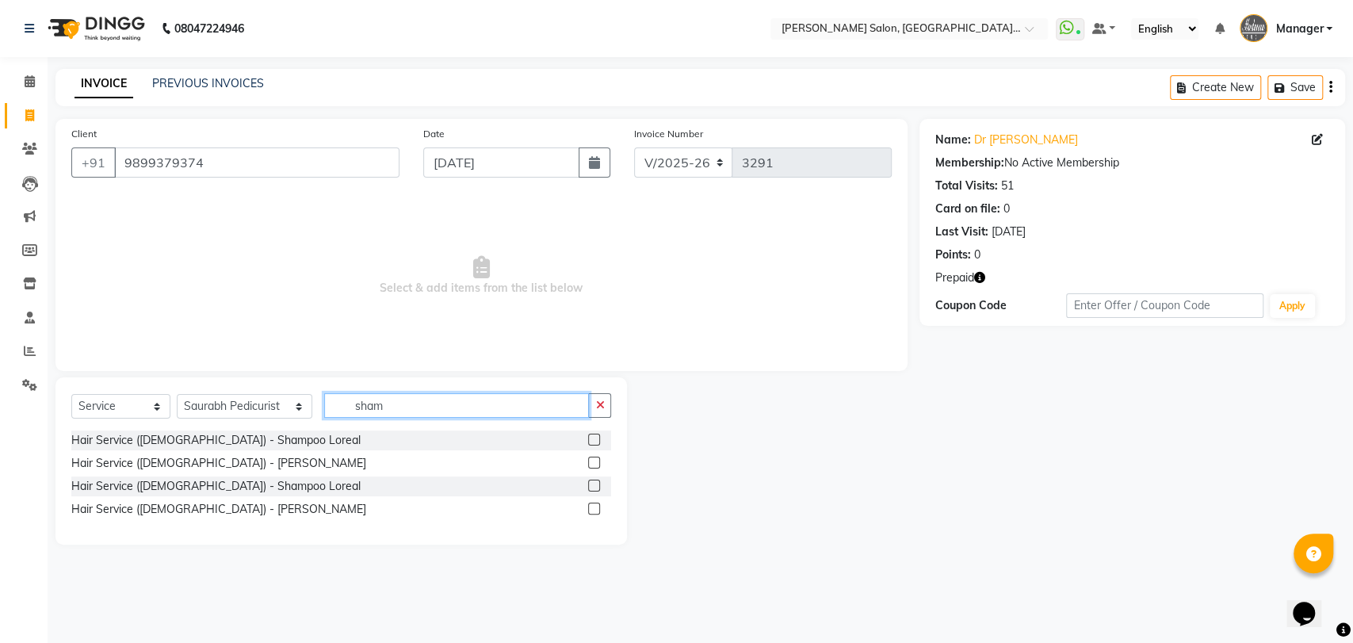
type input "sham"
click at [596, 507] on label at bounding box center [594, 509] width 12 height 12
click at [596, 507] on input "checkbox" at bounding box center [593, 509] width 10 height 10
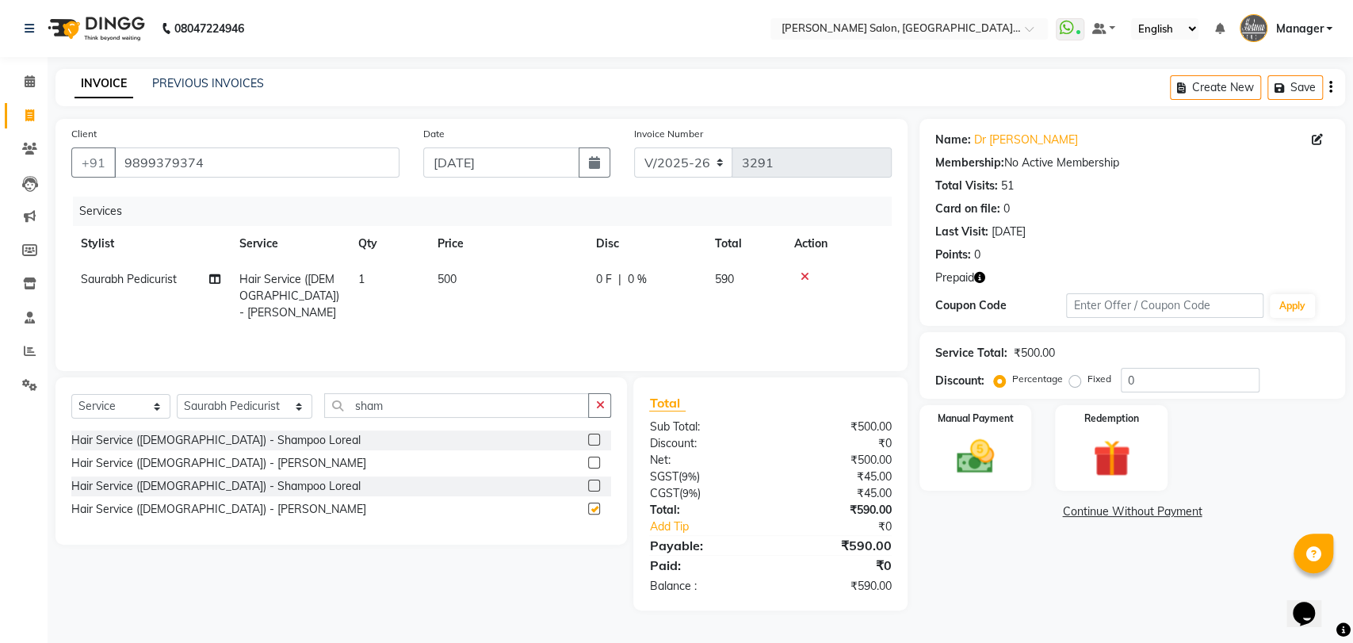
checkbox input "false"
click at [469, 405] on input "sham" at bounding box center [457, 405] width 266 height 25
click at [208, 403] on select "Select Stylist Anil Pedicurist [PERSON_NAME] [DEMOGRAPHIC_DATA] stylist [PERSON…" at bounding box center [245, 406] width 136 height 25
select select "48533"
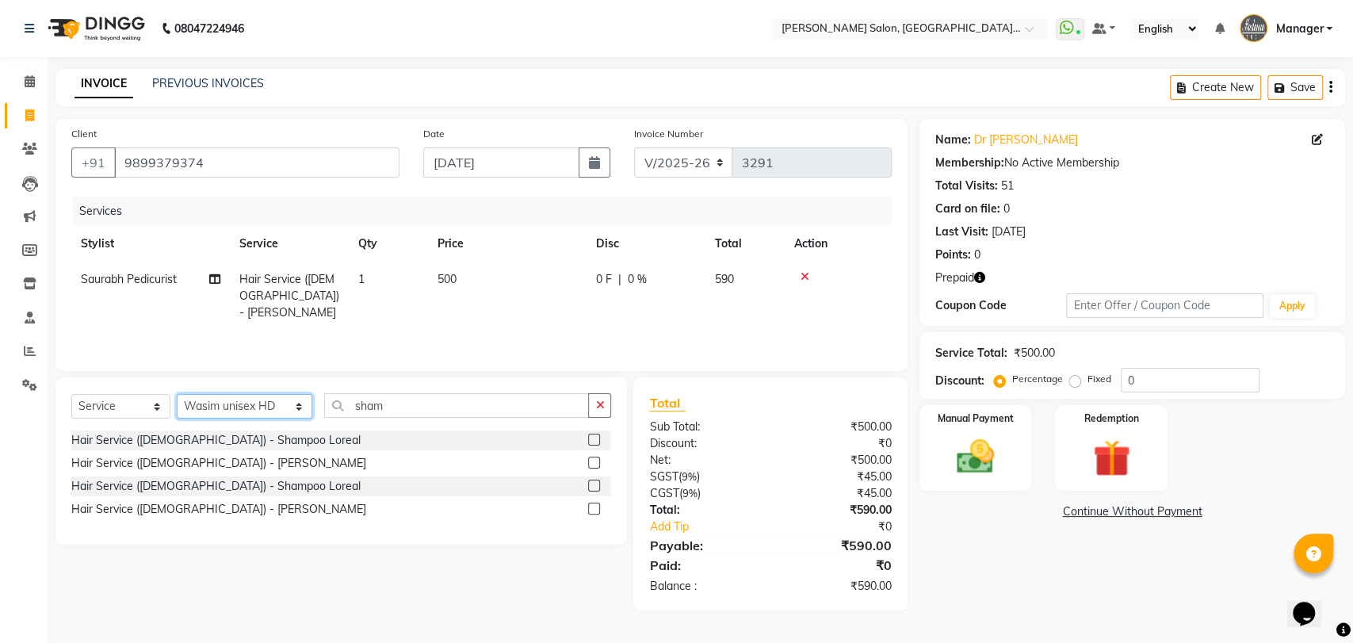
click at [177, 396] on select "Select Stylist Anil Pedicurist [PERSON_NAME] [DEMOGRAPHIC_DATA] stylist [PERSON…" at bounding box center [245, 406] width 136 height 25
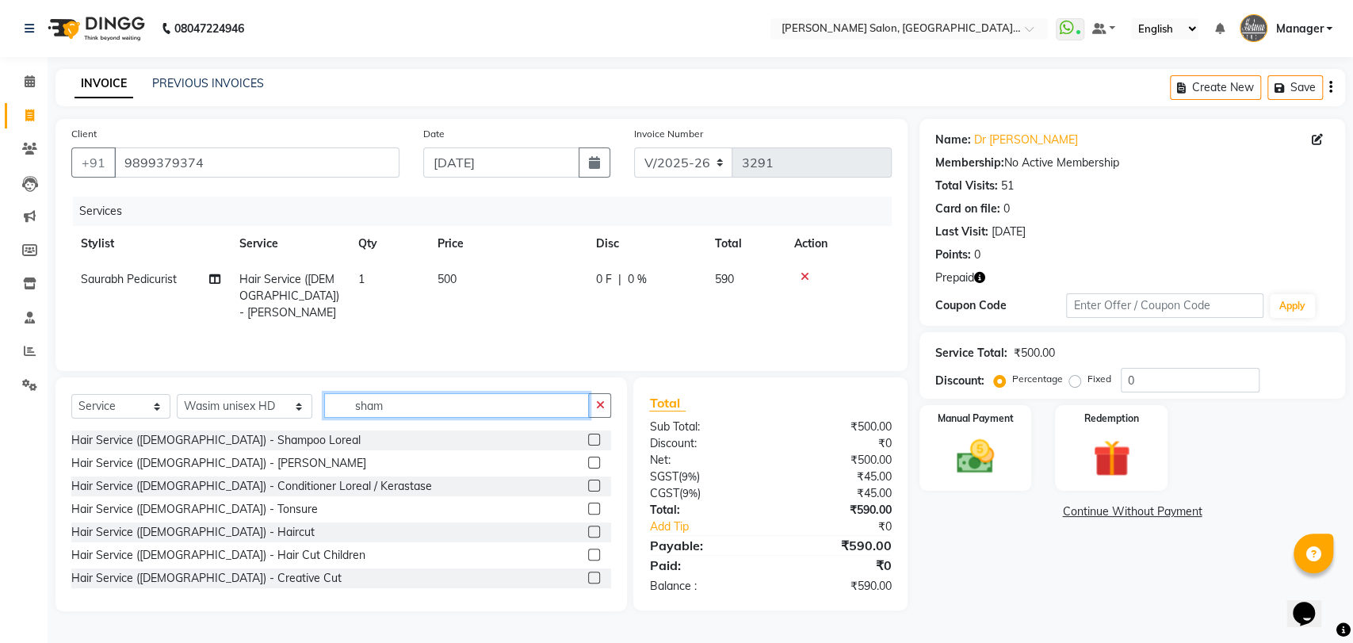
click at [356, 407] on input "sham" at bounding box center [457, 405] width 266 height 25
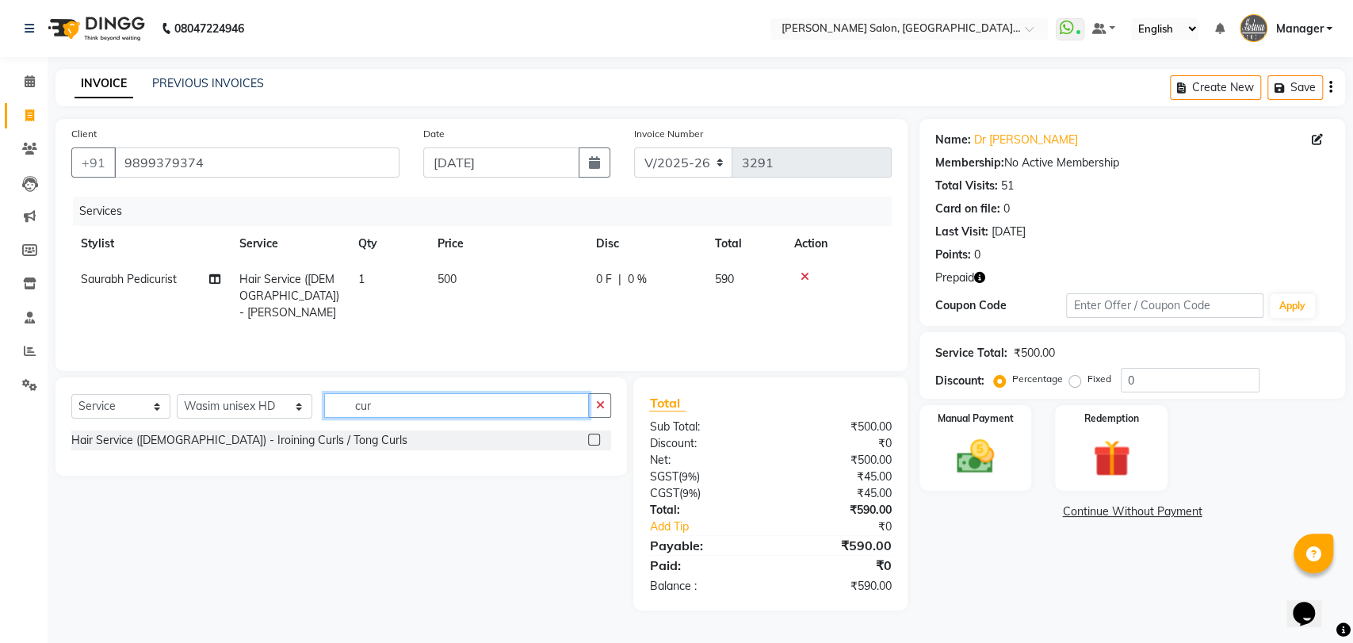
type input "cur"
click at [594, 442] on label at bounding box center [594, 440] width 12 height 12
click at [594, 442] on input "checkbox" at bounding box center [593, 440] width 10 height 10
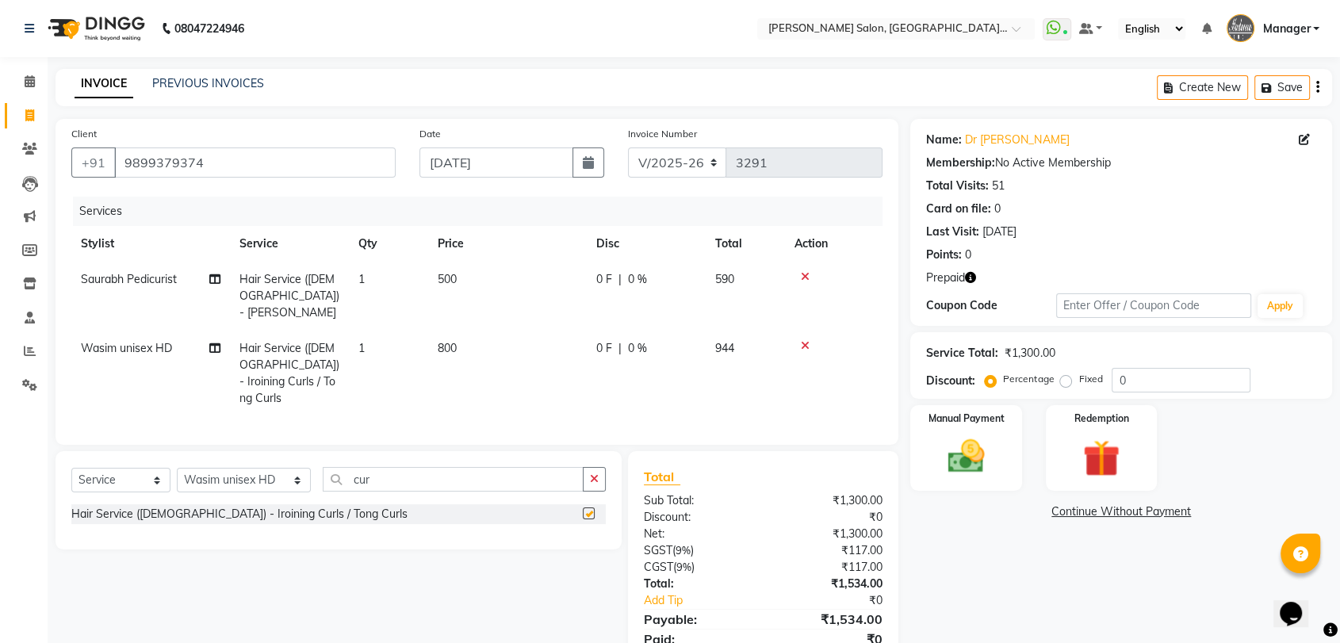
checkbox input "false"
click at [458, 342] on td "800" at bounding box center [507, 374] width 159 height 86
select select "48533"
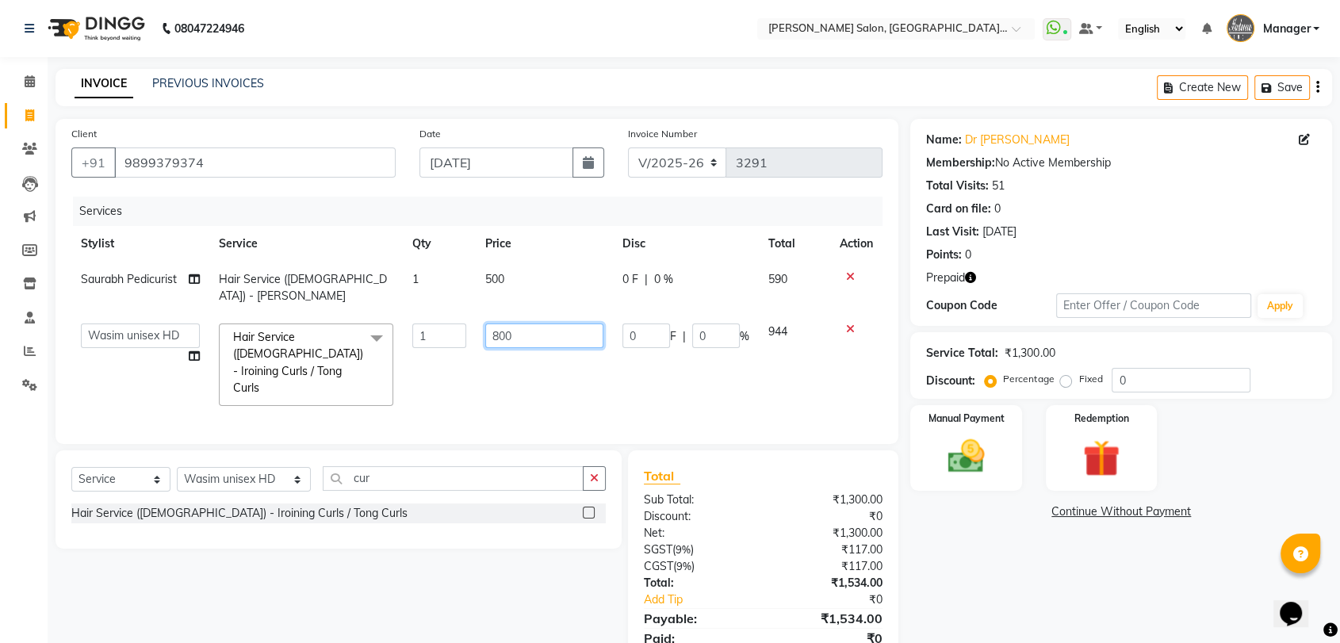
click at [545, 338] on input "800" at bounding box center [544, 335] width 118 height 25
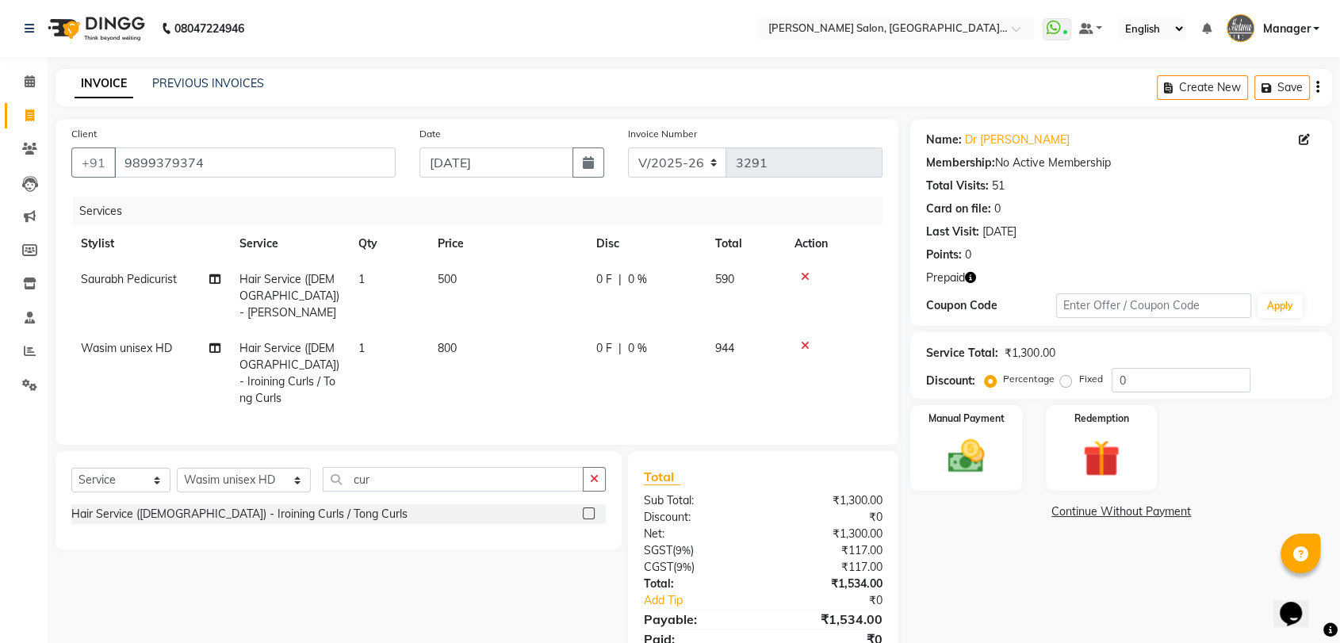
click at [610, 376] on tr "Wasim unisex HD Hair Service (Female) - Iroining Curls / Tong Curls 1 800 0 F |…" at bounding box center [476, 374] width 811 height 86
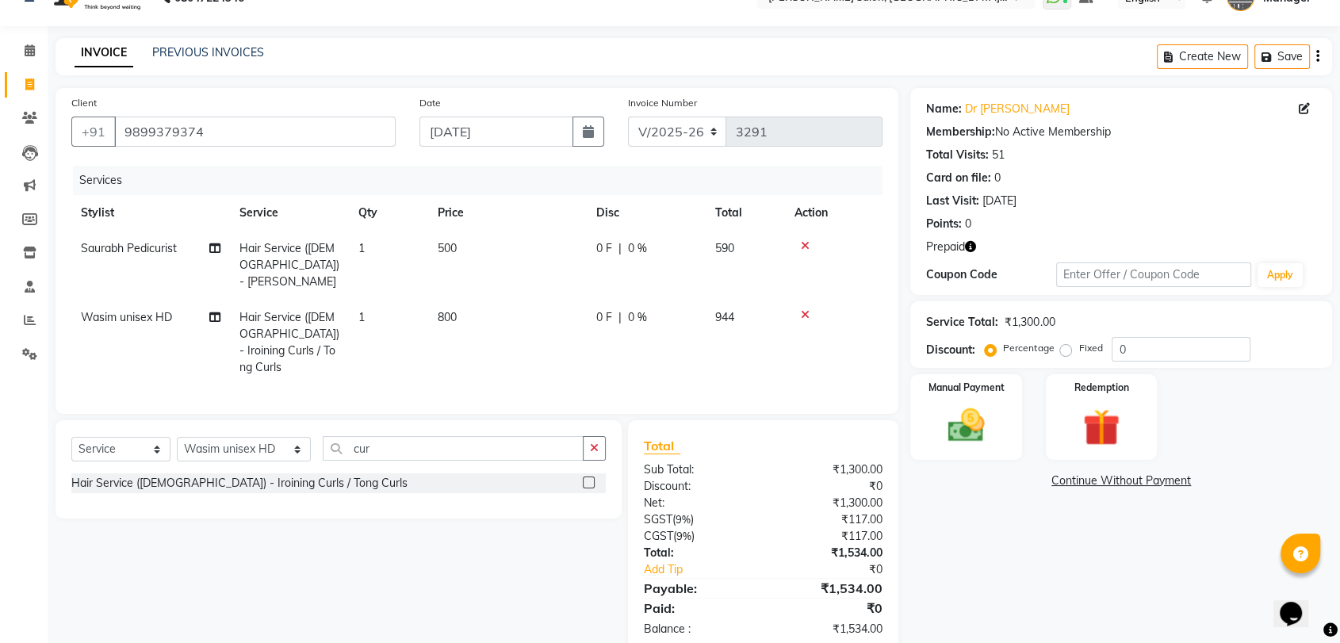
scroll to position [61, 0]
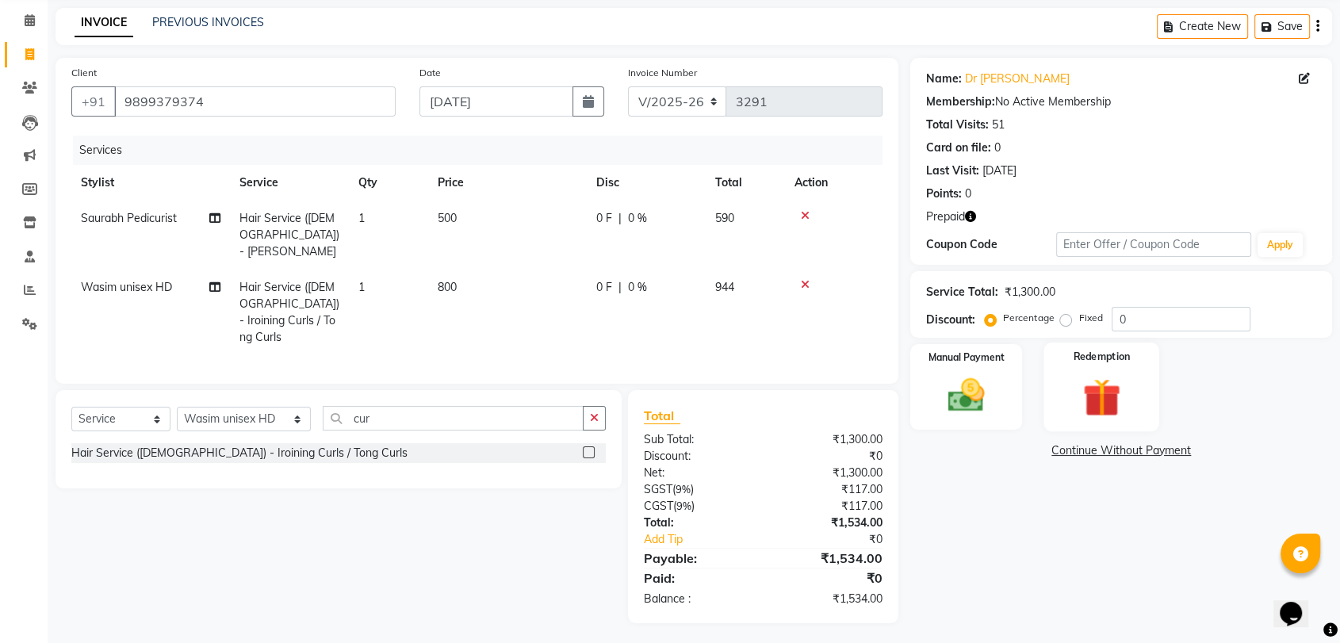
click at [1126, 392] on img at bounding box center [1101, 397] width 62 height 48
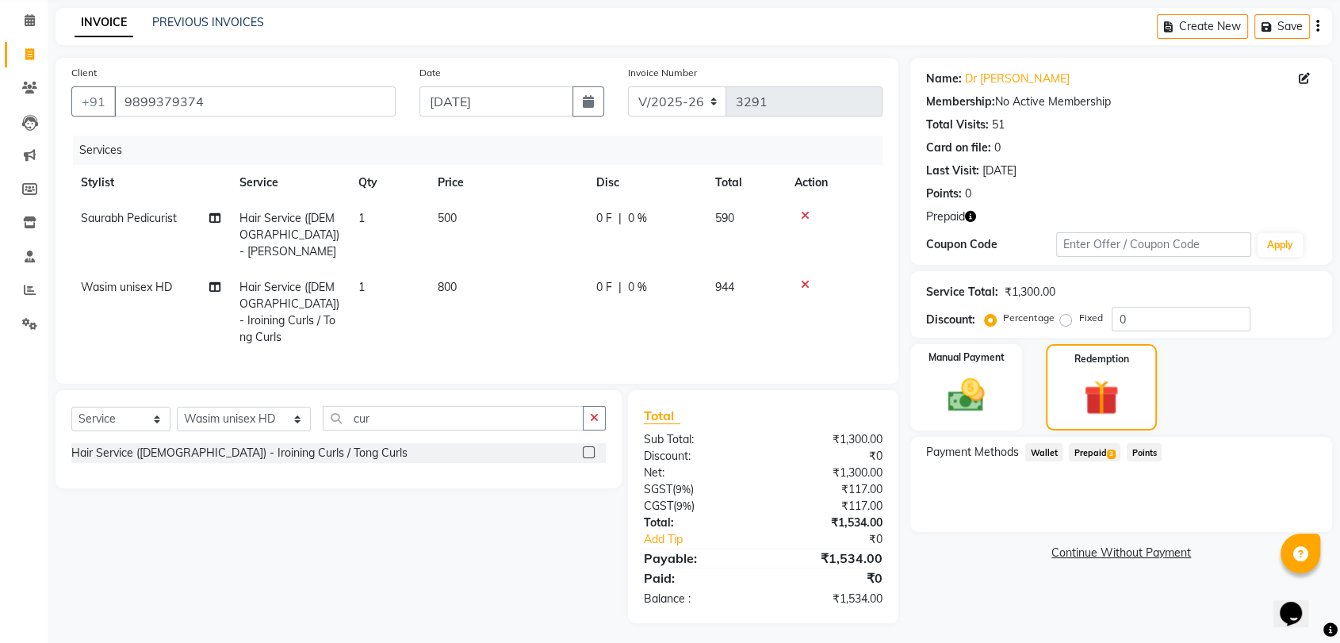
click at [1093, 454] on span "Prepaid 3" at bounding box center [1095, 452] width 52 height 18
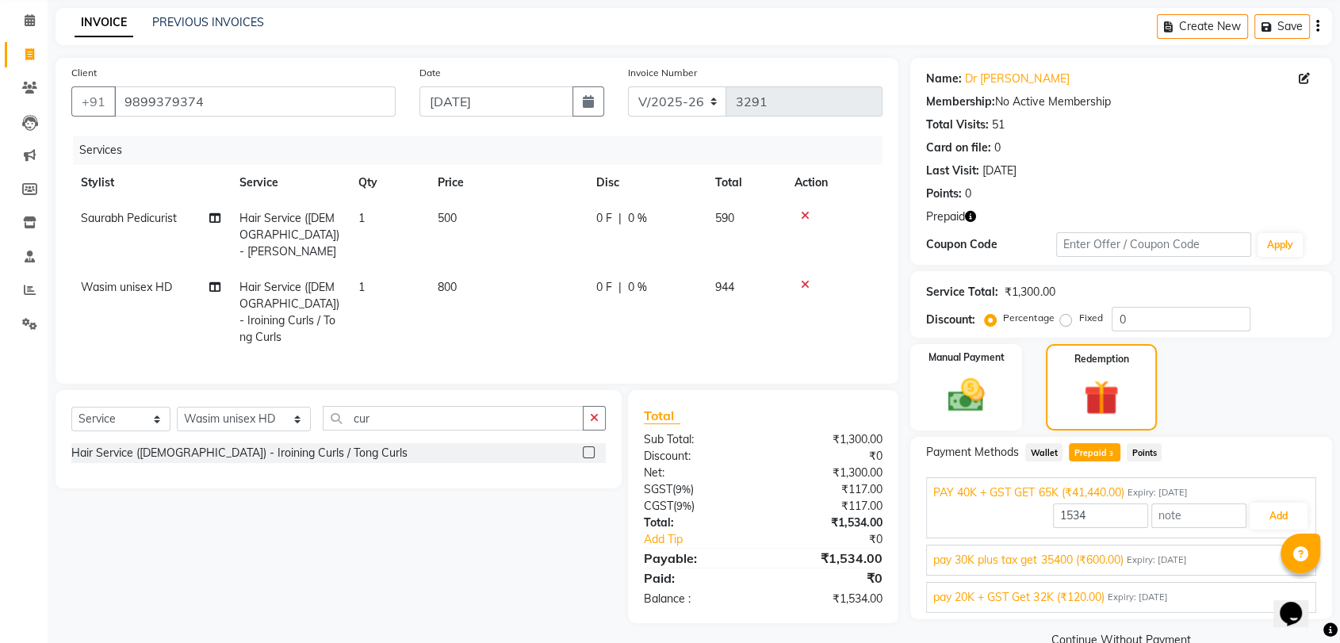
scroll to position [93, 0]
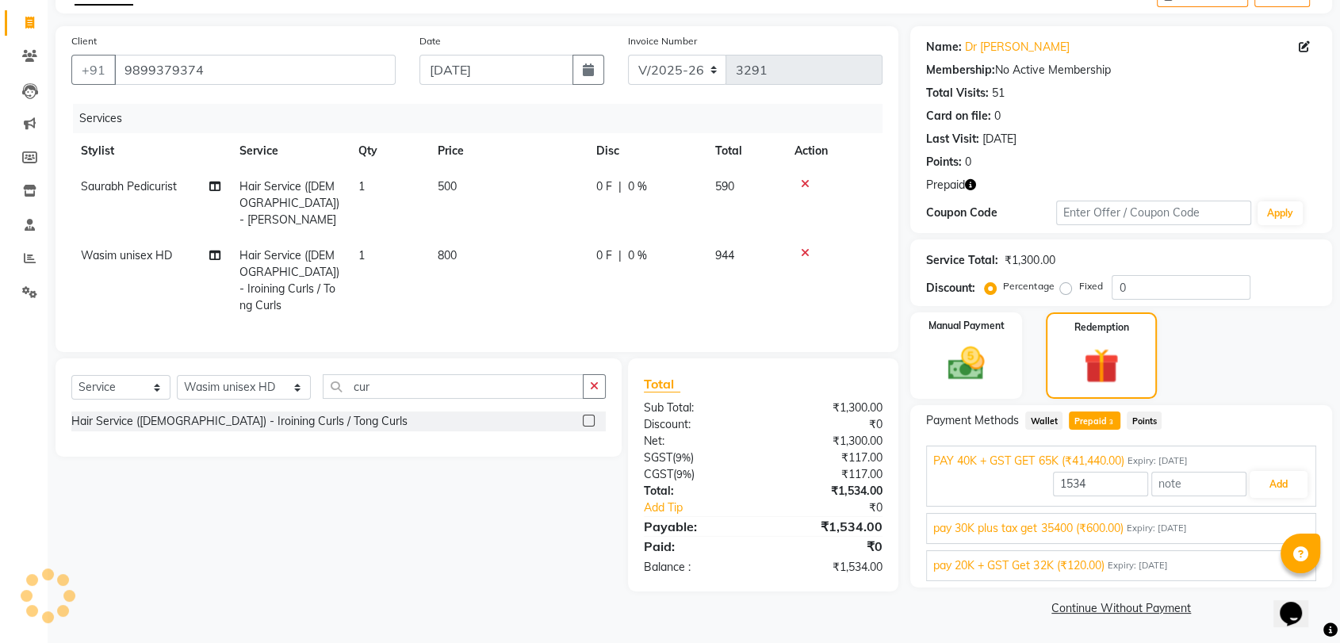
click at [1167, 563] on span "Expiry: 20-06-2034" at bounding box center [1137, 565] width 60 height 13
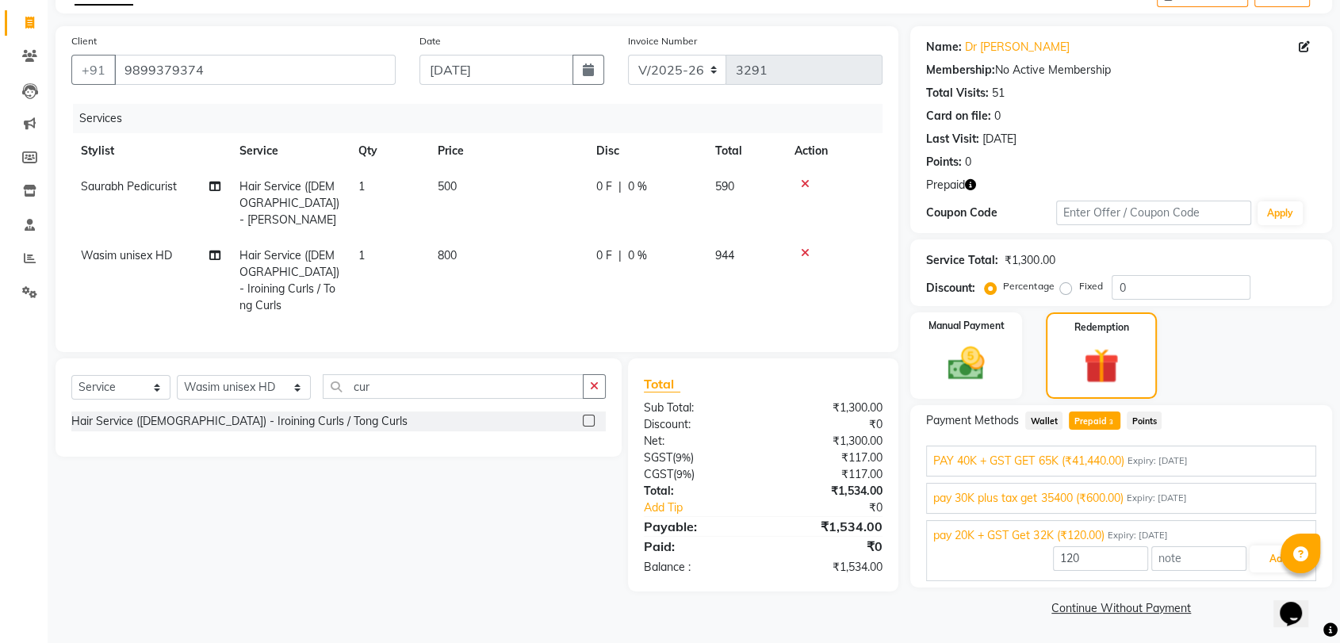
click at [1211, 461] on div "PAY 40K + GST GET 65K (₹41,440.00) Expiry: 11-05-2026" at bounding box center [1121, 461] width 376 height 17
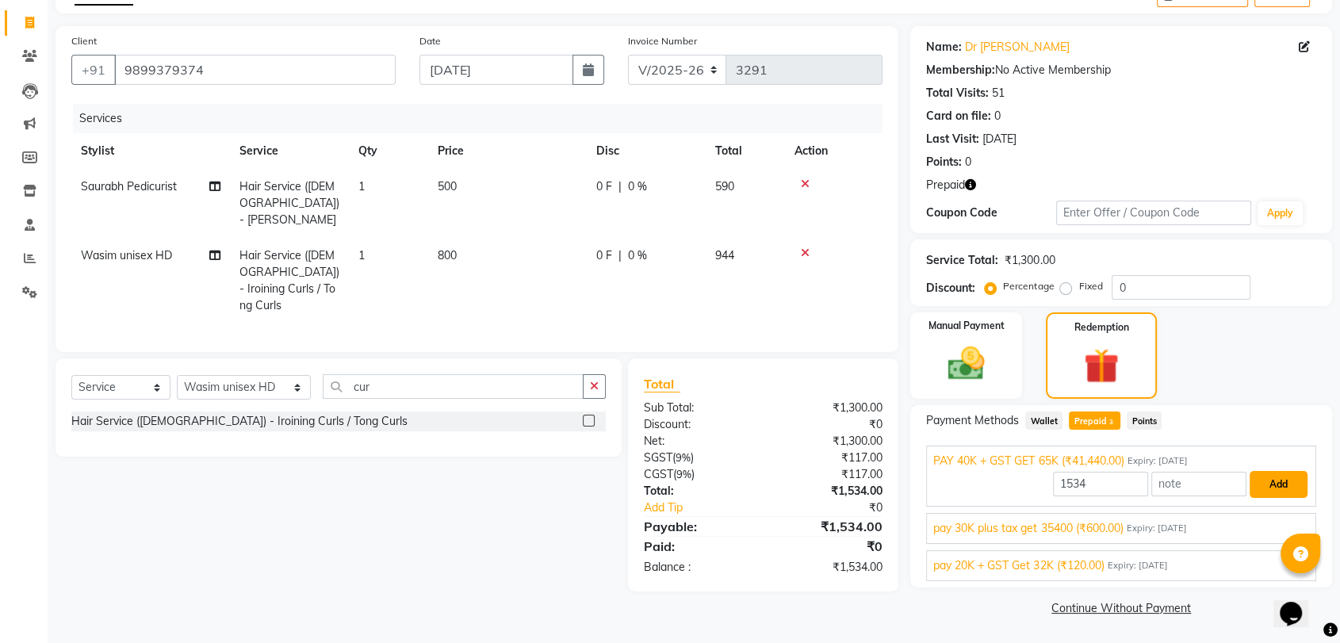
click at [1265, 483] on button "Add" at bounding box center [1278, 484] width 58 height 27
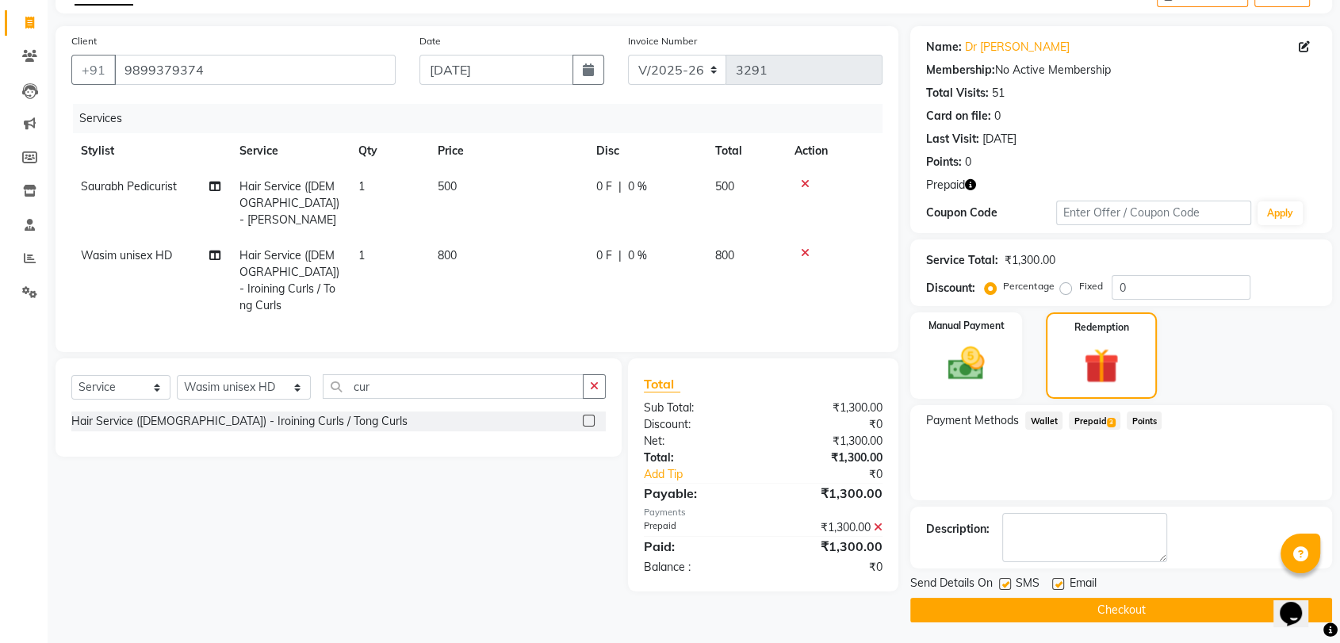
scroll to position [95, 0]
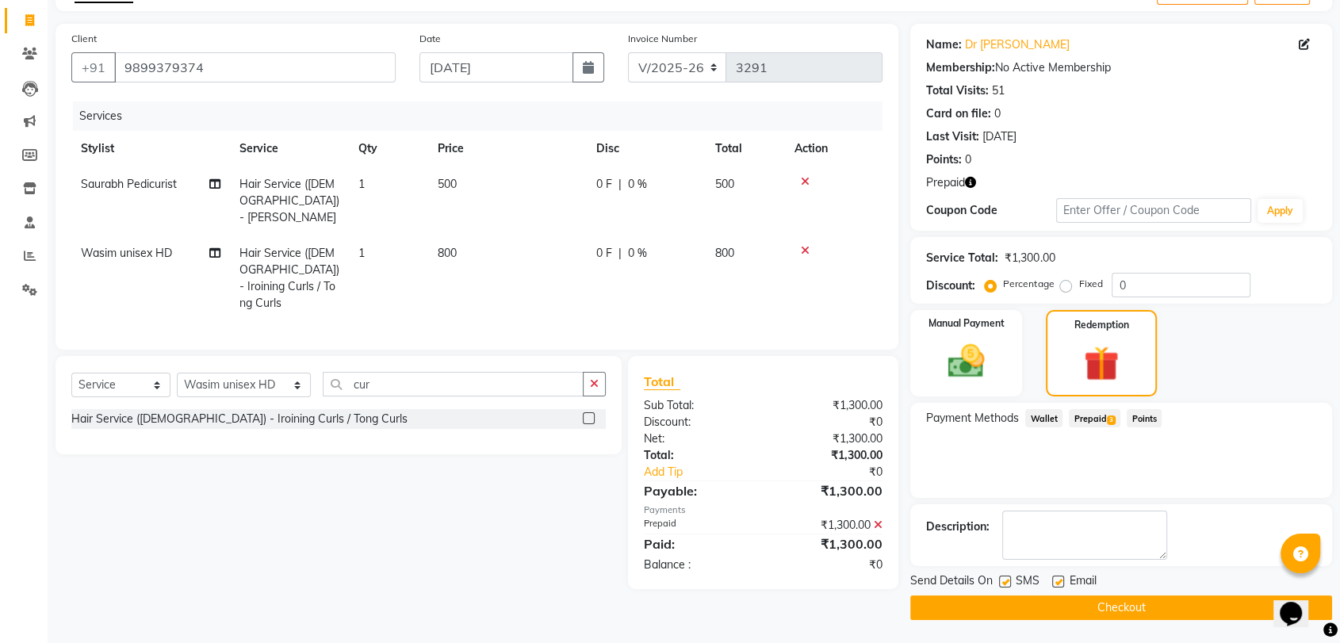
click at [983, 609] on button "Checkout" at bounding box center [1121, 607] width 422 height 25
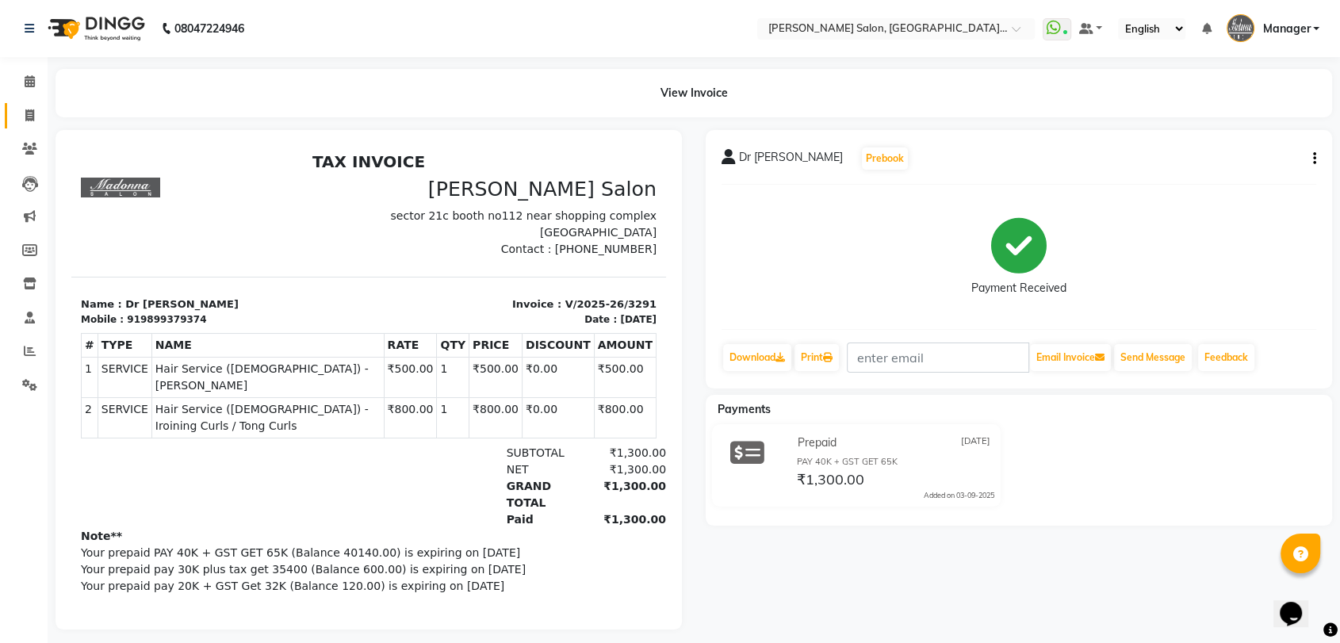
click at [17, 109] on span at bounding box center [30, 116] width 28 height 18
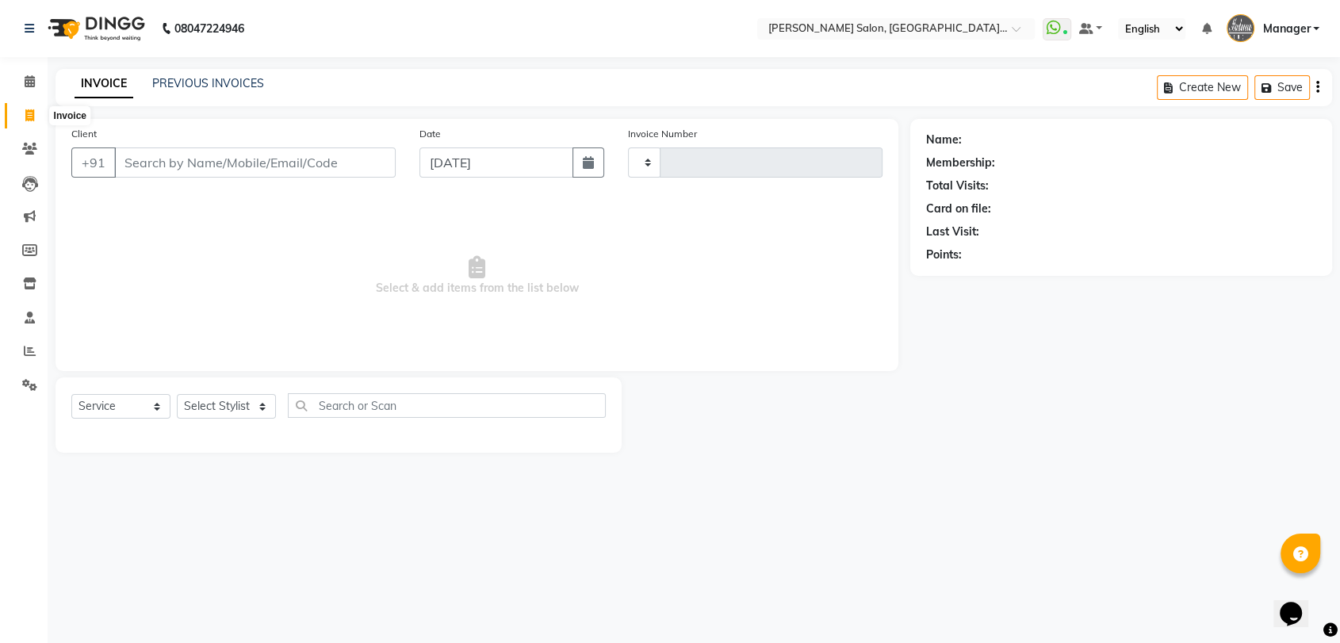
click at [25, 117] on icon at bounding box center [29, 115] width 9 height 12
select select "service"
type input "3293"
select select "5893"
click at [203, 88] on link "PREVIOUS INVOICES" at bounding box center [208, 83] width 112 height 14
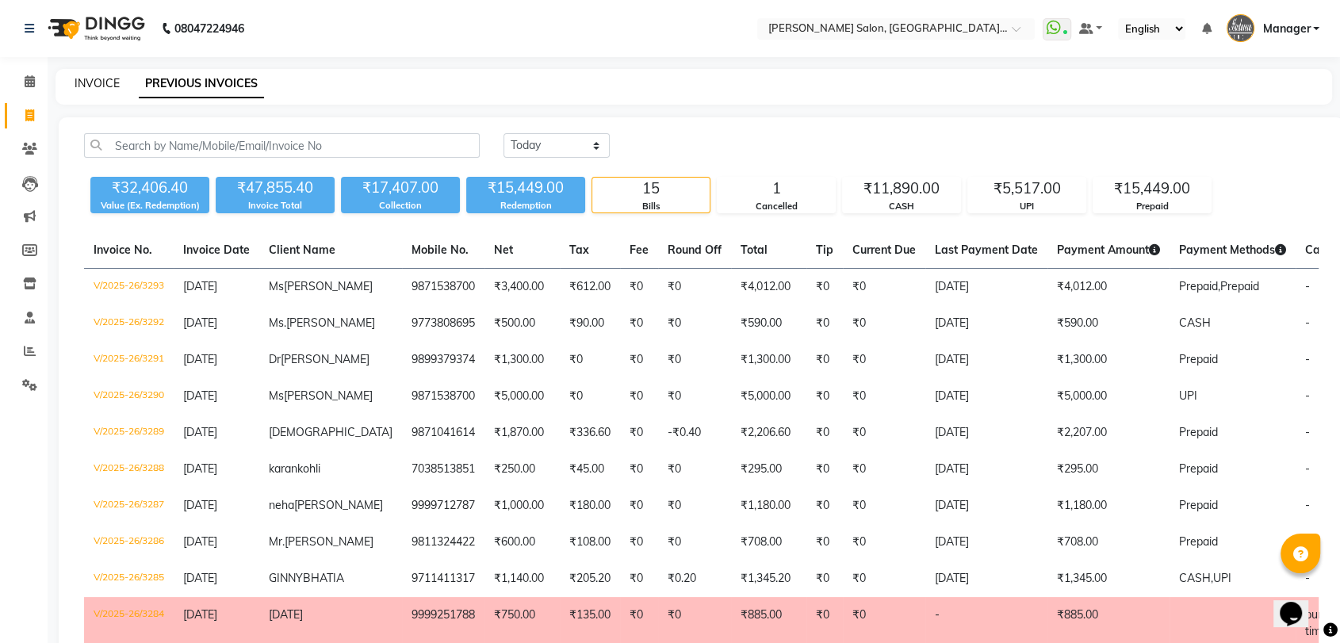
click at [90, 77] on link "INVOICE" at bounding box center [97, 83] width 45 height 14
select select "service"
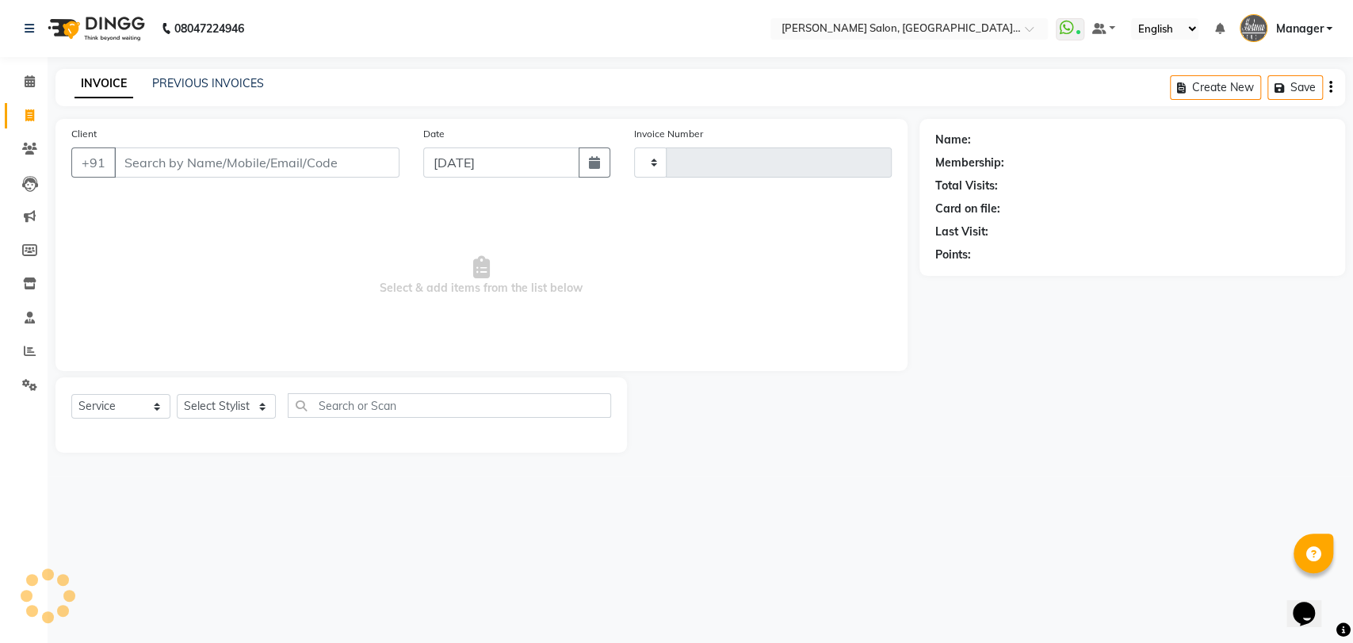
type input "3294"
select select "5893"
click at [218, 411] on select "Select Stylist Anil Pedicurist Arman ashish female stylist Ashutosh Singhal KHU…" at bounding box center [245, 406] width 136 height 25
select select "76381"
click at [177, 394] on select "Select Stylist Anil Pedicurist Arman ashish female stylist Ashutosh Singhal KHU…" at bounding box center [245, 406] width 136 height 25
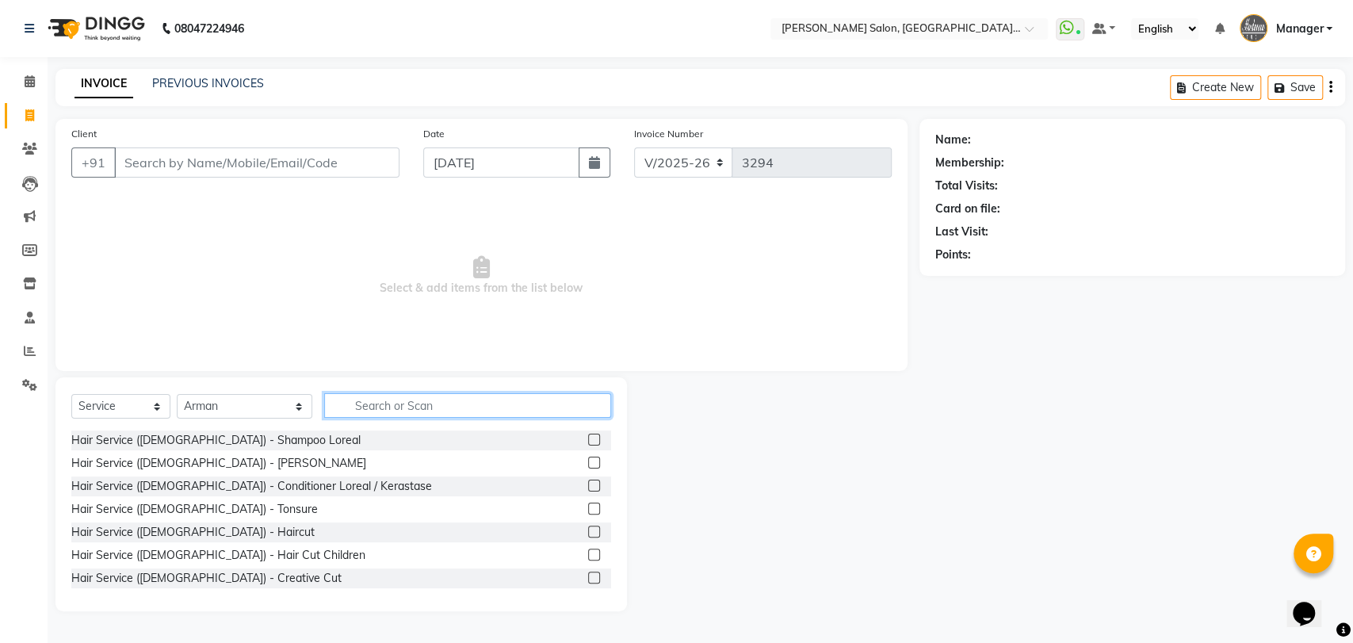
click at [374, 400] on input "text" at bounding box center [468, 405] width 288 height 25
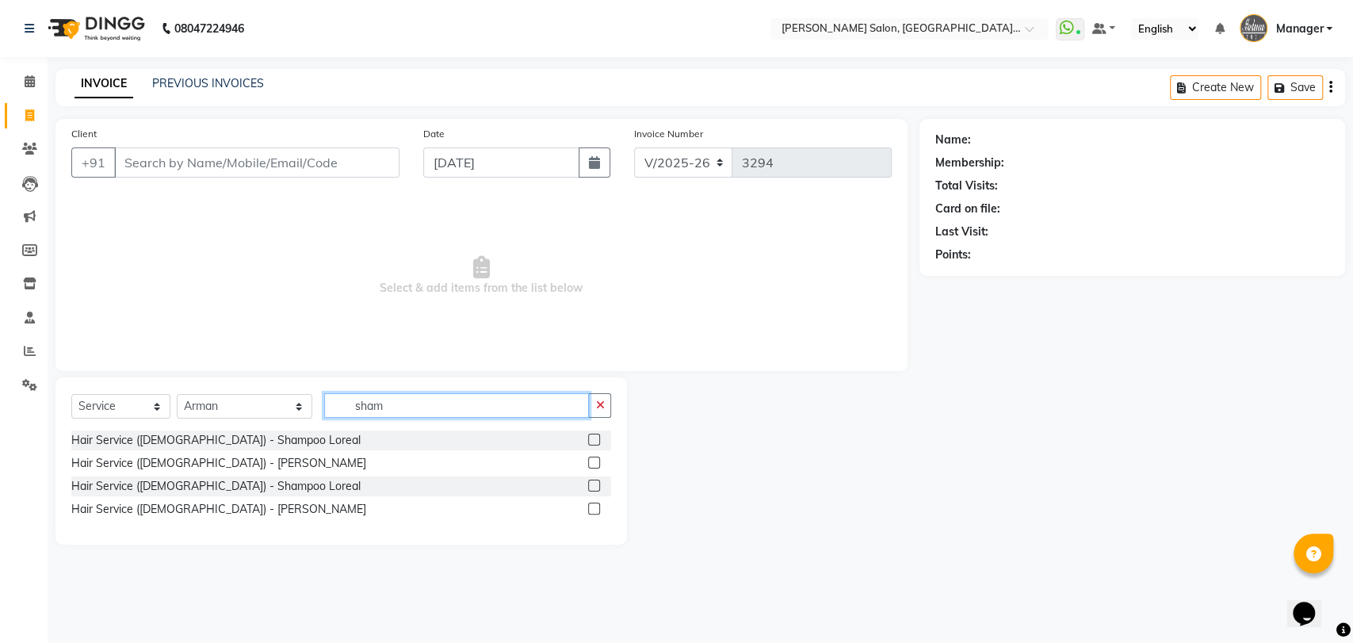
type input "sham"
click at [591, 437] on label at bounding box center [594, 440] width 12 height 12
click at [591, 437] on input "checkbox" at bounding box center [593, 440] width 10 height 10
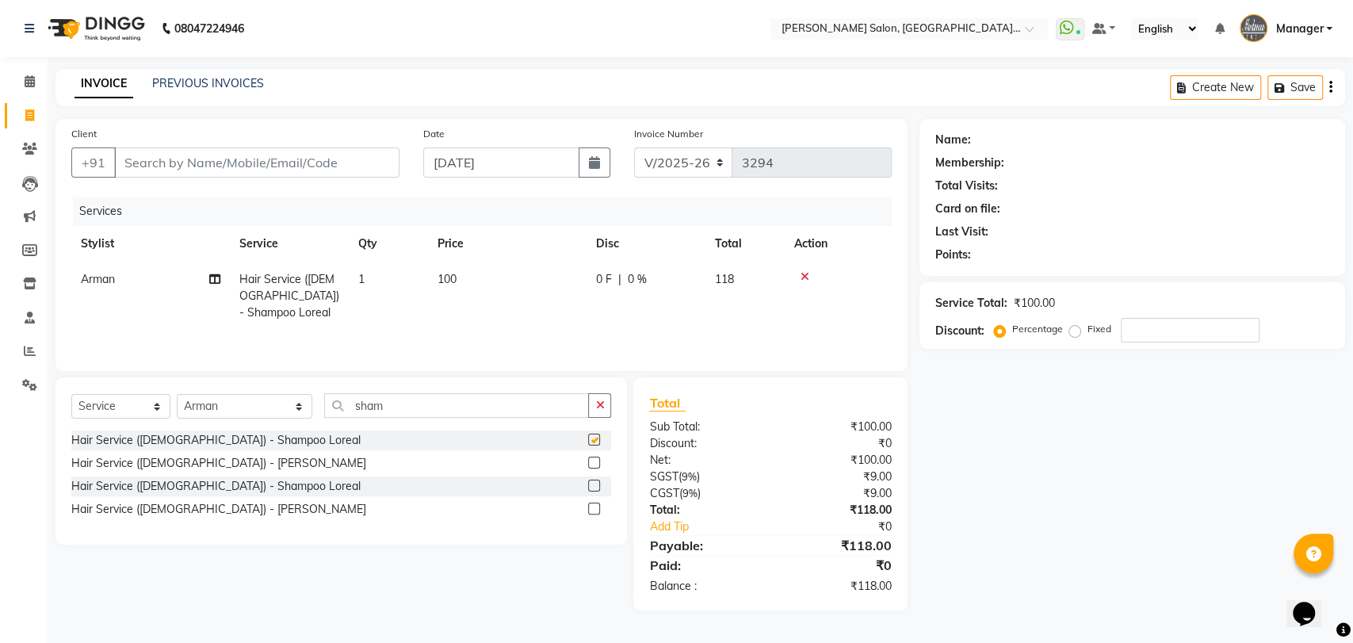
checkbox input "false"
click at [420, 409] on input "sham" at bounding box center [457, 405] width 266 height 25
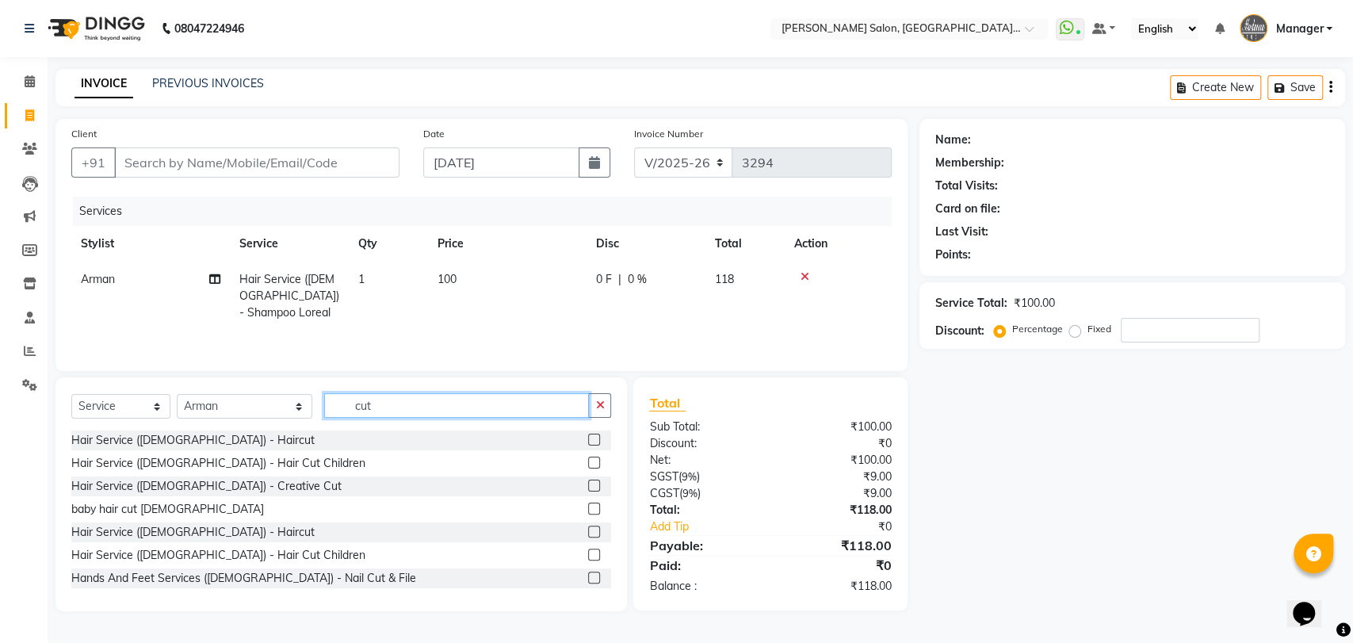
type input "cut"
click at [588, 432] on div at bounding box center [599, 440] width 23 height 20
click at [588, 437] on label at bounding box center [594, 440] width 12 height 12
click at [588, 437] on input "checkbox" at bounding box center [593, 440] width 10 height 10
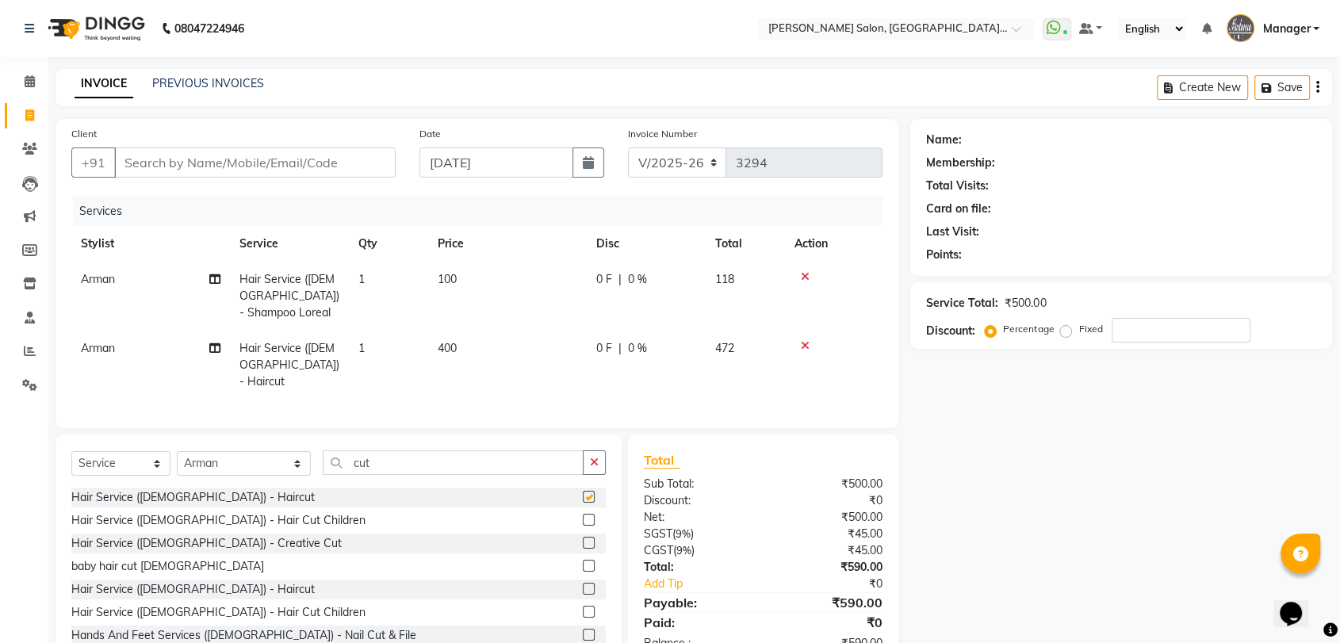
checkbox input "false"
click at [323, 450] on input "cut" at bounding box center [453, 462] width 261 height 25
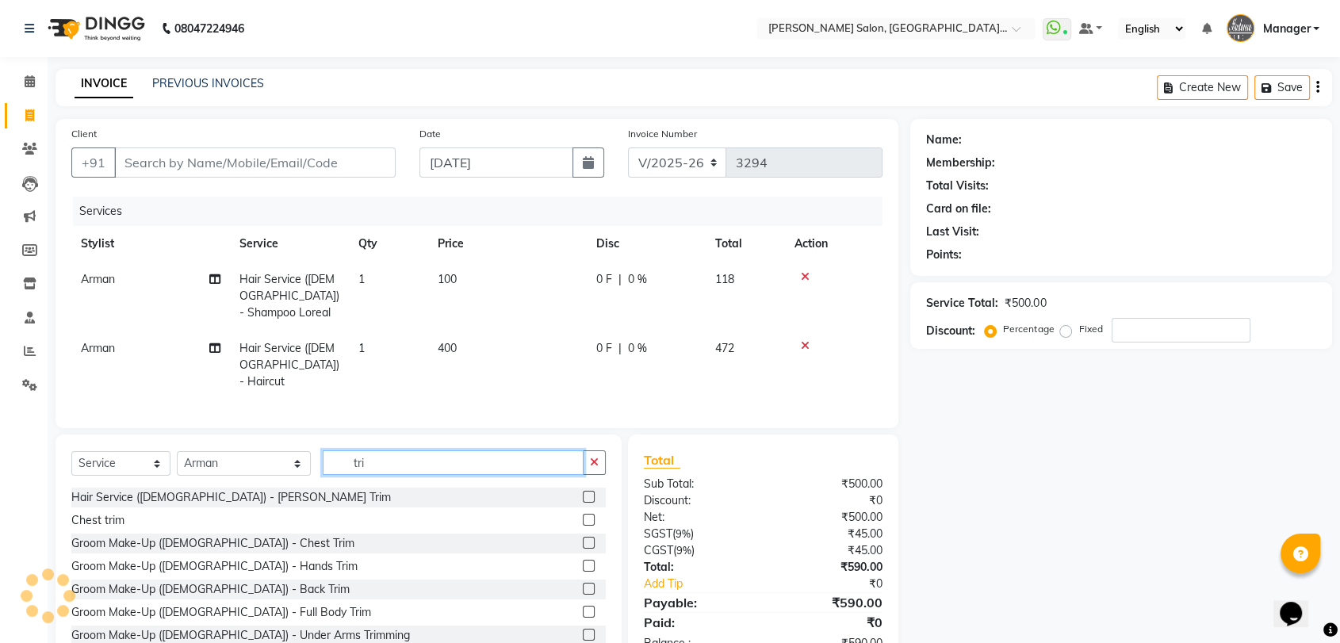
type input "tri"
click at [583, 491] on label at bounding box center [589, 497] width 12 height 12
click at [583, 492] on input "checkbox" at bounding box center [588, 497] width 10 height 10
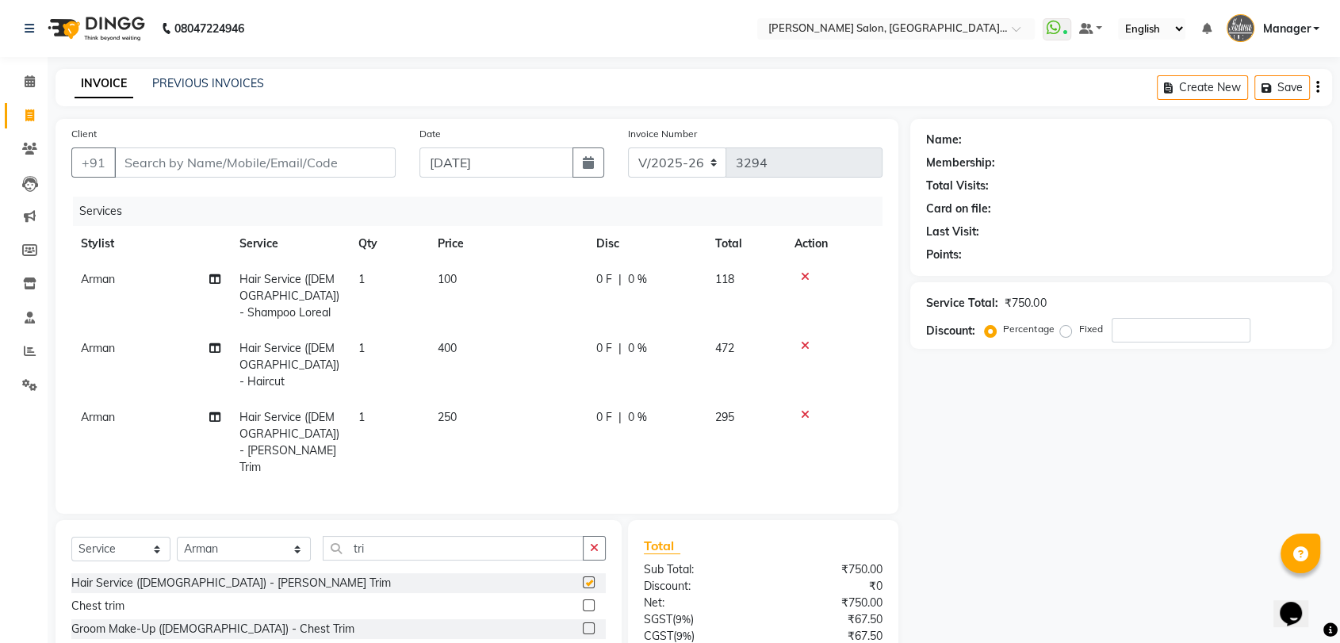
checkbox input "false"
click at [263, 161] on input "Client" at bounding box center [254, 162] width 281 height 30
paste input "6239987649"
type input "6239987649"
type input "0"
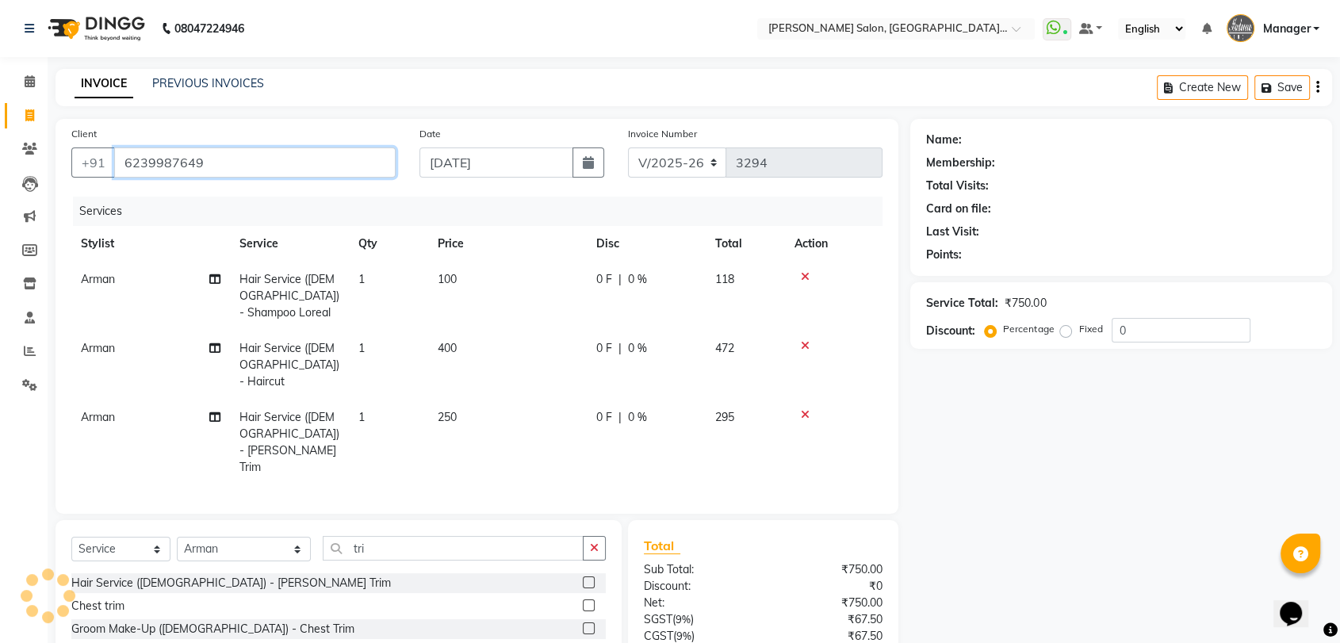
type input "6239987649"
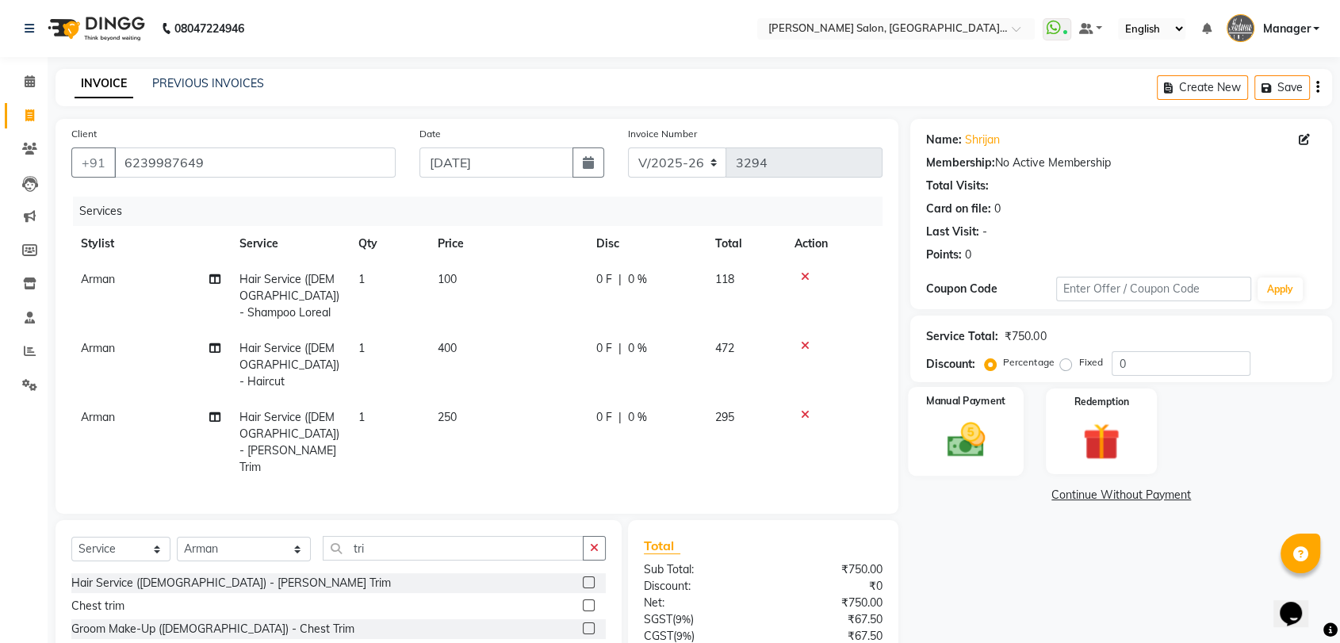
click at [985, 455] on img at bounding box center [966, 440] width 62 height 44
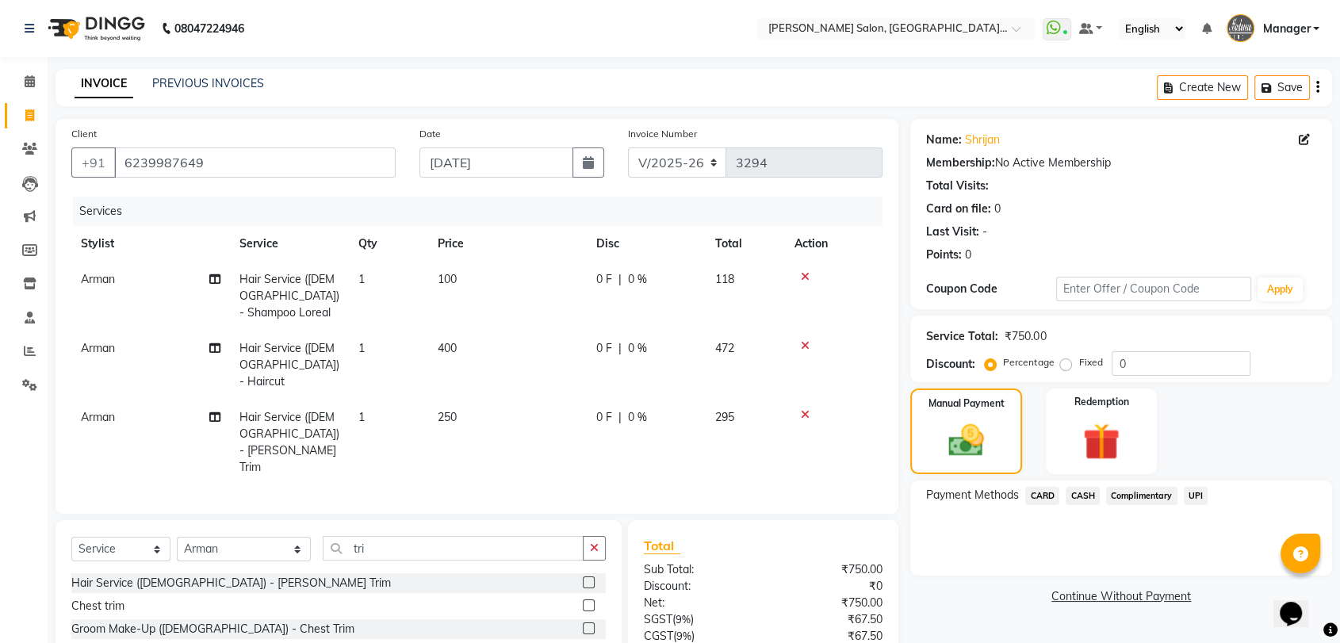
click at [1202, 499] on span "UPI" at bounding box center [1195, 496] width 25 height 18
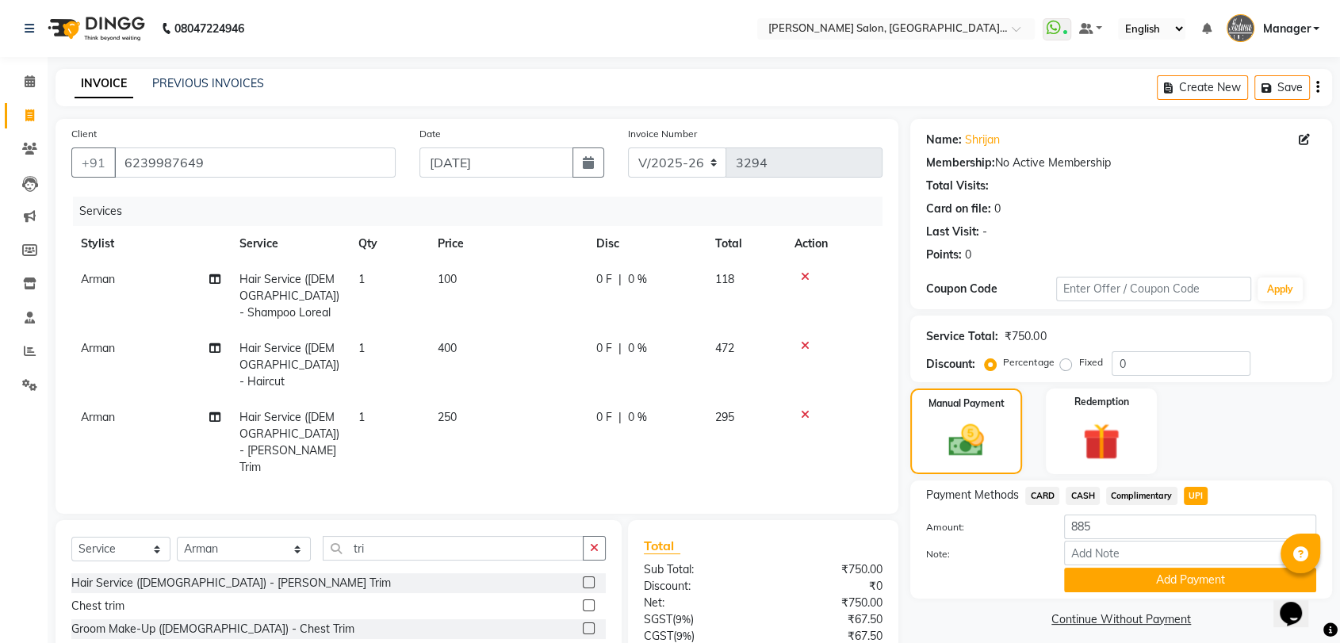
click at [1206, 566] on div "Note:" at bounding box center [1121, 554] width 414 height 27
click at [1206, 572] on button "Add Payment" at bounding box center [1190, 580] width 252 height 25
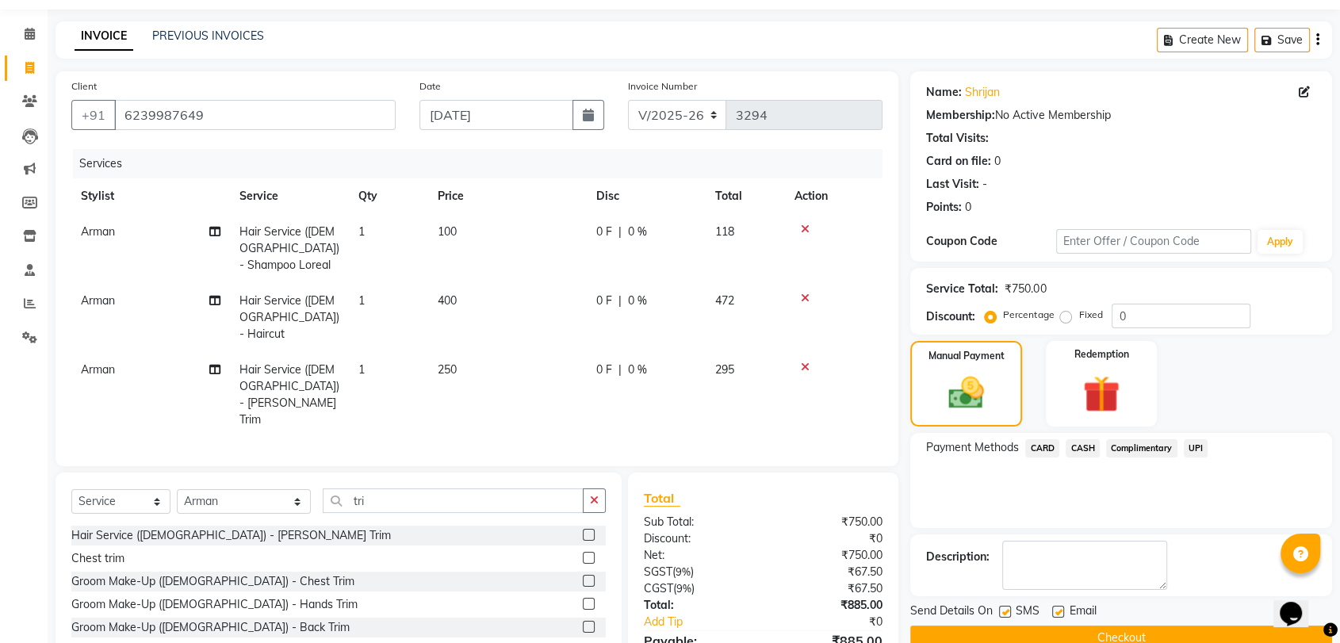
scroll to position [88, 0]
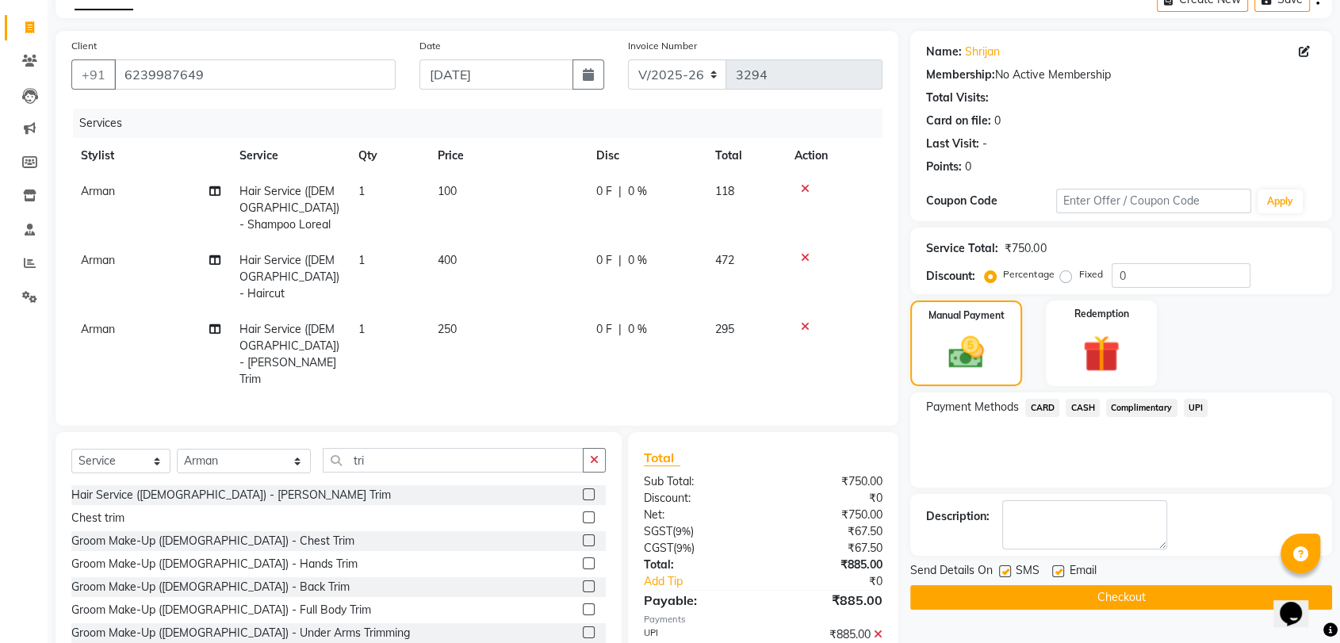
click at [1203, 591] on button "Checkout" at bounding box center [1121, 597] width 422 height 25
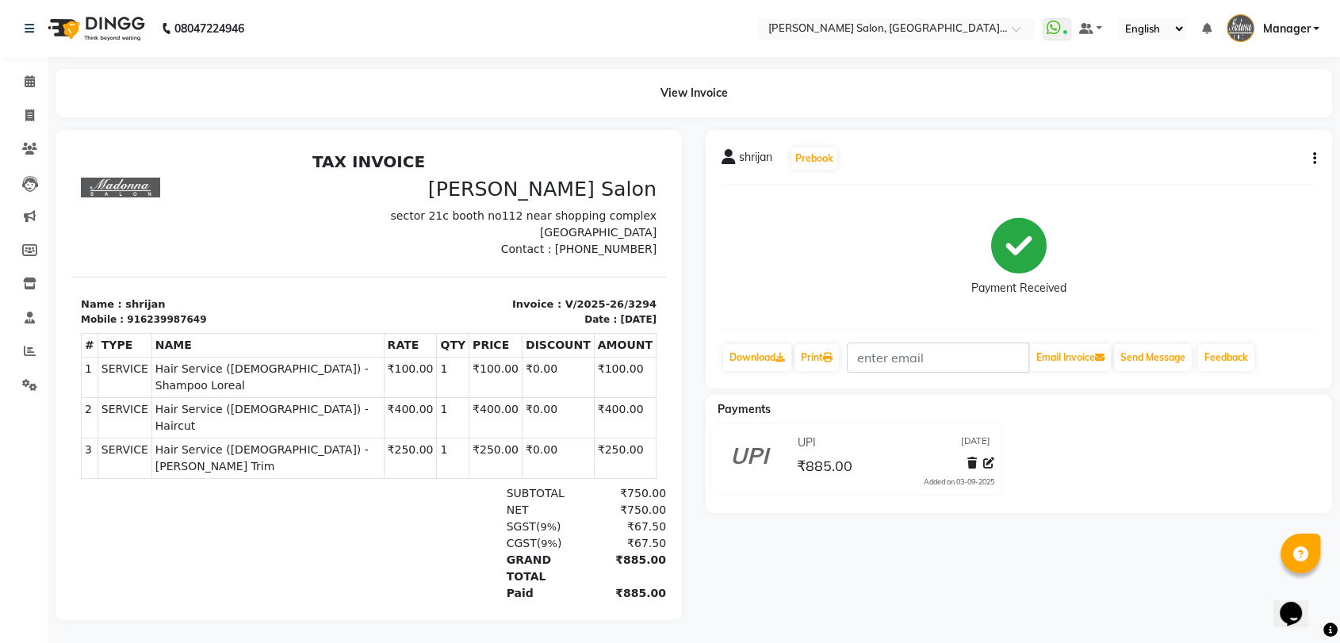
click at [44, 111] on div "View Invoice" at bounding box center [694, 93] width 1300 height 48
click at [23, 116] on span at bounding box center [30, 116] width 28 height 18
select select "service"
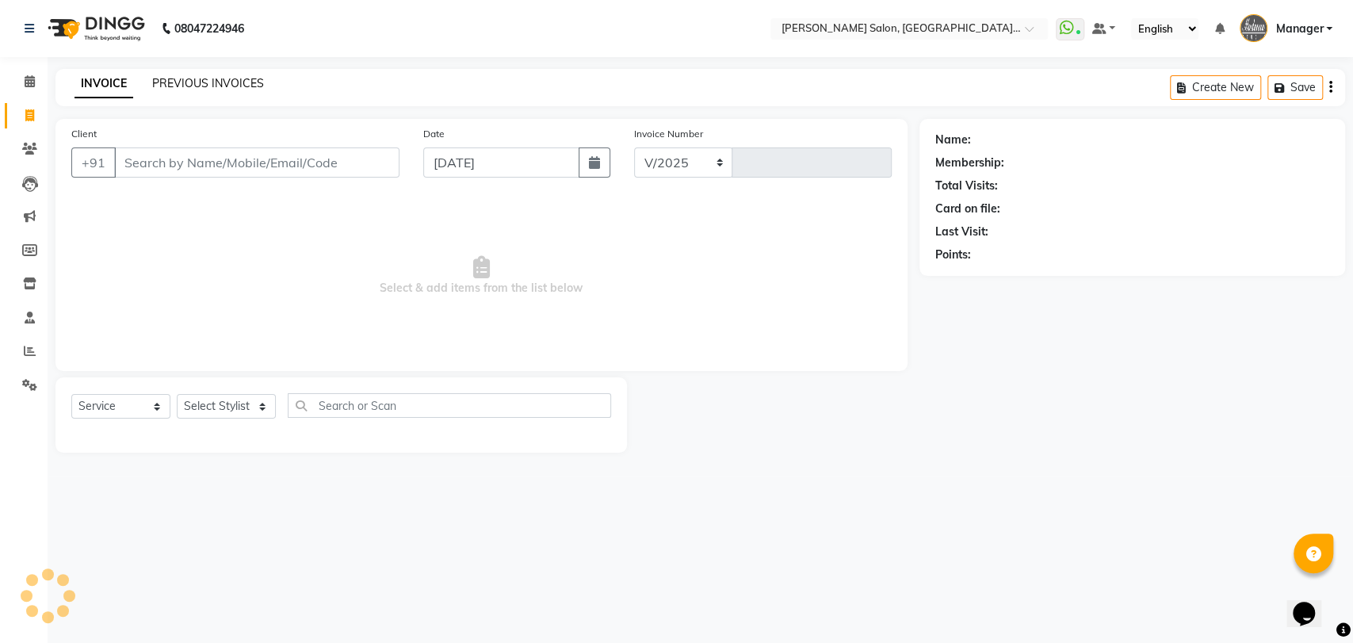
select select "5893"
type input "3295"
click at [185, 88] on link "PREVIOUS INVOICES" at bounding box center [208, 83] width 112 height 14
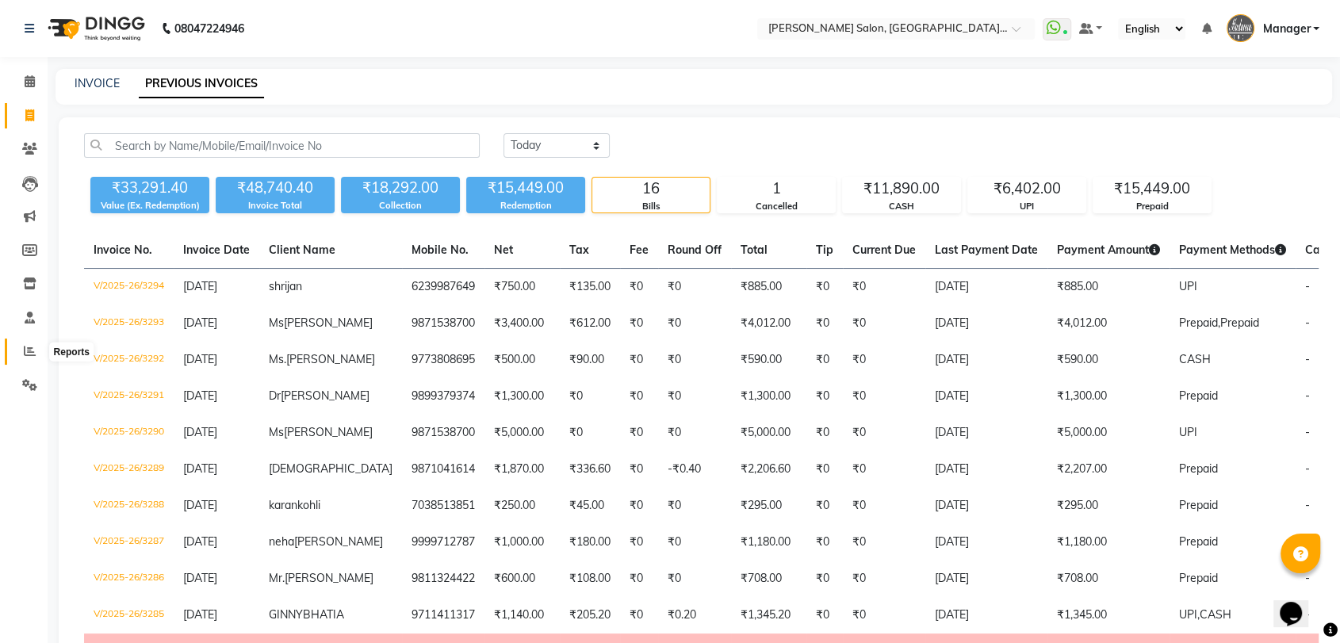
click at [28, 343] on span at bounding box center [30, 351] width 28 height 18
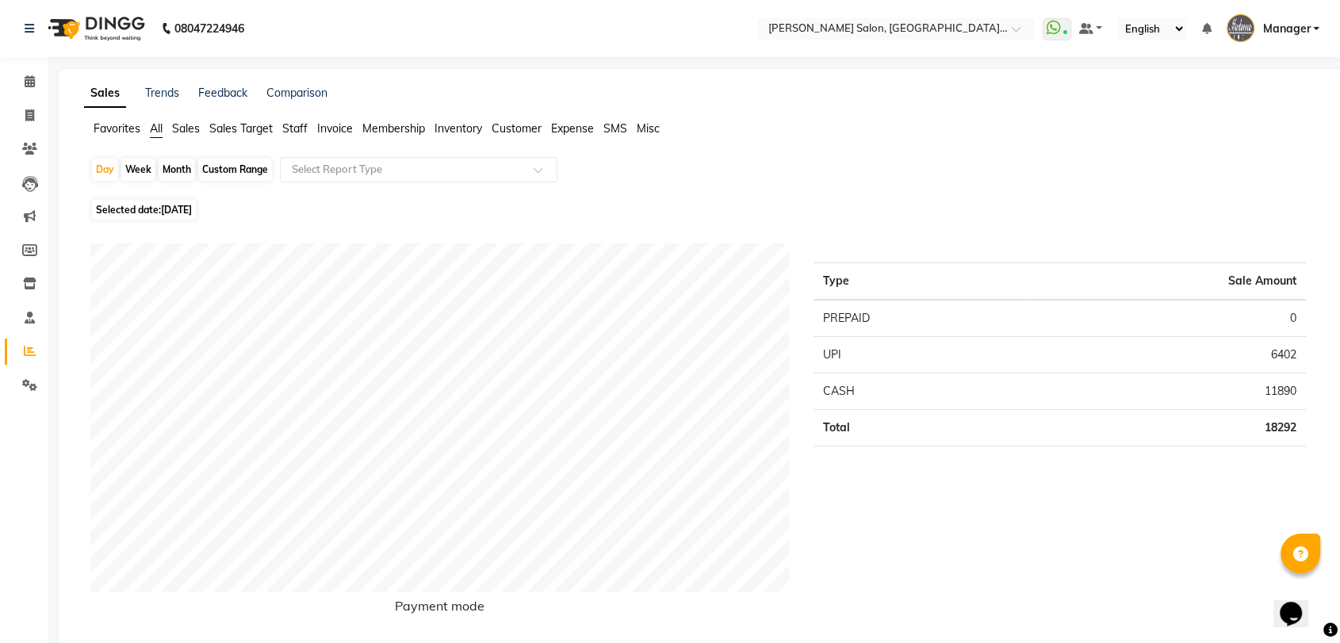
click at [363, 183] on div "Day Week Month Custom Range Select Report Type" at bounding box center [701, 176] width 1222 height 38
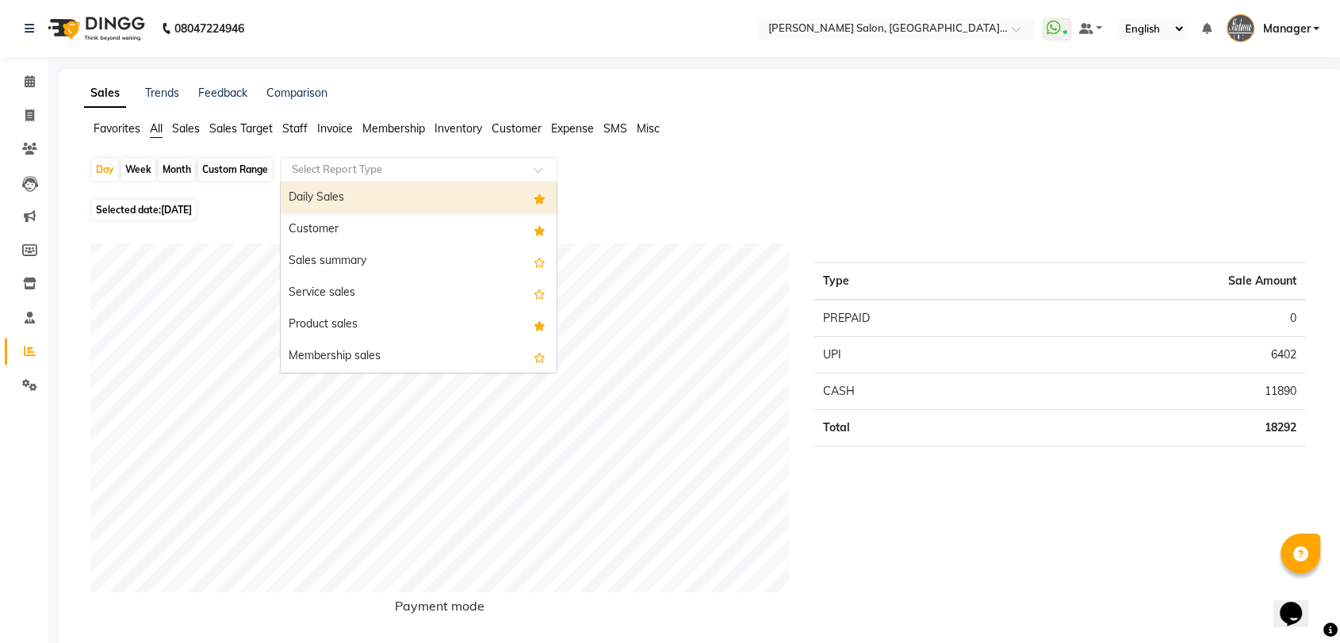
click at [377, 166] on input "text" at bounding box center [403, 170] width 228 height 16
click at [374, 205] on div "Daily Sales" at bounding box center [419, 198] width 276 height 32
select select "pdf"
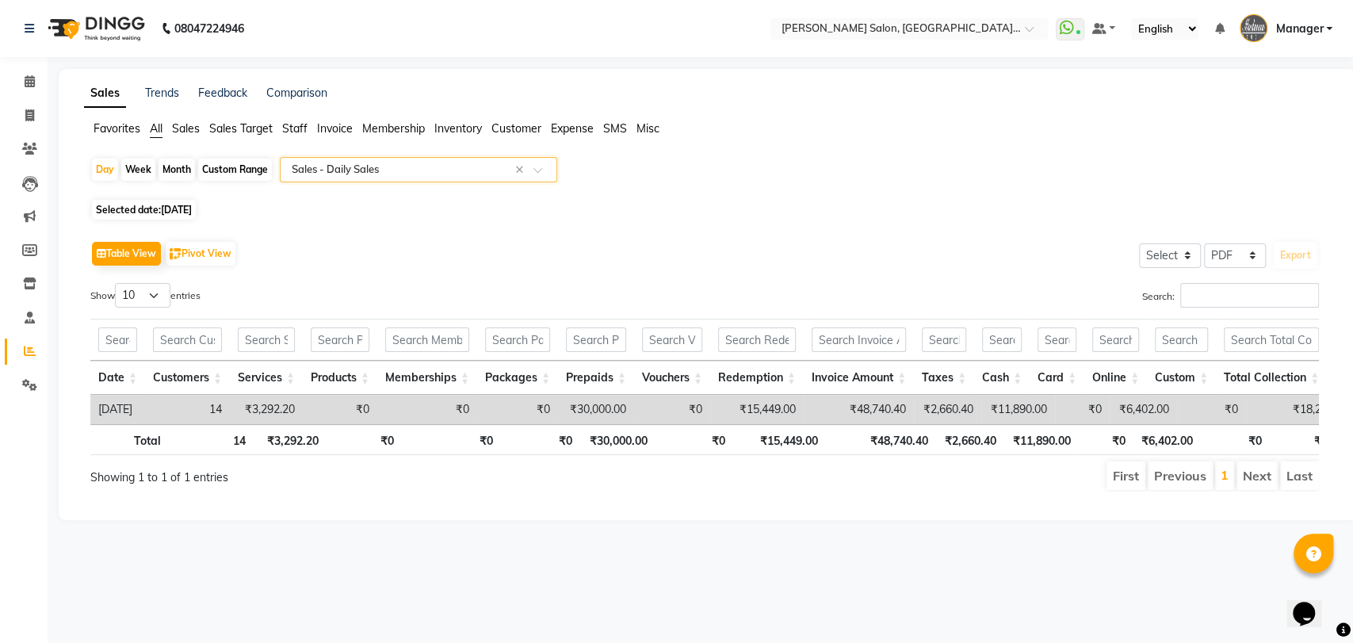
click at [449, 173] on input "text" at bounding box center [403, 170] width 228 height 16
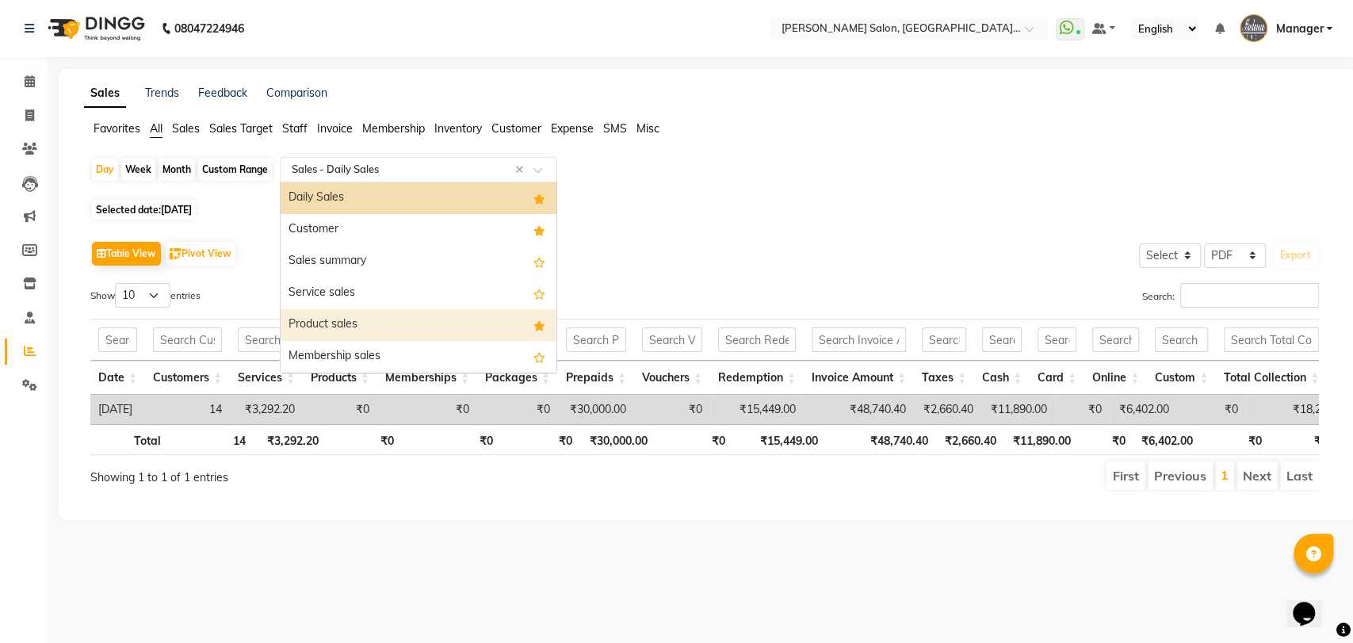
click at [427, 311] on div "Product sales" at bounding box center [419, 325] width 276 height 32
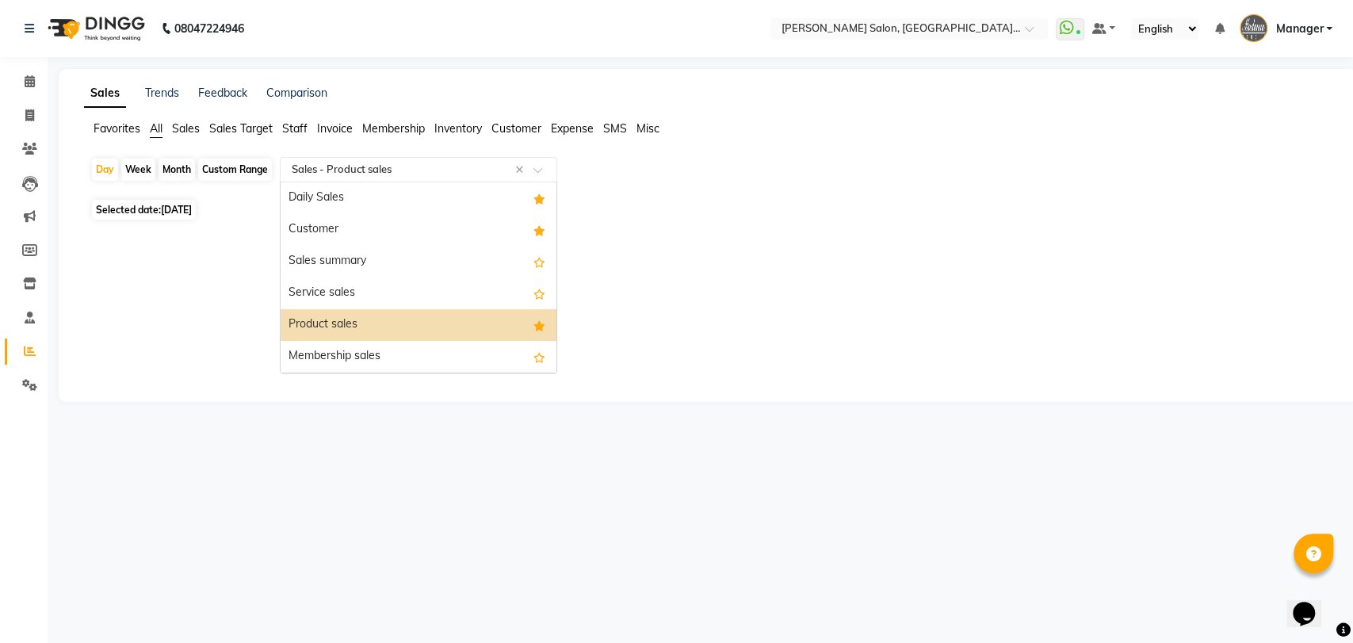
click at [361, 170] on input "text" at bounding box center [403, 170] width 228 height 16
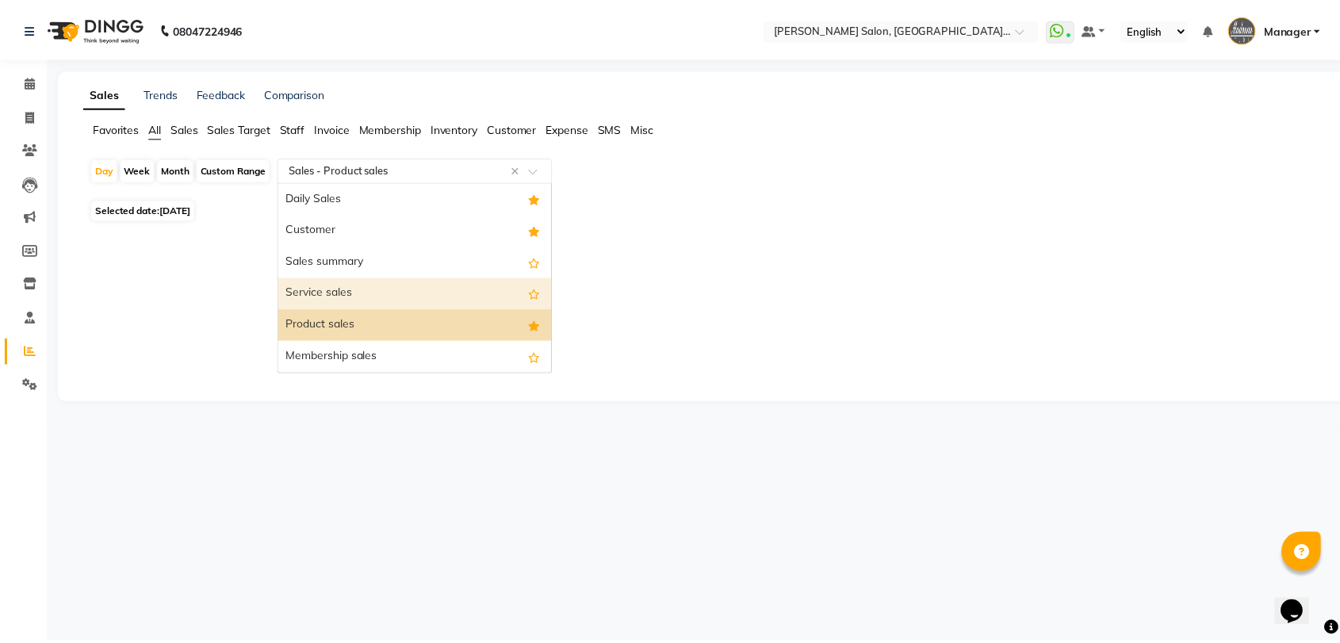
scroll to position [88, 0]
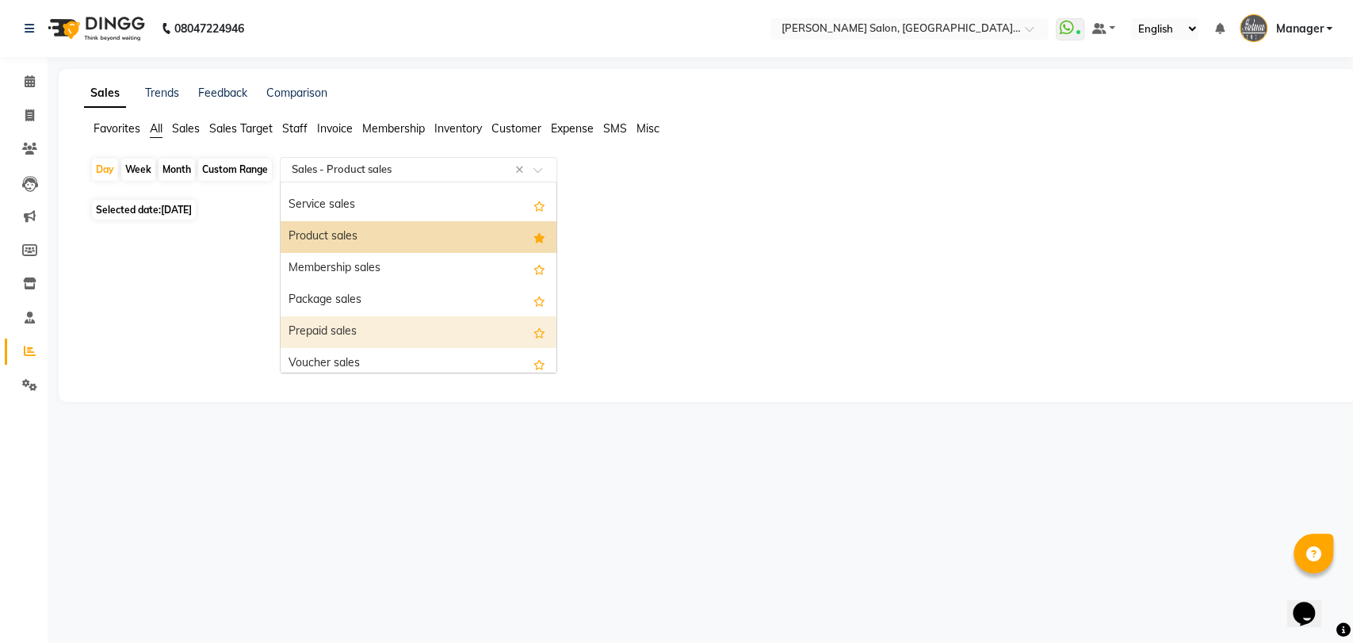
click at [365, 325] on div "Prepaid sales" at bounding box center [419, 332] width 276 height 32
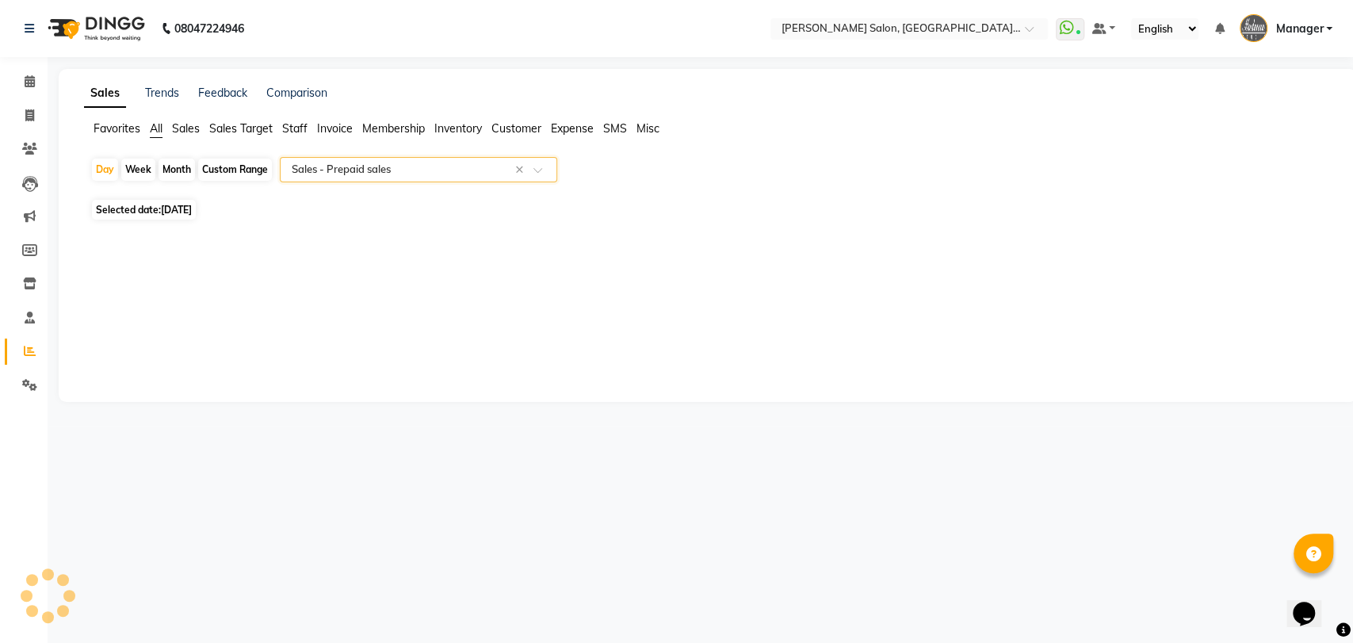
select select "pdf"
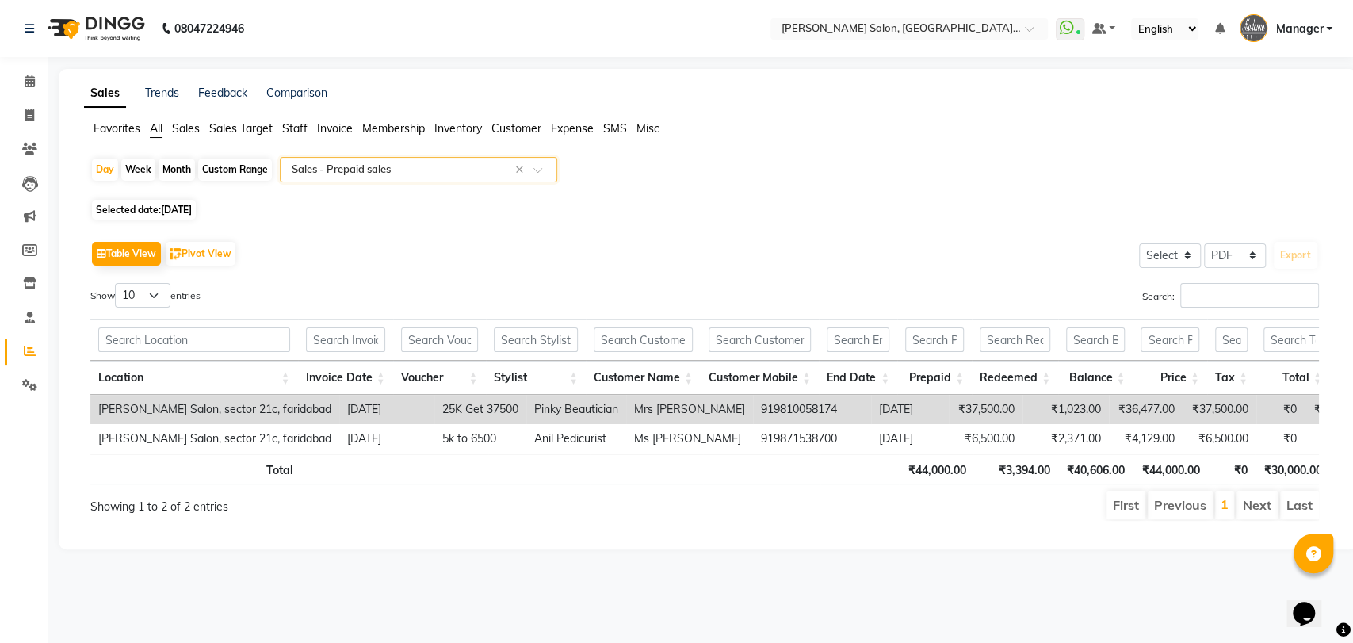
drag, startPoint x: 208, startPoint y: 171, endPoint x: 215, endPoint y: 184, distance: 14.6
click at [208, 170] on div "Custom Range" at bounding box center [235, 170] width 74 height 22
select select "9"
select select "2025"
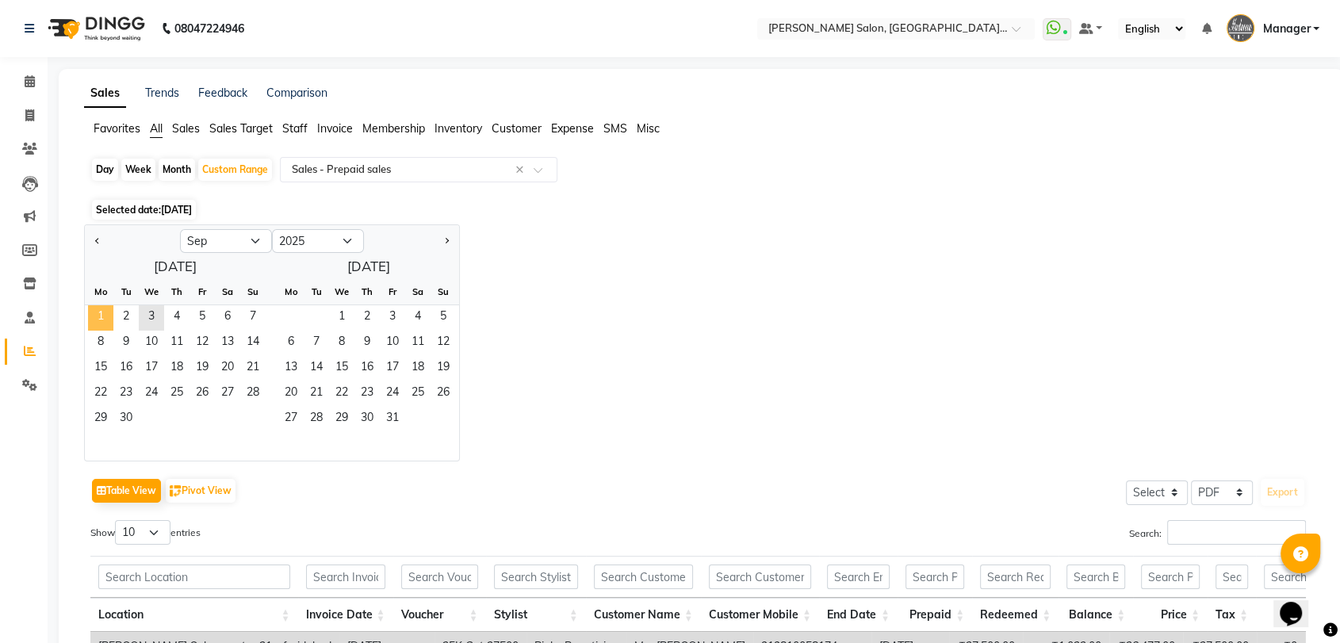
click at [110, 317] on span "1" at bounding box center [100, 317] width 25 height 25
click at [155, 319] on span "3" at bounding box center [151, 317] width 25 height 25
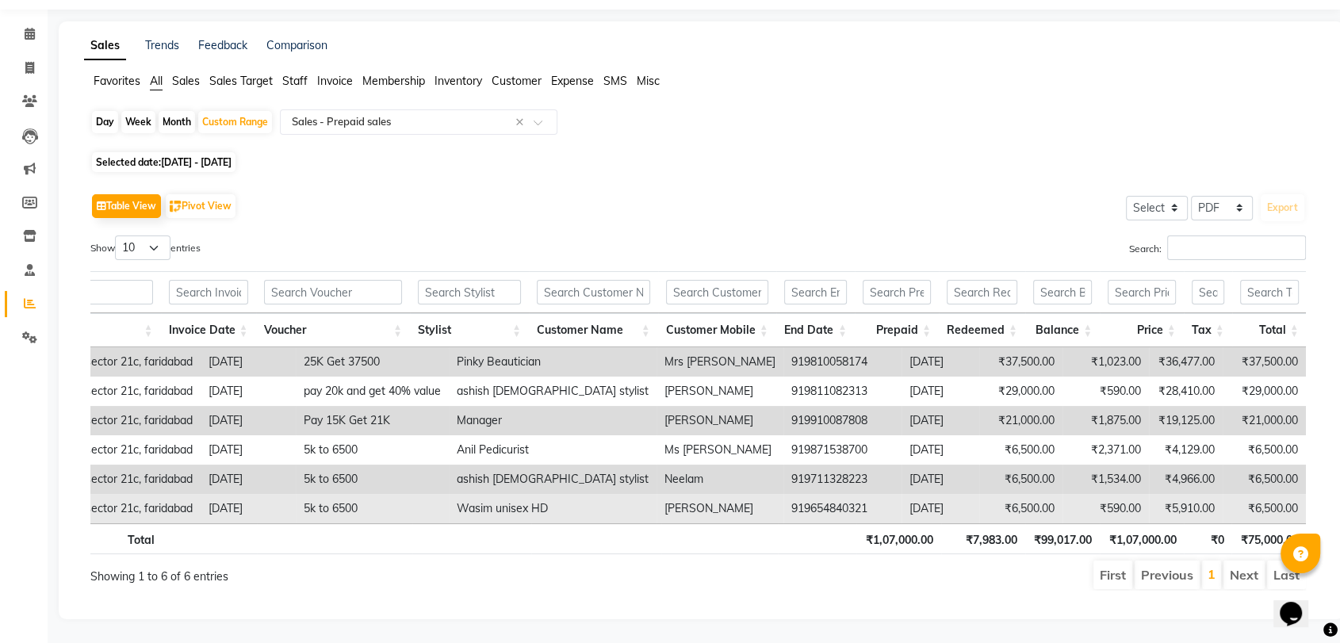
scroll to position [0, 0]
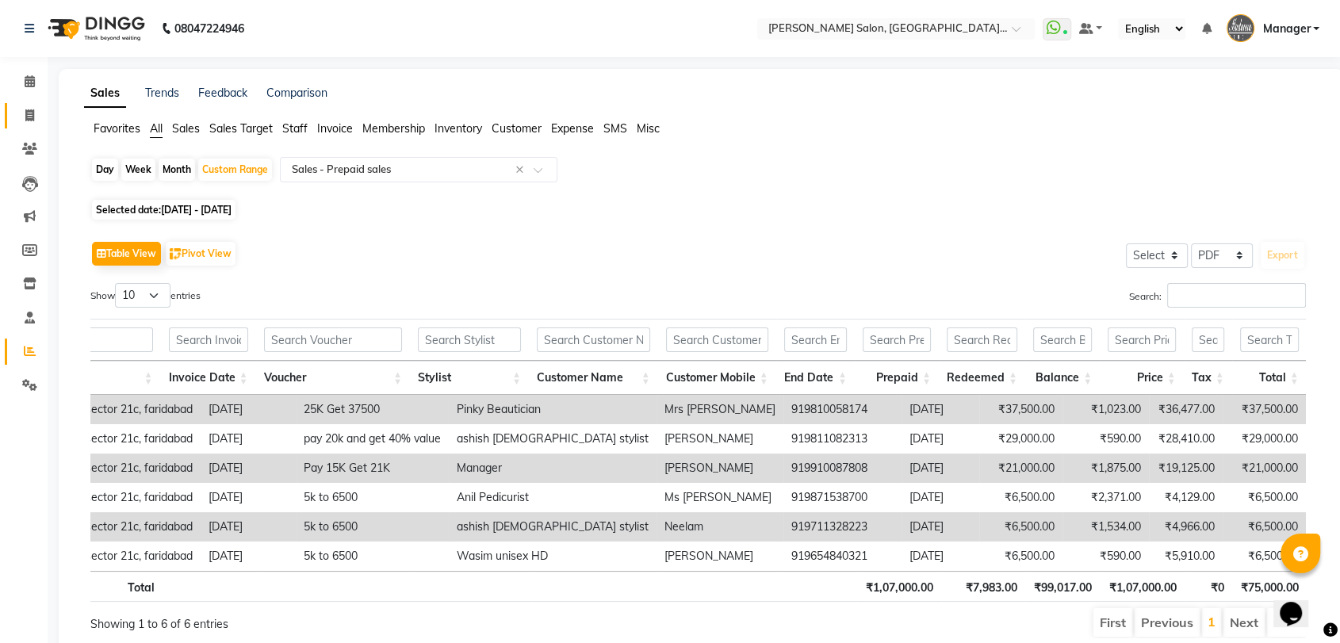
click at [27, 103] on link "Invoice" at bounding box center [24, 116] width 38 height 26
select select "service"
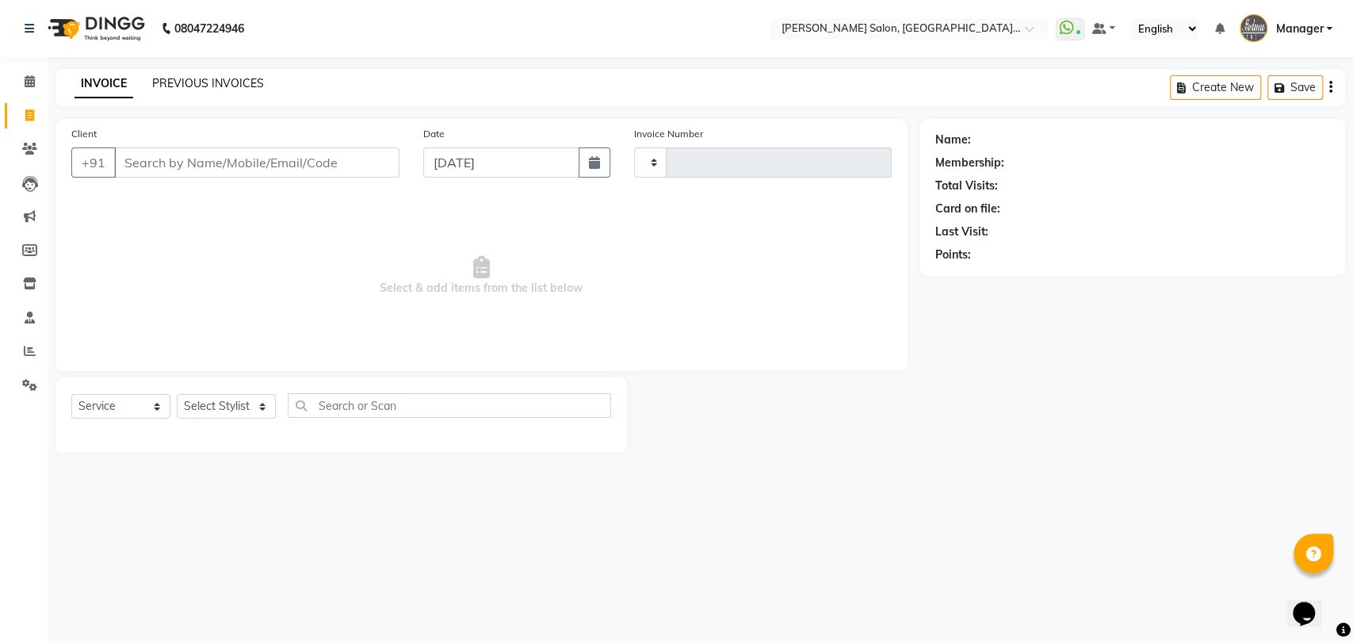
type input "3295"
select select "5893"
click at [245, 80] on link "PREVIOUS INVOICES" at bounding box center [208, 83] width 112 height 14
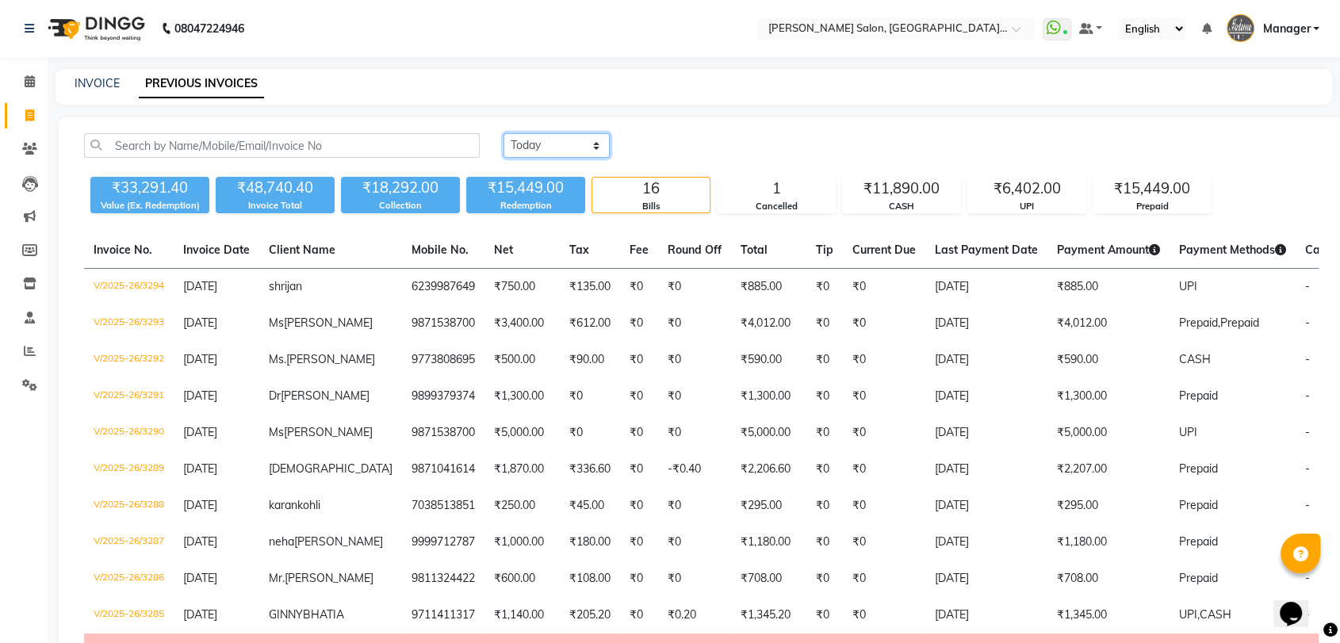
click at [549, 151] on select "Today Yesterday Custom Range" at bounding box center [556, 145] width 106 height 25
select select "range"
click at [503, 133] on select "Today Yesterday Custom Range" at bounding box center [556, 145] width 106 height 25
click at [664, 150] on input "[DATE]" at bounding box center [685, 146] width 111 height 22
select select "9"
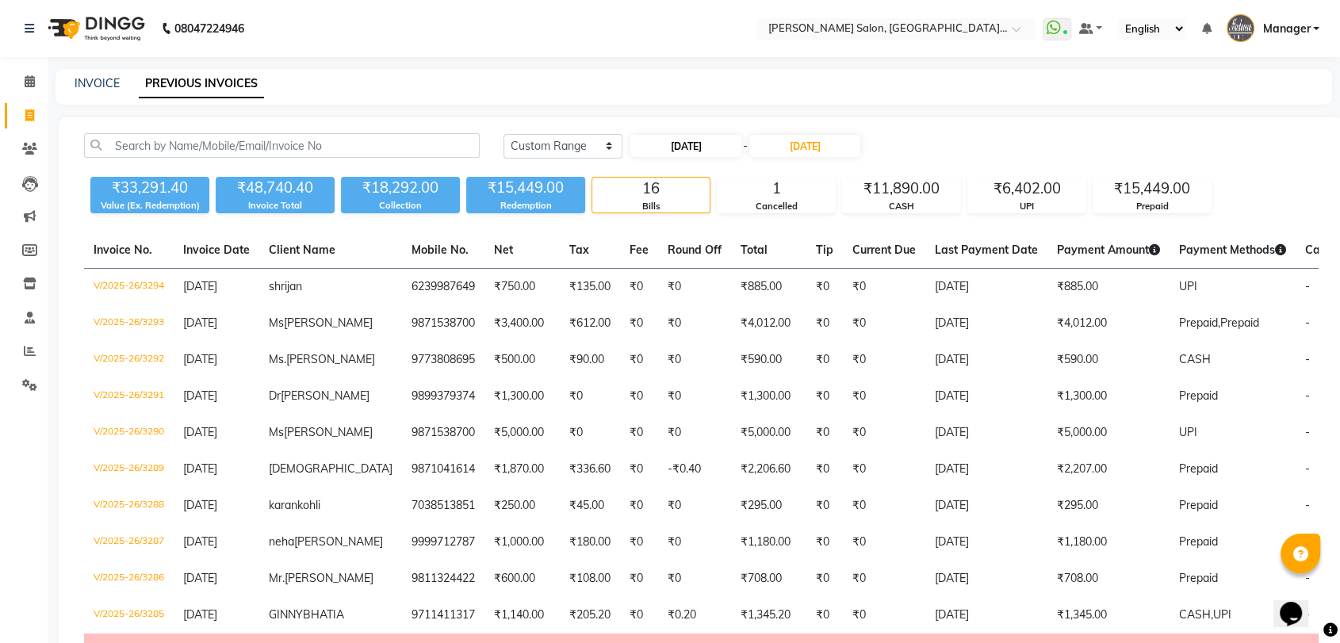
select select "2025"
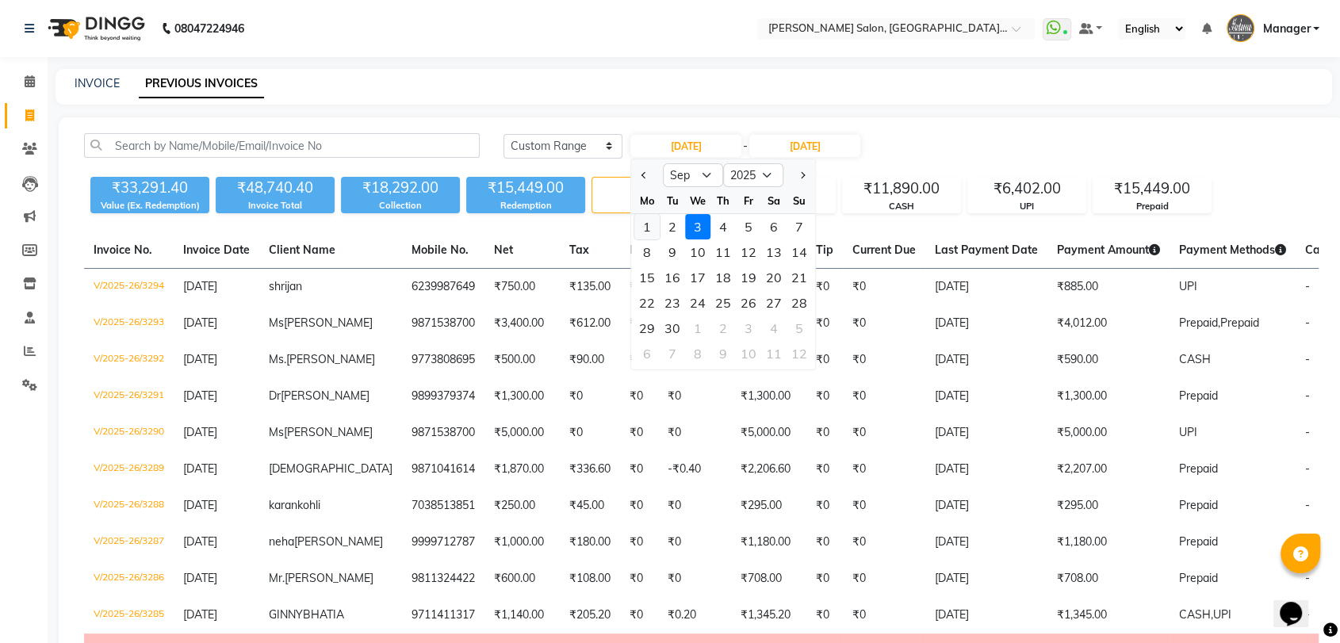
click at [645, 217] on div "1" at bounding box center [646, 226] width 25 height 25
type input "01-09-2025"
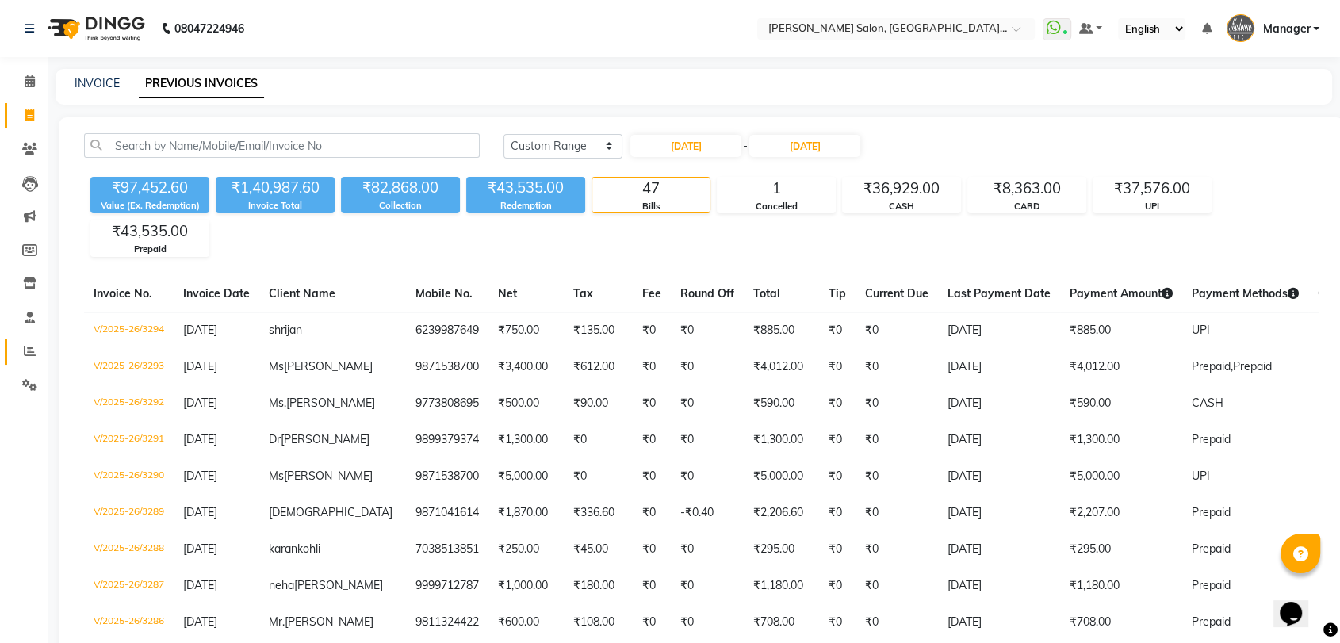
click at [11, 356] on link "Reports" at bounding box center [24, 351] width 38 height 26
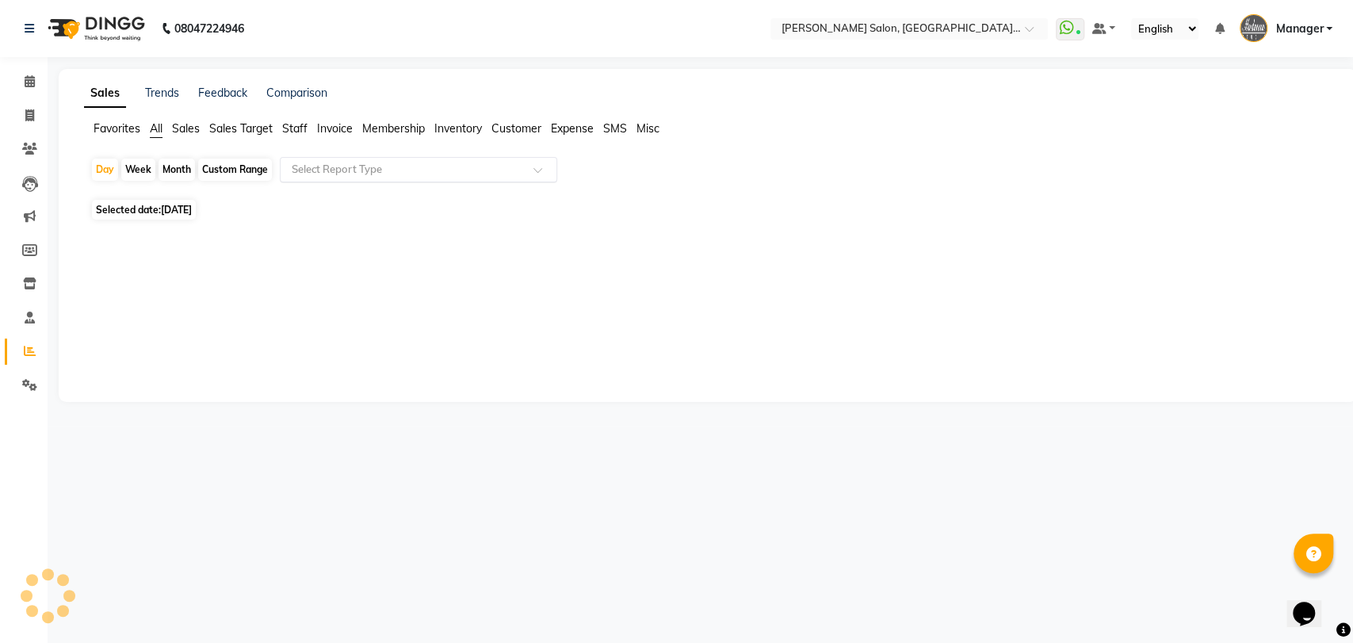
click at [349, 171] on input "text" at bounding box center [403, 170] width 228 height 16
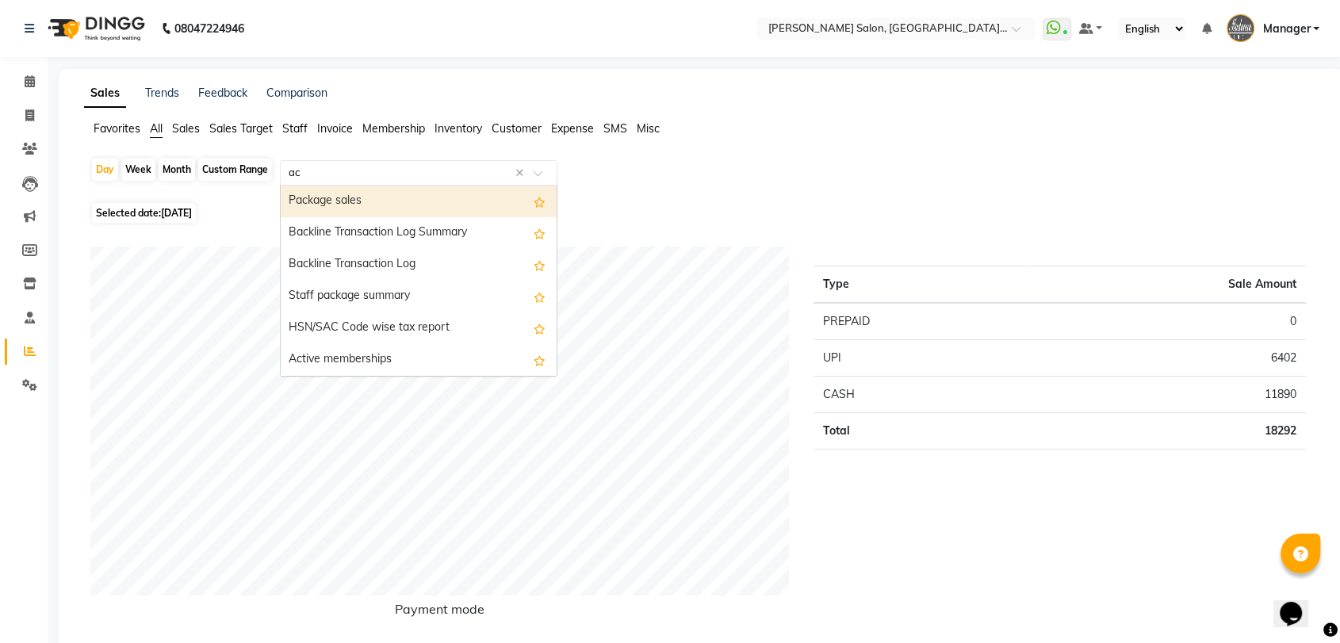
type input "act"
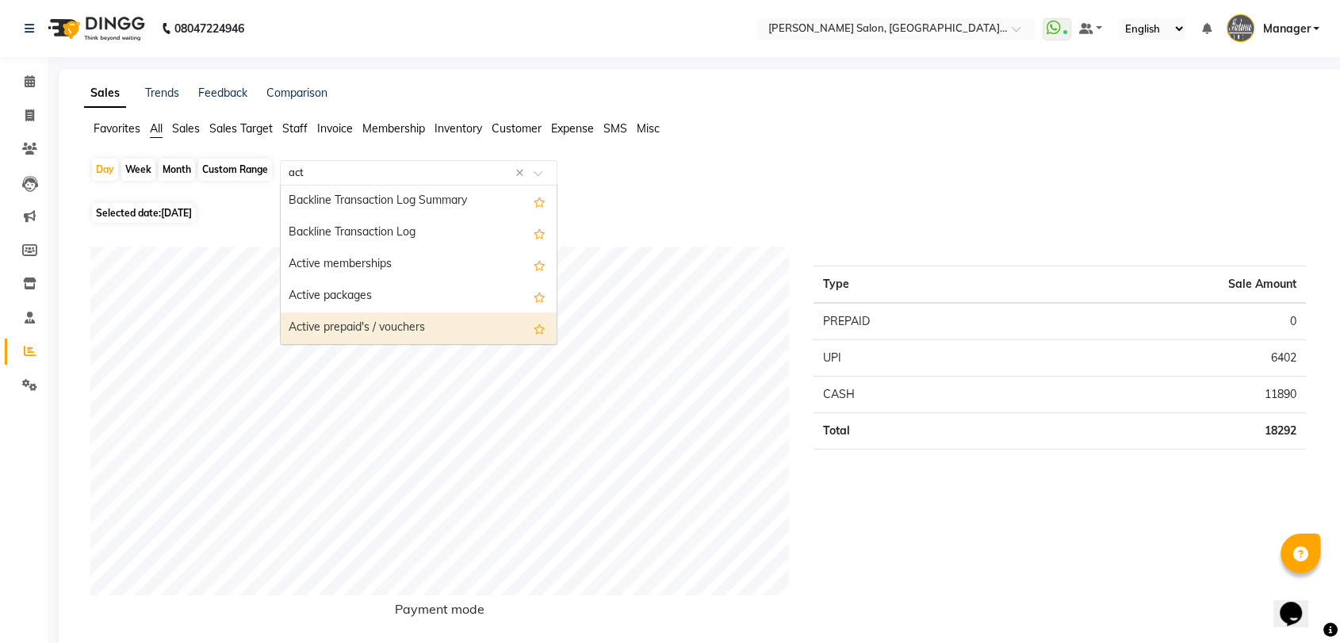
click at [377, 322] on div "Active prepaid's / vouchers" at bounding box center [419, 328] width 276 height 32
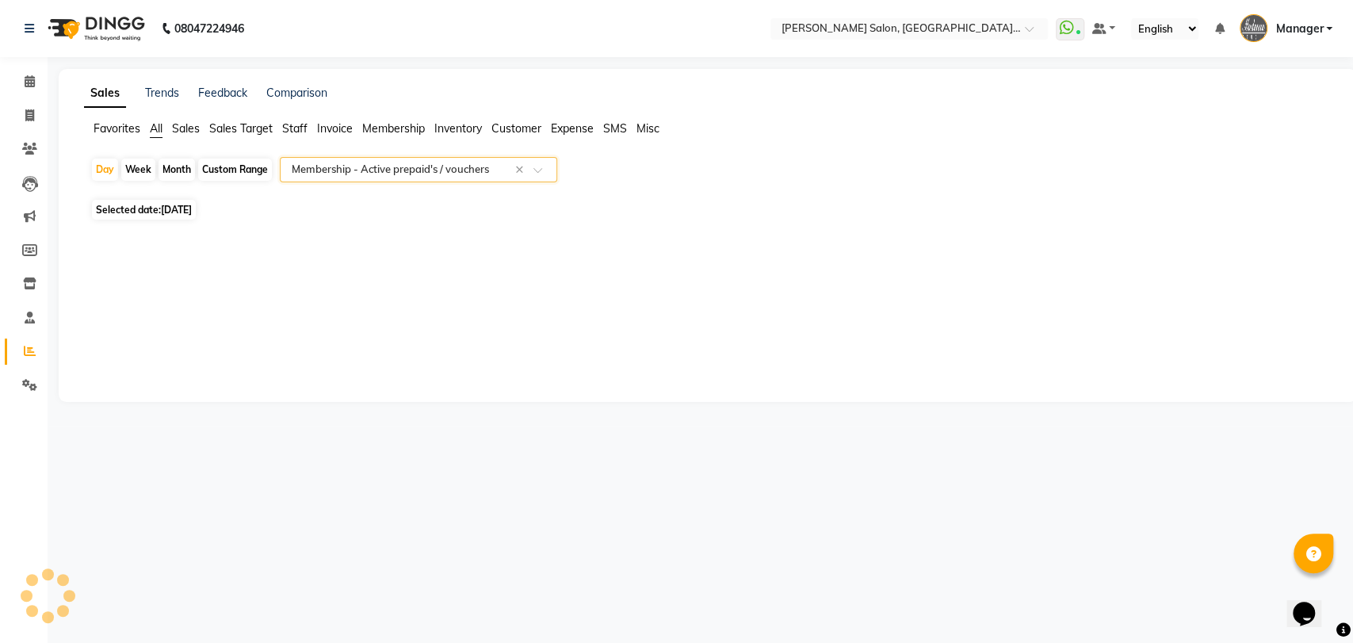
select select "pdf"
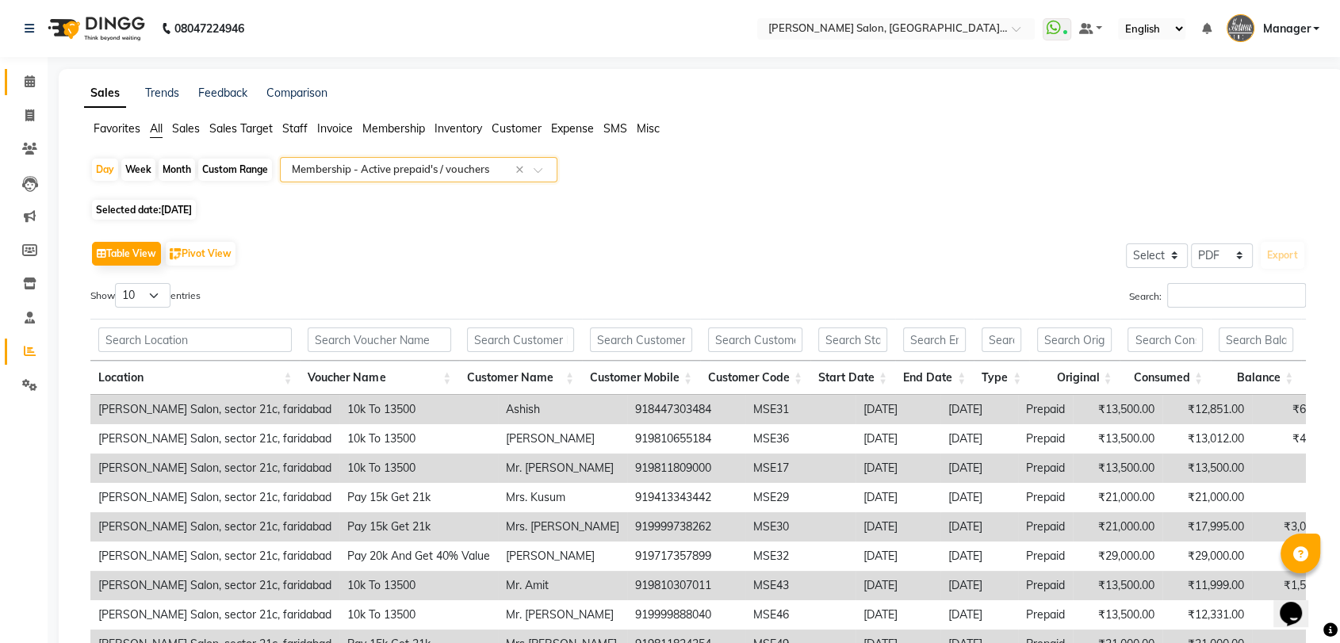
click at [31, 87] on icon at bounding box center [30, 81] width 10 height 12
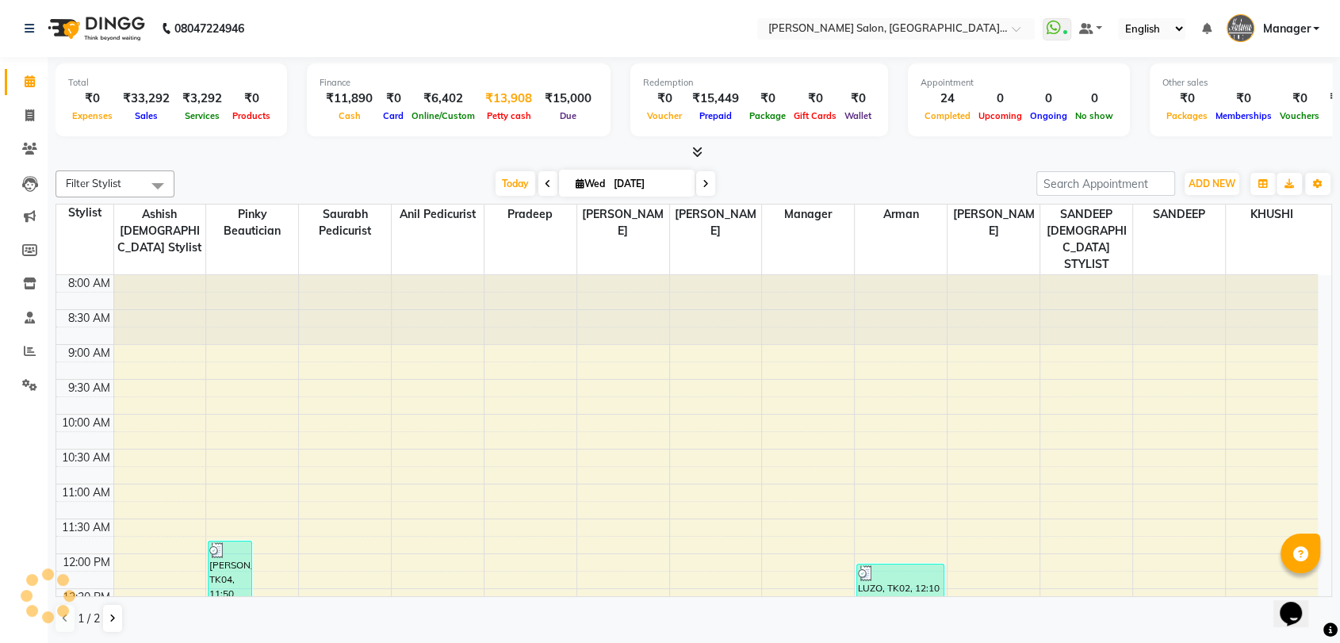
click at [495, 104] on div "₹13,908" at bounding box center [508, 99] width 59 height 18
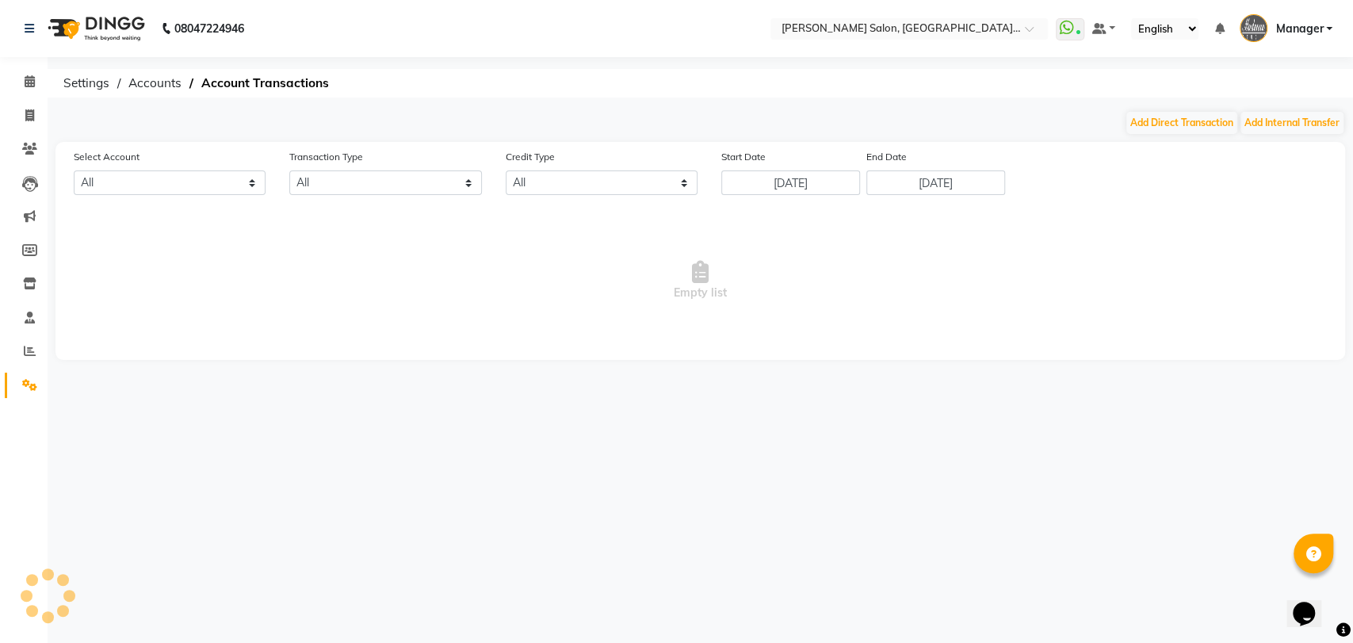
select select "4853"
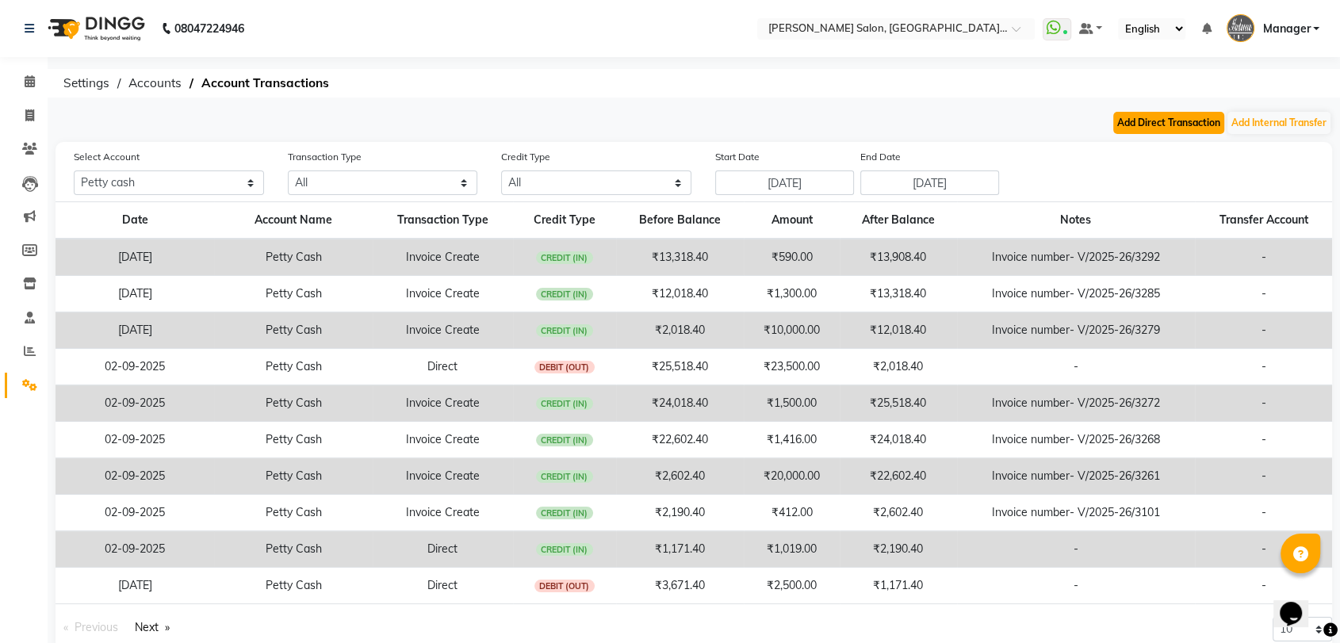
click at [1195, 118] on button "Add Direct Transaction" at bounding box center [1168, 123] width 111 height 22
select select "direct"
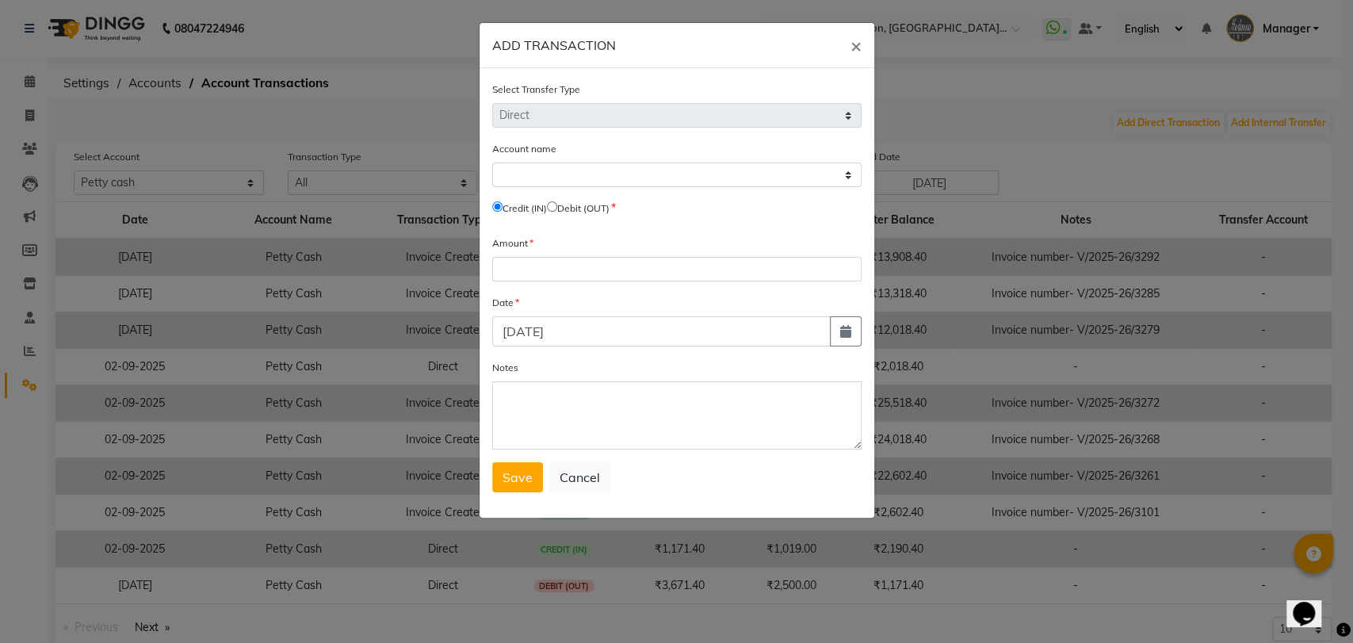
select select "4853"
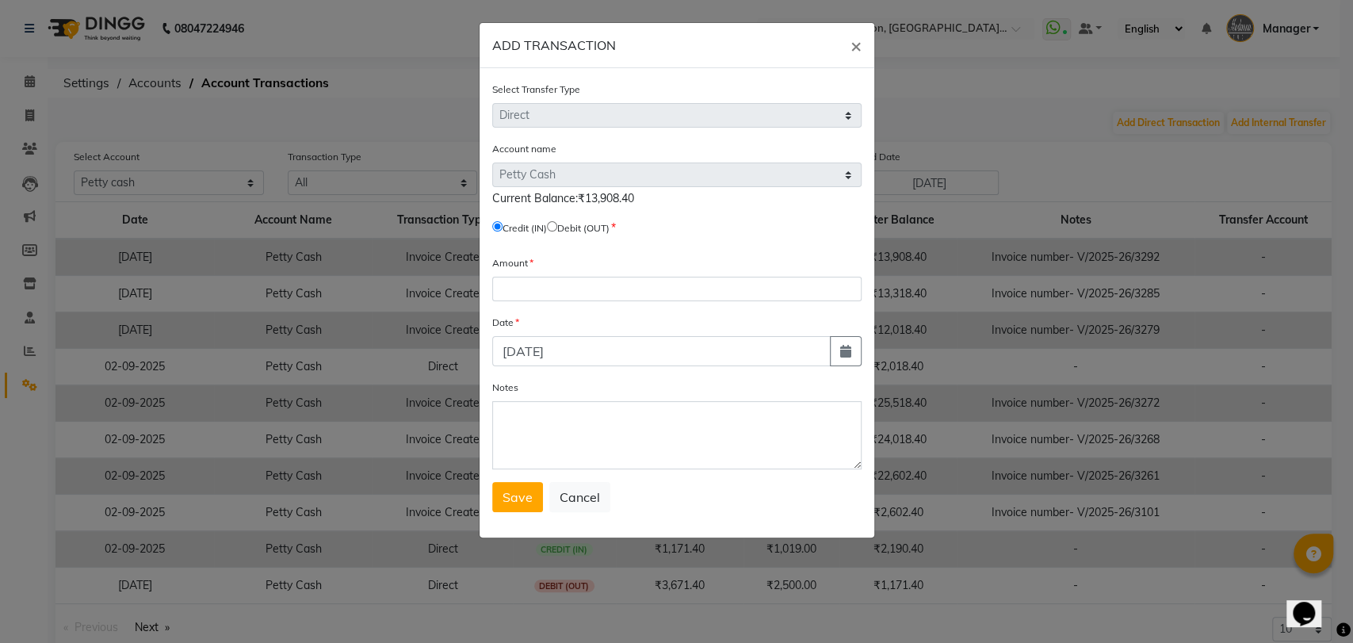
click at [557, 230] on input "radio" at bounding box center [552, 226] width 10 height 10
radio input "true"
click at [570, 280] on input "number" at bounding box center [676, 289] width 369 height 25
type input "12500"
click at [539, 498] on button "Save" at bounding box center [517, 497] width 51 height 30
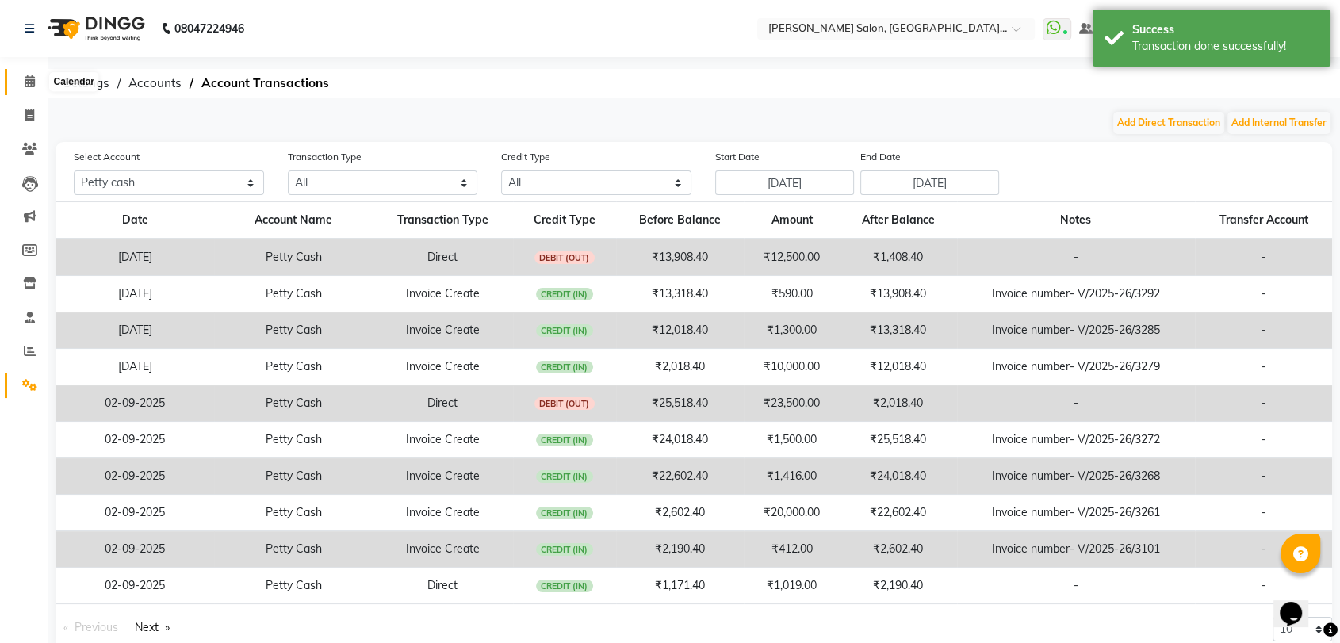
click at [30, 76] on icon at bounding box center [30, 81] width 10 height 12
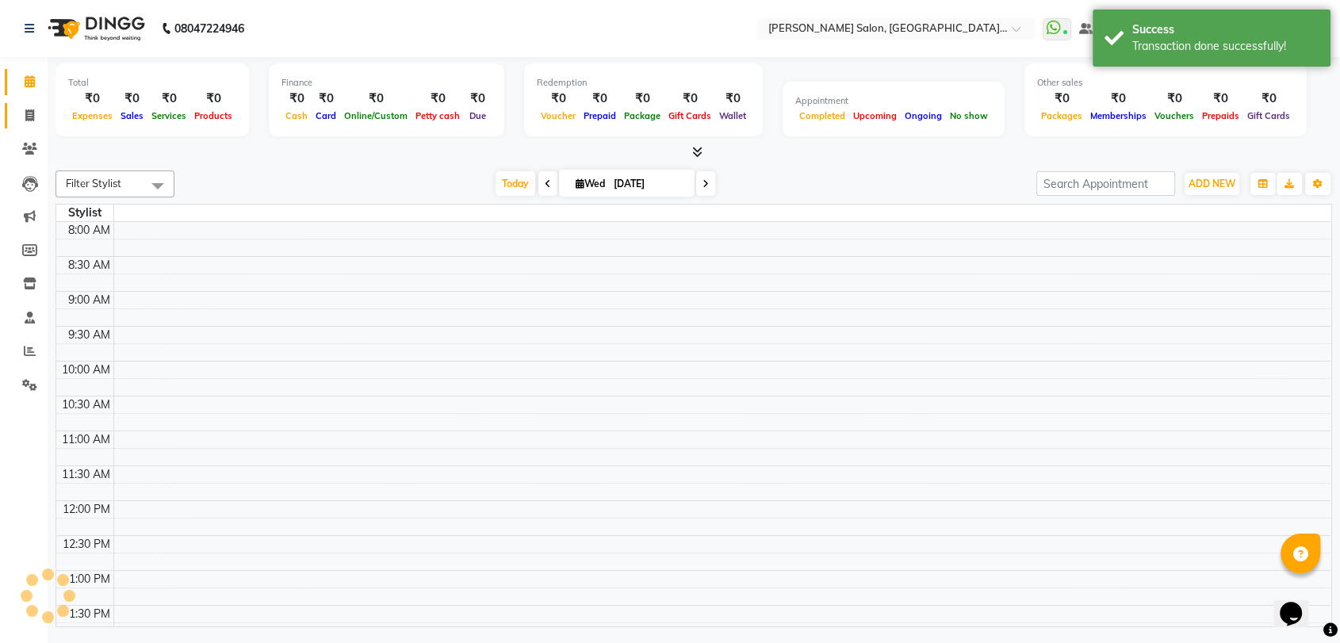
click at [30, 104] on link "Invoice" at bounding box center [24, 116] width 38 height 26
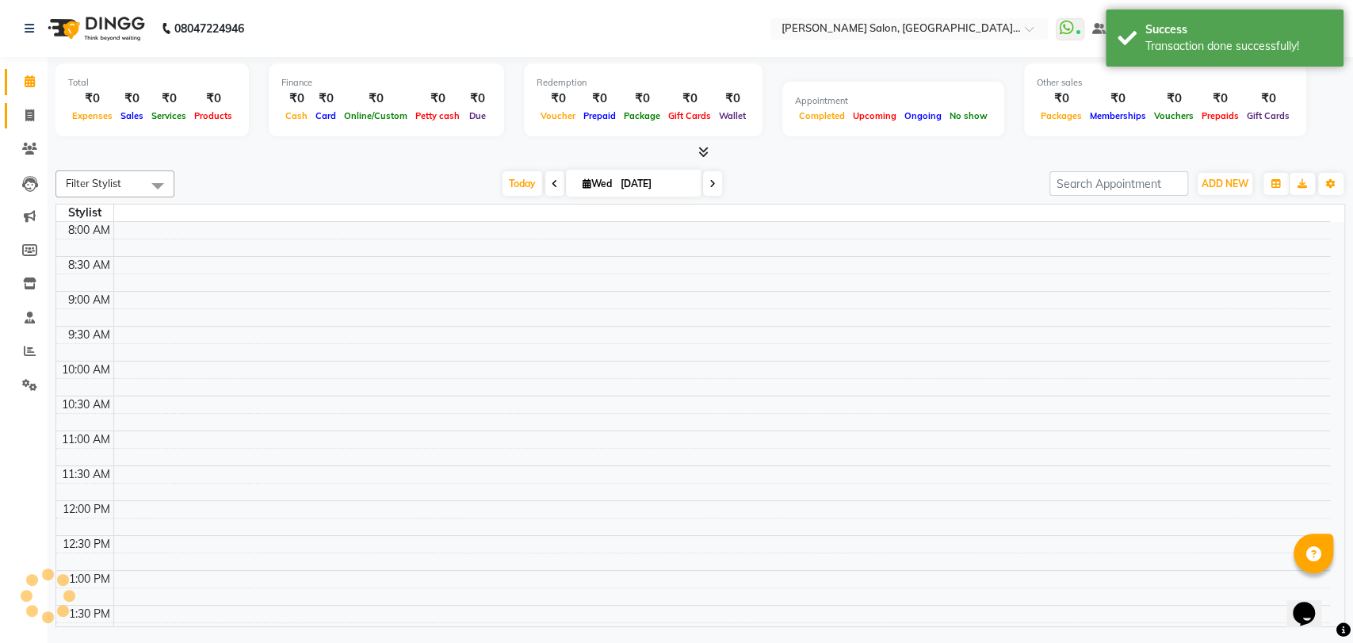
select select "service"
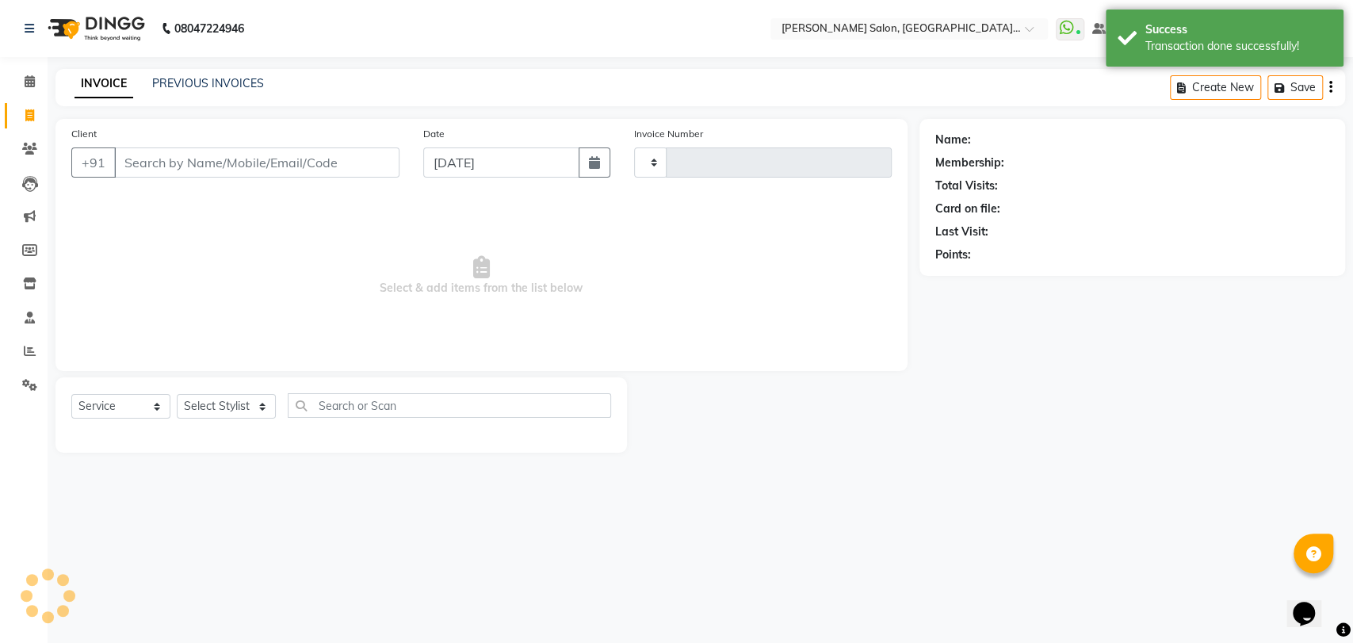
type input "3295"
select select "5893"
click at [36, 88] on span at bounding box center [30, 82] width 28 height 18
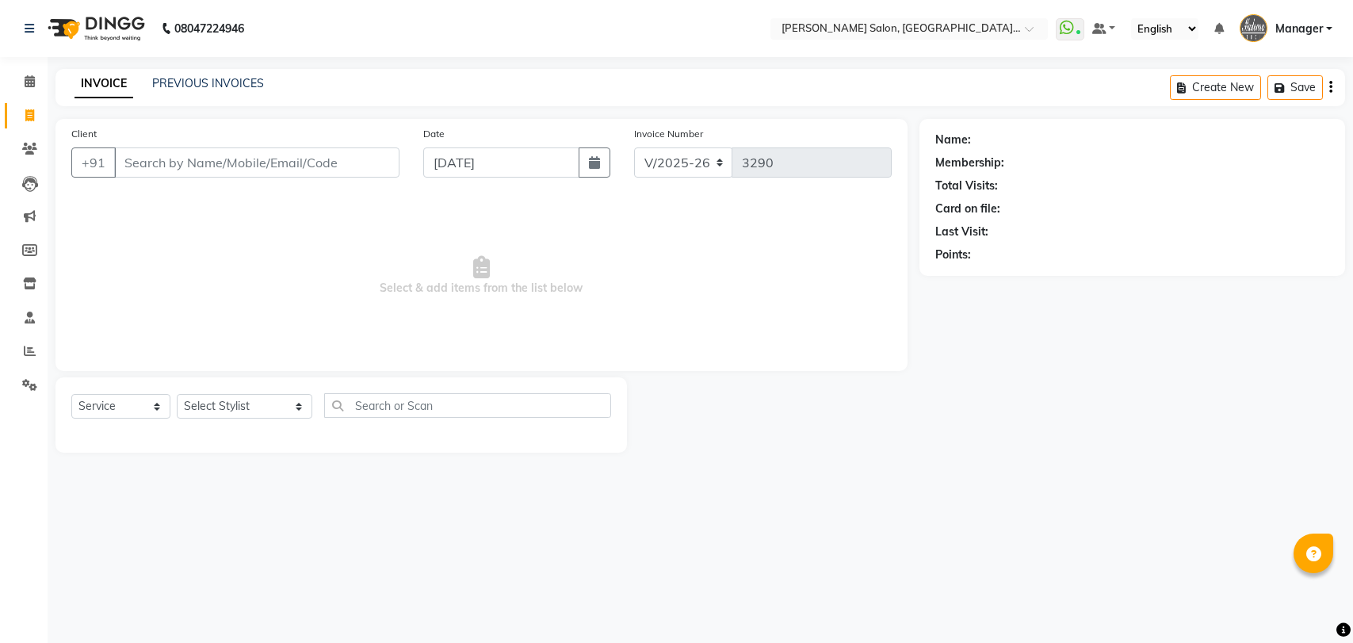
select select "5893"
select select "service"
click at [221, 84] on link "PREVIOUS INVOICES" at bounding box center [208, 83] width 112 height 14
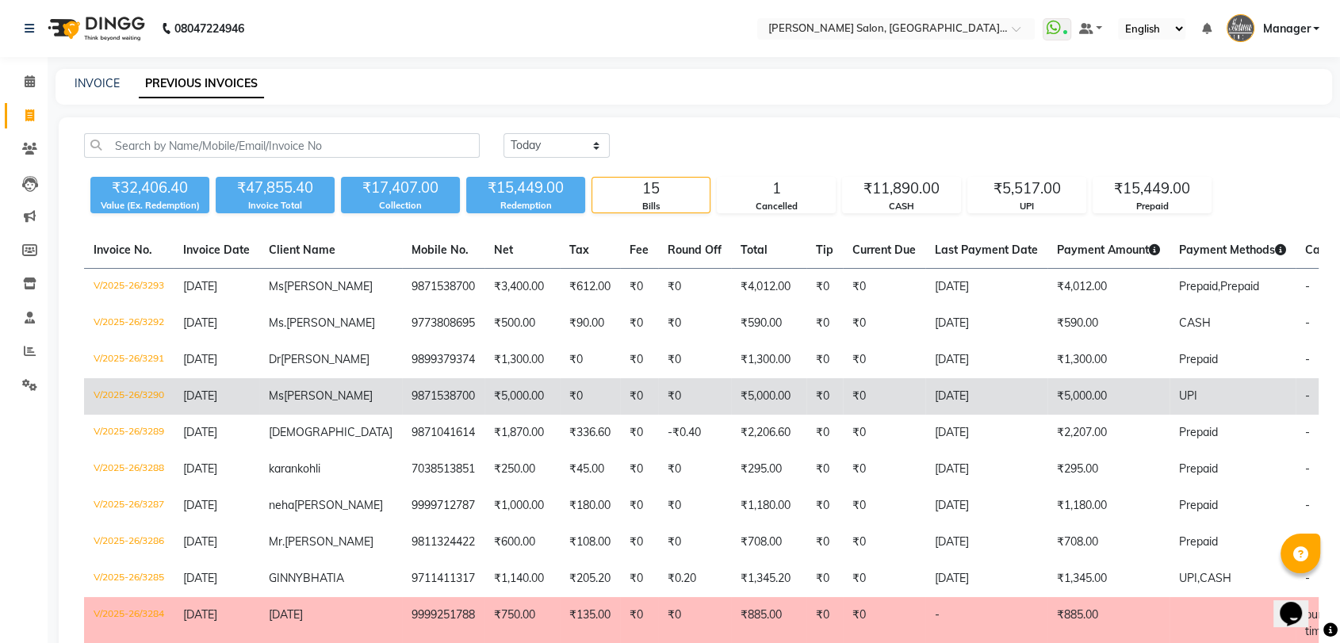
click at [402, 391] on td "9871538700" at bounding box center [443, 396] width 82 height 36
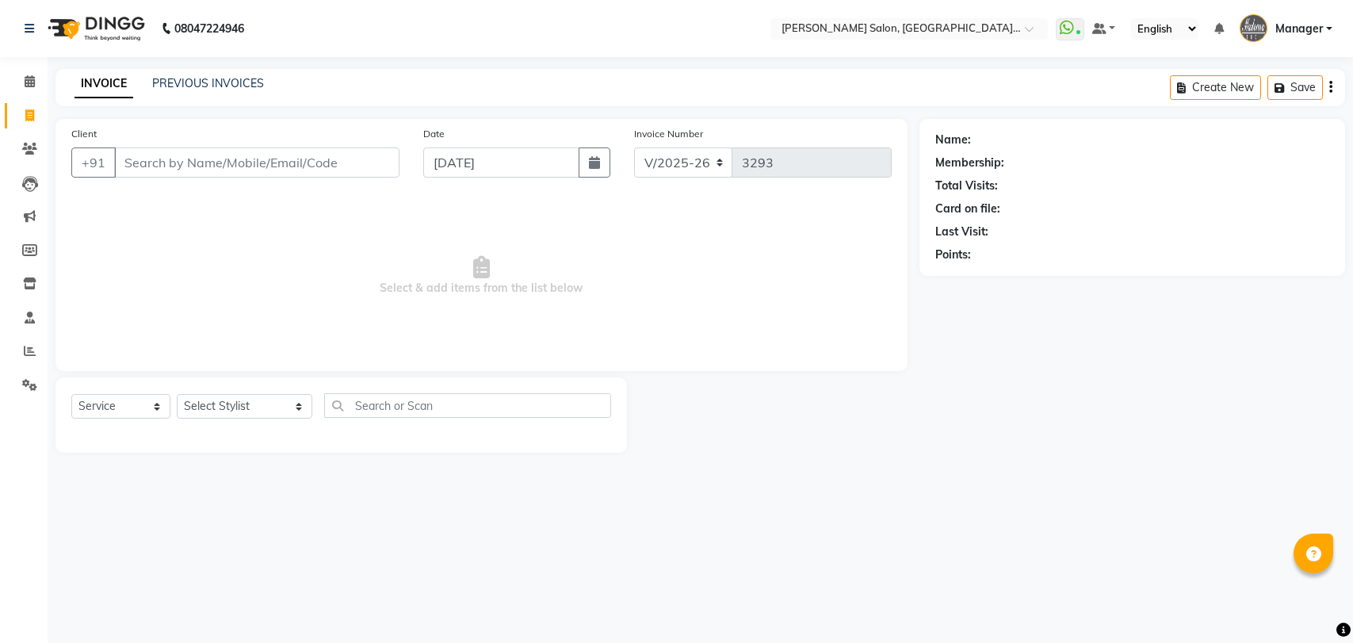
select select "5893"
select select "service"
click at [236, 88] on link "PREVIOUS INVOICES" at bounding box center [208, 83] width 112 height 14
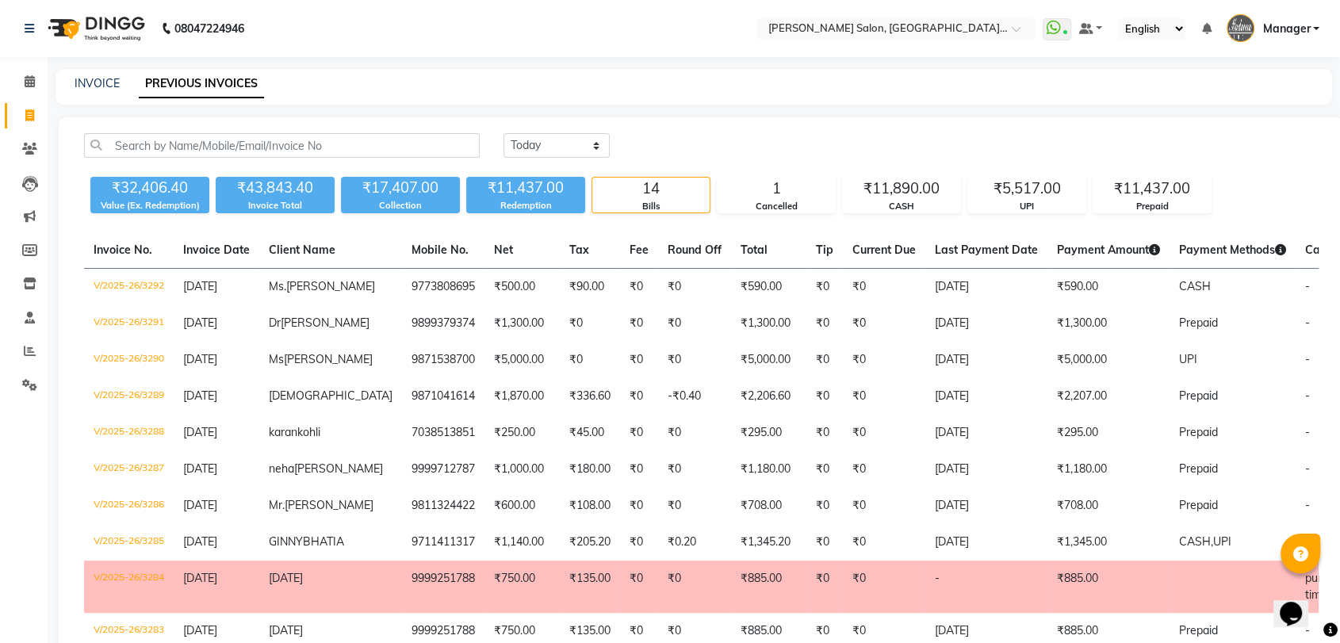
click at [82, 74] on div "INVOICE PREVIOUS INVOICES" at bounding box center [693, 87] width 1276 height 36
click at [101, 86] on link "INVOICE" at bounding box center [97, 83] width 45 height 14
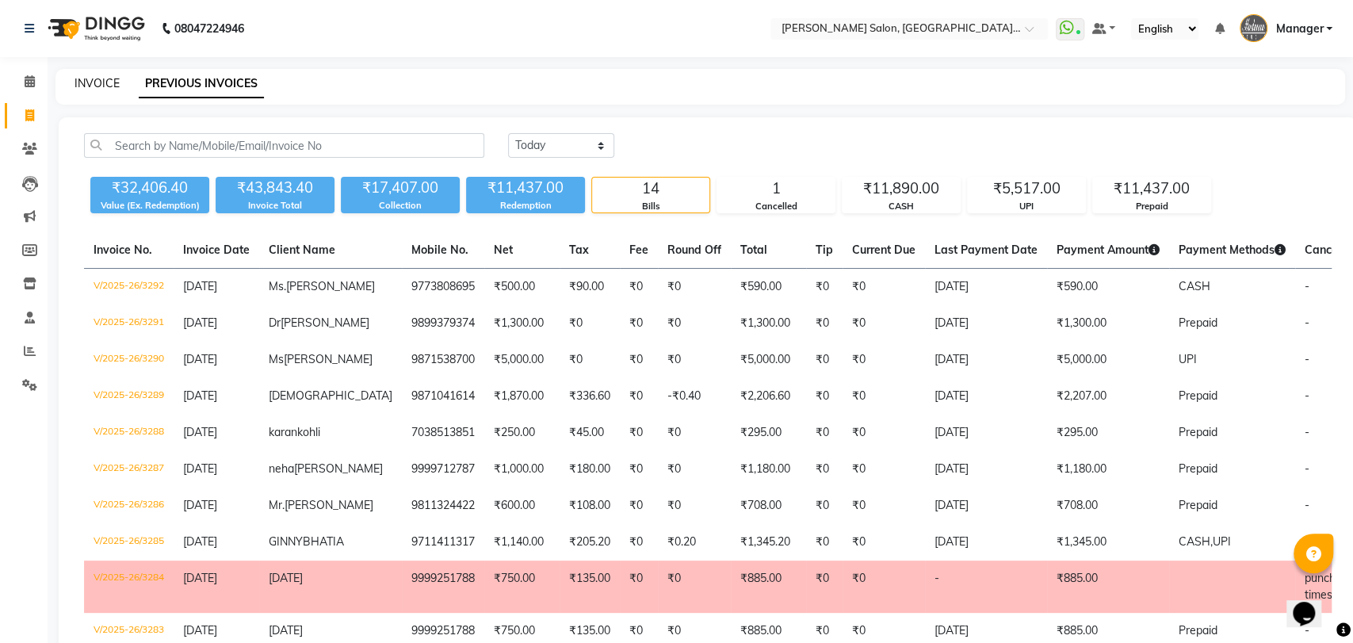
select select "service"
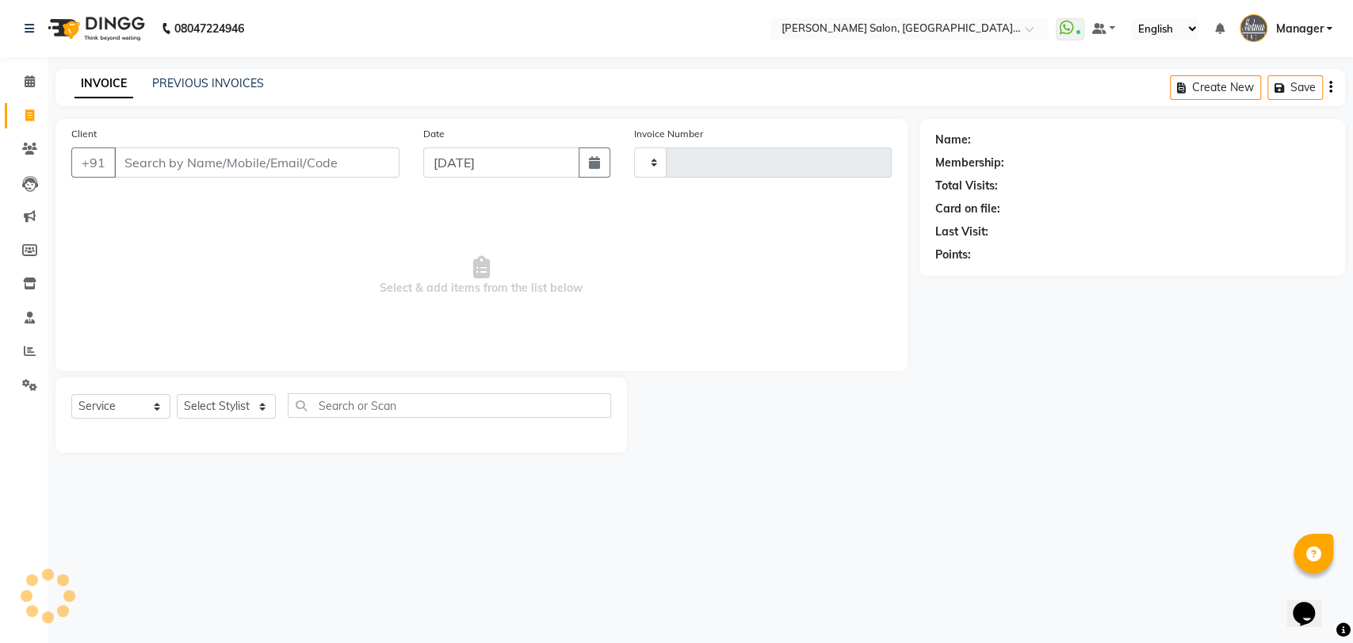
type input "3293"
select select "5893"
click at [189, 160] on input "Client" at bounding box center [256, 162] width 285 height 30
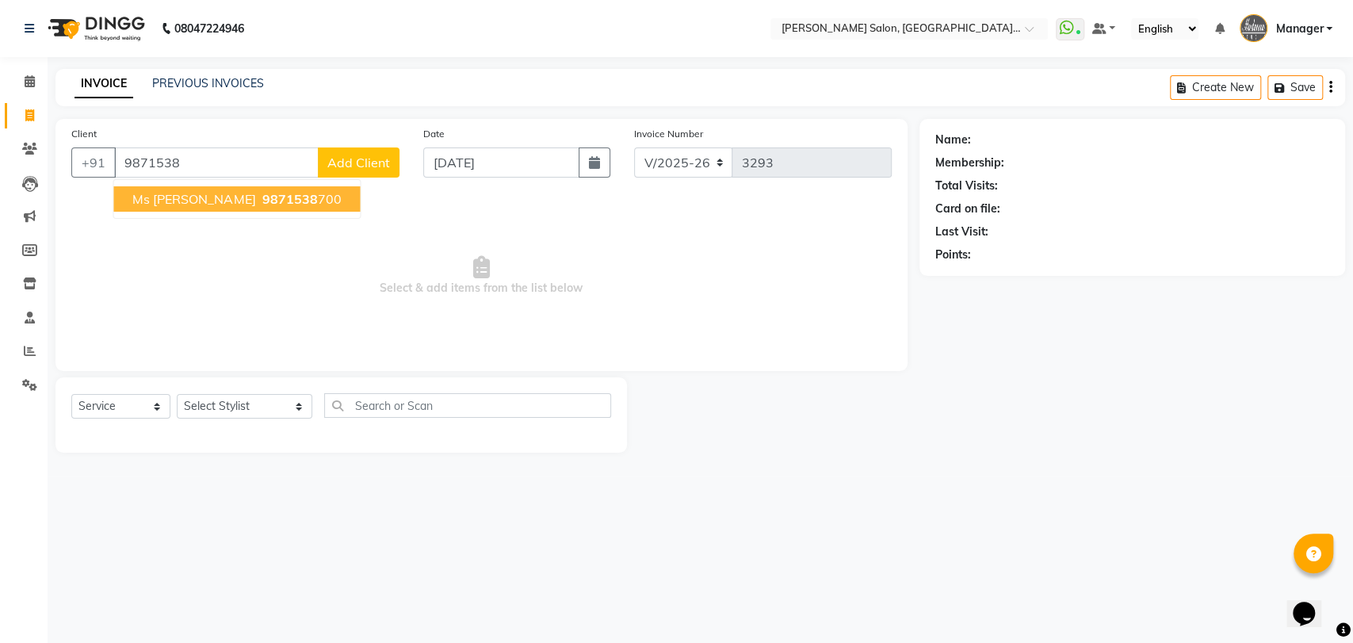
click at [184, 197] on span "Ms [PERSON_NAME]" at bounding box center [193, 199] width 123 height 16
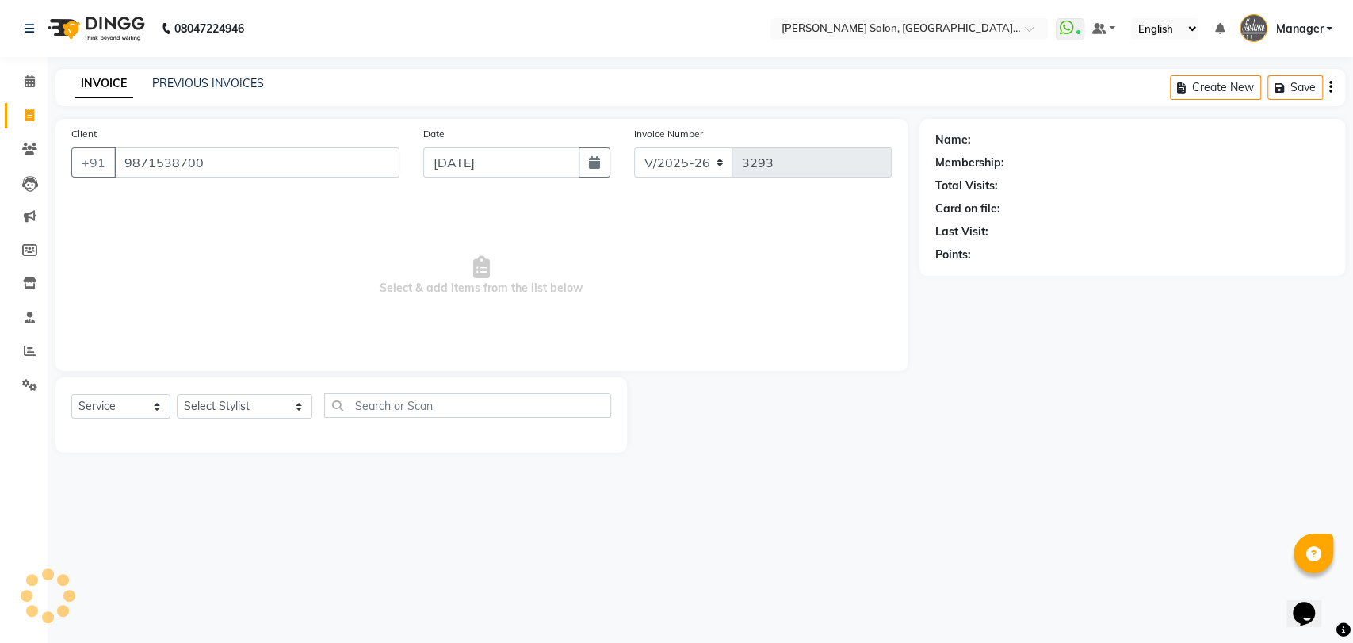
type input "9871538700"
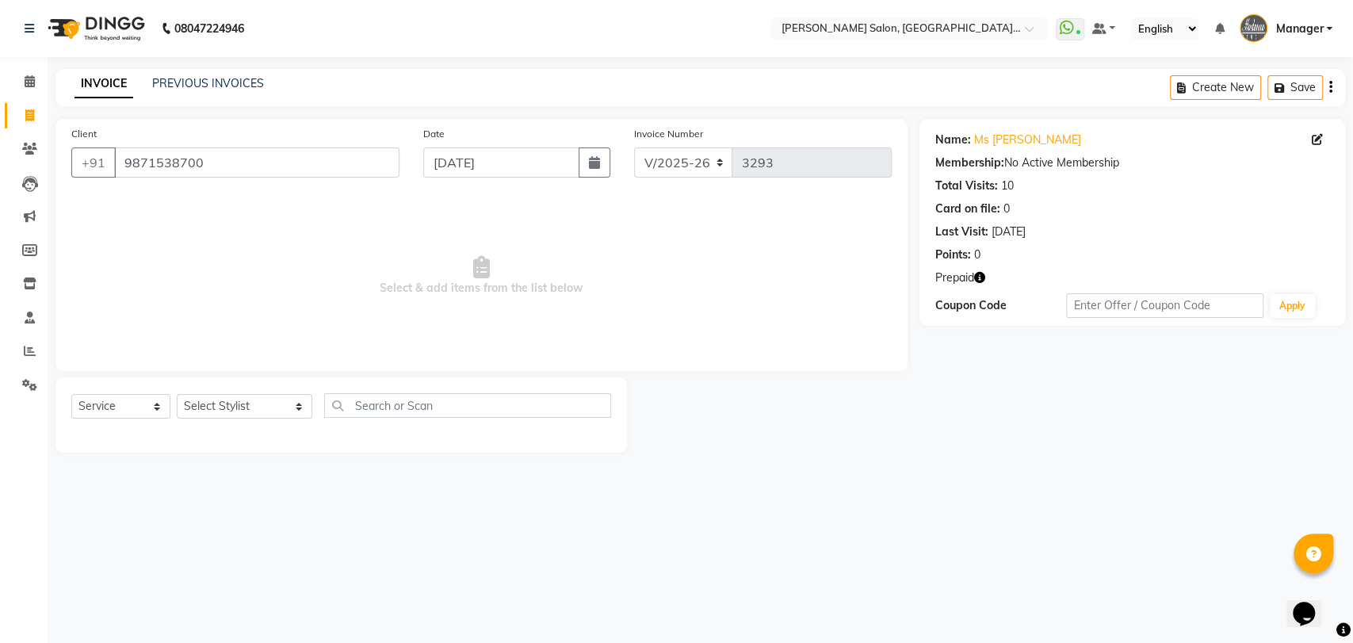
click at [976, 268] on div "Name: Ms [PERSON_NAME] Membership: No Active Membership Total Visits: 10 Card o…" at bounding box center [1133, 222] width 426 height 207
click at [980, 274] on icon "button" at bounding box center [979, 277] width 11 height 11
click at [247, 394] on select "Select Stylist Anil Pedicurist [PERSON_NAME] [DEMOGRAPHIC_DATA] stylist [PERSON…" at bounding box center [245, 406] width 136 height 25
select select "48543"
click at [177, 394] on select "Select Stylist Anil Pedicurist [PERSON_NAME] [DEMOGRAPHIC_DATA] stylist [PERSON…" at bounding box center [245, 406] width 136 height 25
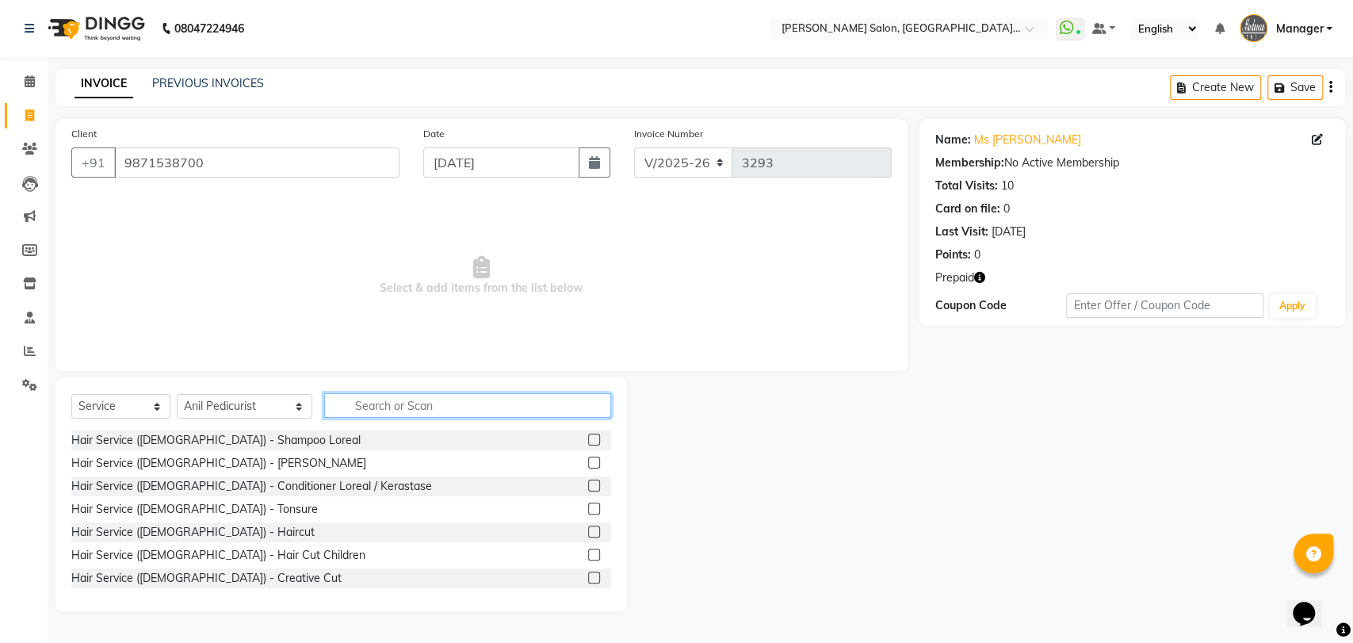
click at [374, 403] on input "text" at bounding box center [468, 405] width 288 height 25
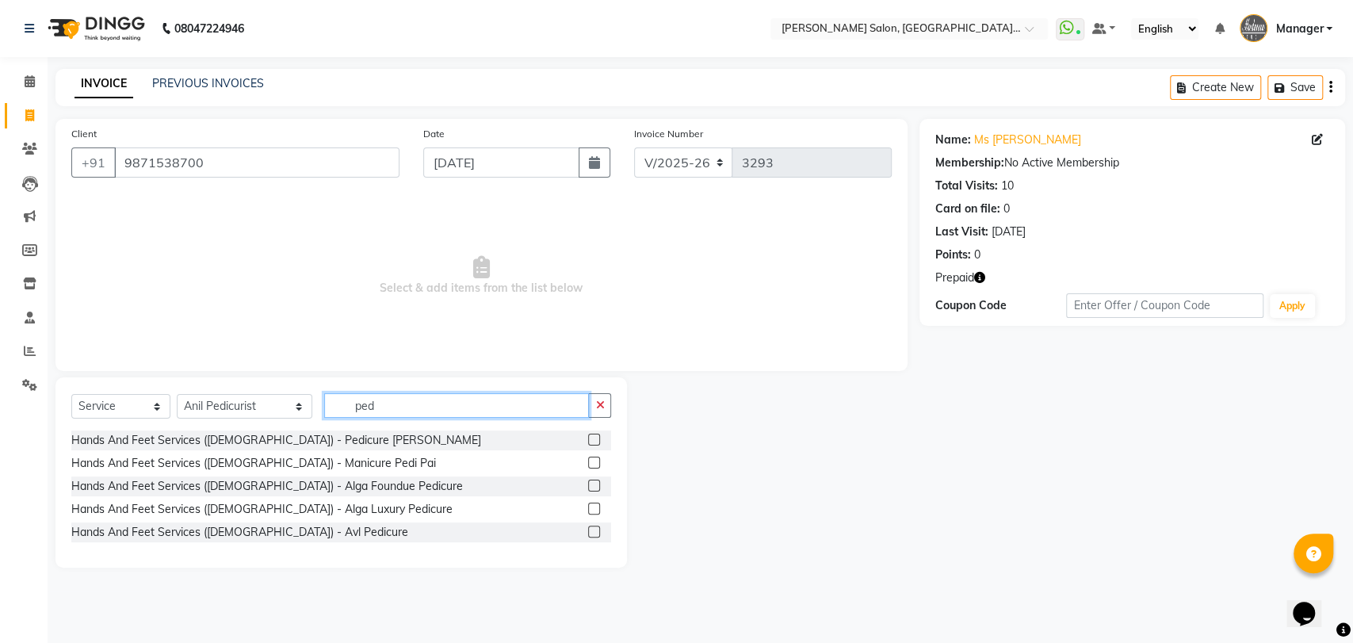
type input "ped"
click at [593, 439] on label at bounding box center [594, 440] width 12 height 12
click at [593, 439] on input "checkbox" at bounding box center [593, 440] width 10 height 10
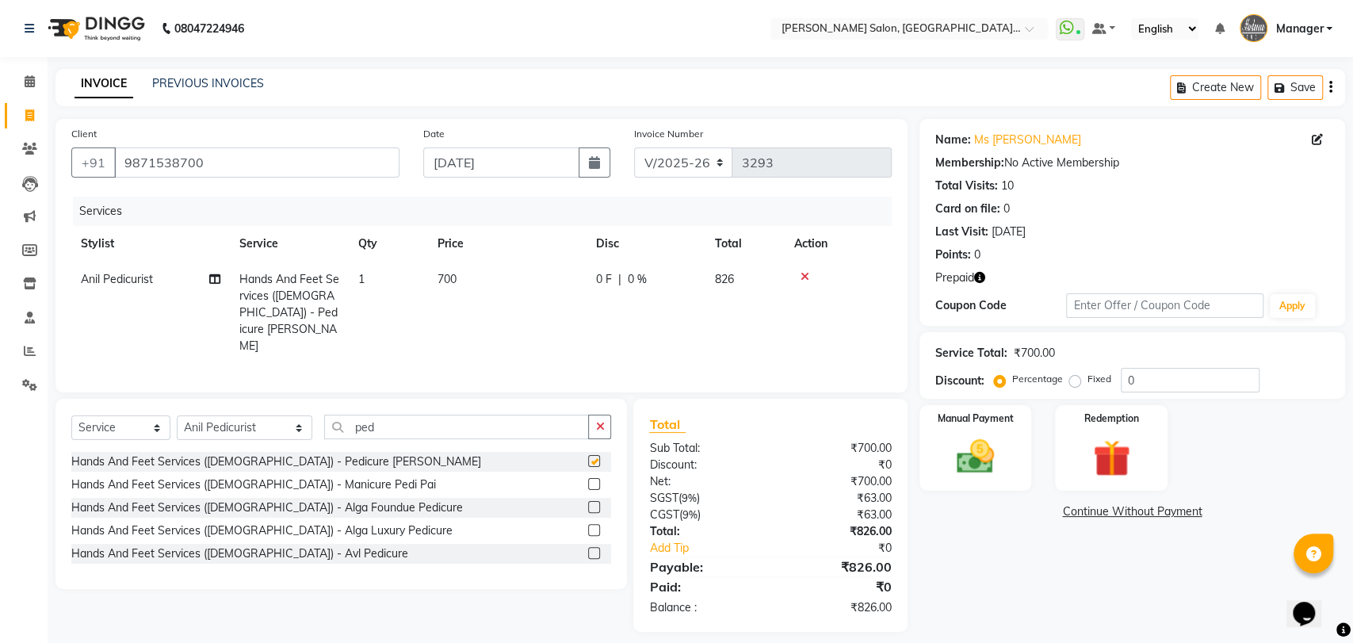
checkbox input "false"
click at [210, 415] on select "Select Stylist Anil Pedicurist [PERSON_NAME] [DEMOGRAPHIC_DATA] stylist [PERSON…" at bounding box center [245, 427] width 136 height 25
select select "48542"
click at [177, 415] on select "Select Stylist Anil Pedicurist [PERSON_NAME] [DEMOGRAPHIC_DATA] stylist [PERSON…" at bounding box center [245, 427] width 136 height 25
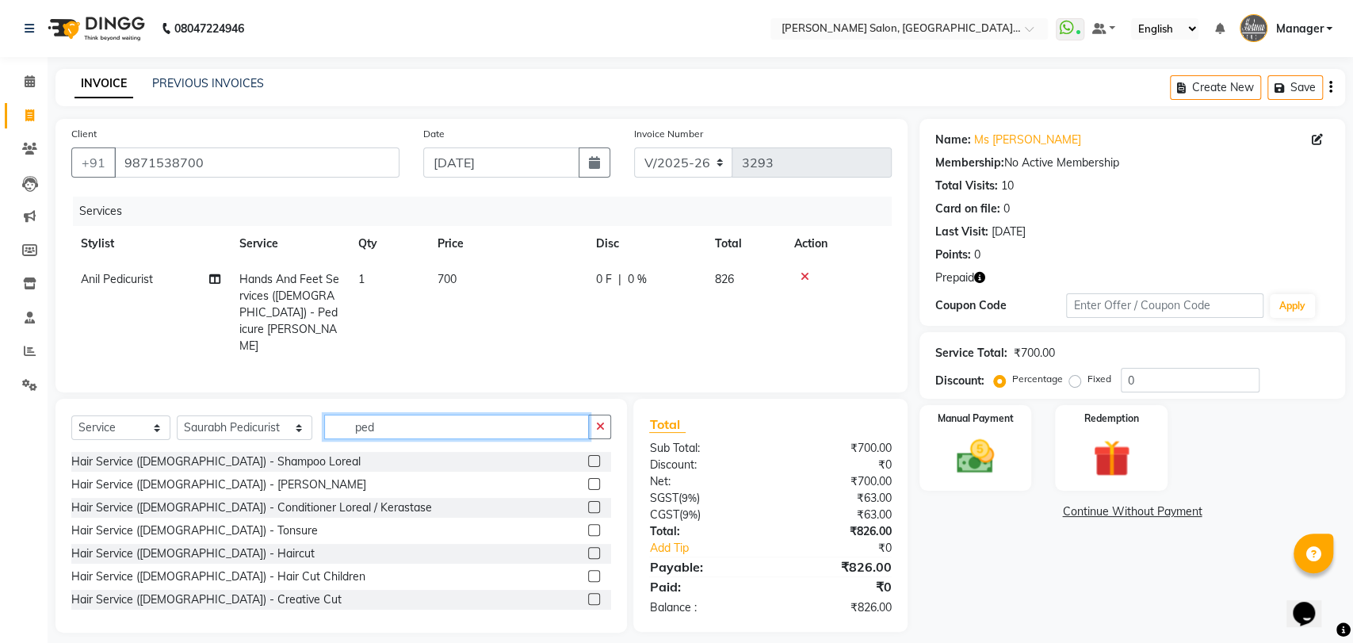
click at [515, 415] on input "ped" at bounding box center [457, 427] width 266 height 25
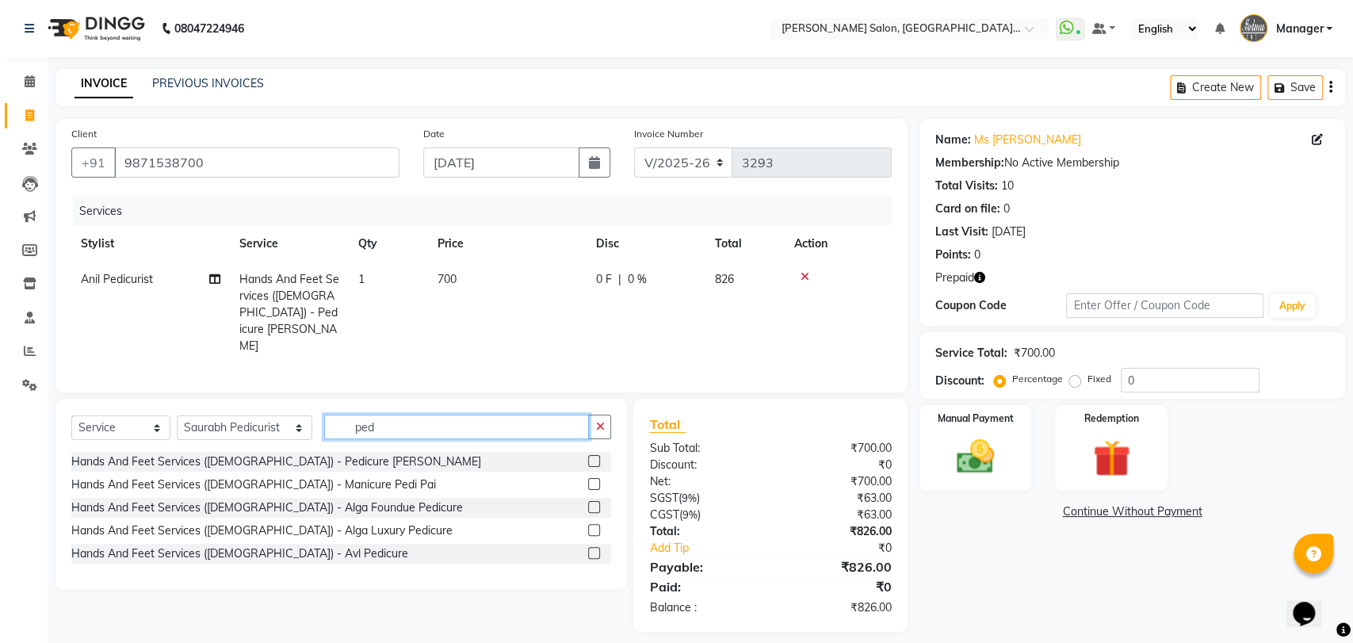
type input "ped"
click at [595, 455] on label at bounding box center [594, 461] width 12 height 12
click at [595, 457] on input "checkbox" at bounding box center [593, 462] width 10 height 10
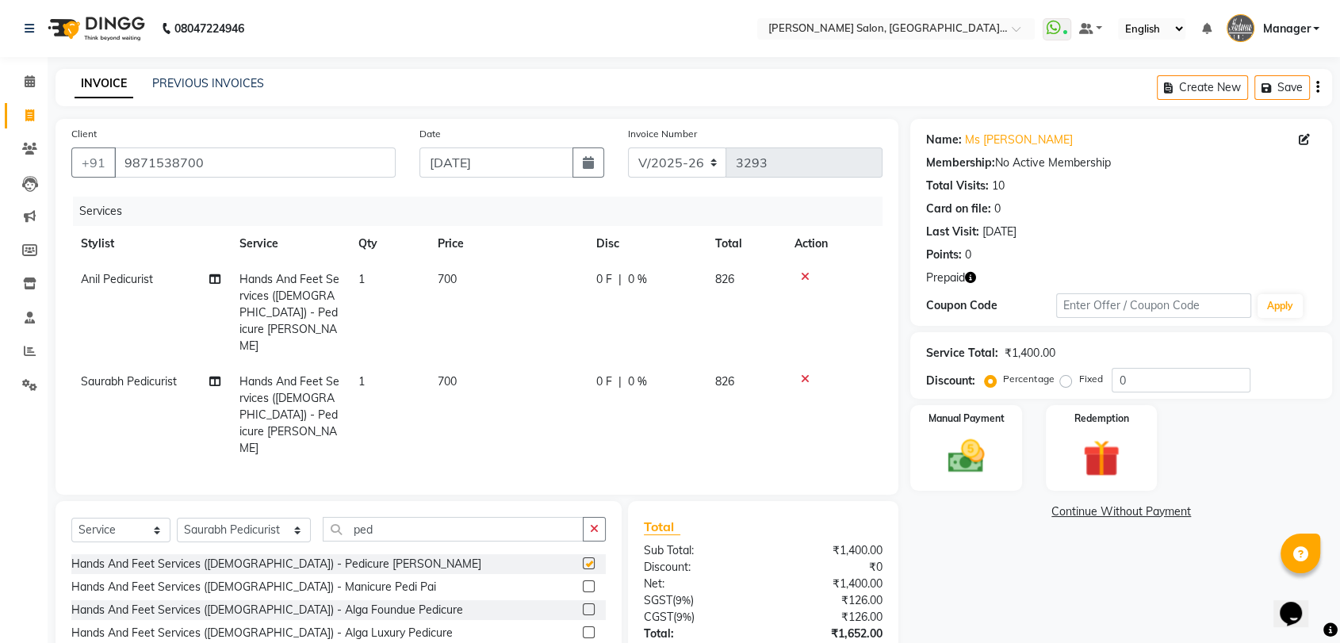
checkbox input "false"
click at [590, 580] on label at bounding box center [589, 586] width 12 height 12
click at [590, 582] on input "checkbox" at bounding box center [588, 587] width 10 height 10
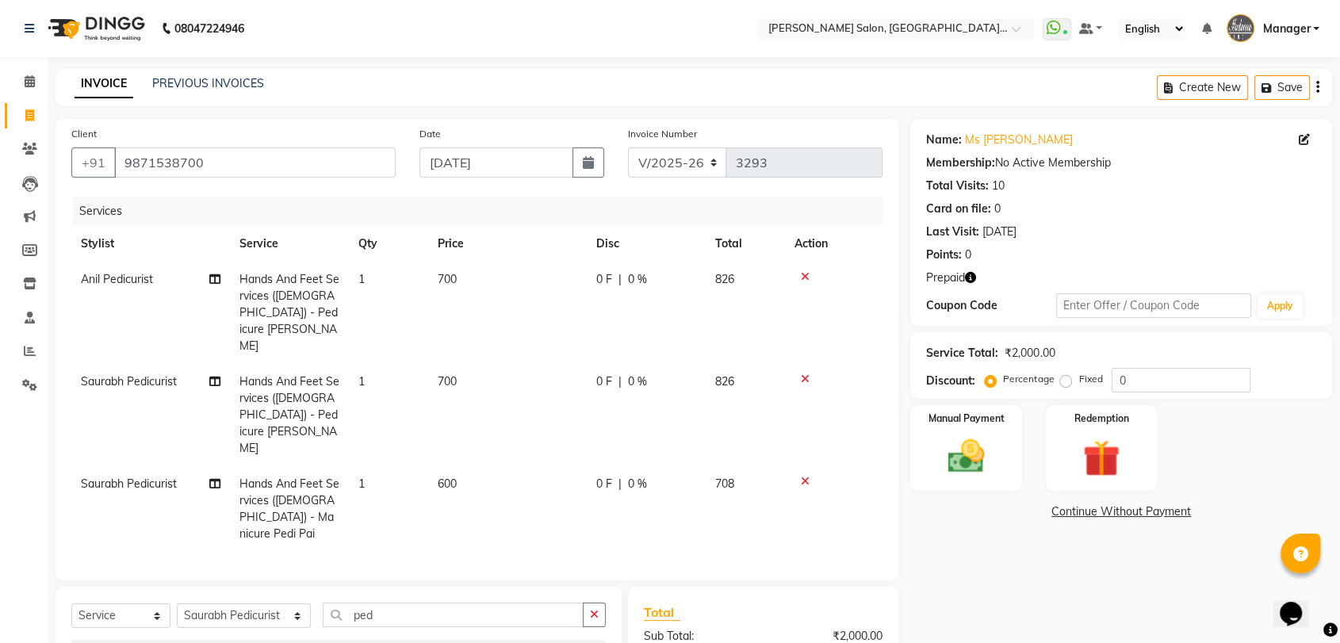
checkbox input "false"
click at [380, 282] on td "1" at bounding box center [388, 313] width 79 height 102
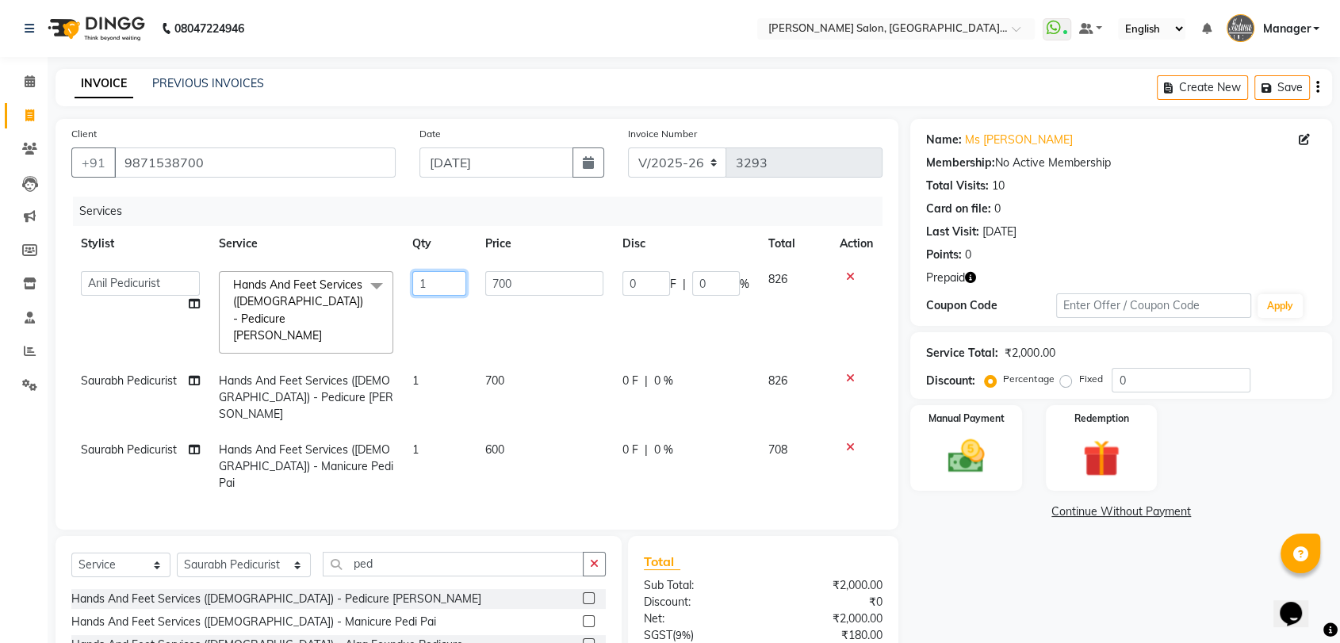
click at [448, 281] on input "1" at bounding box center [439, 283] width 55 height 25
type input "2"
click at [463, 363] on tr "Saurabh Pedicurist Hands And Feet Services ([DEMOGRAPHIC_DATA]) - Pedicure Pedi…" at bounding box center [476, 397] width 811 height 69
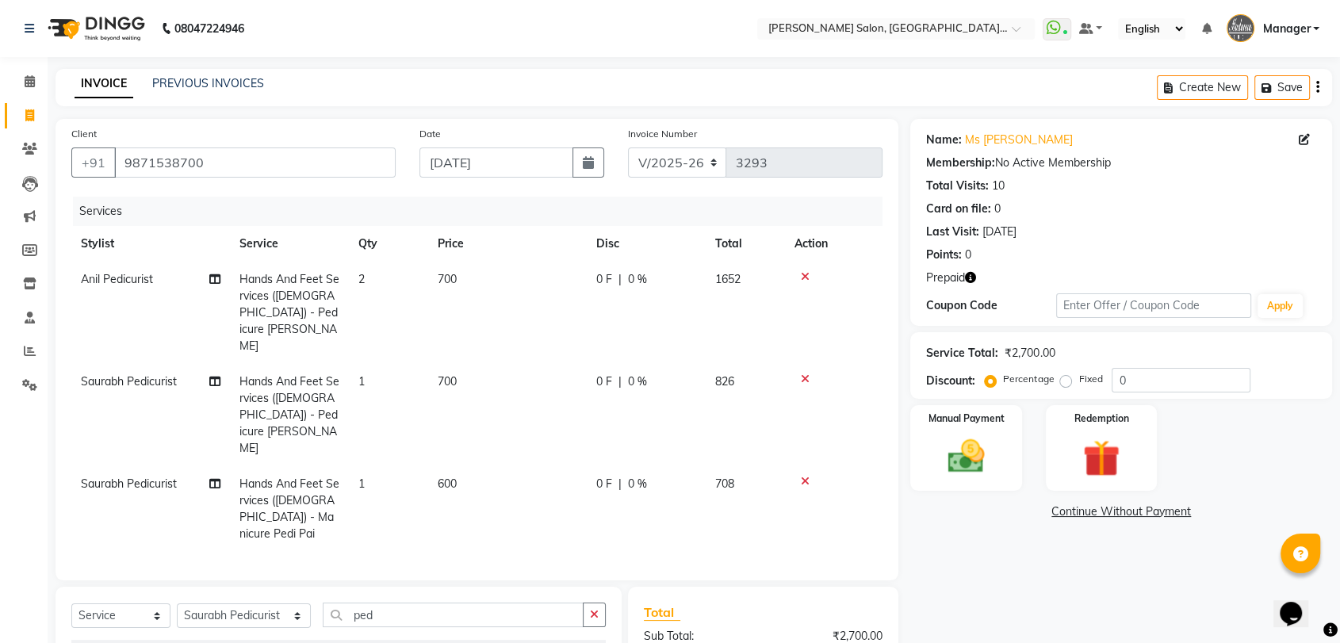
click at [407, 364] on td "1" at bounding box center [388, 415] width 79 height 102
select select "48542"
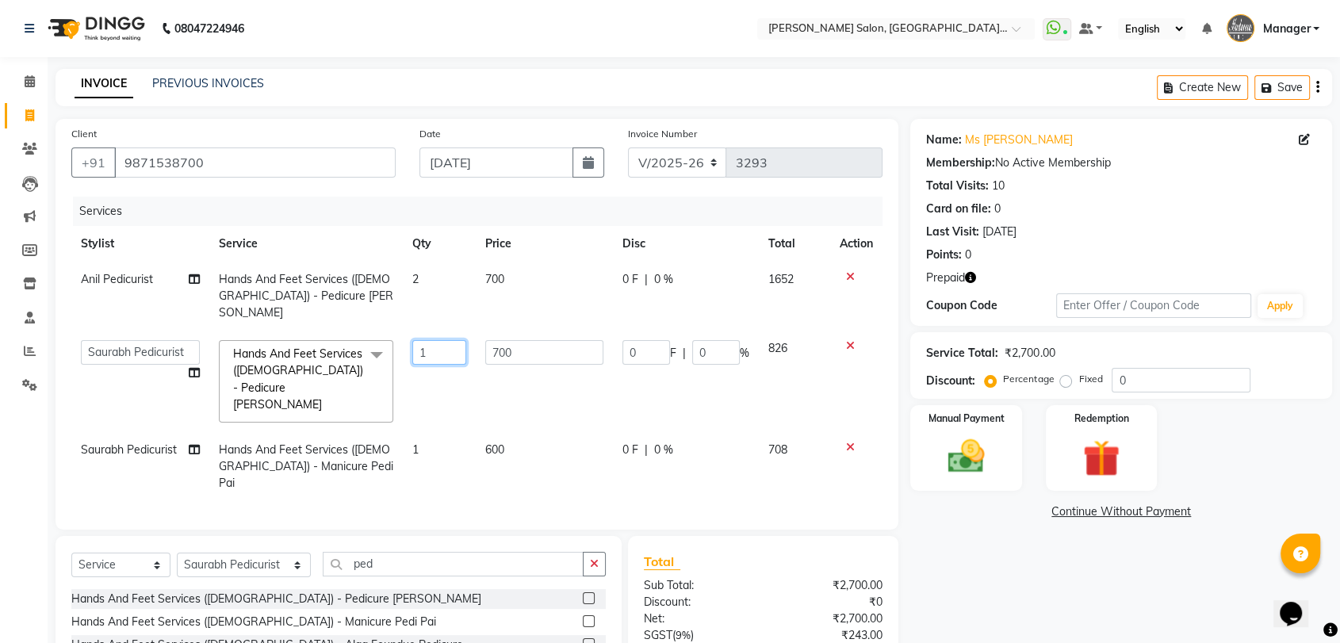
click at [457, 340] on input "1" at bounding box center [439, 352] width 55 height 25
type input "2"
click at [584, 384] on td "700" at bounding box center [544, 381] width 137 height 101
select select "48542"
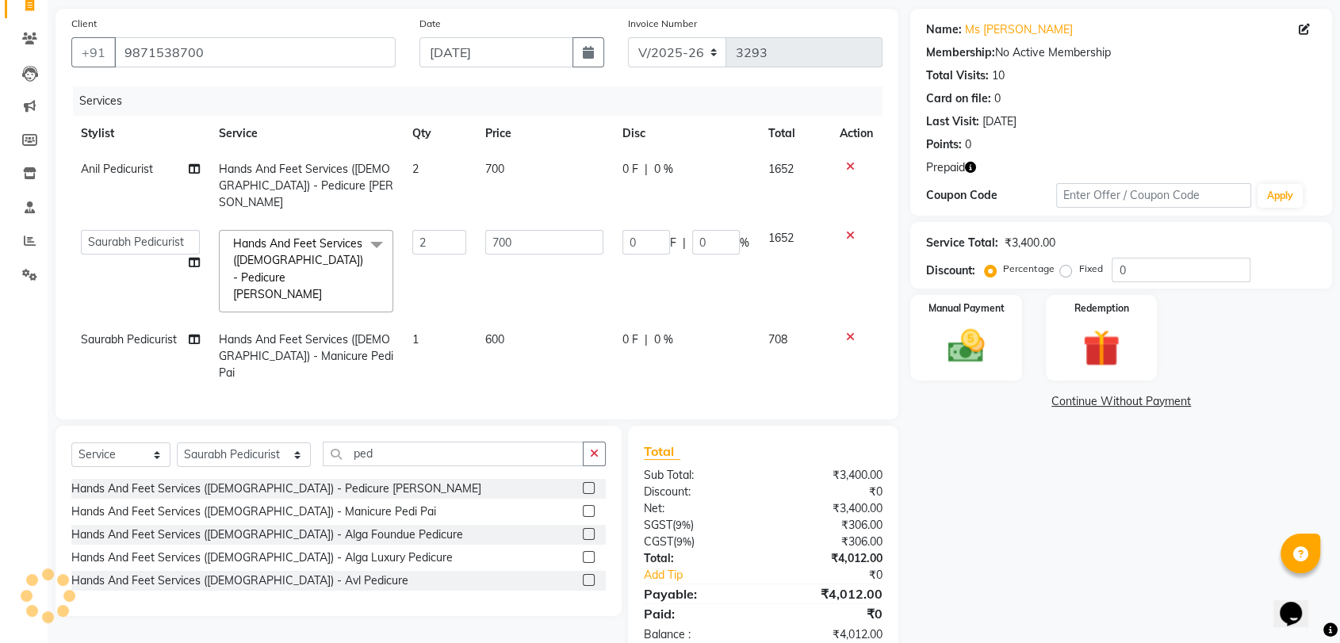
scroll to position [112, 0]
click at [1065, 333] on div "Redemption" at bounding box center [1101, 336] width 116 height 89
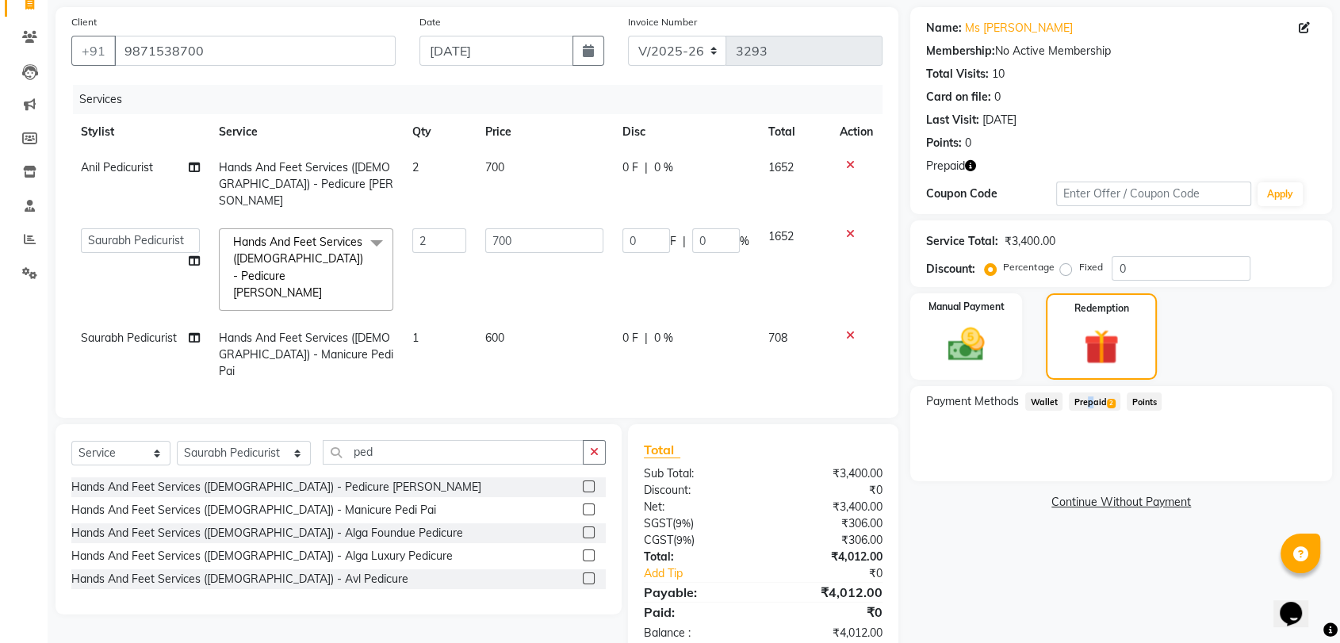
click at [1085, 396] on span "Prepaid 2" at bounding box center [1095, 401] width 52 height 18
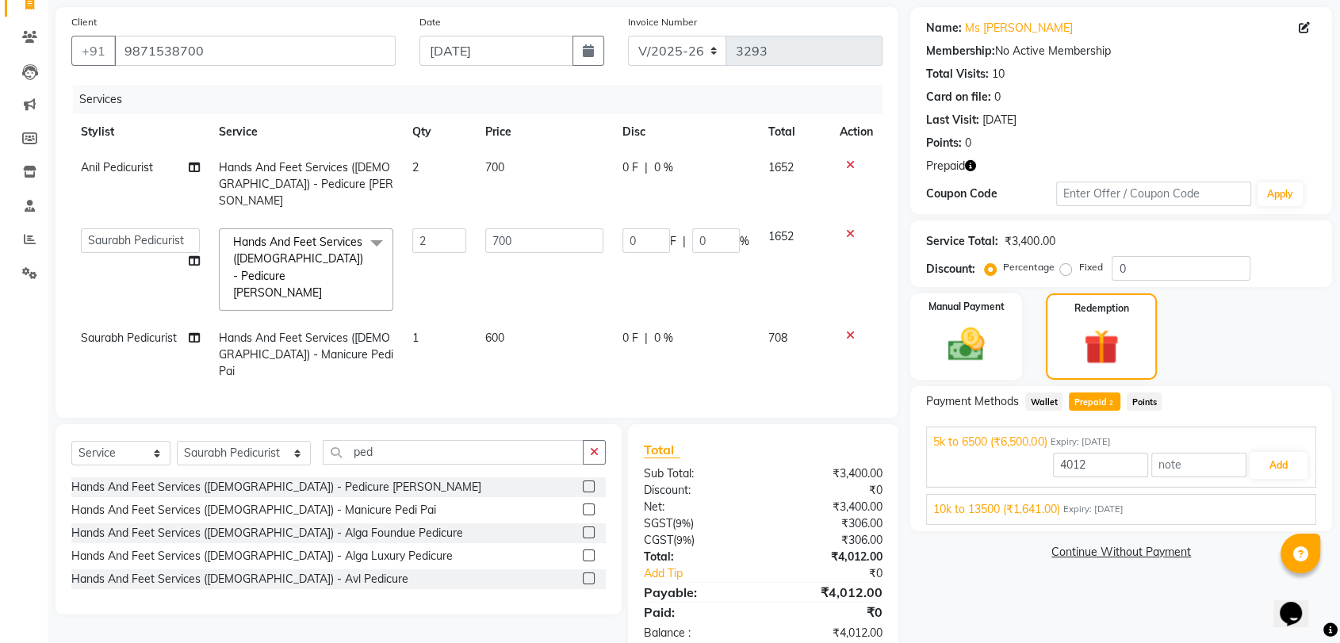
click at [1034, 507] on span "10k to 13500 (₹1,641.00)" at bounding box center [996, 509] width 126 height 17
click at [1287, 496] on button "Add" at bounding box center [1278, 502] width 58 height 27
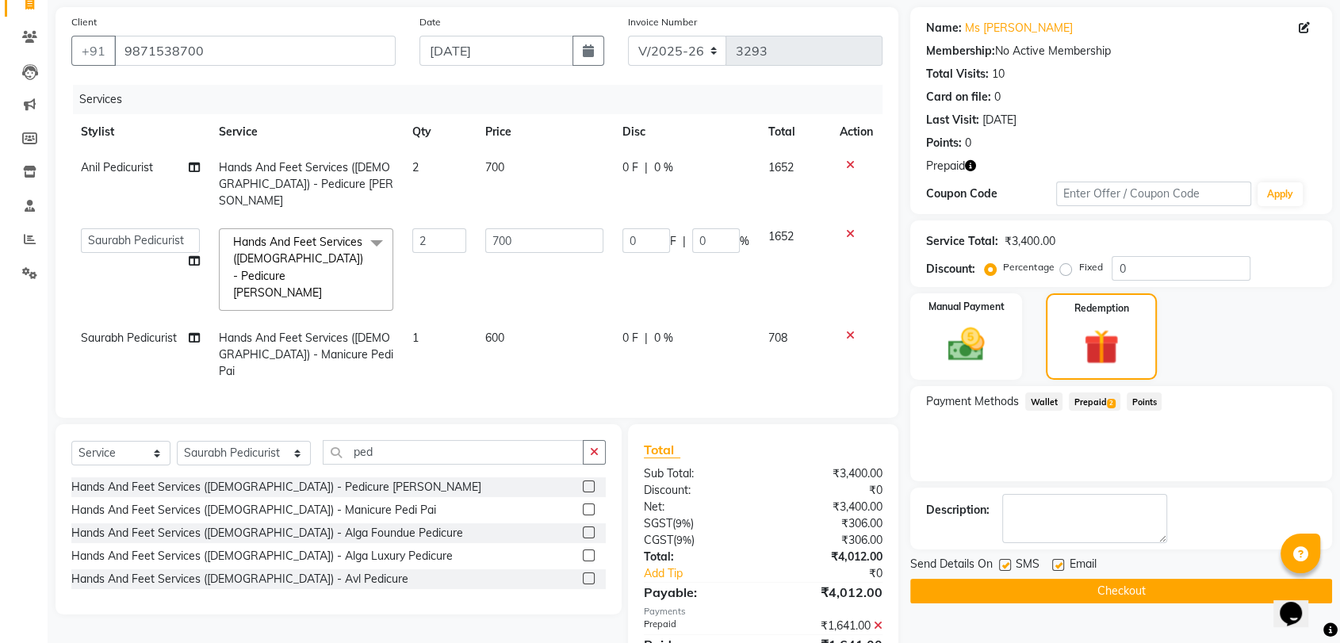
click at [1103, 396] on span "Prepaid 2" at bounding box center [1095, 401] width 52 height 18
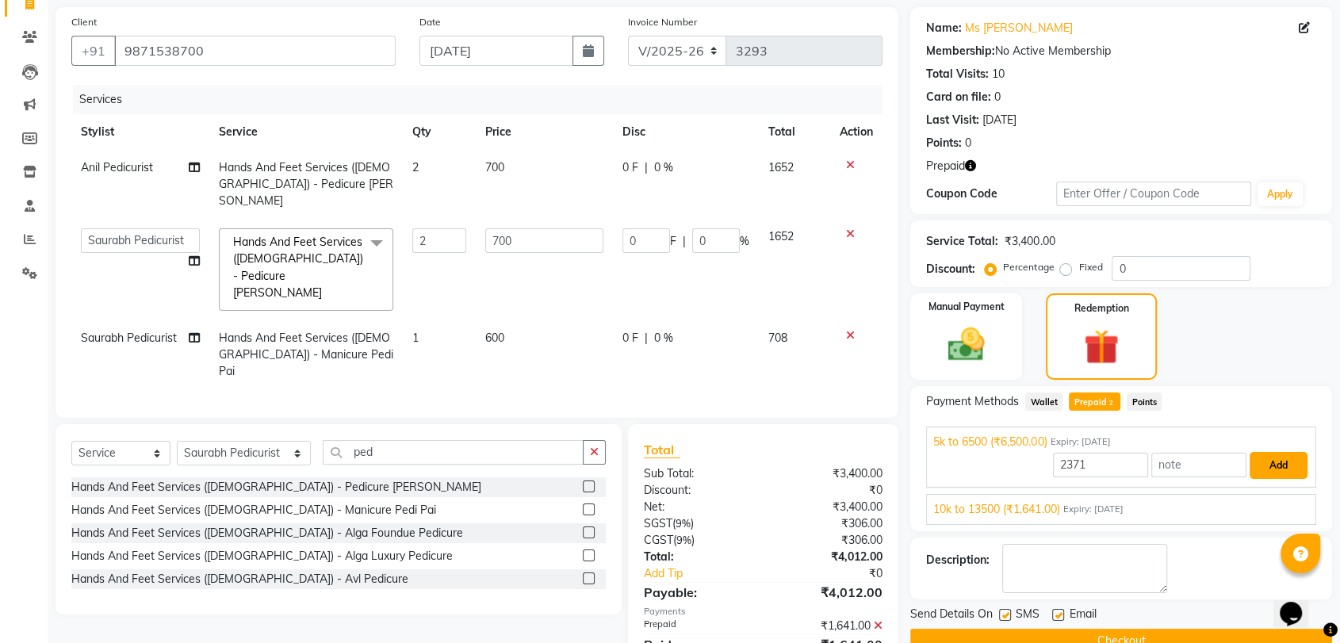
click at [1270, 461] on button "Add" at bounding box center [1278, 465] width 58 height 27
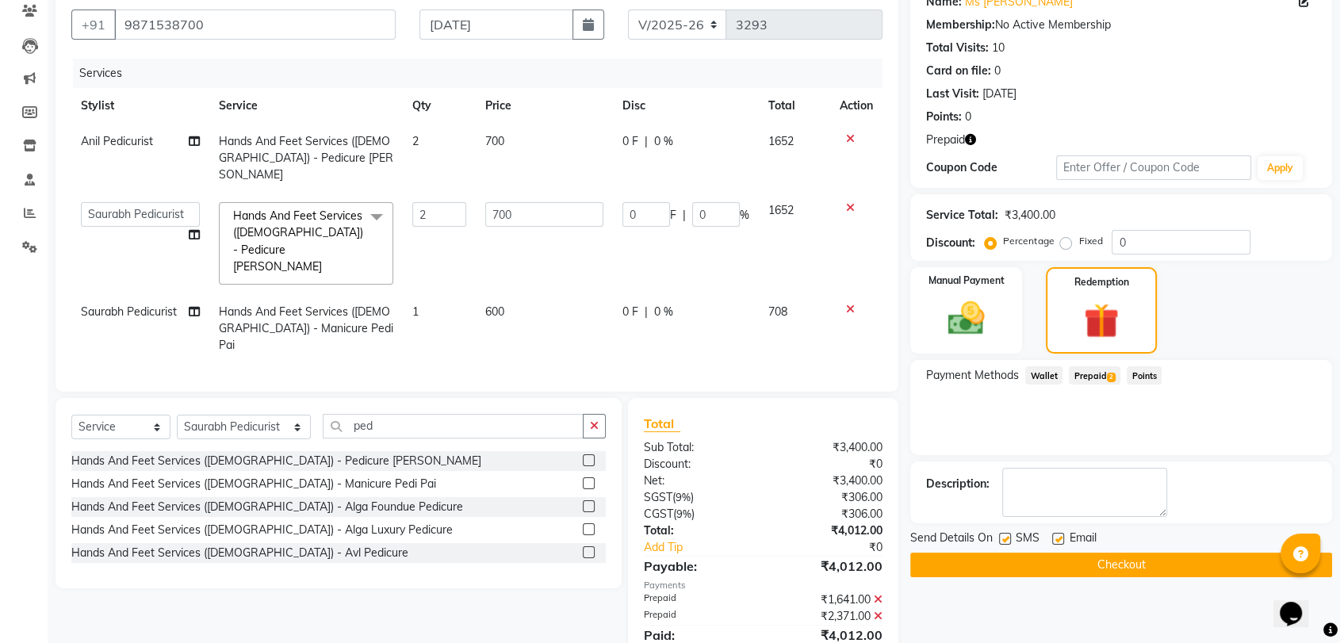
scroll to position [162, 0]
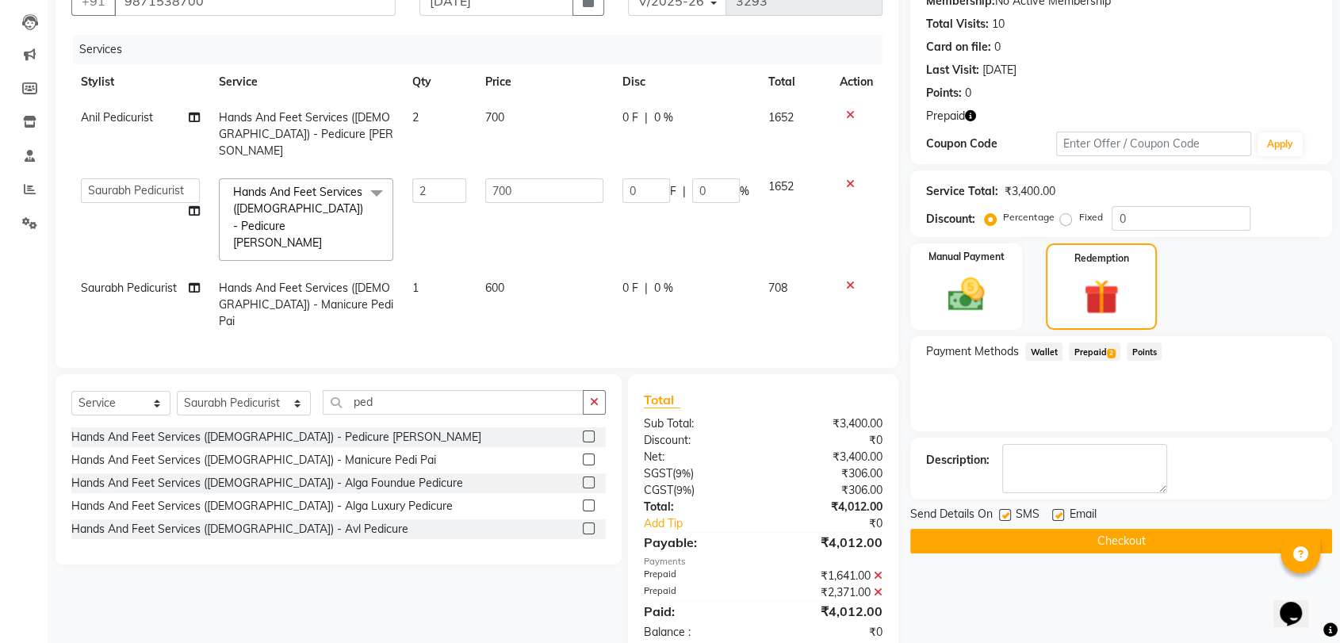
click at [1071, 541] on button "Checkout" at bounding box center [1121, 541] width 422 height 25
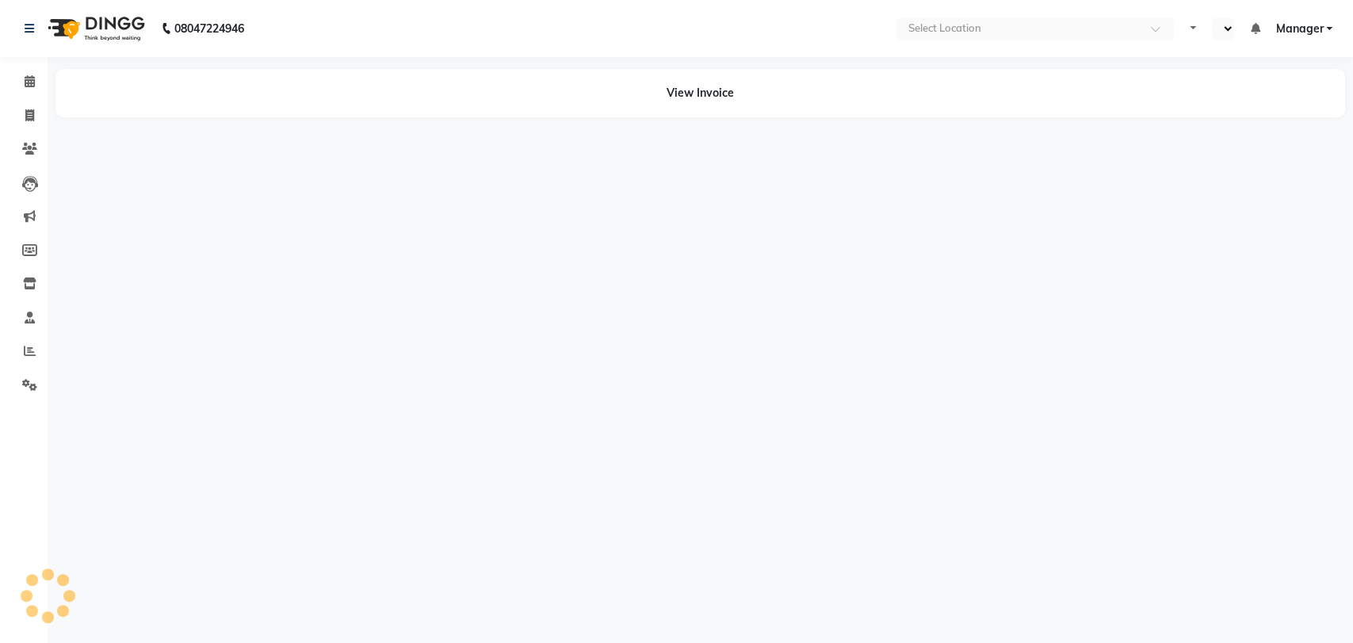
select select "en"
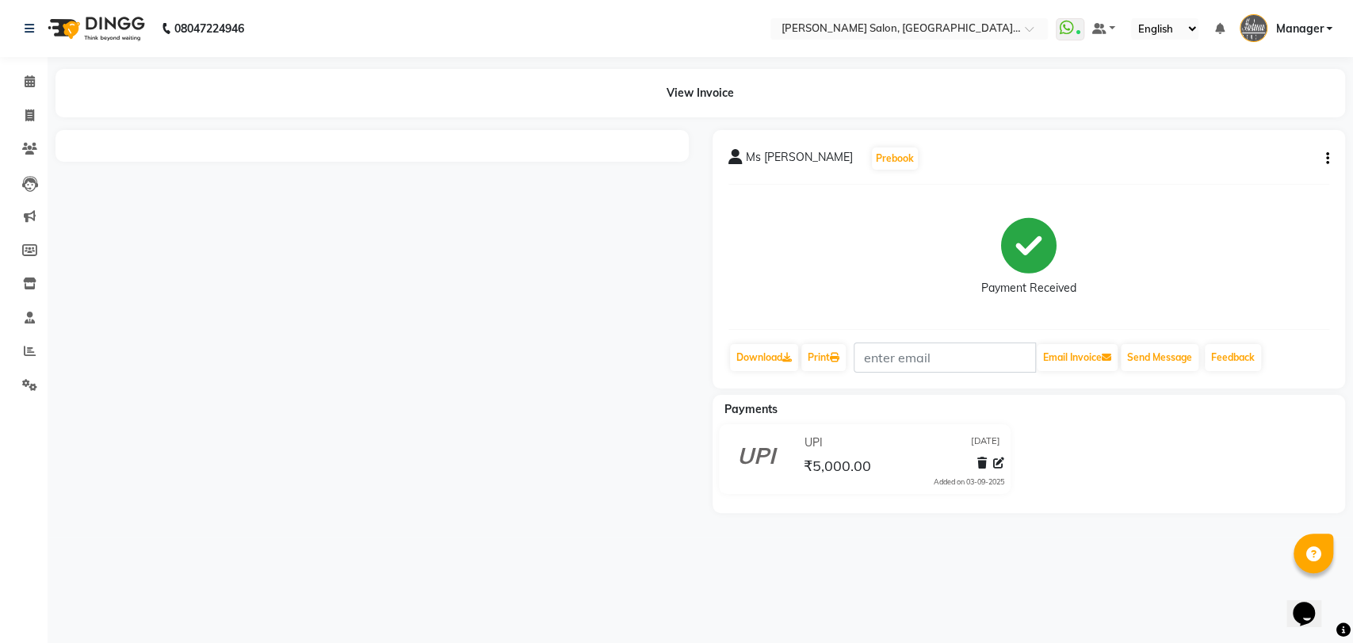
click at [1326, 159] on icon "button" at bounding box center [1327, 159] width 3 height 1
click at [1236, 166] on div "Edit Invoice" at bounding box center [1263, 169] width 79 height 20
select select "service"
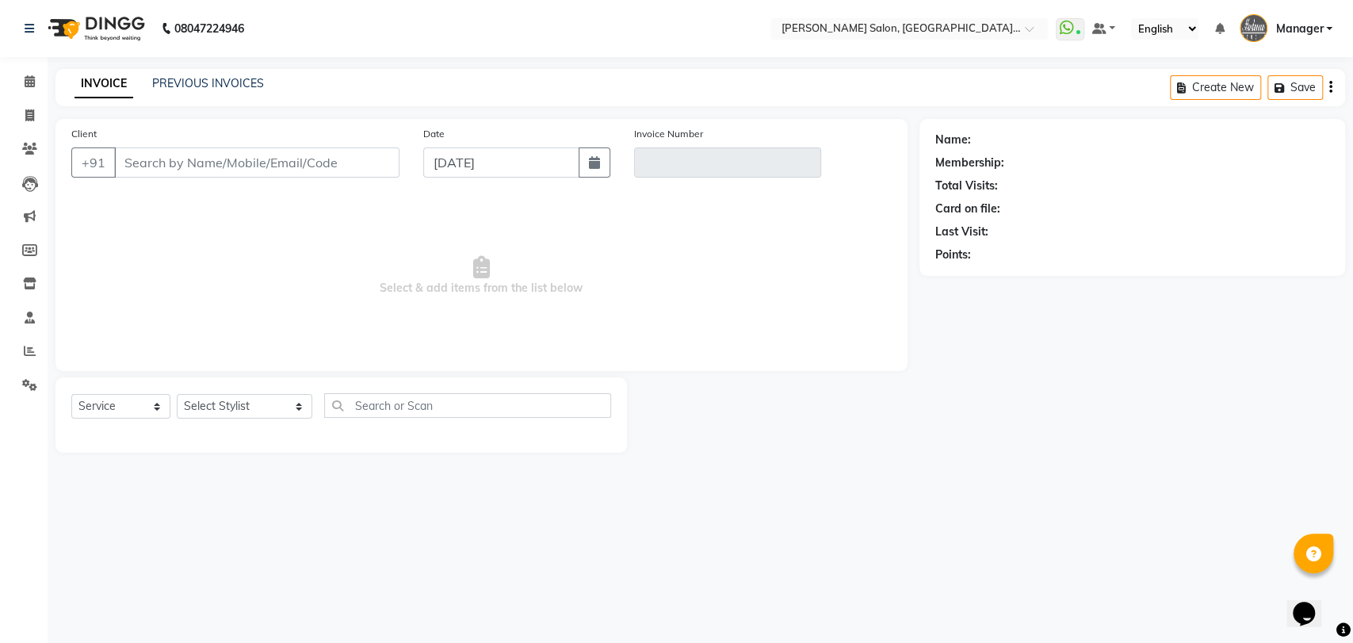
type input "9871538700"
type input "V/2025-26/3290"
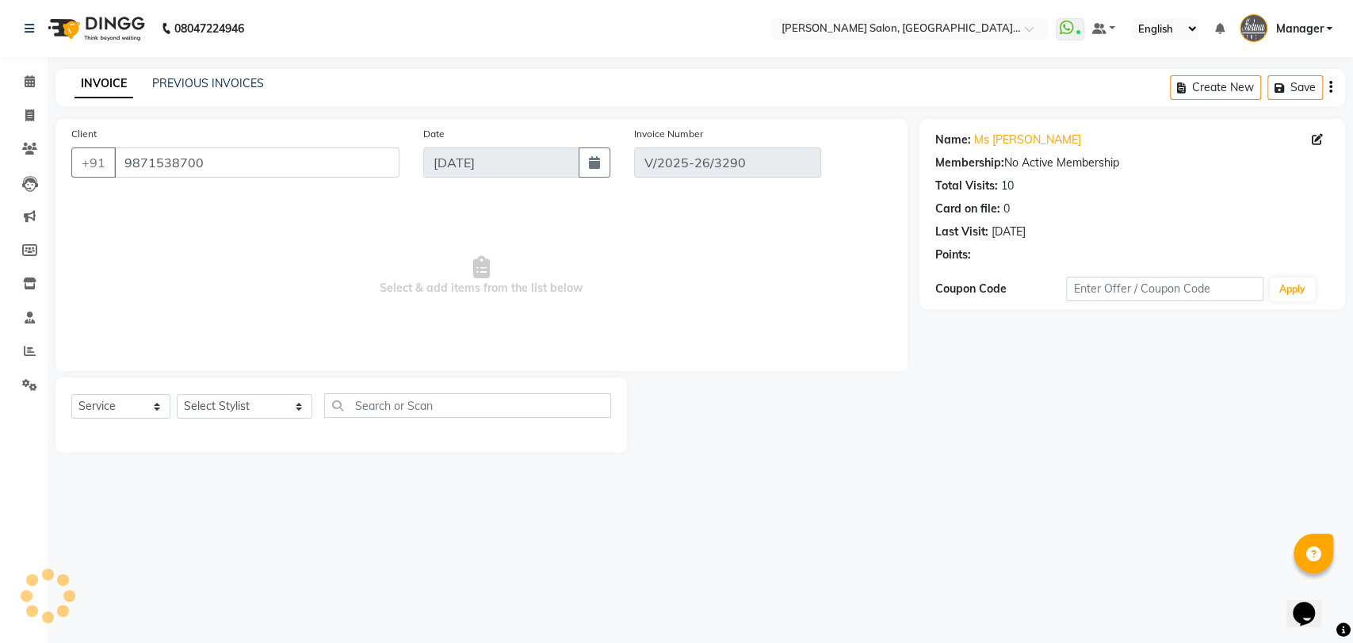
select select "select"
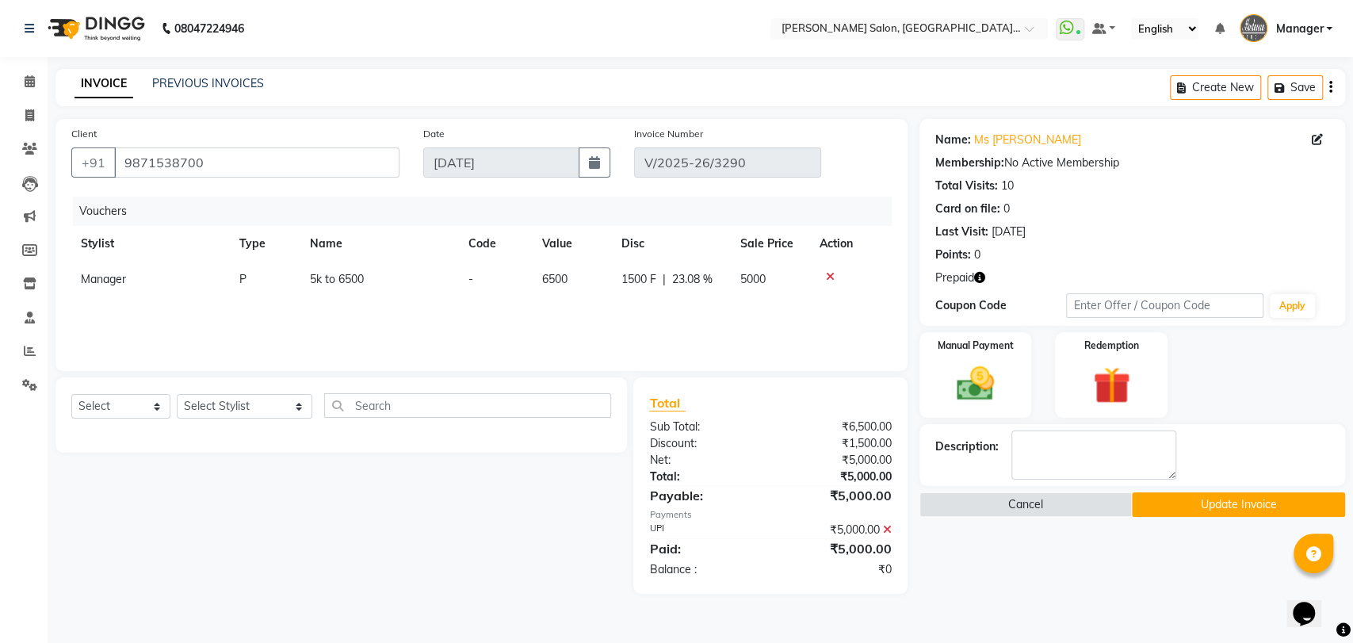
click at [111, 277] on span "Manager" at bounding box center [103, 279] width 45 height 14
select select "50901"
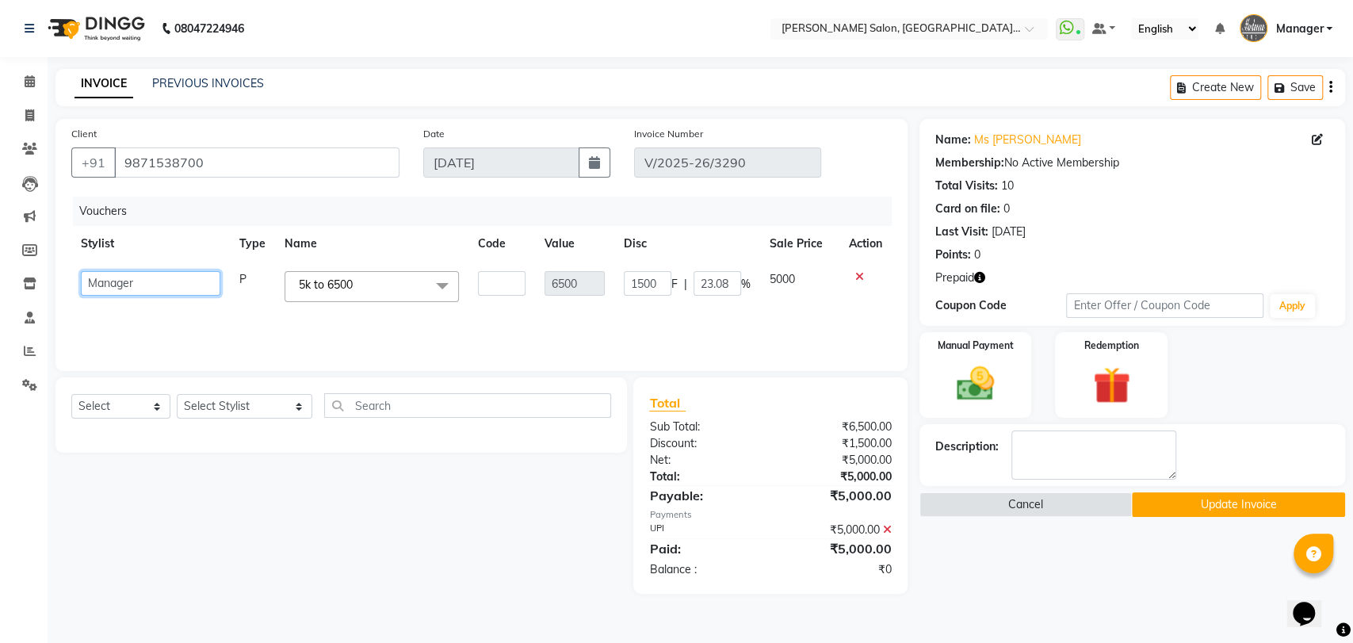
click at [111, 277] on select "Anil Pedicurist [PERSON_NAME] [DEMOGRAPHIC_DATA] stylist [PERSON_NAME] [PERSON_…" at bounding box center [151, 283] width 140 height 25
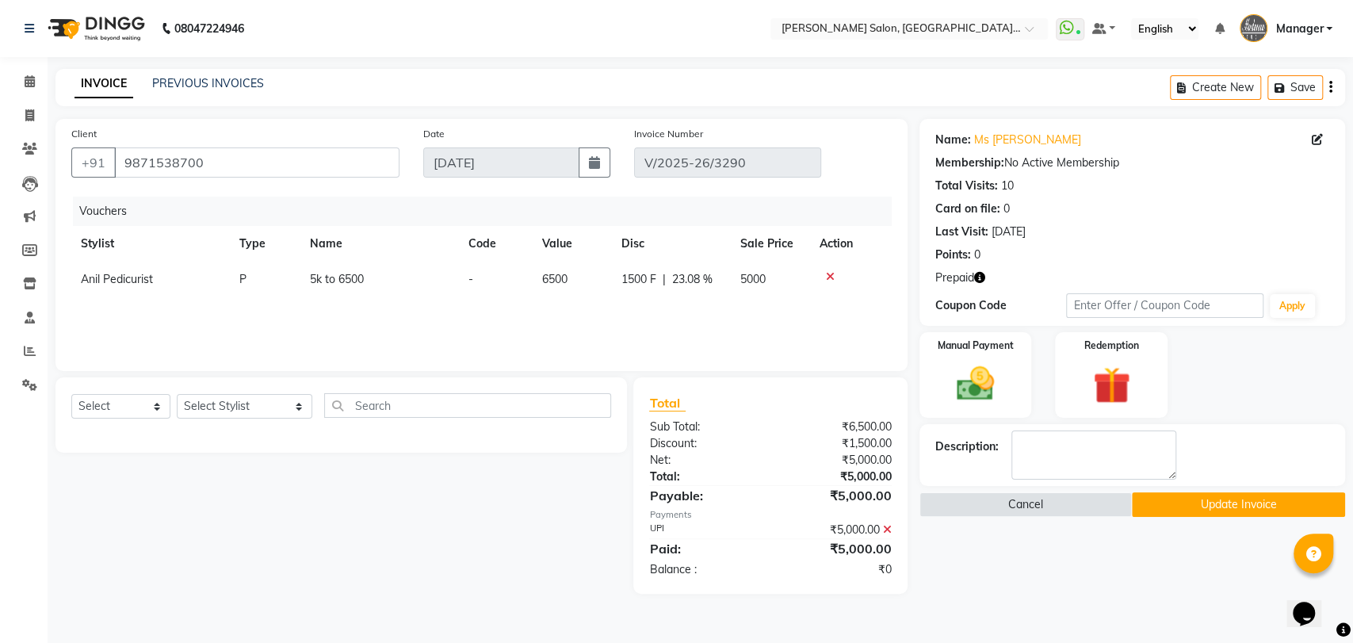
click at [1205, 514] on button "Update Invoice" at bounding box center [1238, 504] width 213 height 25
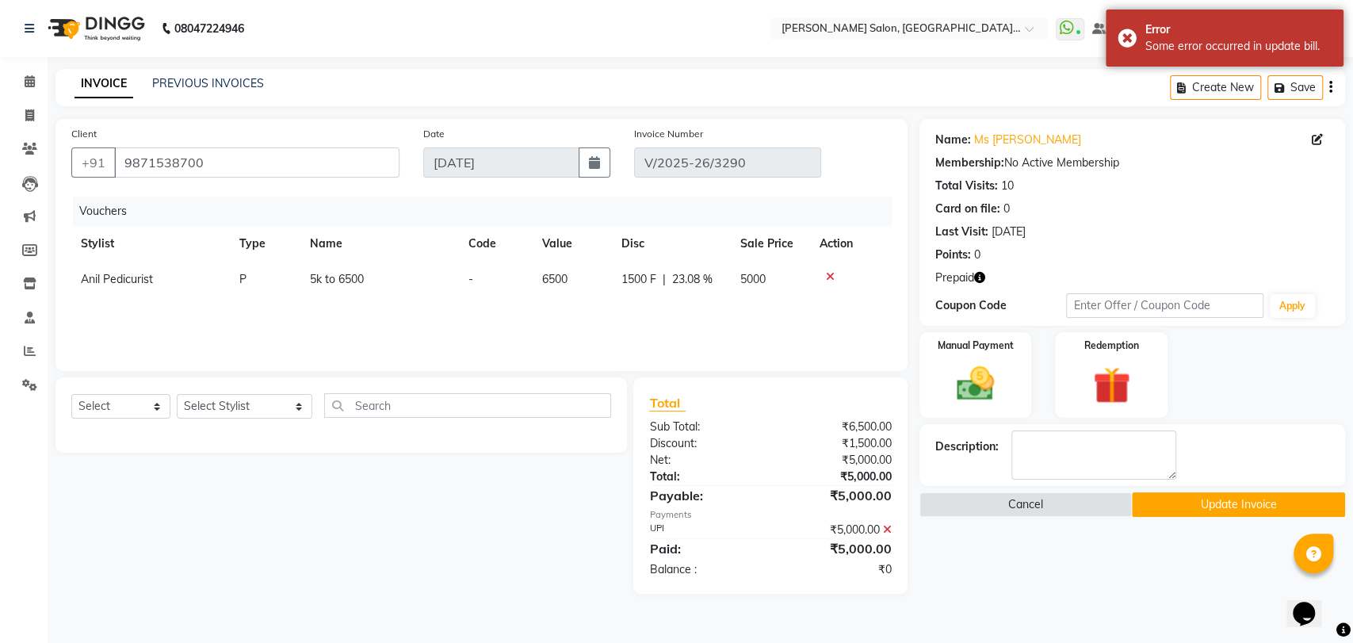
click at [373, 308] on div "Vouchers Stylist Type Name Code Value Disc Sale Price Action Anil Pedicurist P …" at bounding box center [481, 276] width 820 height 159
click at [975, 367] on img at bounding box center [975, 383] width 63 height 44
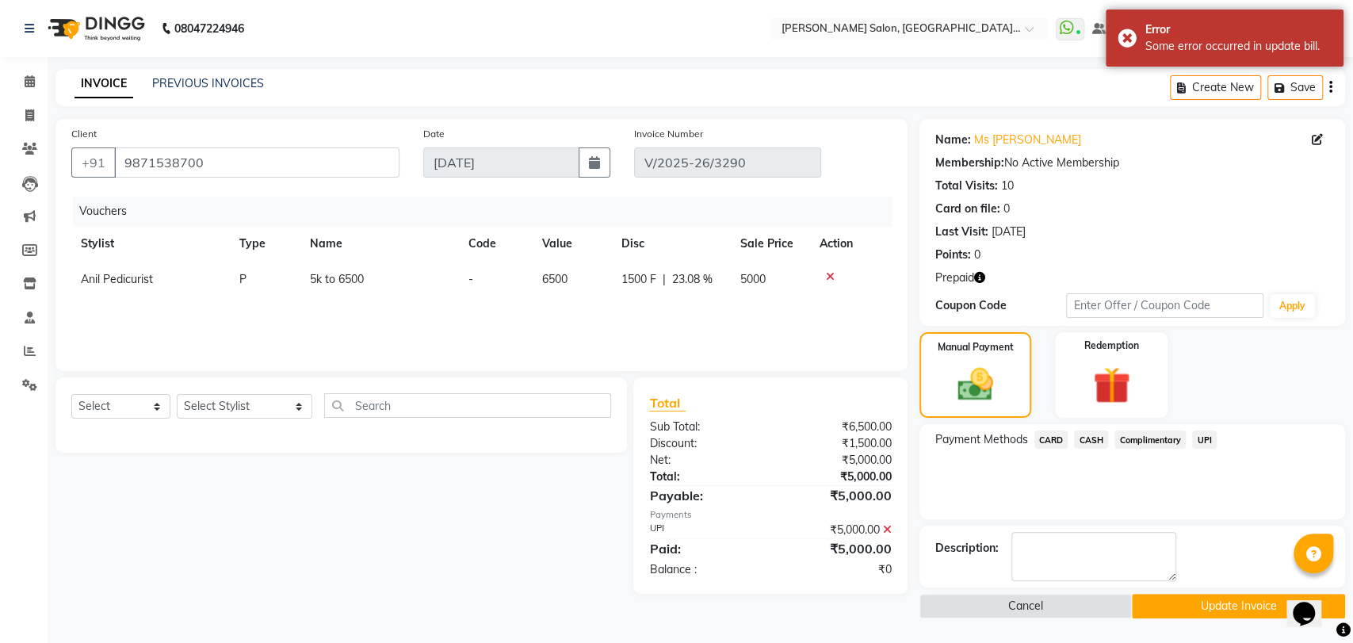
click at [1203, 441] on span "UPI" at bounding box center [1204, 439] width 25 height 18
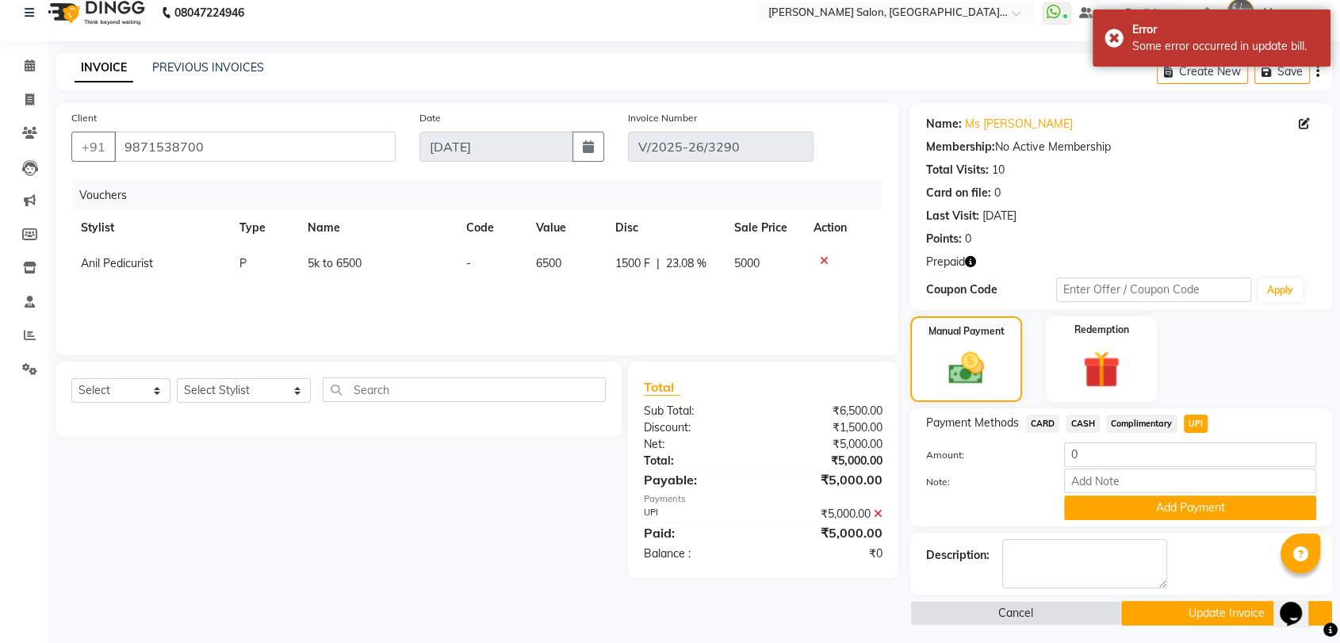
scroll to position [21, 0]
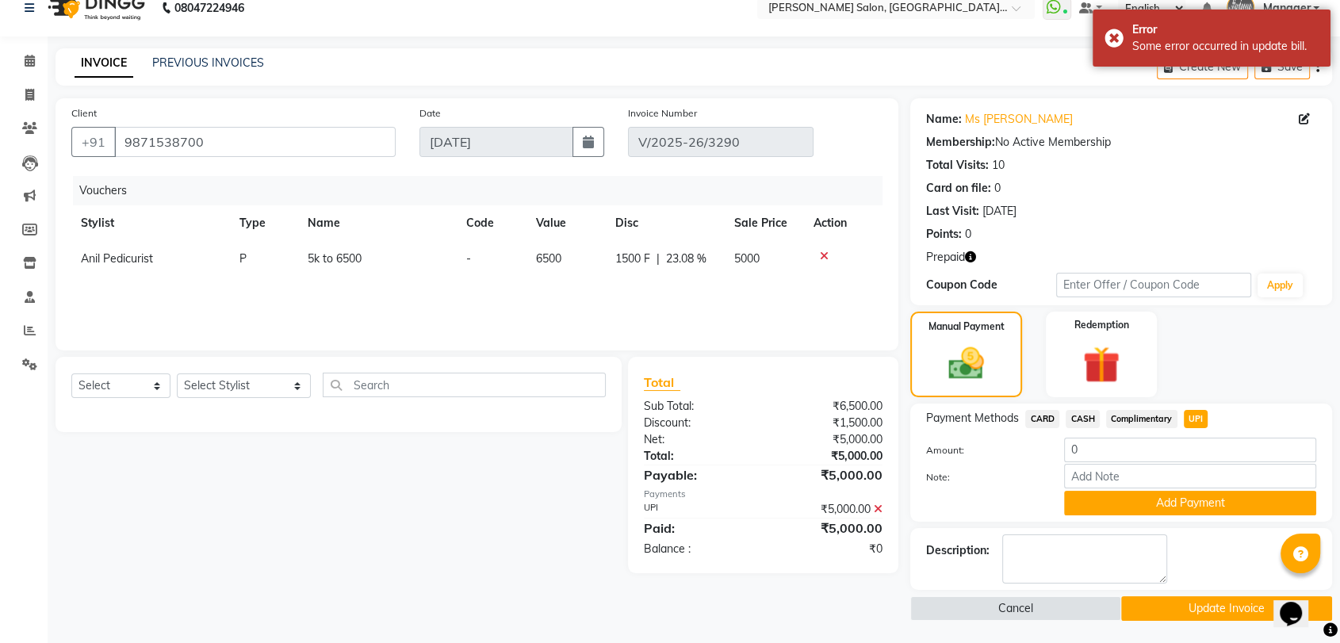
click at [1220, 609] on button "Update Invoice" at bounding box center [1226, 608] width 211 height 25
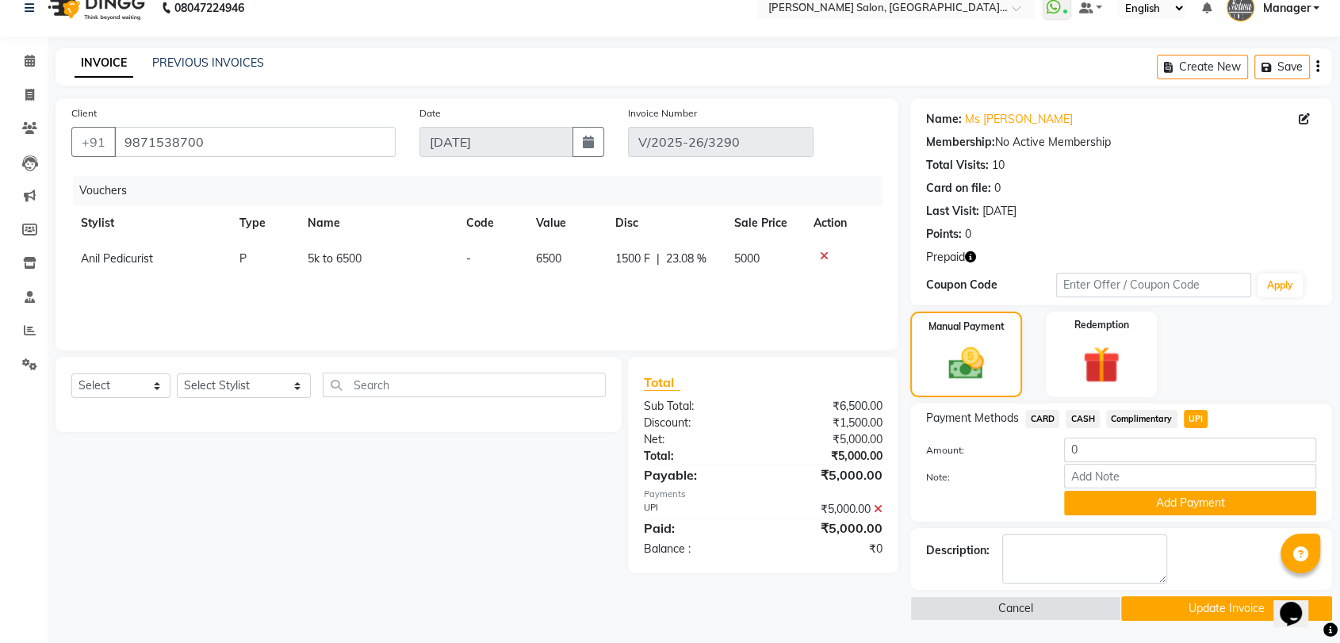
click at [879, 505] on icon at bounding box center [878, 508] width 9 height 11
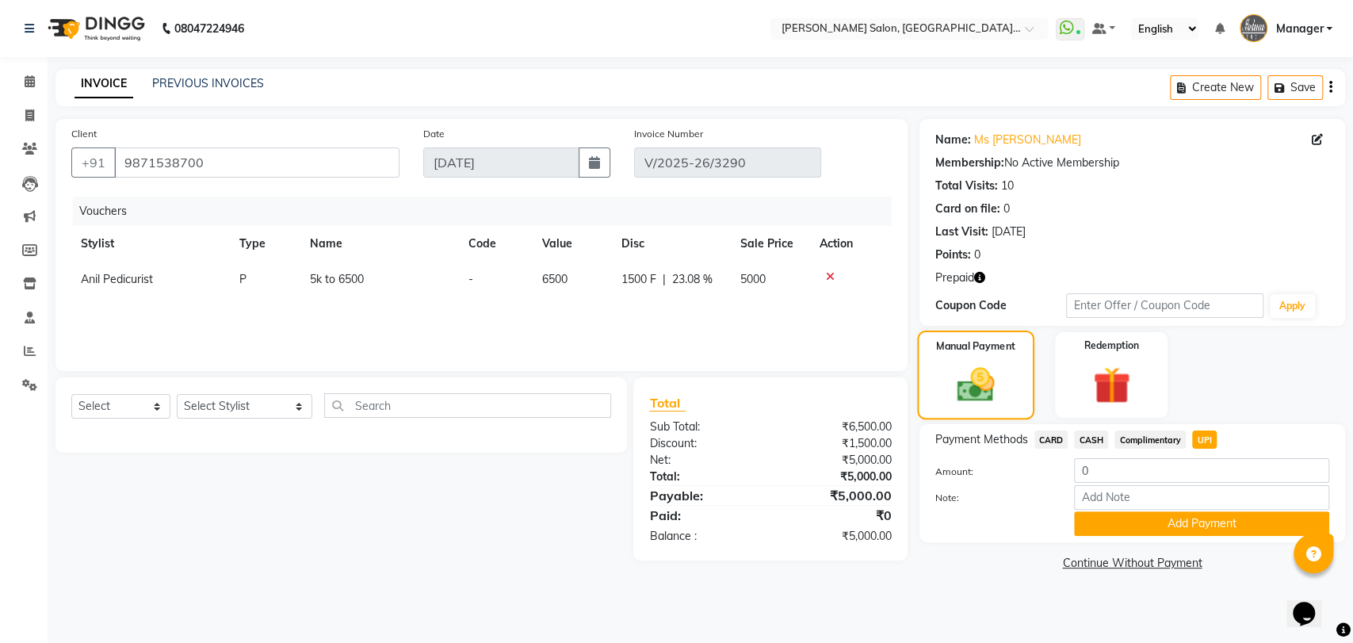
click at [983, 356] on div "Manual Payment" at bounding box center [975, 376] width 117 height 90
click at [1202, 434] on span "UPI" at bounding box center [1204, 439] width 25 height 18
type input "5000"
click at [1214, 514] on button "Add Payment" at bounding box center [1201, 523] width 255 height 25
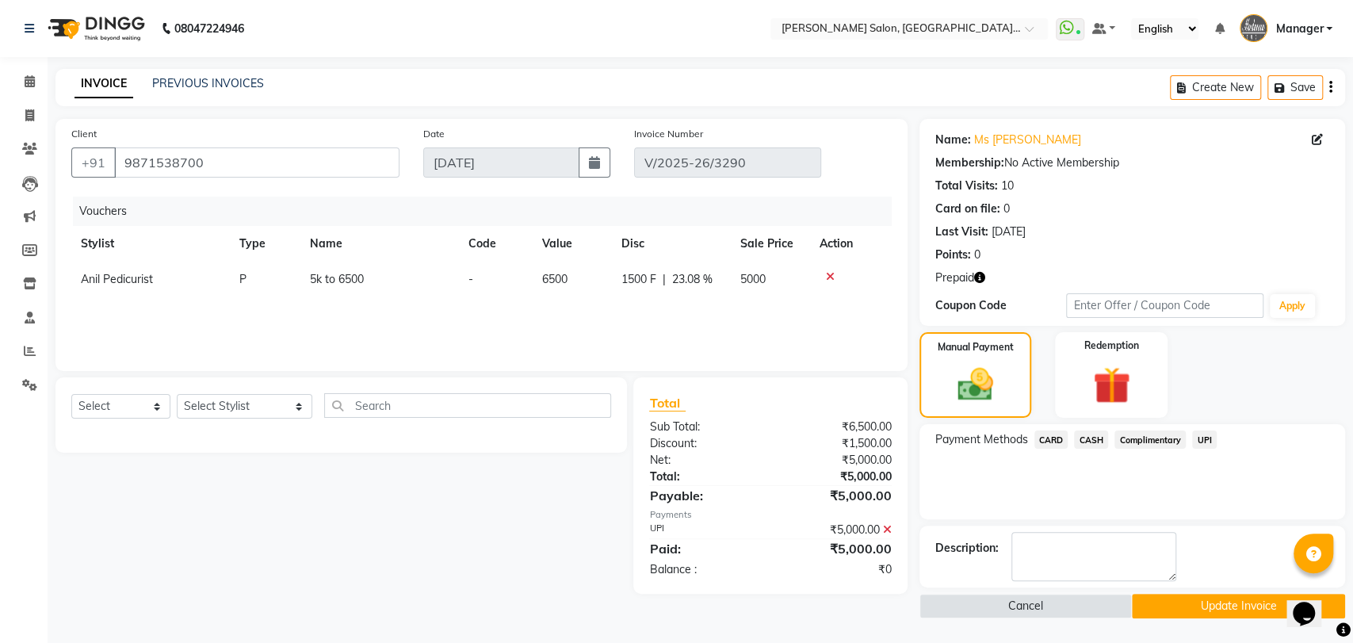
click at [1214, 598] on button "Update Invoice" at bounding box center [1238, 606] width 213 height 25
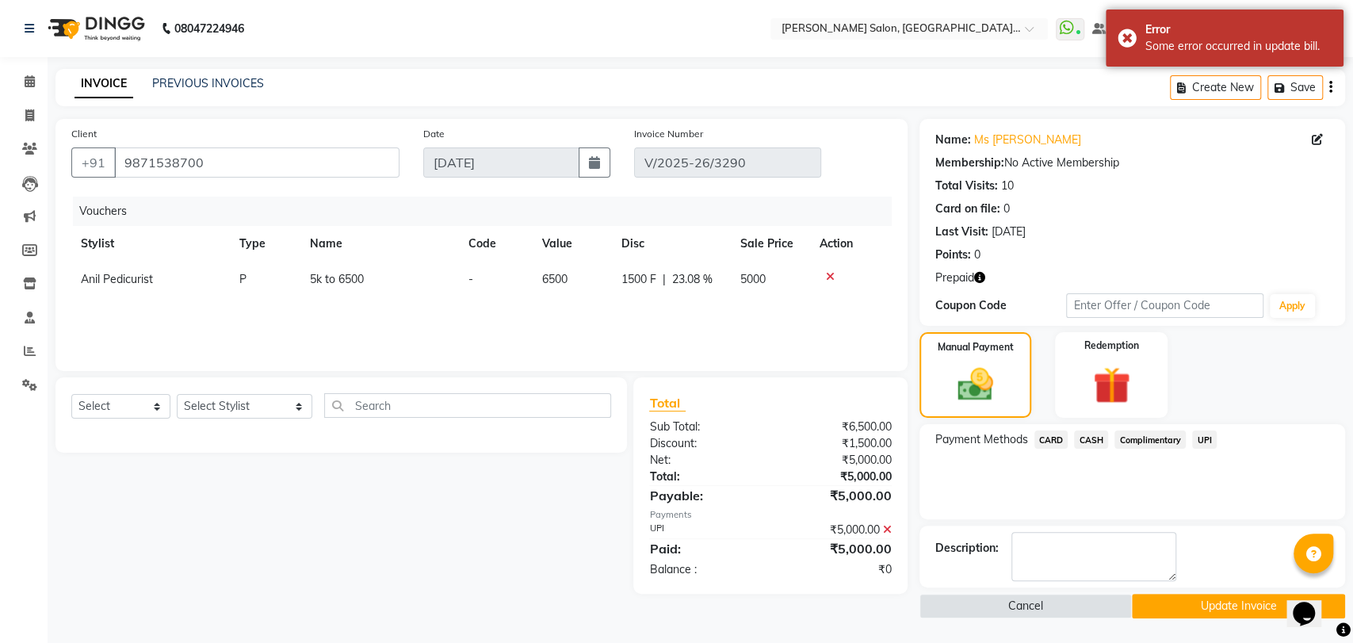
click at [131, 277] on span "Anil Pedicurist" at bounding box center [117, 279] width 72 height 14
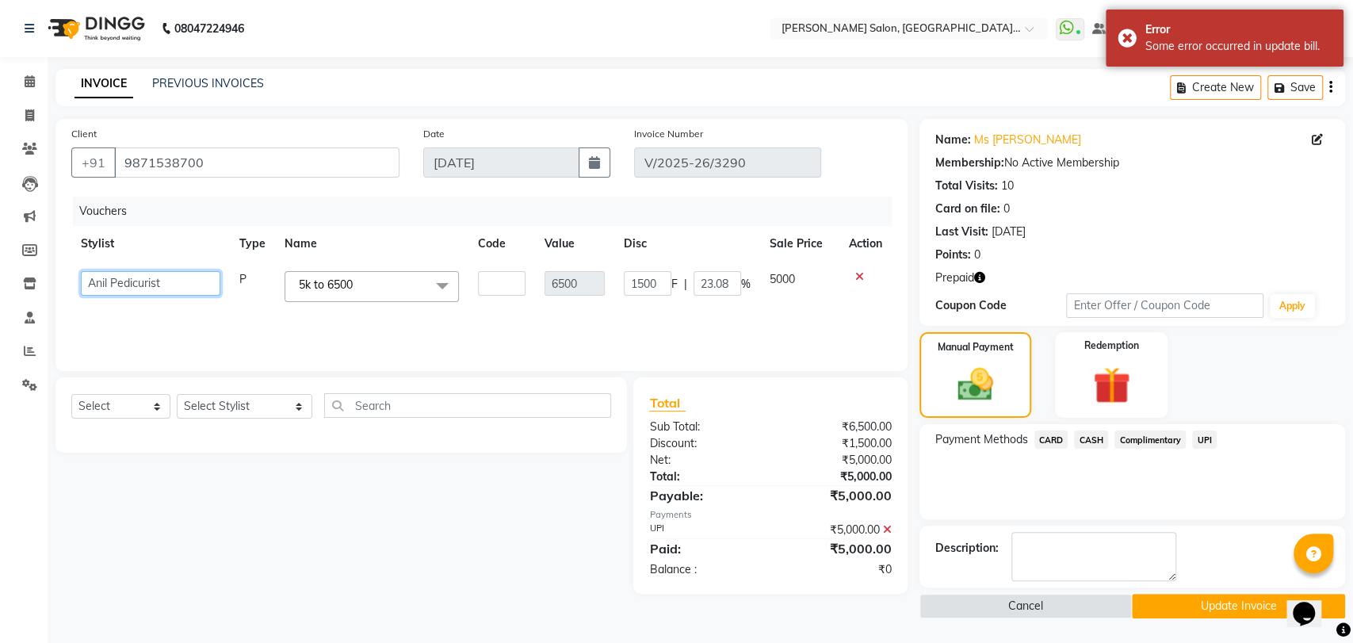
click at [152, 281] on select "Anil Pedicurist [PERSON_NAME] [DEMOGRAPHIC_DATA] stylist [PERSON_NAME] [PERSON_…" at bounding box center [151, 283] width 140 height 25
click at [452, 426] on div "Select Service Product Membership Package Voucher Prepaid Gift Card Select Styl…" at bounding box center [341, 411] width 540 height 37
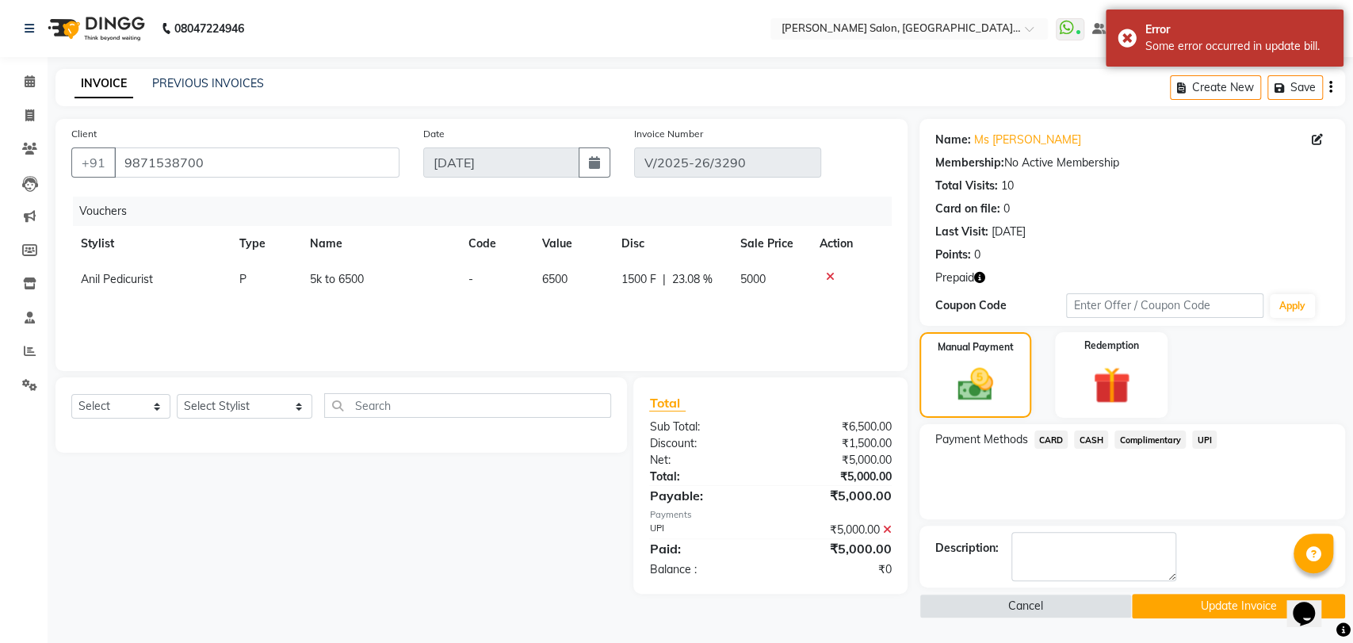
click at [221, 103] on div "INVOICE PREVIOUS INVOICES Create New Save" at bounding box center [700, 87] width 1290 height 37
click at [223, 90] on div "PREVIOUS INVOICES" at bounding box center [208, 83] width 112 height 17
click at [223, 82] on link "PREVIOUS INVOICES" at bounding box center [208, 83] width 112 height 14
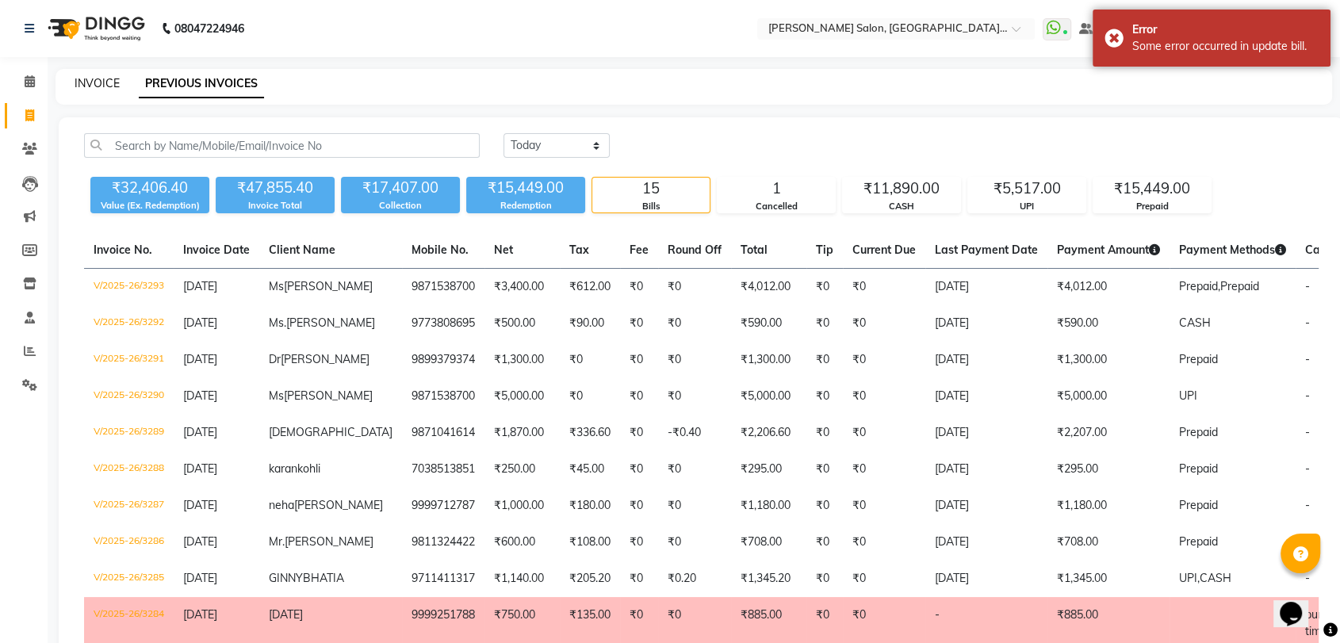
click at [86, 81] on link "INVOICE" at bounding box center [97, 83] width 45 height 14
select select "service"
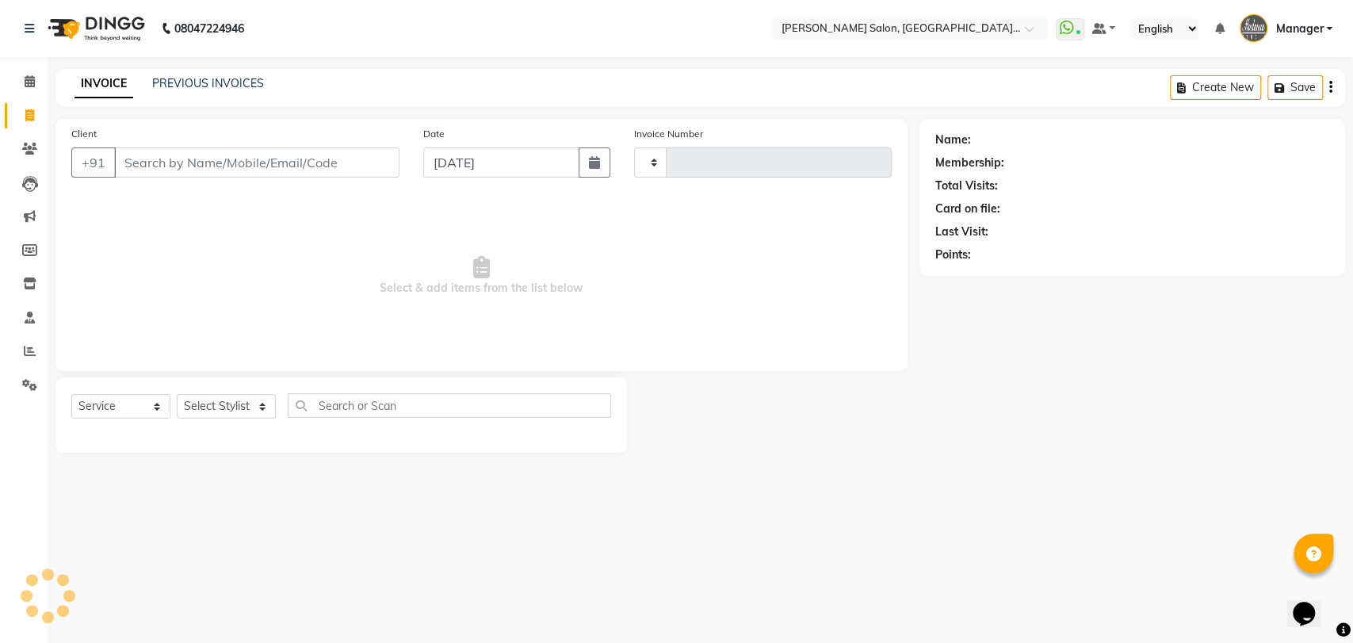
type input "3294"
select select "5893"
click at [191, 90] on div "PREVIOUS INVOICES" at bounding box center [208, 83] width 112 height 17
click at [197, 79] on link "PREVIOUS INVOICES" at bounding box center [208, 83] width 112 height 14
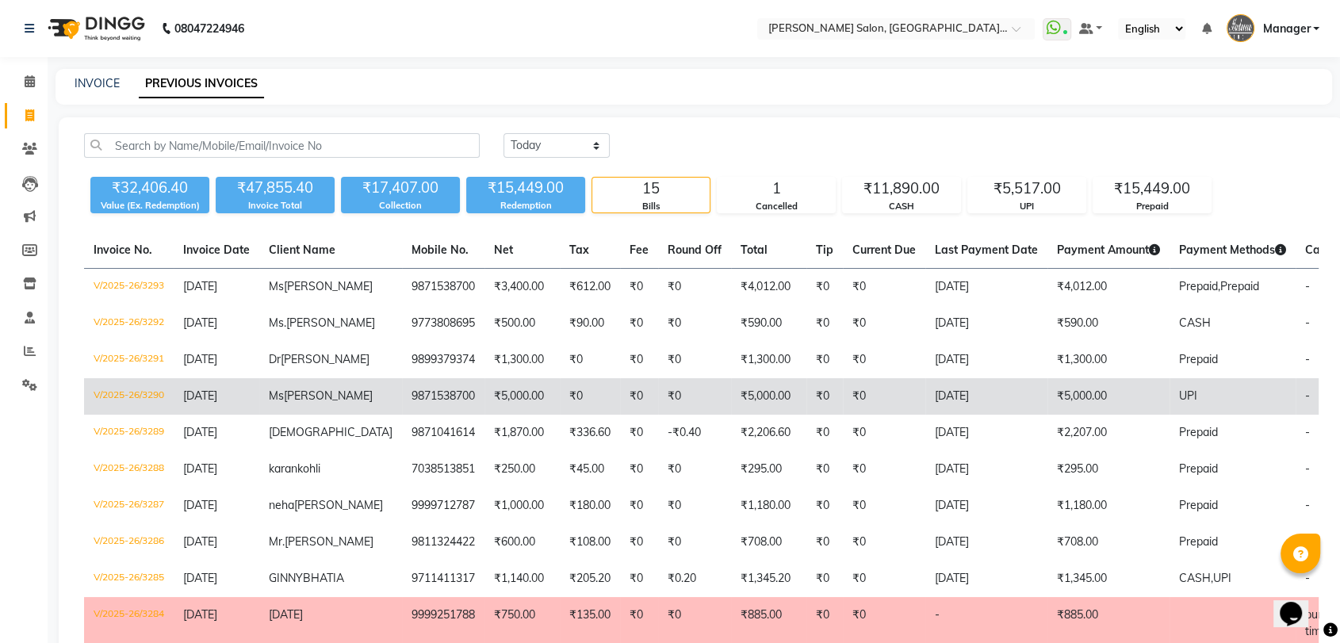
click at [287, 400] on span "[PERSON_NAME]" at bounding box center [328, 395] width 89 height 14
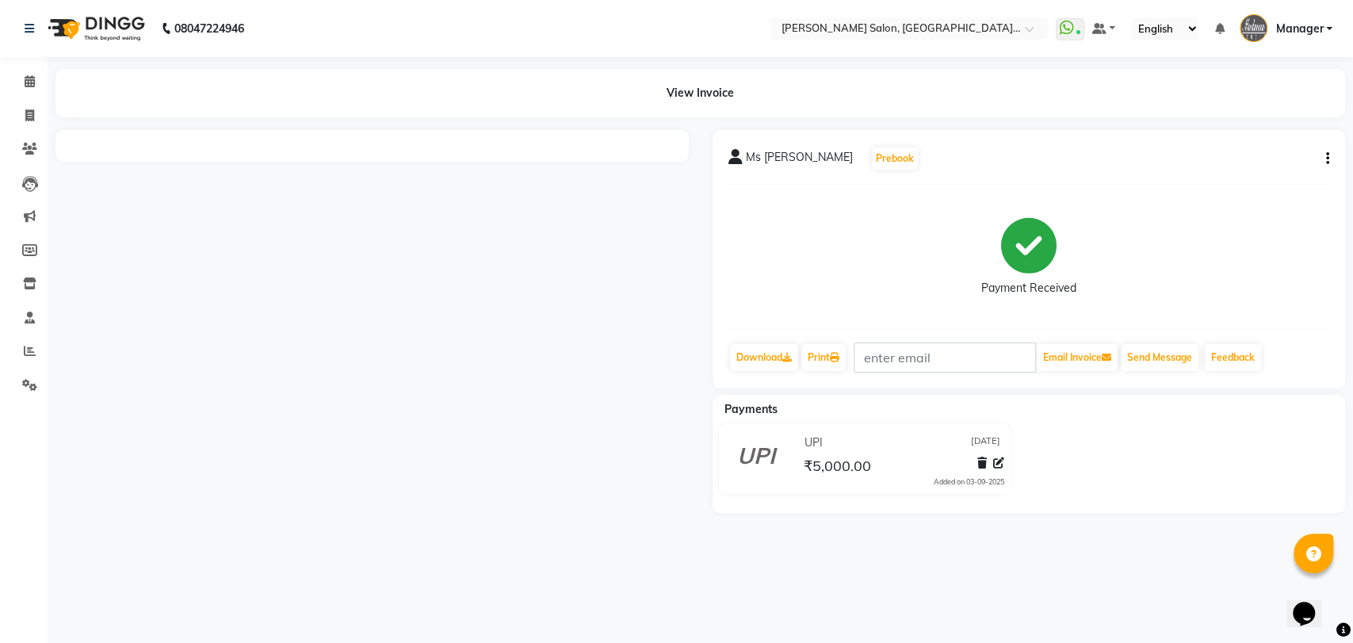
click at [1326, 159] on icon "button" at bounding box center [1327, 159] width 3 height 1
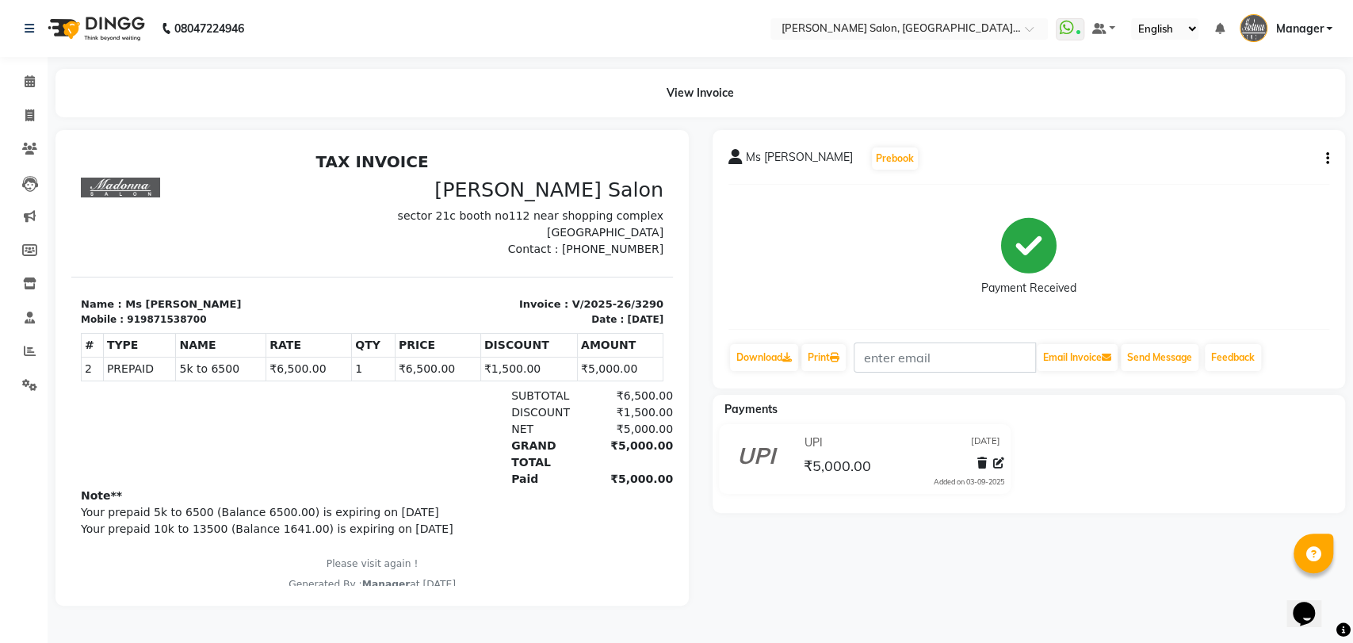
click at [1325, 161] on button "button" at bounding box center [1325, 159] width 10 height 17
click at [1275, 142] on div "Edit Item Staff" at bounding box center [1263, 149] width 79 height 20
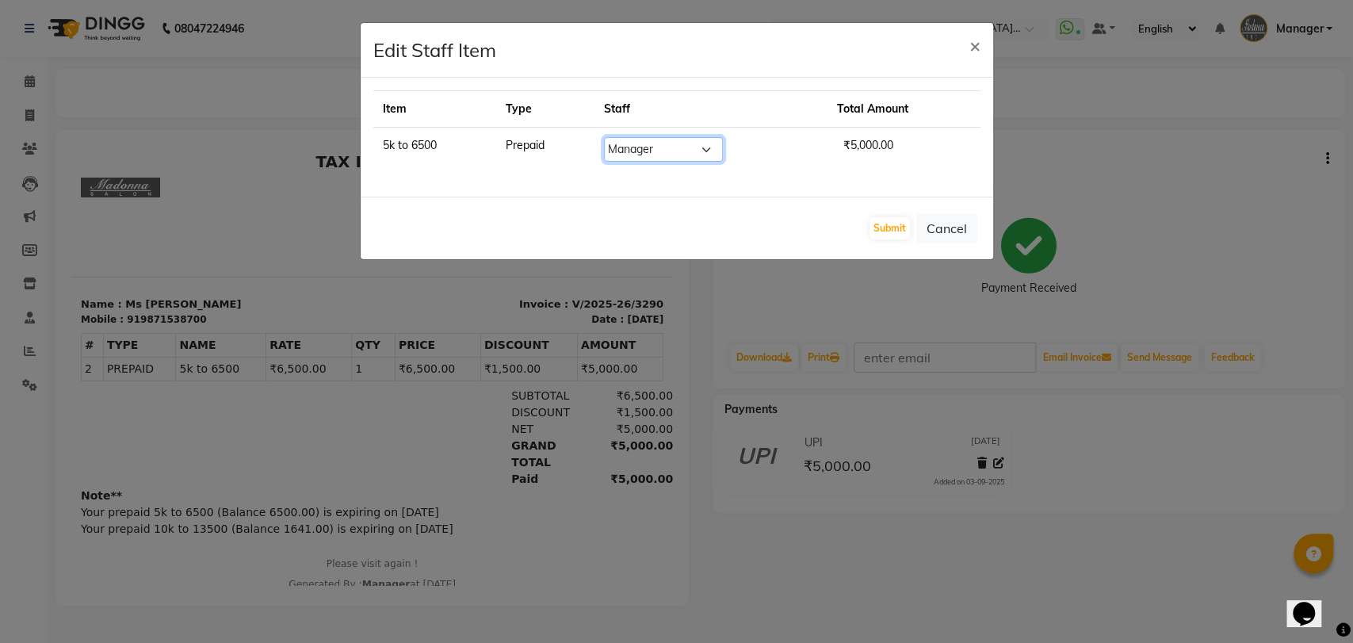
click at [707, 141] on select "Select Anil Pedicurist Arman ashish female stylist Ashutosh Singhal KHUSHI Mana…" at bounding box center [663, 149] width 119 height 25
select select "48543"
click at [605, 137] on select "Select Anil Pedicurist Arman ashish female stylist Ashutosh Singhal KHUSHI Mana…" at bounding box center [663, 149] width 119 height 25
click at [878, 224] on button "Submit" at bounding box center [890, 228] width 40 height 22
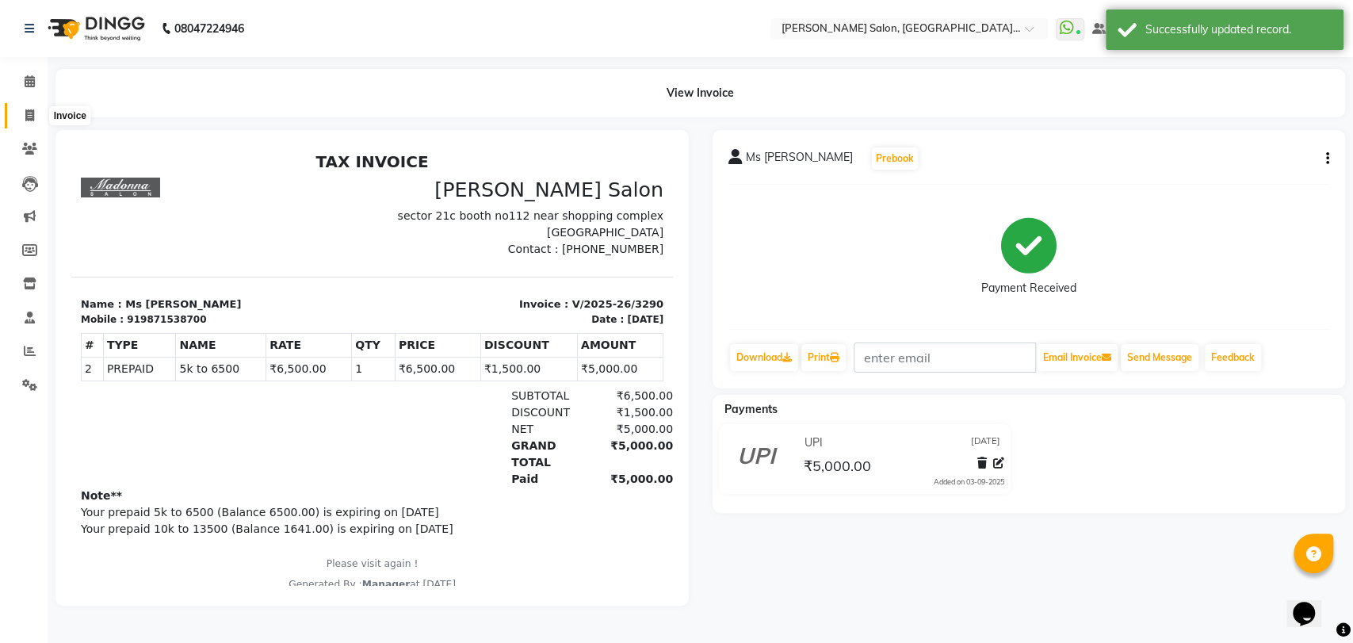
click at [17, 113] on span at bounding box center [30, 116] width 28 height 18
select select "service"
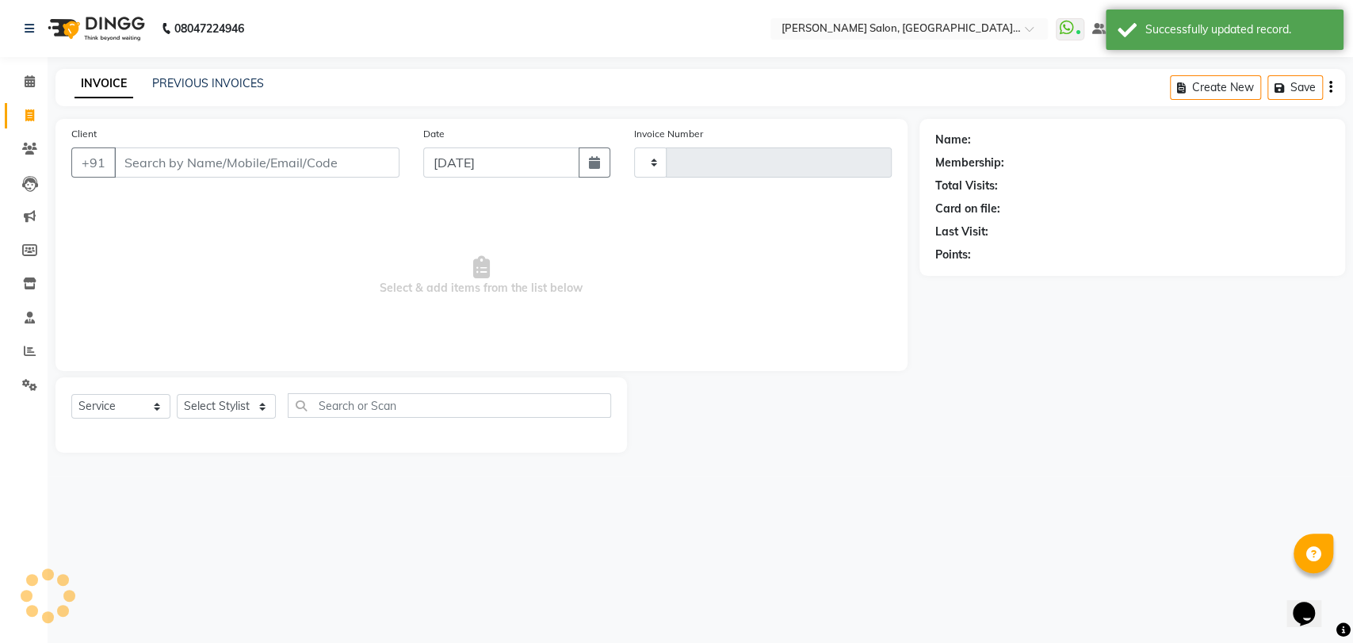
type input "3294"
select select "5893"
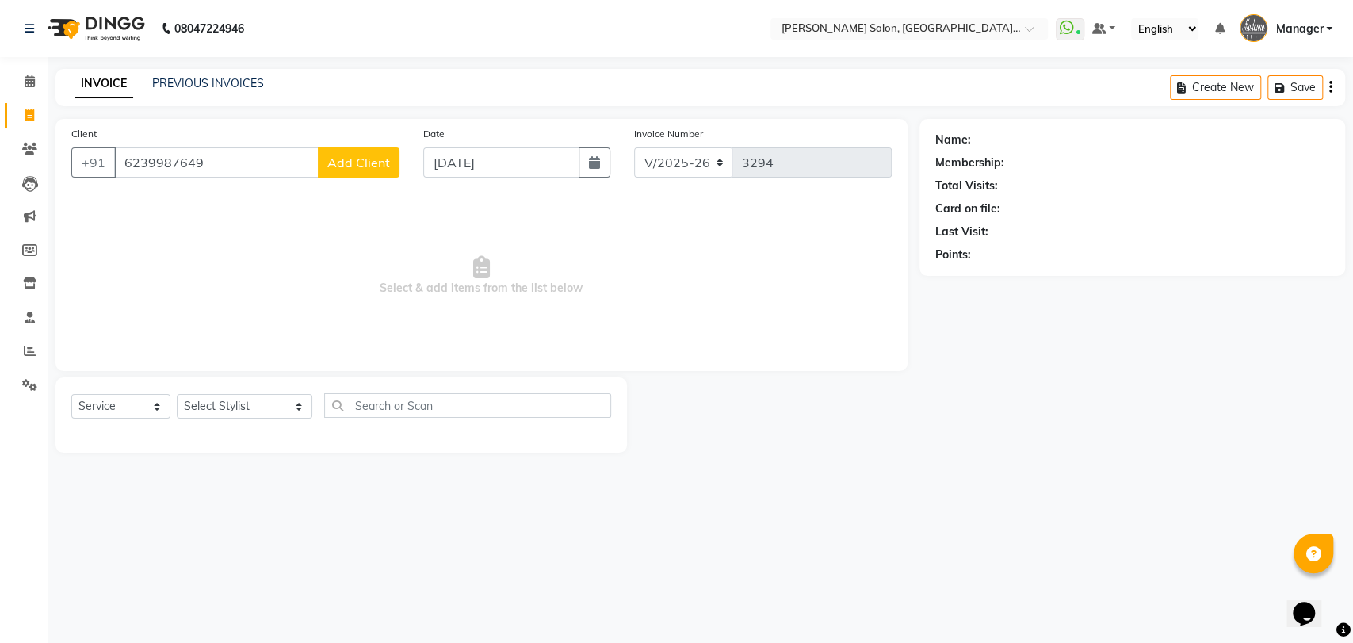
type input "6239987649"
click at [340, 165] on span "Add Client" at bounding box center [358, 163] width 63 height 16
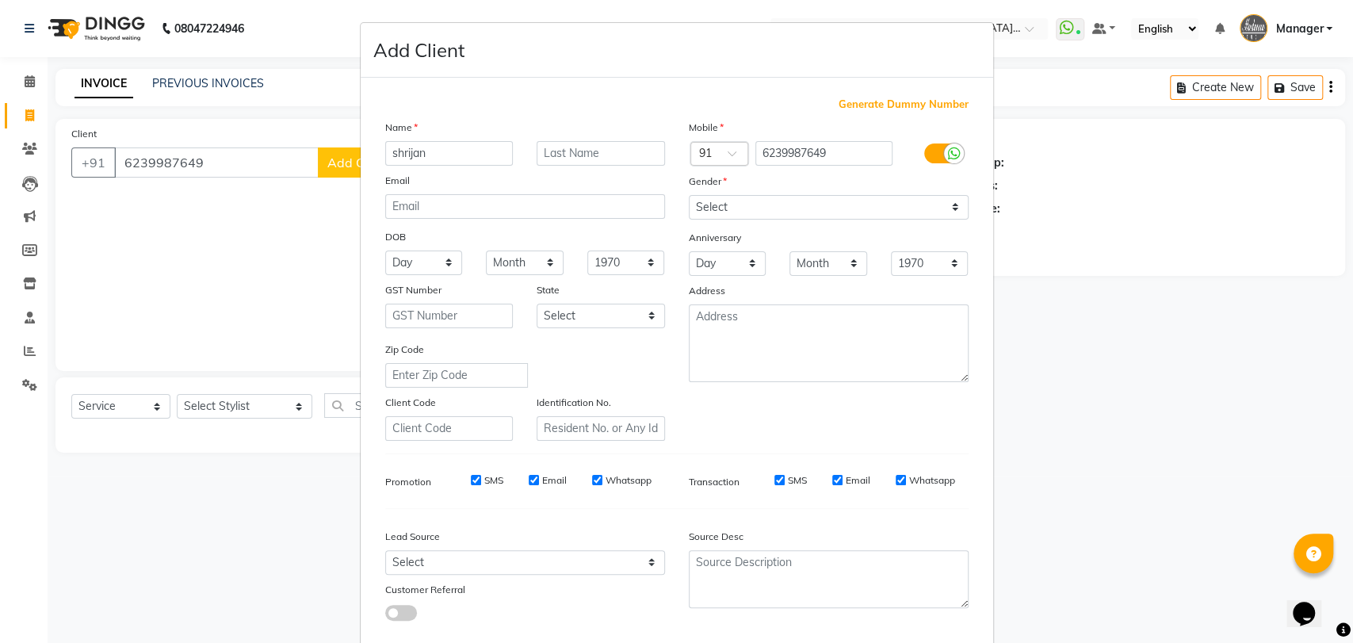
type input "shrijan"
click at [761, 187] on div "Gender" at bounding box center [829, 184] width 304 height 22
click at [765, 214] on select "Select Male Female Other Prefer Not To Say" at bounding box center [829, 207] width 280 height 25
select select "male"
click at [689, 195] on select "Select Male Female Other Prefer Not To Say" at bounding box center [829, 207] width 280 height 25
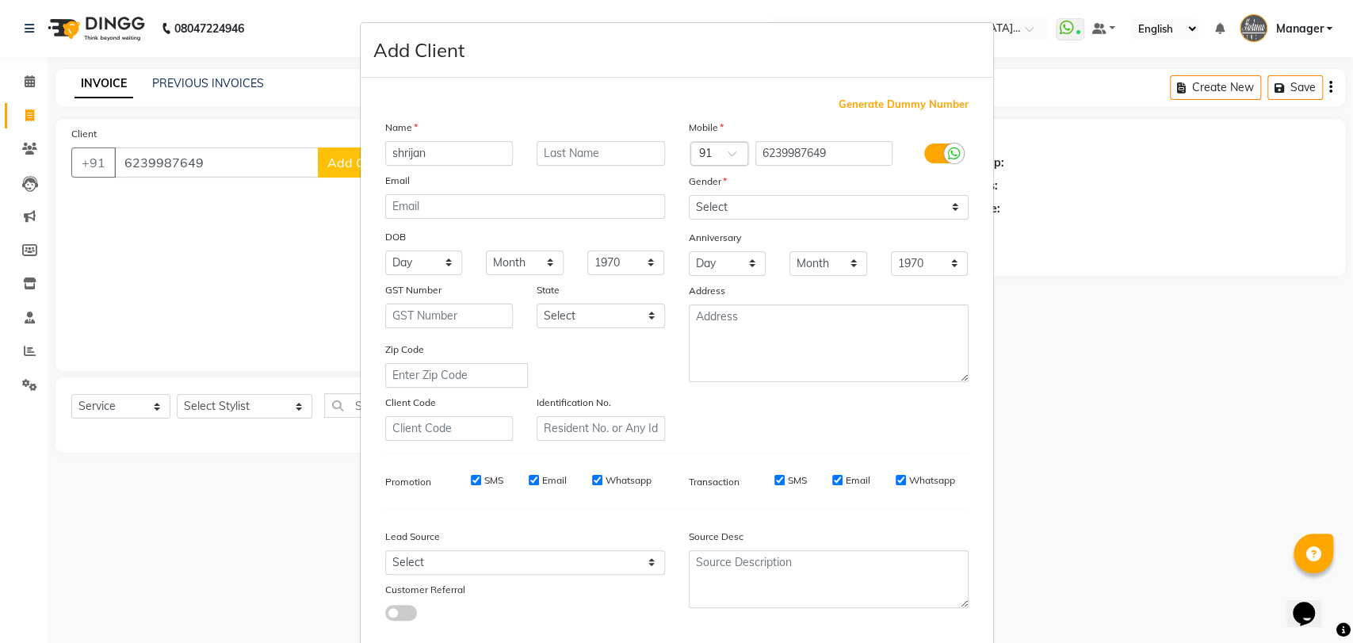
click at [254, 149] on ngb-modal-window "Add Client Generate Dummy Number Name shrijan Email DOB Day 01 02 03 04 05 06 0…" at bounding box center [676, 321] width 1353 height 643
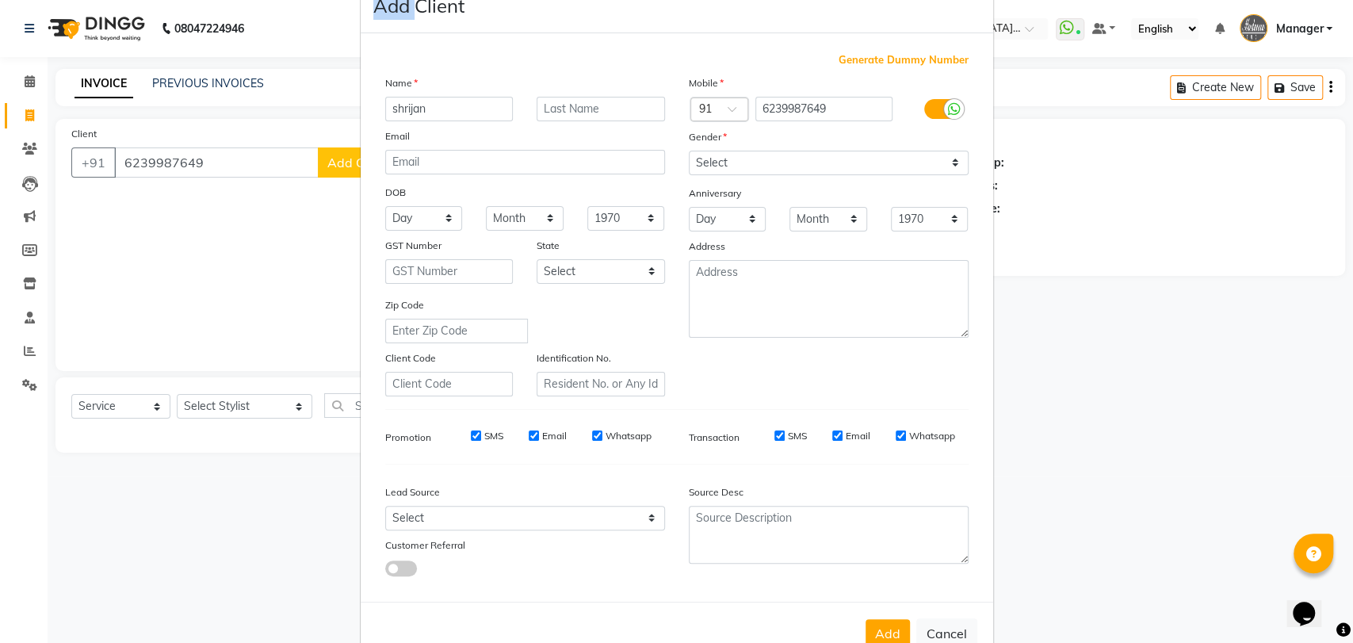
scroll to position [86, 0]
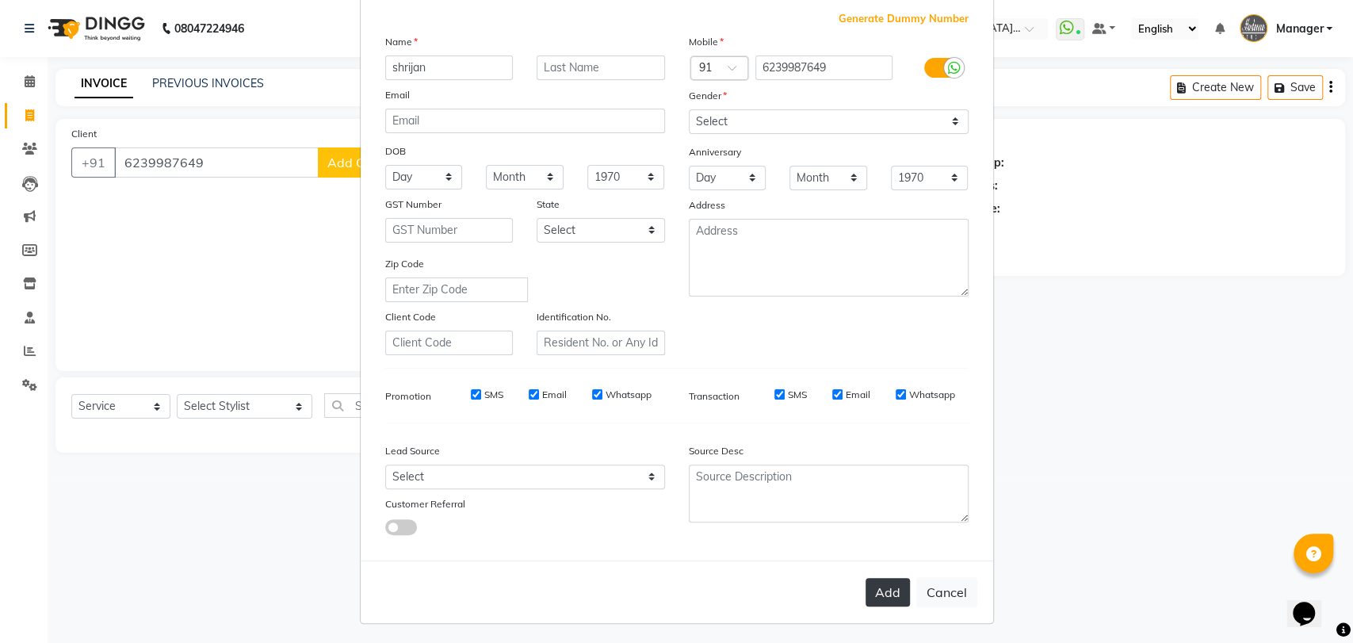
click at [866, 590] on button "Add" at bounding box center [888, 592] width 44 height 29
select select
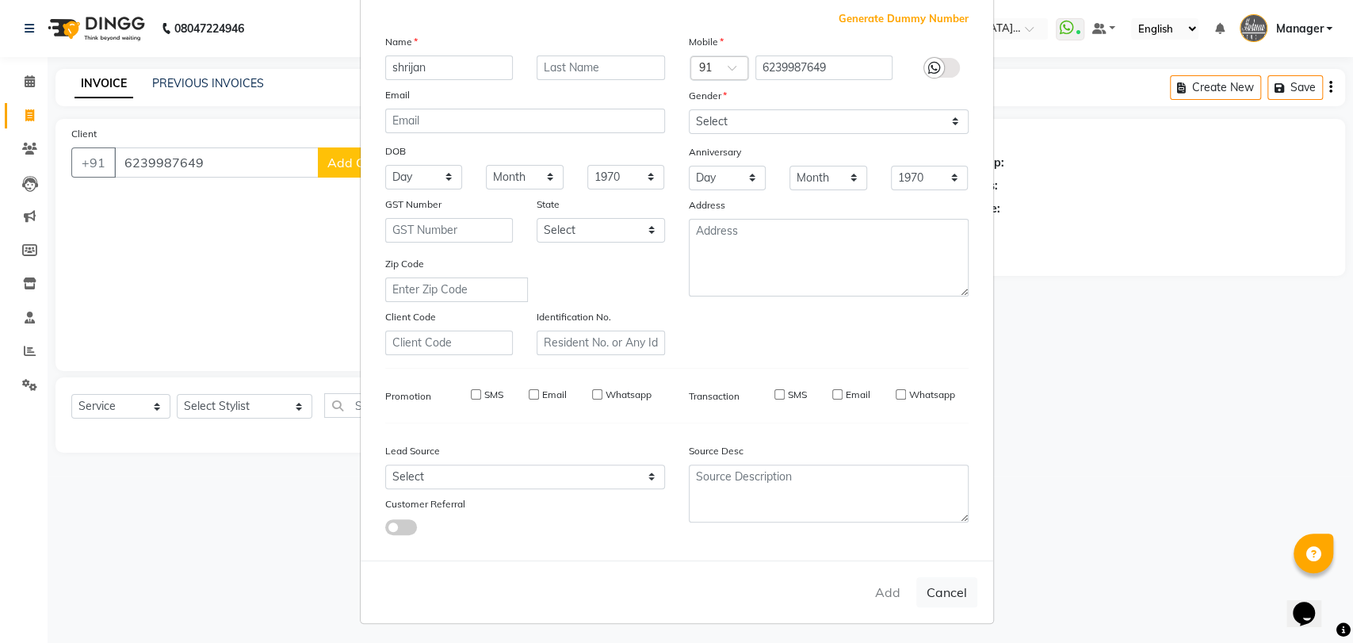
select select
checkbox input "false"
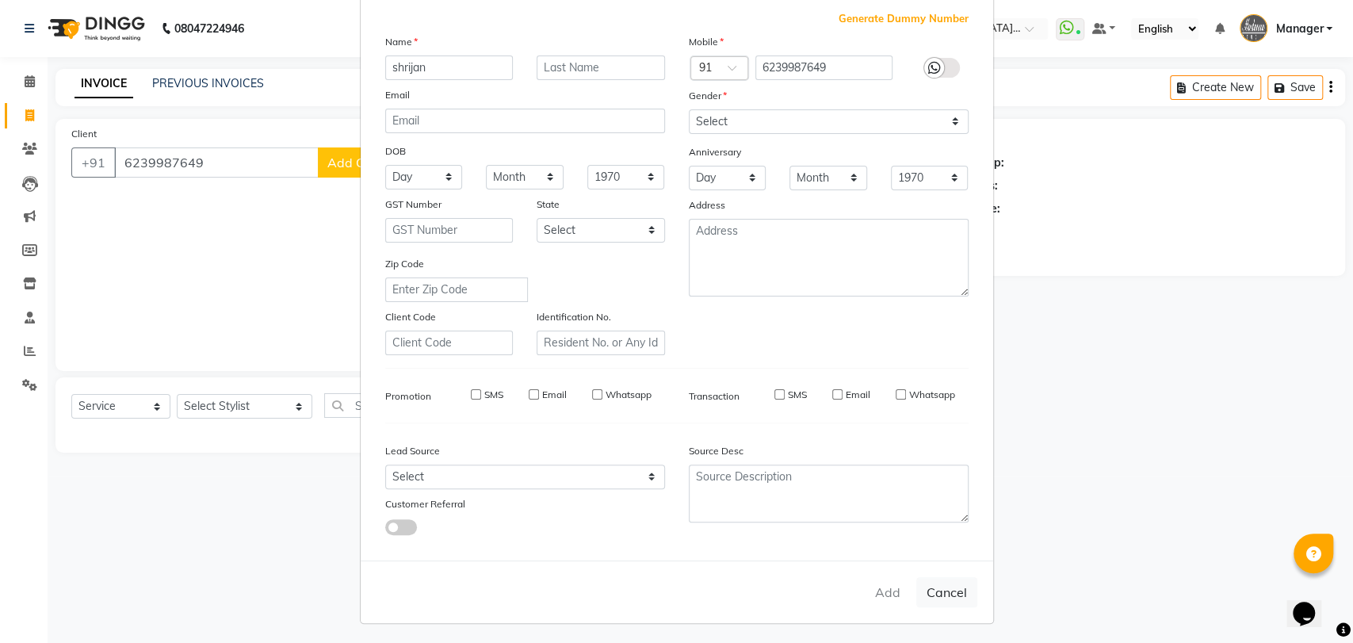
checkbox input "false"
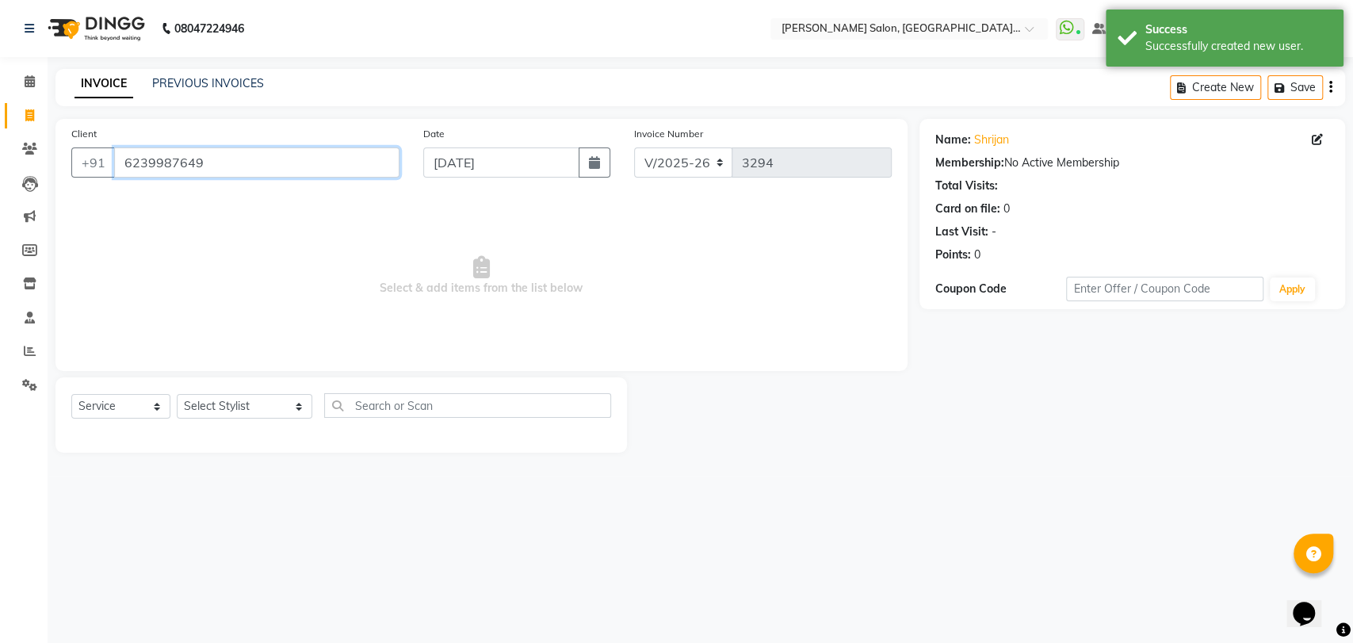
click at [178, 167] on input "6239987649" at bounding box center [256, 162] width 285 height 30
